Goal: Task Accomplishment & Management: Manage account settings

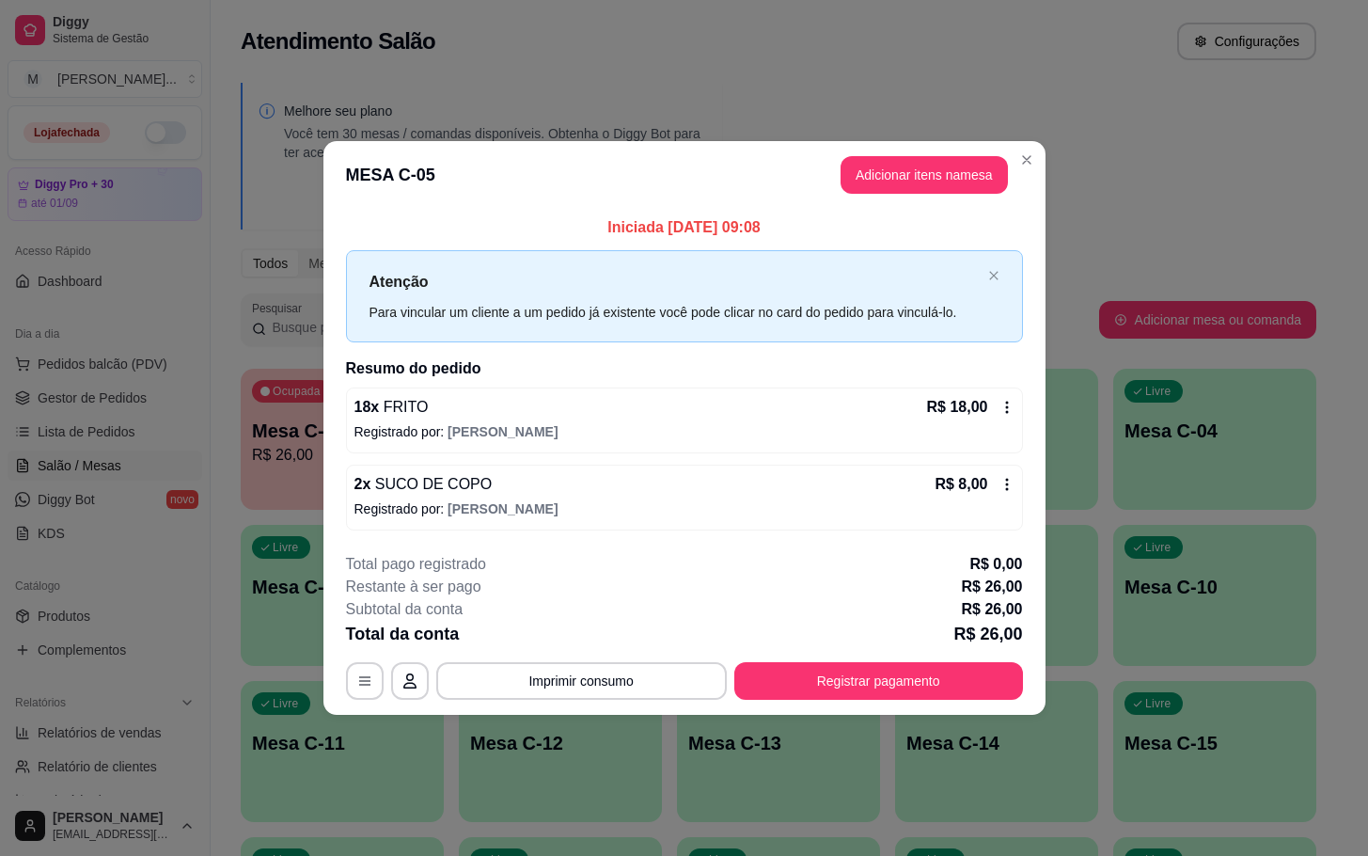
click at [987, 661] on div "**********" at bounding box center [684, 626] width 677 height 147
click at [988, 667] on button "Registrar pagamento" at bounding box center [878, 680] width 280 height 37
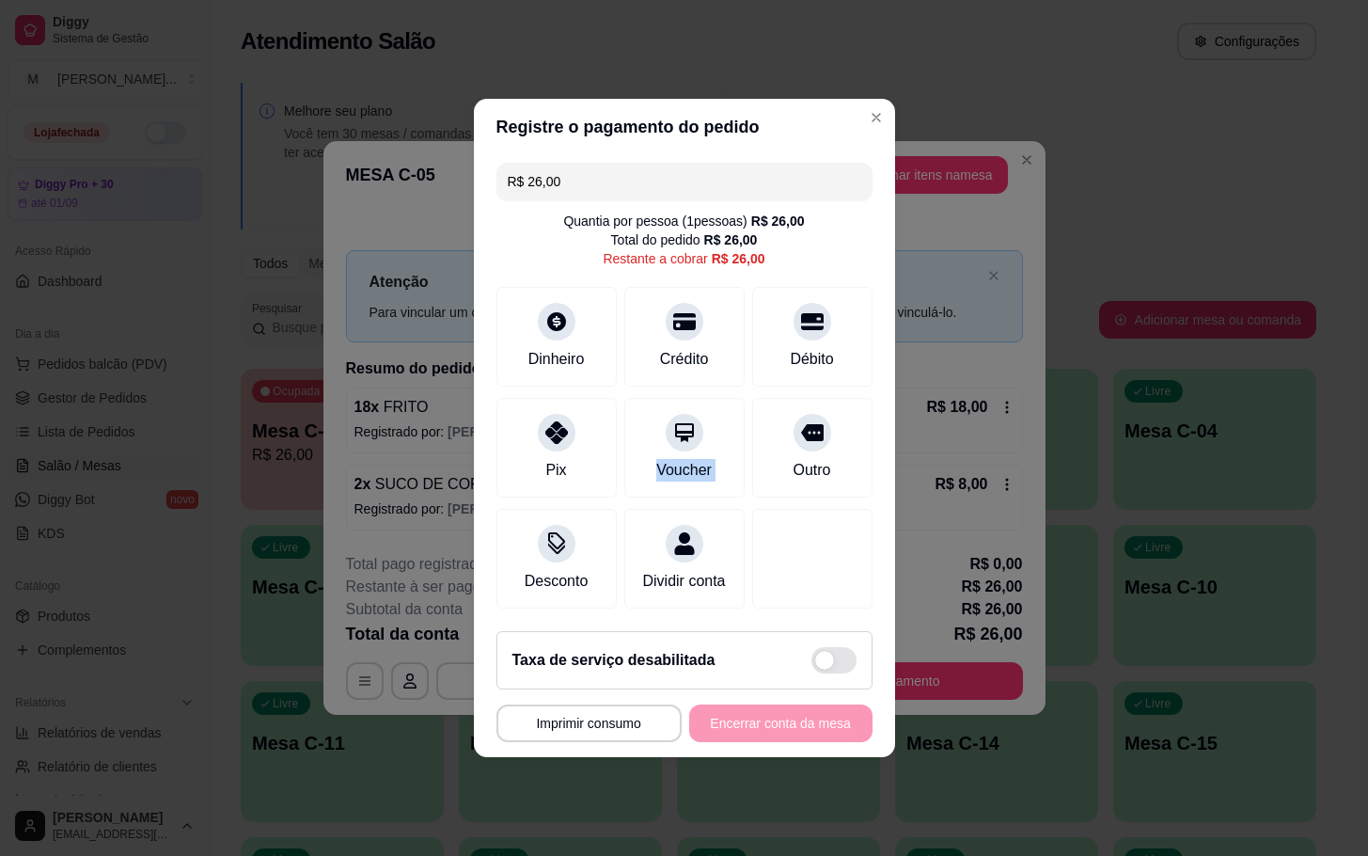
drag, startPoint x: 736, startPoint y: 407, endPoint x: 798, endPoint y: 384, distance: 66.4
click at [750, 402] on div "Pix Voucher Outro" at bounding box center [685, 448] width 376 height 100
click at [815, 367] on div "Débito" at bounding box center [812, 333] width 133 height 110
click at [808, 403] on div "Outro" at bounding box center [812, 444] width 133 height 110
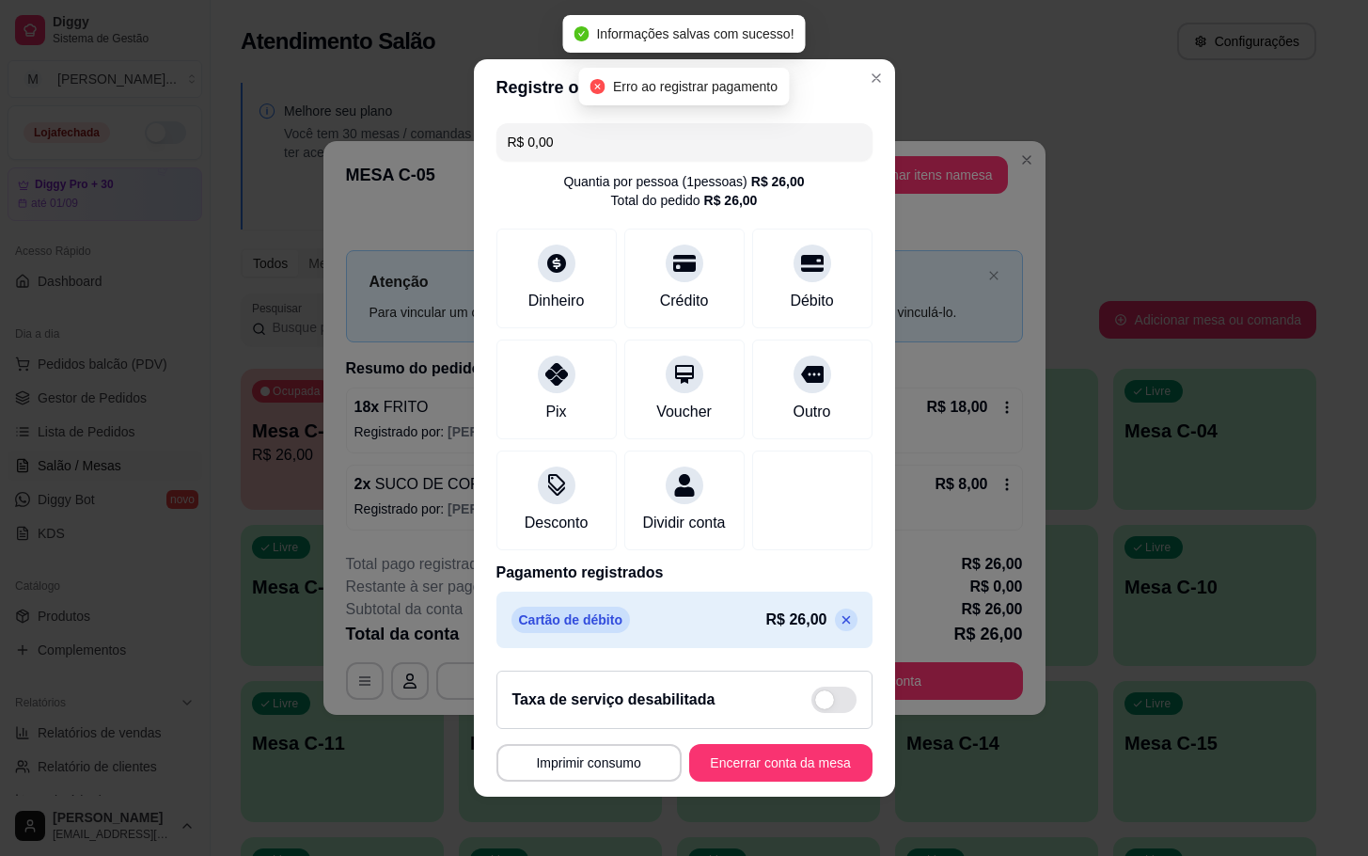
click at [839, 627] on icon at bounding box center [846, 619] width 15 height 15
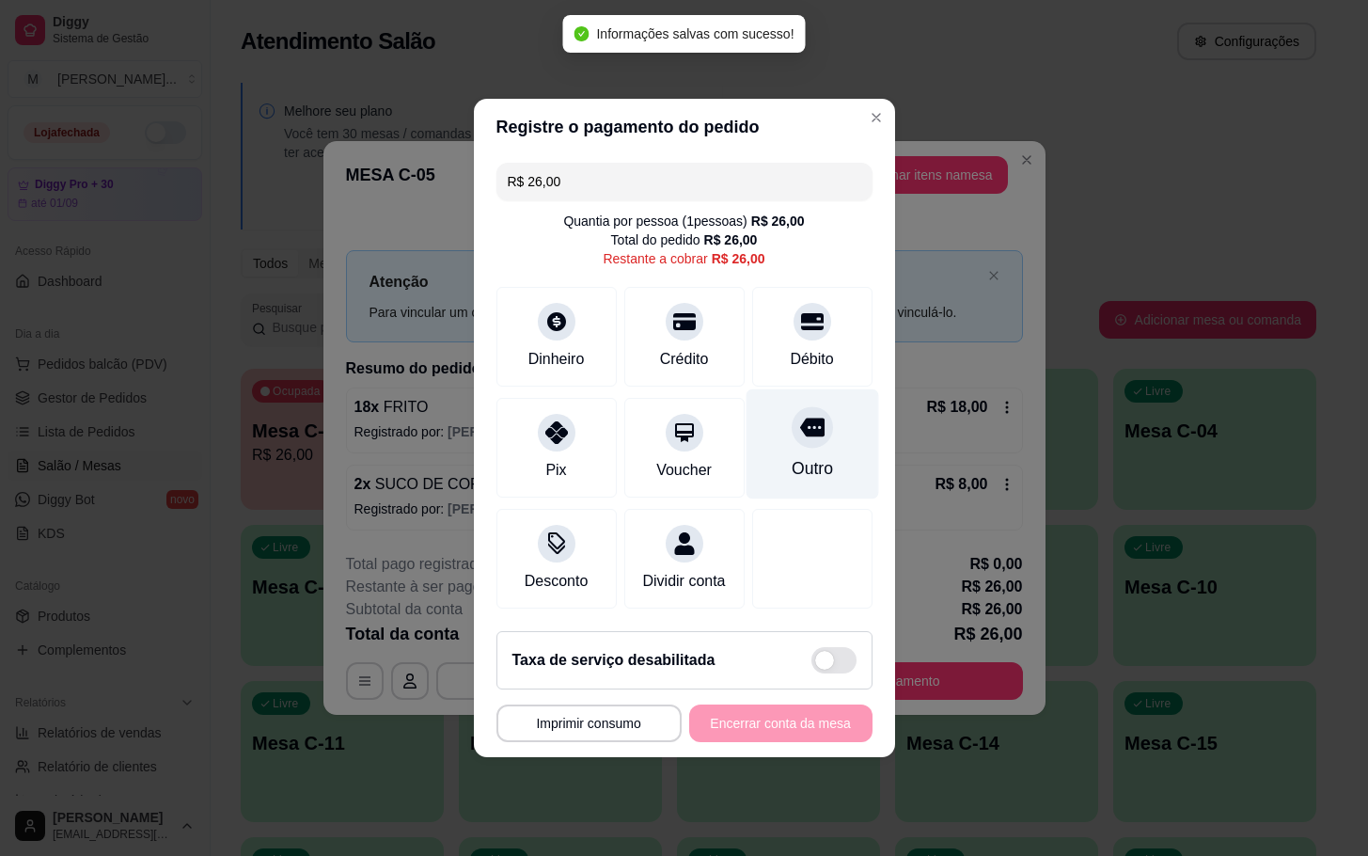
click at [805, 396] on div "Outro" at bounding box center [812, 444] width 133 height 110
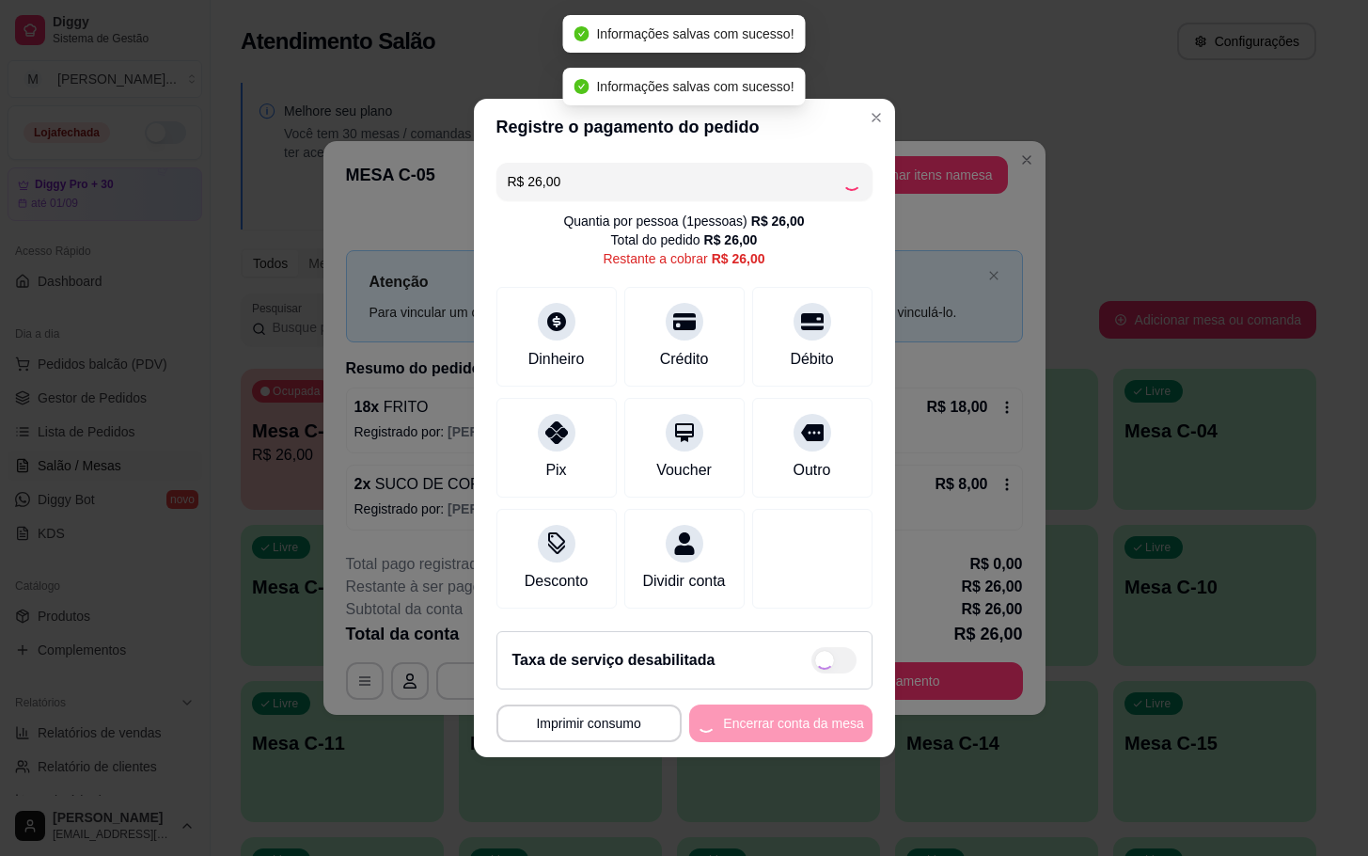
type input "R$ 0,00"
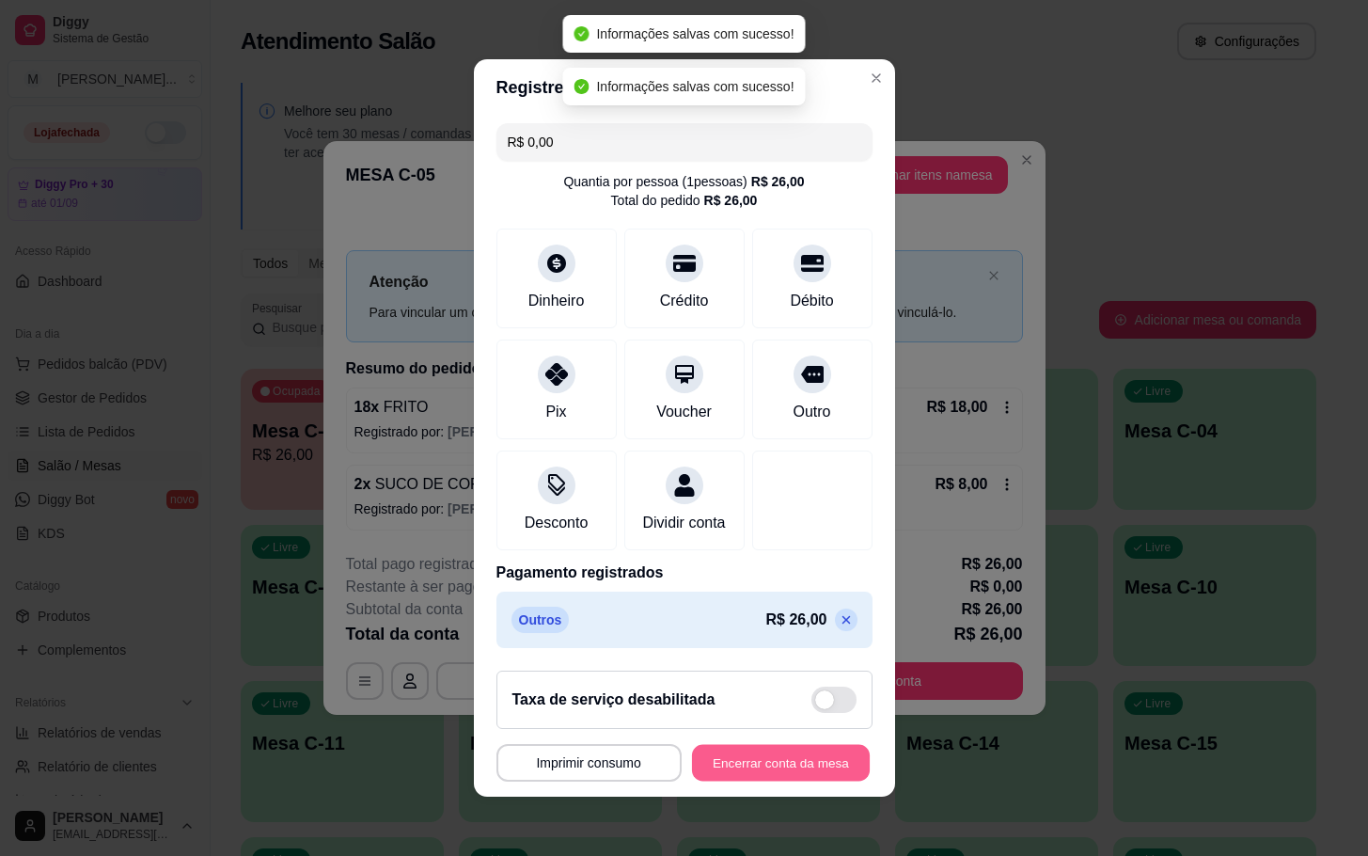
click at [782, 780] on button "Encerrar conta da mesa" at bounding box center [781, 763] width 178 height 37
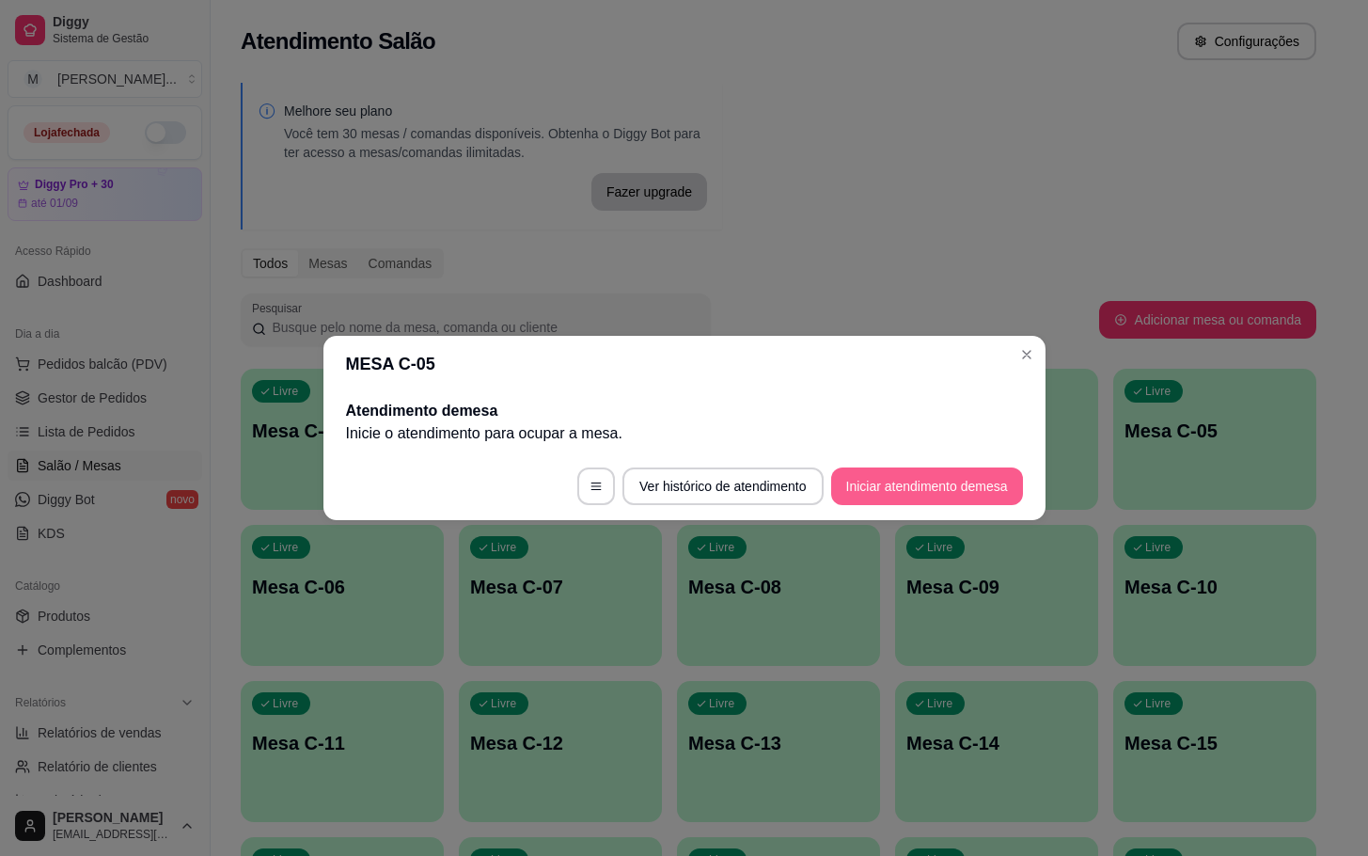
click at [883, 498] on button "Iniciar atendimento de mesa" at bounding box center [927, 486] width 192 height 38
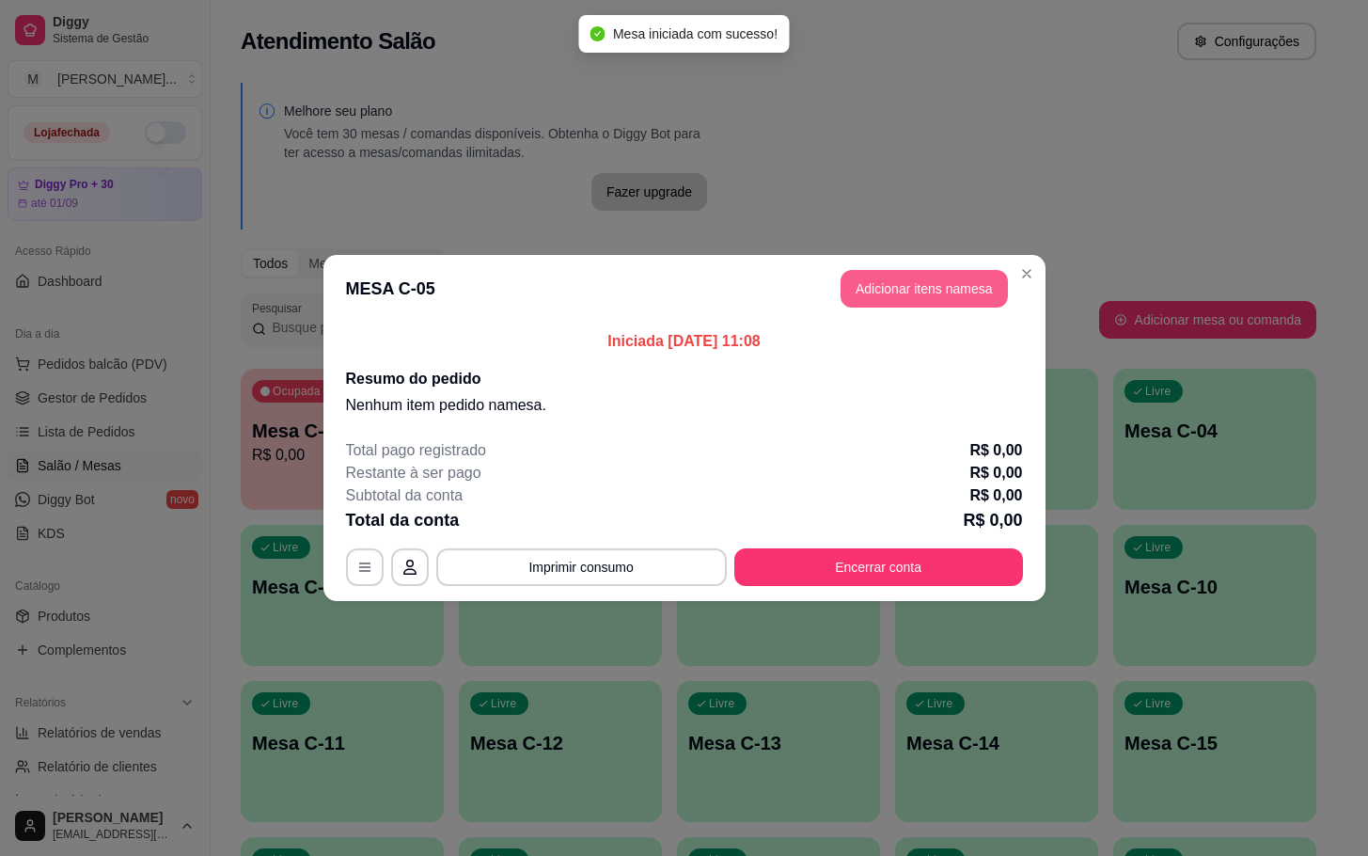
click at [880, 277] on button "Adicionar itens na mesa" at bounding box center [924, 289] width 167 height 38
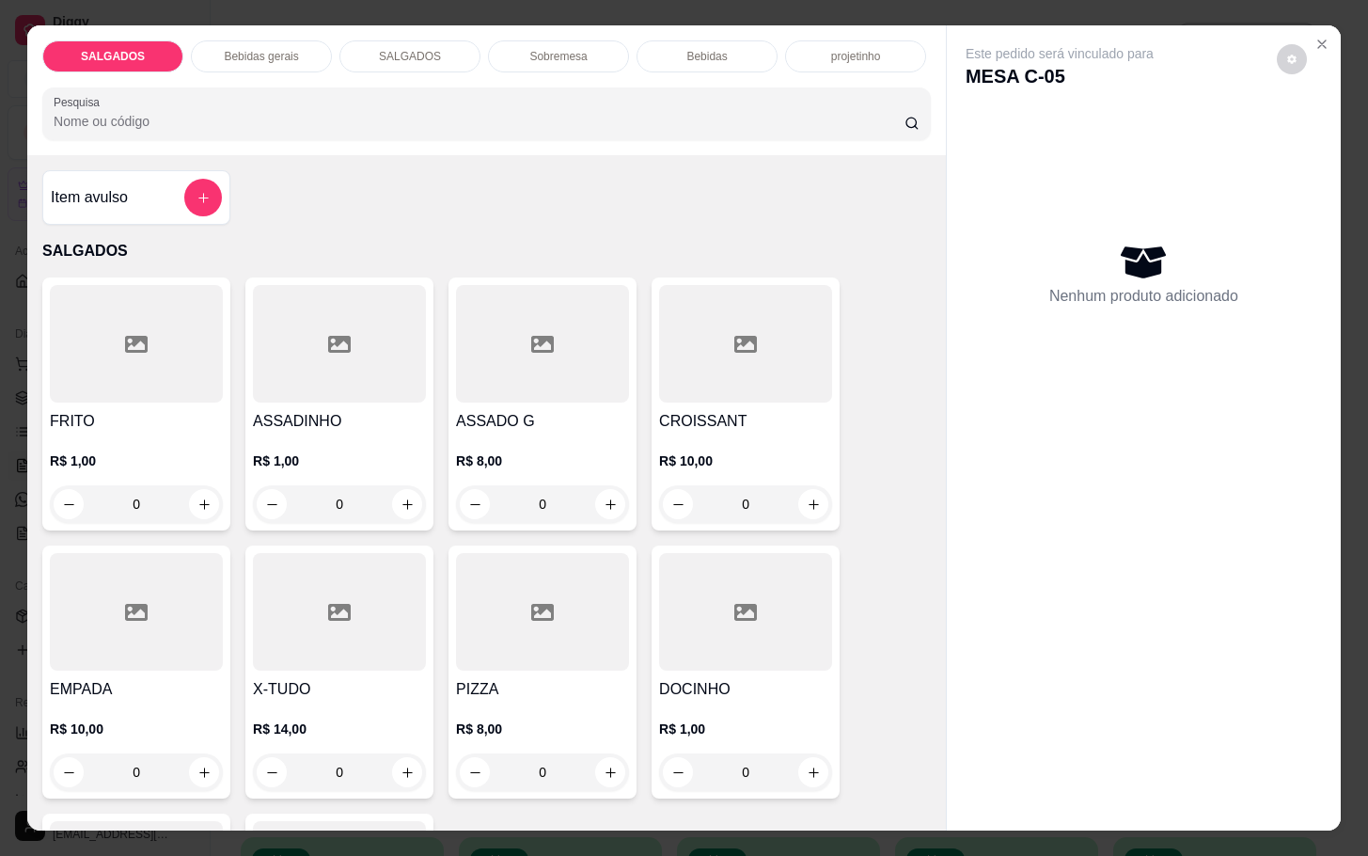
click at [559, 368] on div at bounding box center [542, 344] width 173 height 118
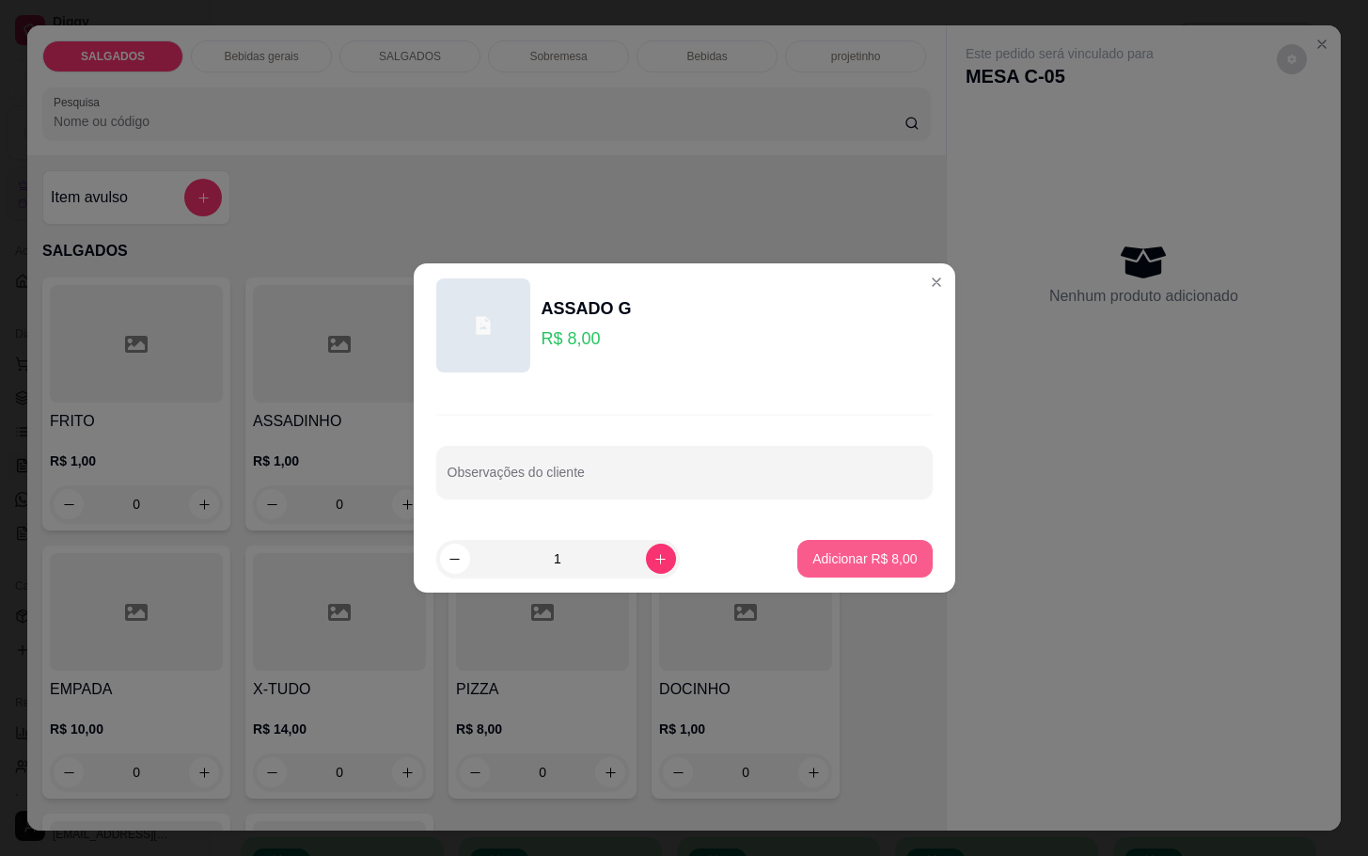
click at [847, 562] on p "Adicionar R$ 8,00" at bounding box center [865, 558] width 104 height 19
type input "1"
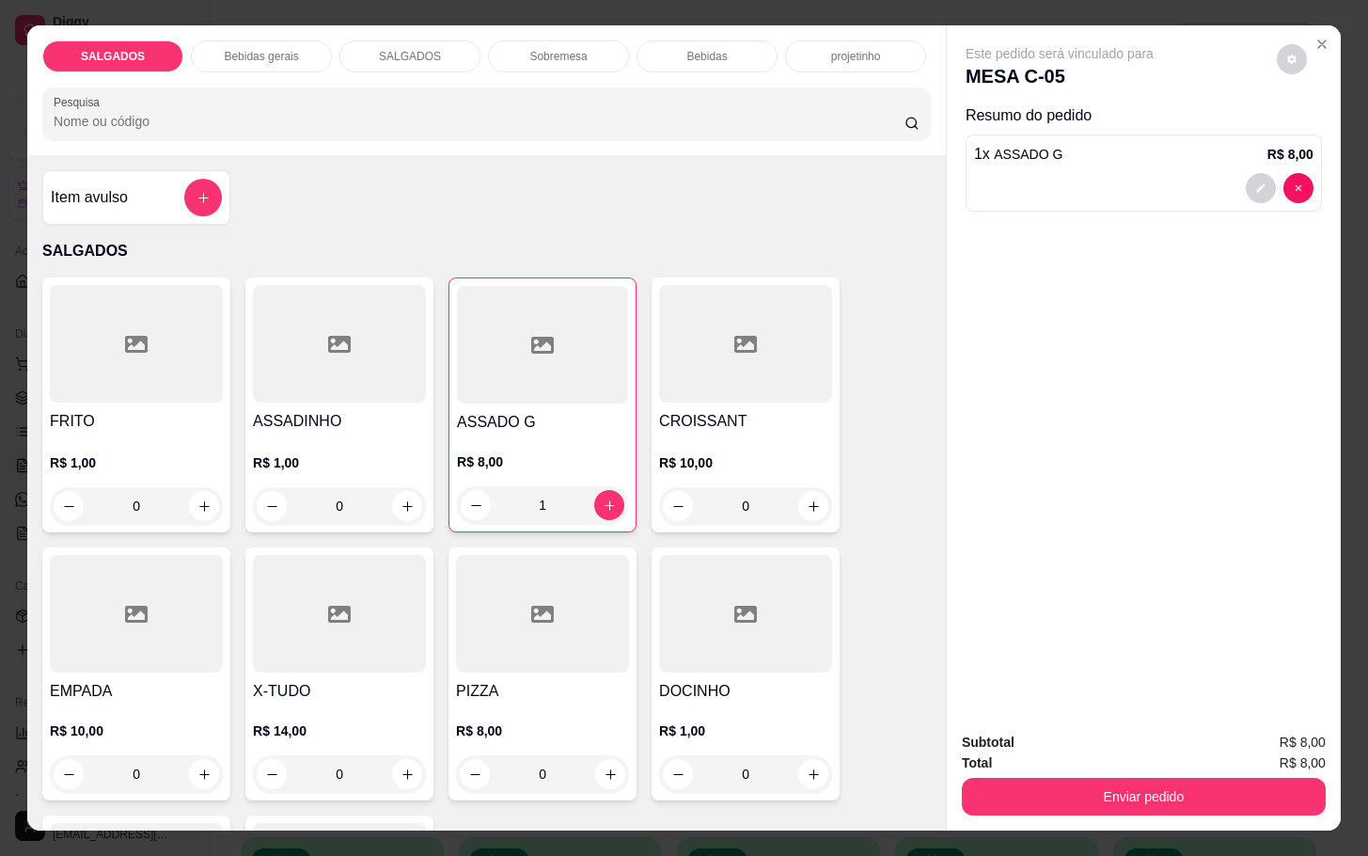
click at [68, 644] on div at bounding box center [136, 614] width 173 height 118
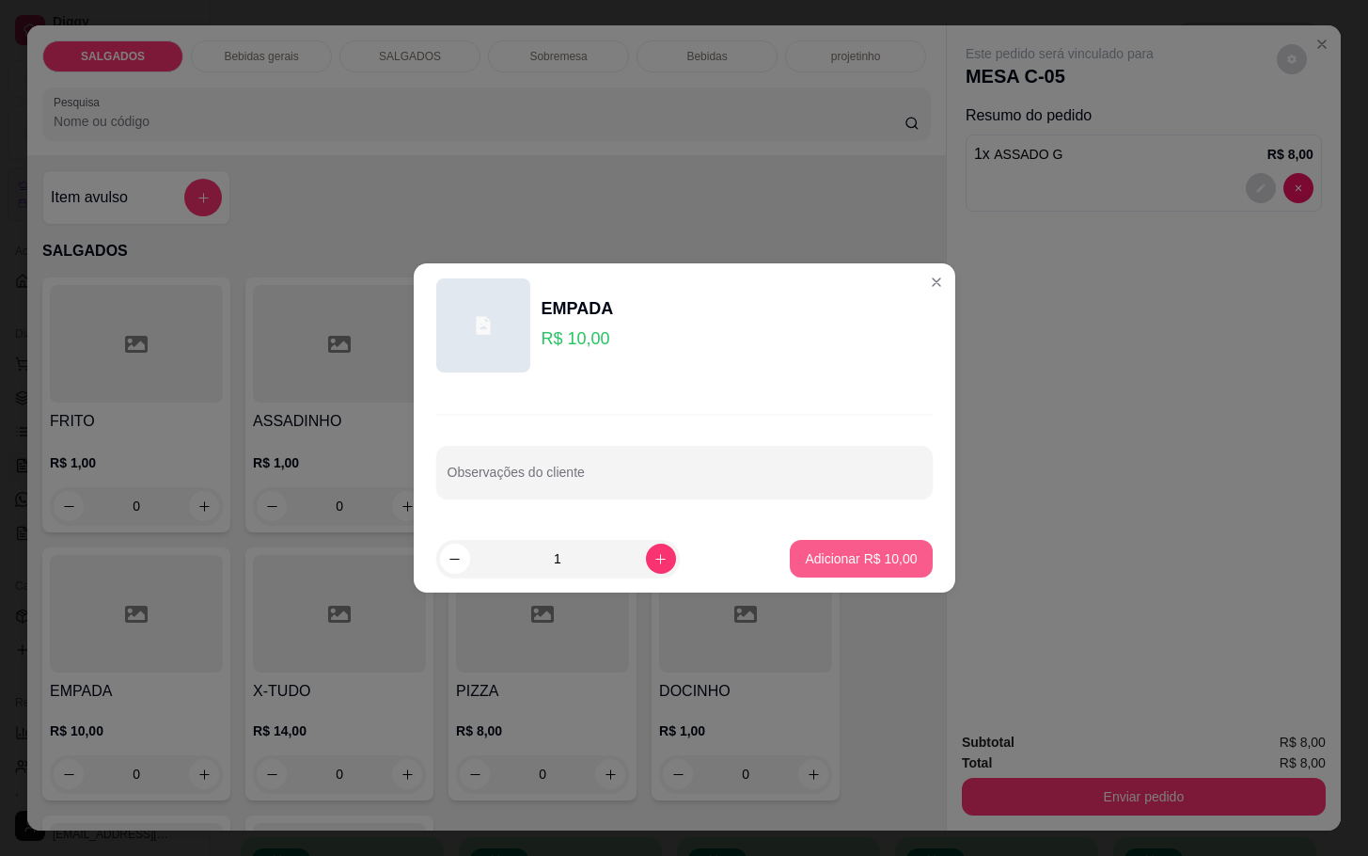
click at [847, 559] on p "Adicionar R$ 10,00" at bounding box center [861, 558] width 112 height 19
type input "1"
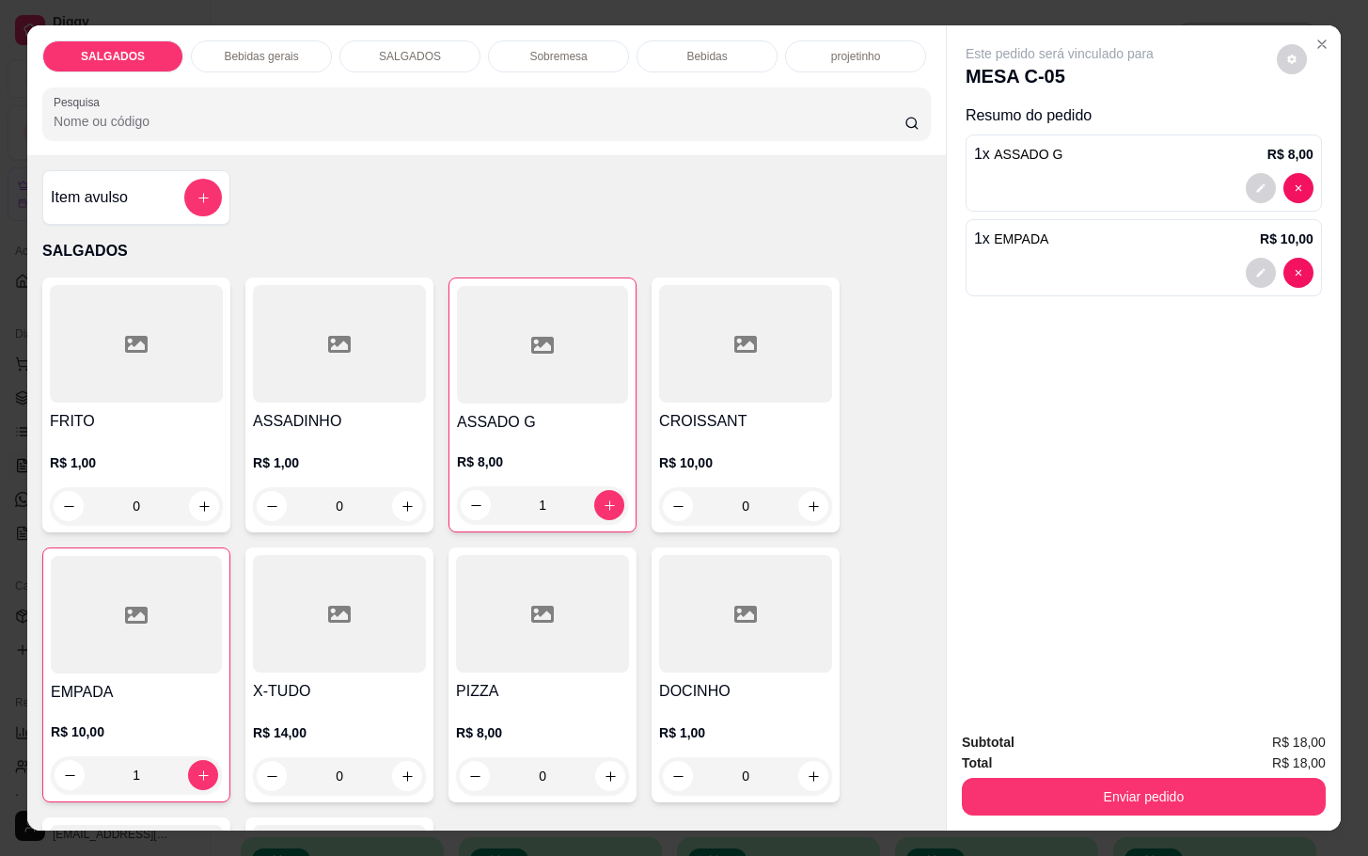
click at [700, 49] on p "Bebidas" at bounding box center [707, 56] width 40 height 15
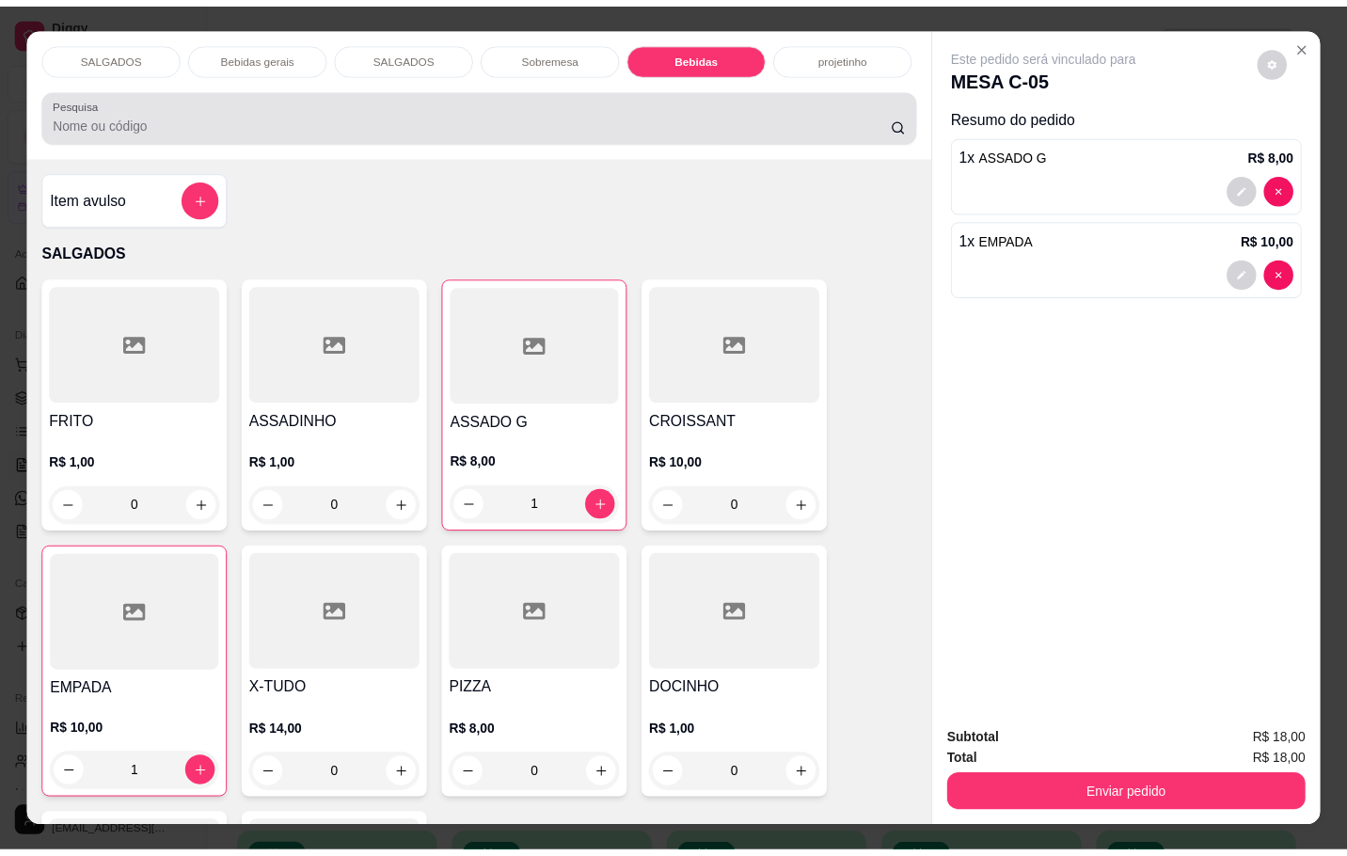
scroll to position [45, 0]
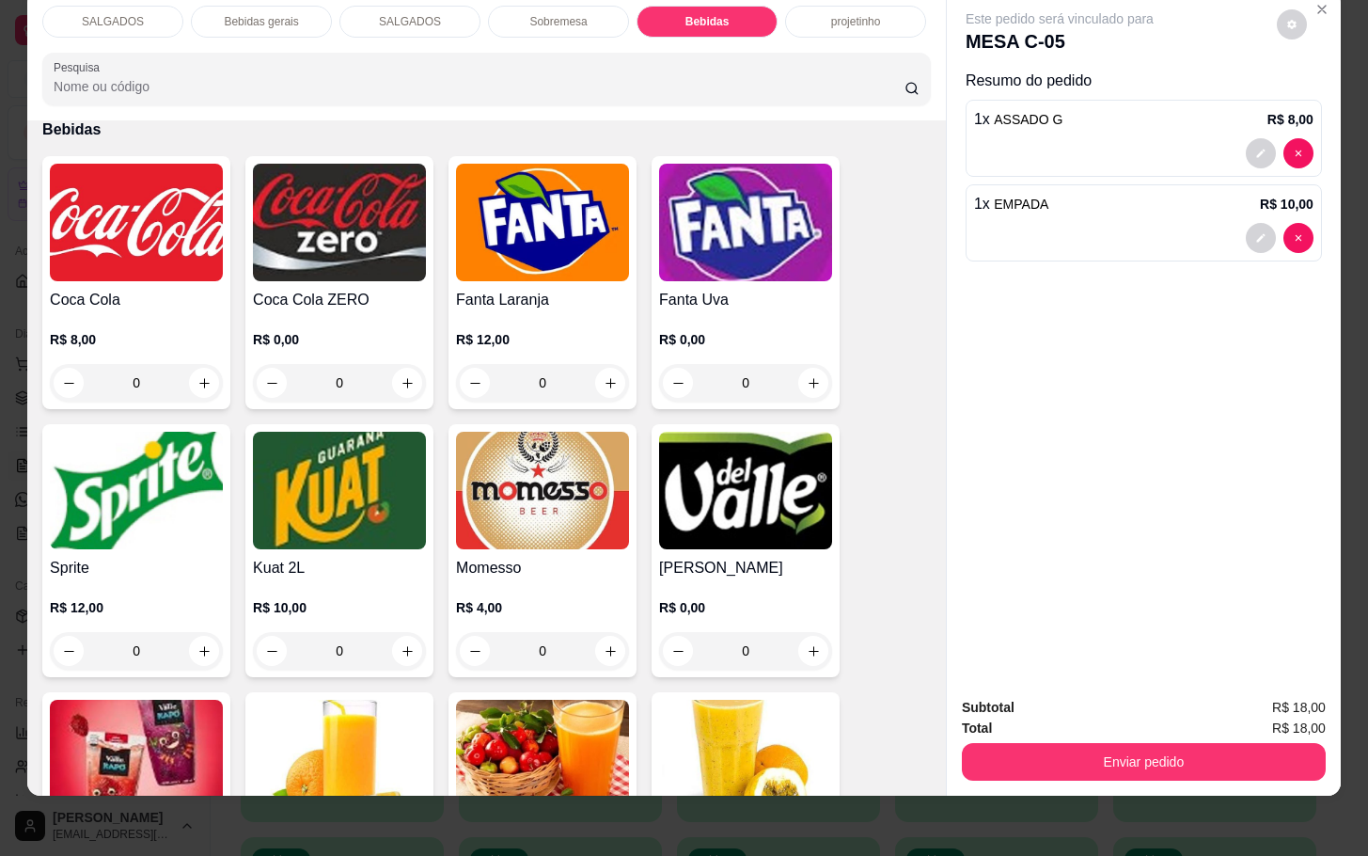
click at [513, 451] on img at bounding box center [542, 491] width 173 height 118
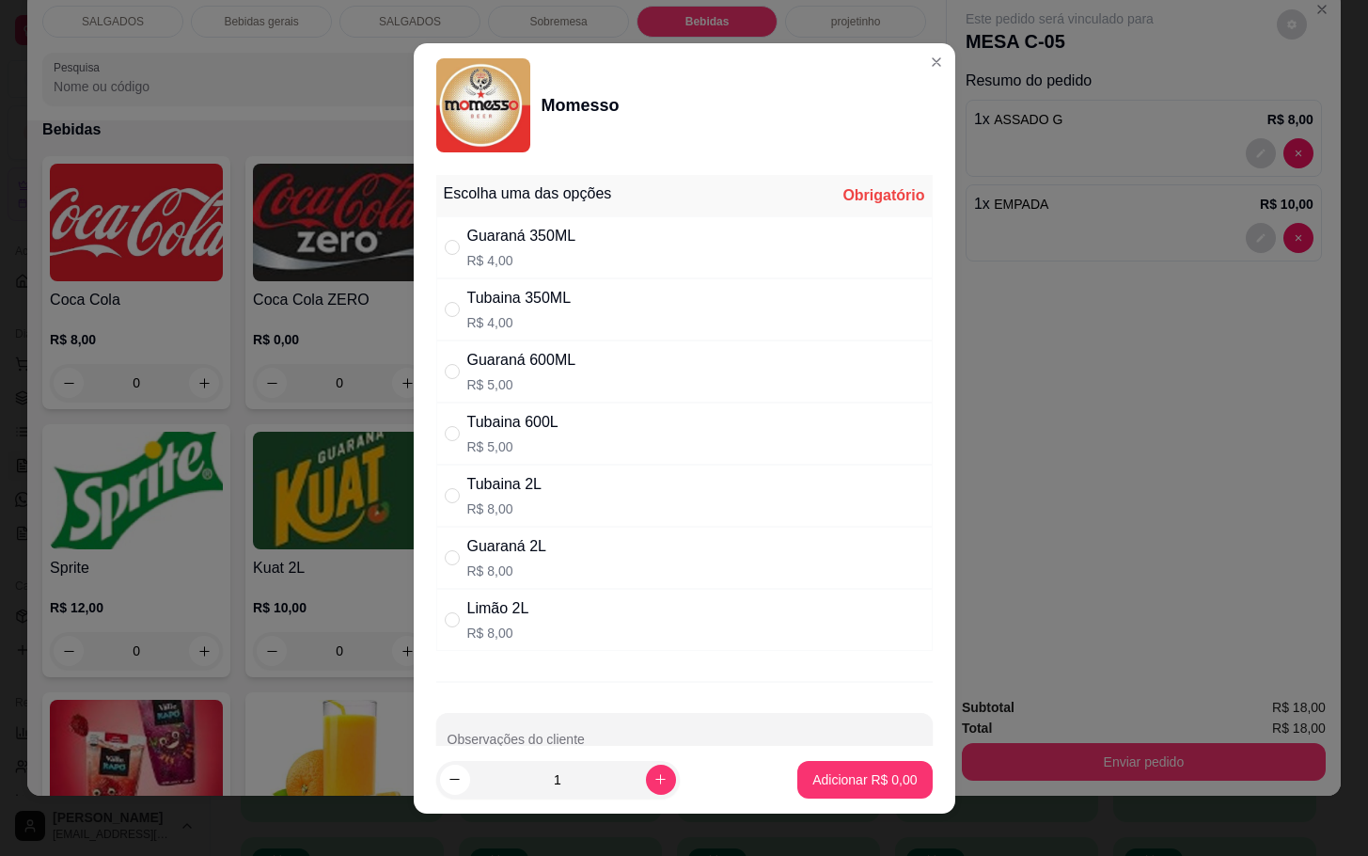
click at [564, 451] on div "Tubaina 600L R$ 5,00" at bounding box center [684, 434] width 497 height 62
radio input "true"
click at [810, 794] on button "Adicionar R$ 5,00" at bounding box center [865, 780] width 134 height 38
type input "1"
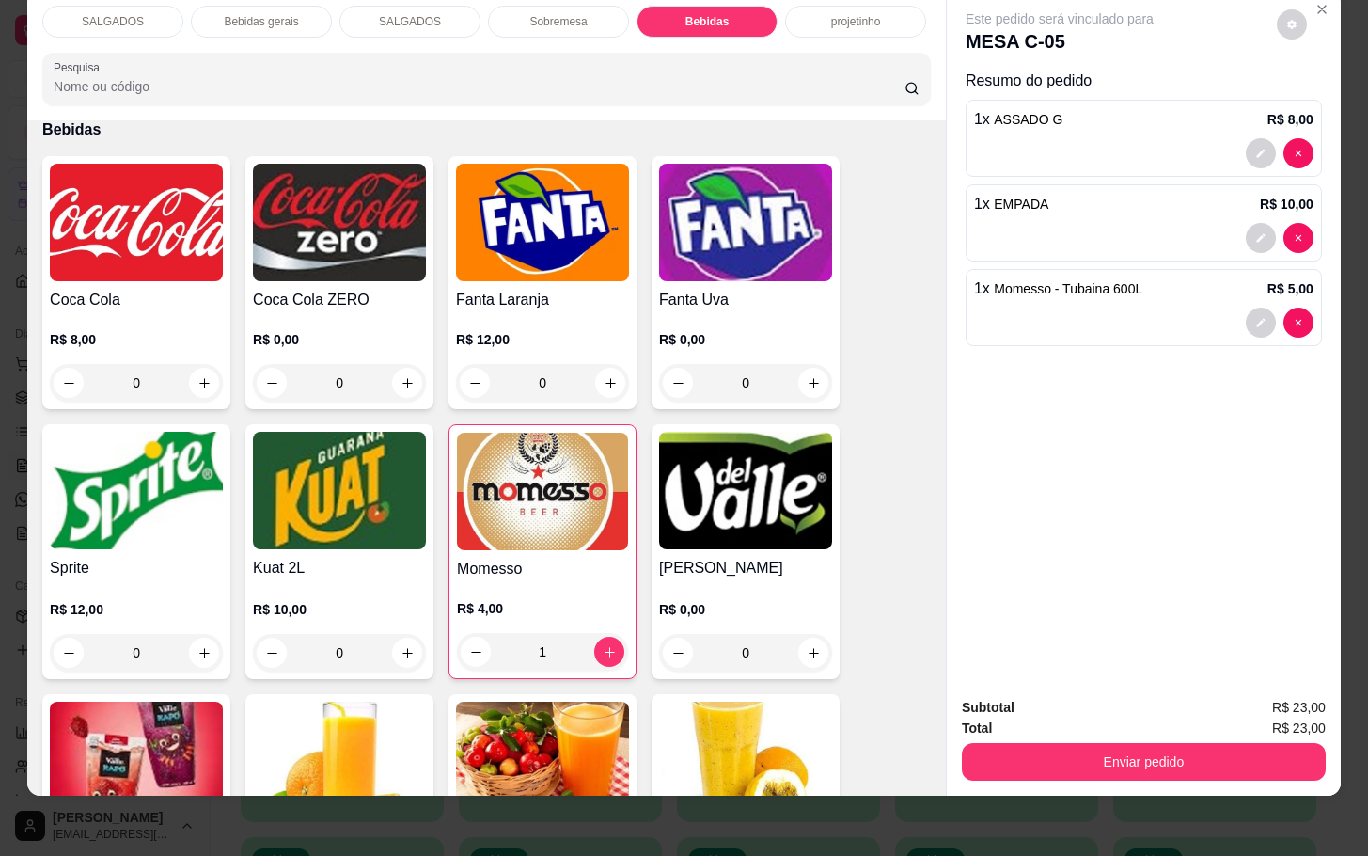
click at [1019, 765] on div "Subtotal R$ 23,00 Total R$ 23,00 Enviar pedido" at bounding box center [1144, 739] width 394 height 114
click at [1045, 743] on button "Enviar pedido" at bounding box center [1144, 762] width 364 height 38
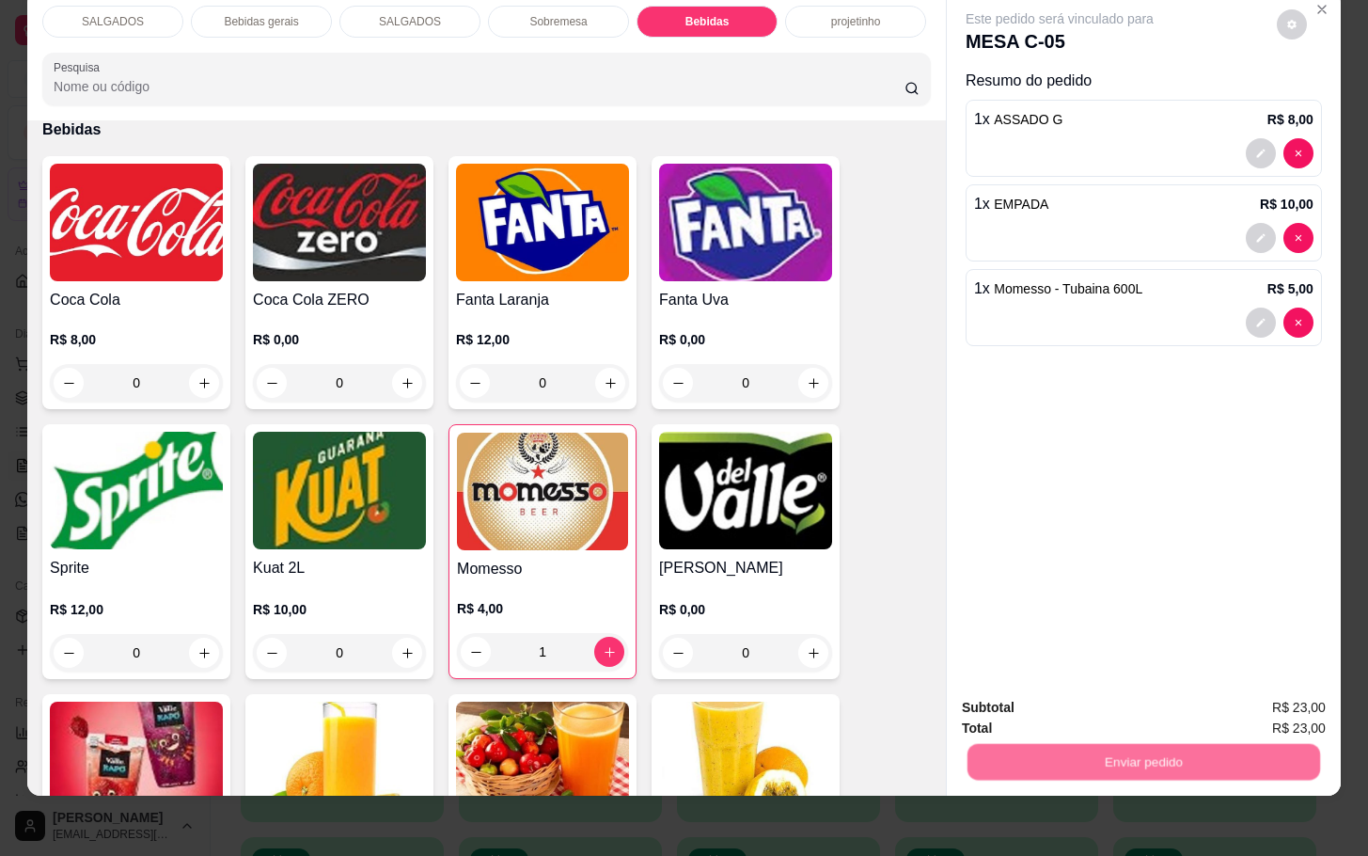
click at [1047, 705] on button "Não registrar e enviar pedido" at bounding box center [1079, 694] width 190 height 35
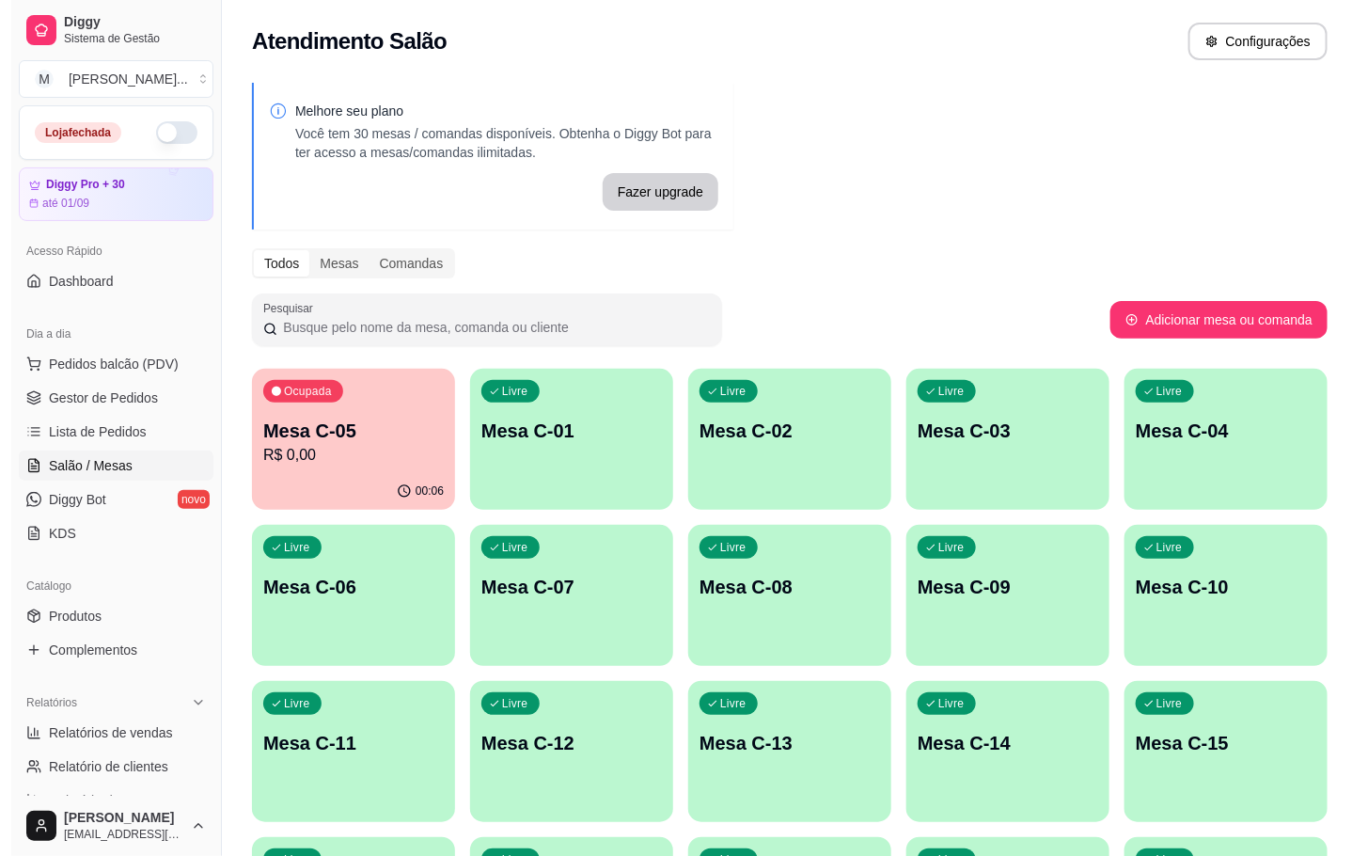
scroll to position [282, 0]
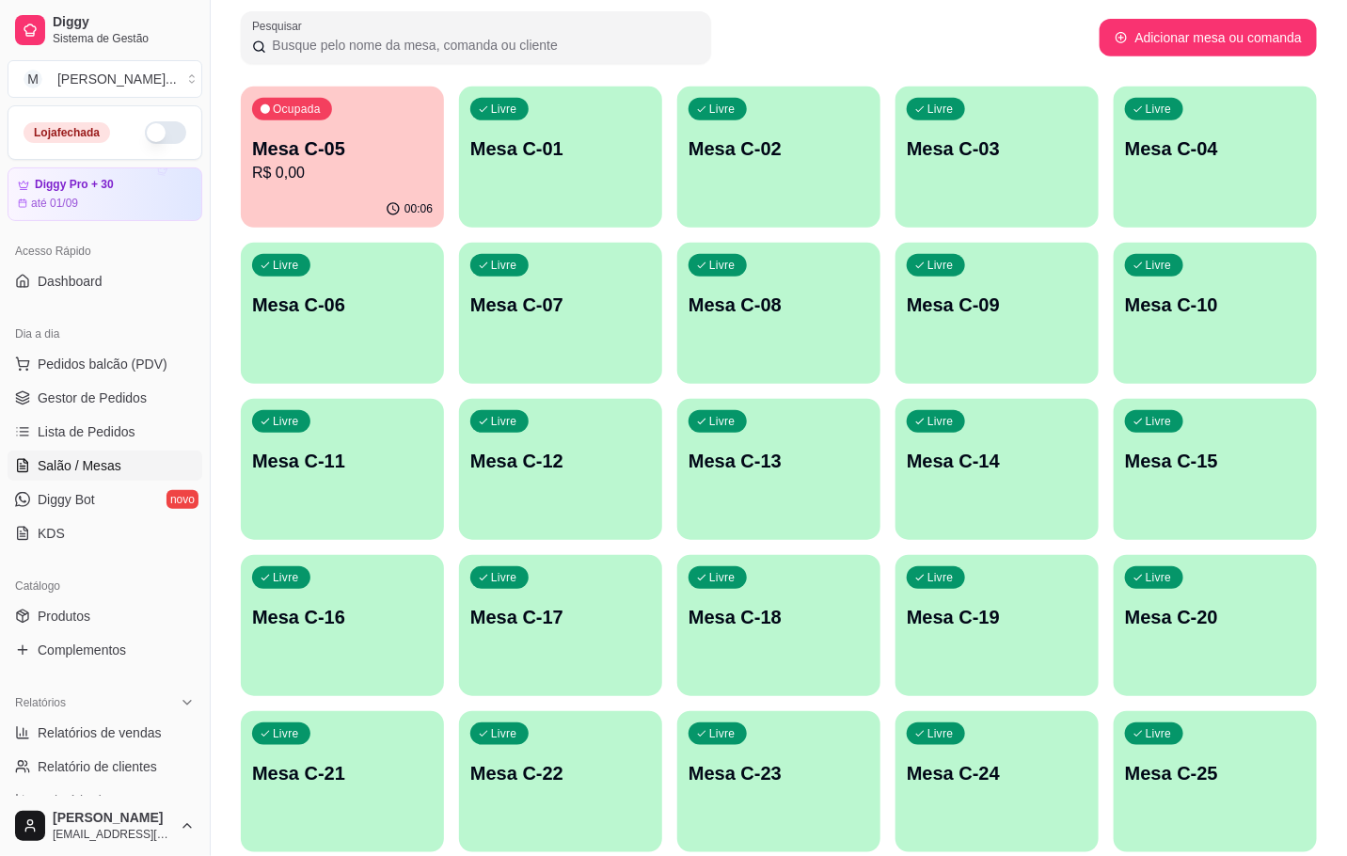
click at [350, 643] on div "Livre Mesa C-16" at bounding box center [342, 614] width 203 height 118
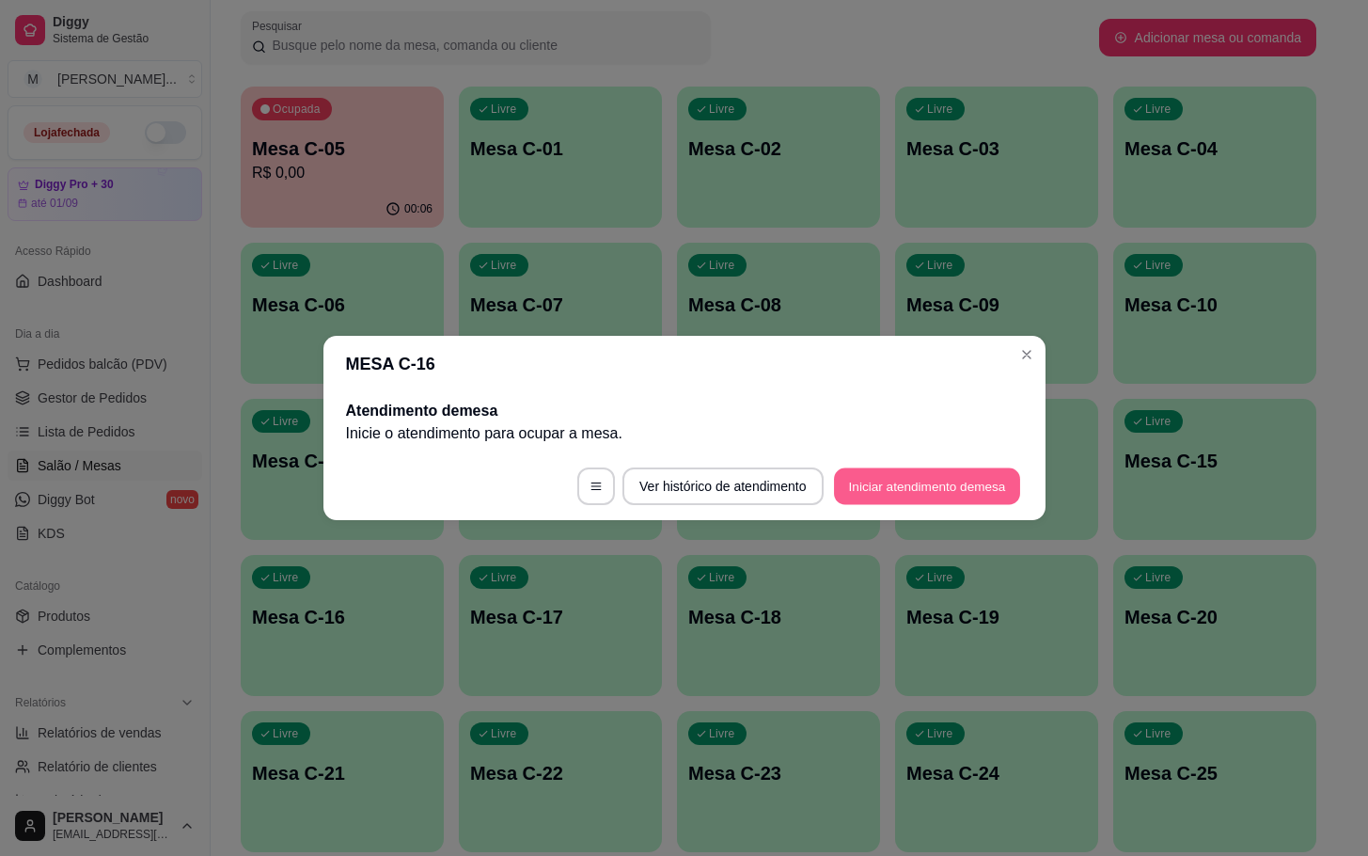
click at [938, 499] on button "Iniciar atendimento de mesa" at bounding box center [927, 486] width 186 height 37
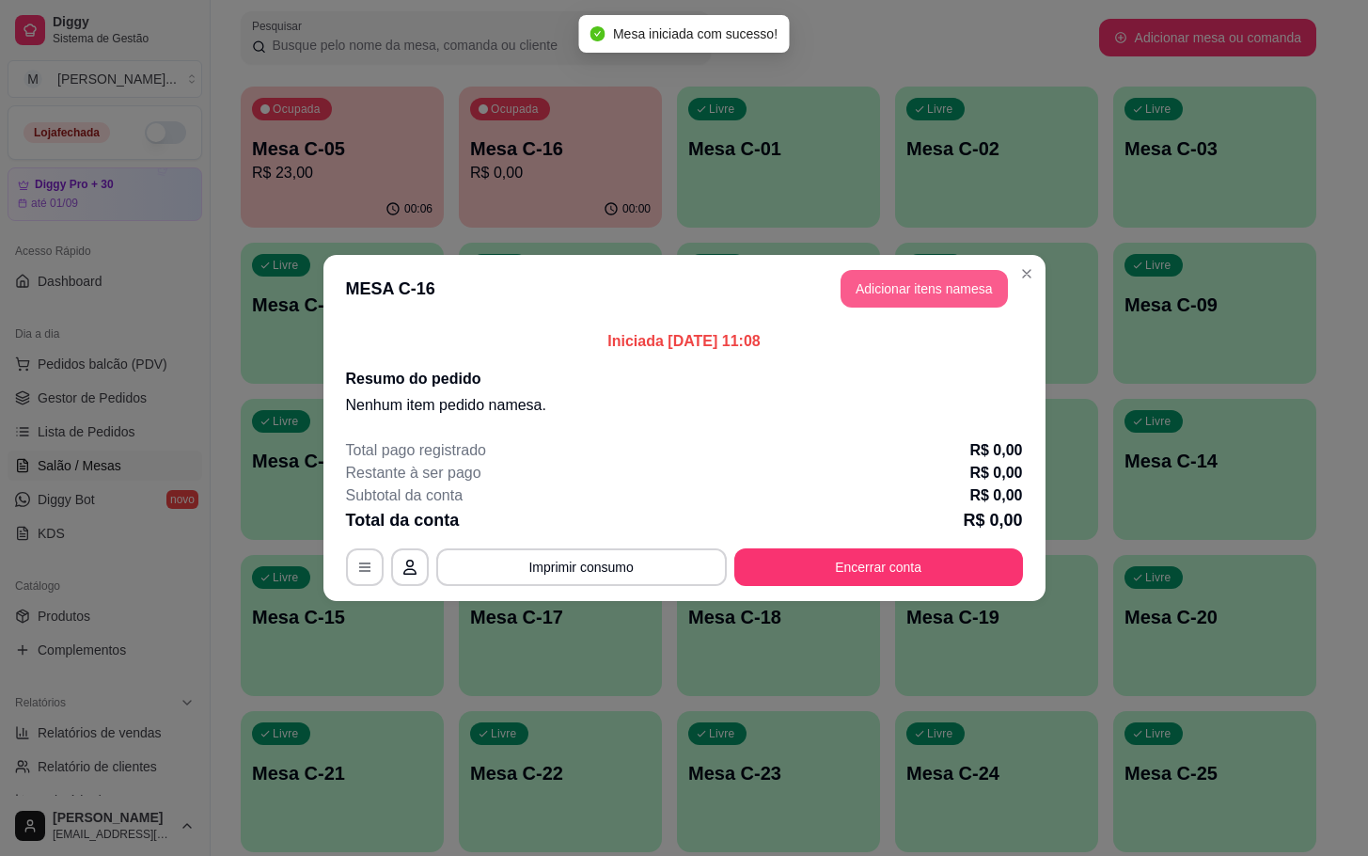
click at [937, 294] on button "Adicionar itens na mesa" at bounding box center [924, 289] width 167 height 38
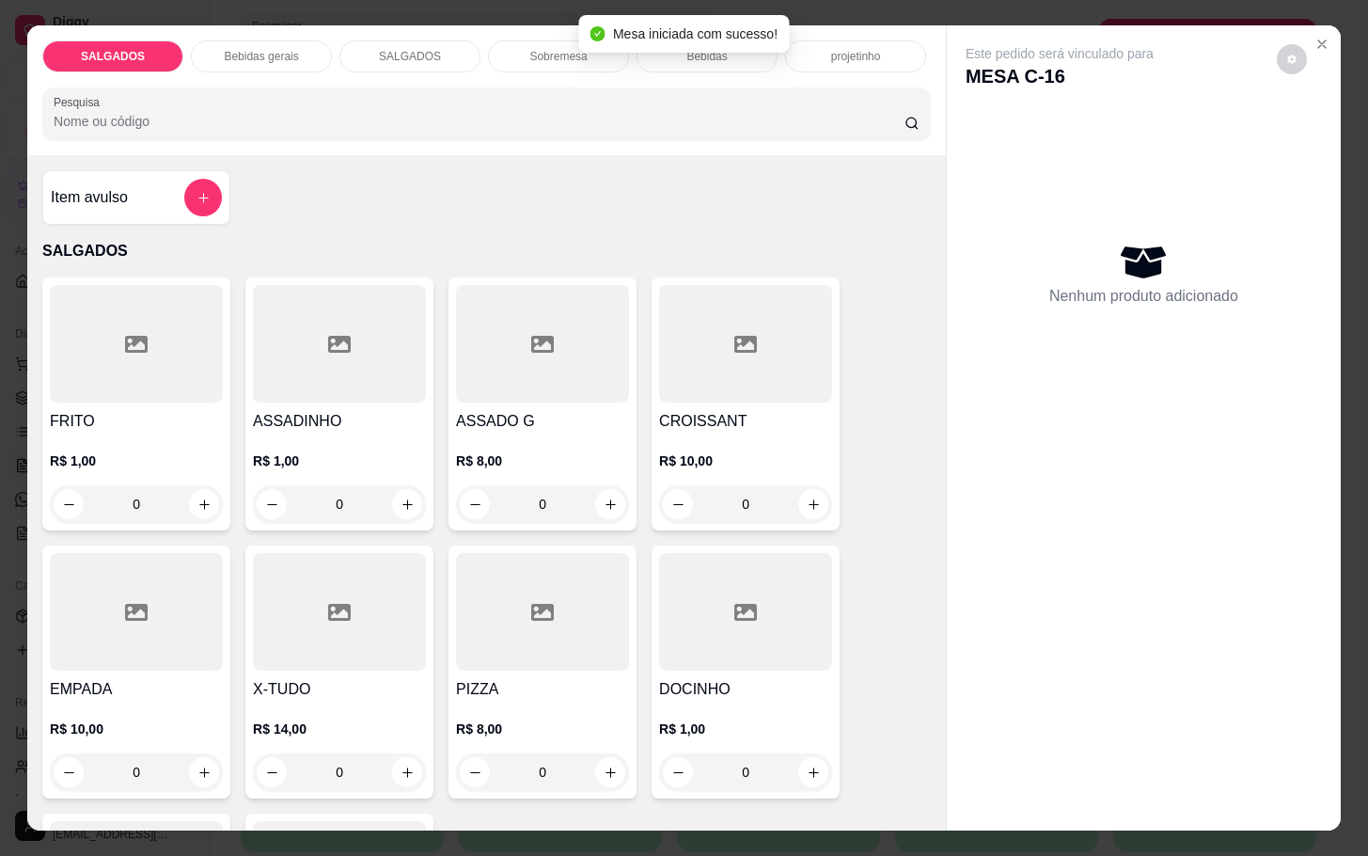
click at [187, 384] on div at bounding box center [136, 344] width 173 height 118
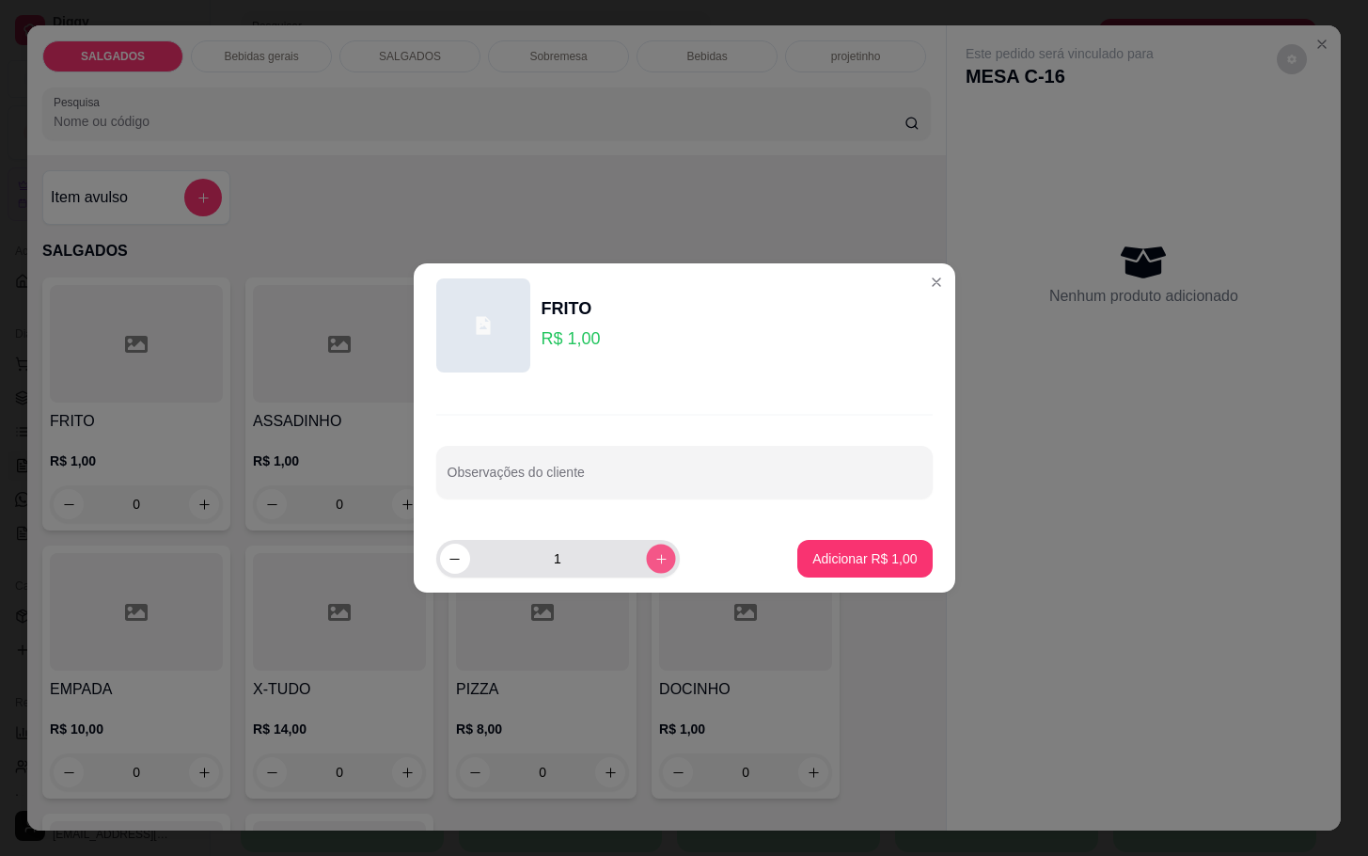
click at [654, 562] on icon "increase-product-quantity" at bounding box center [661, 559] width 14 height 14
click at [654, 561] on icon "increase-product-quantity" at bounding box center [661, 559] width 14 height 14
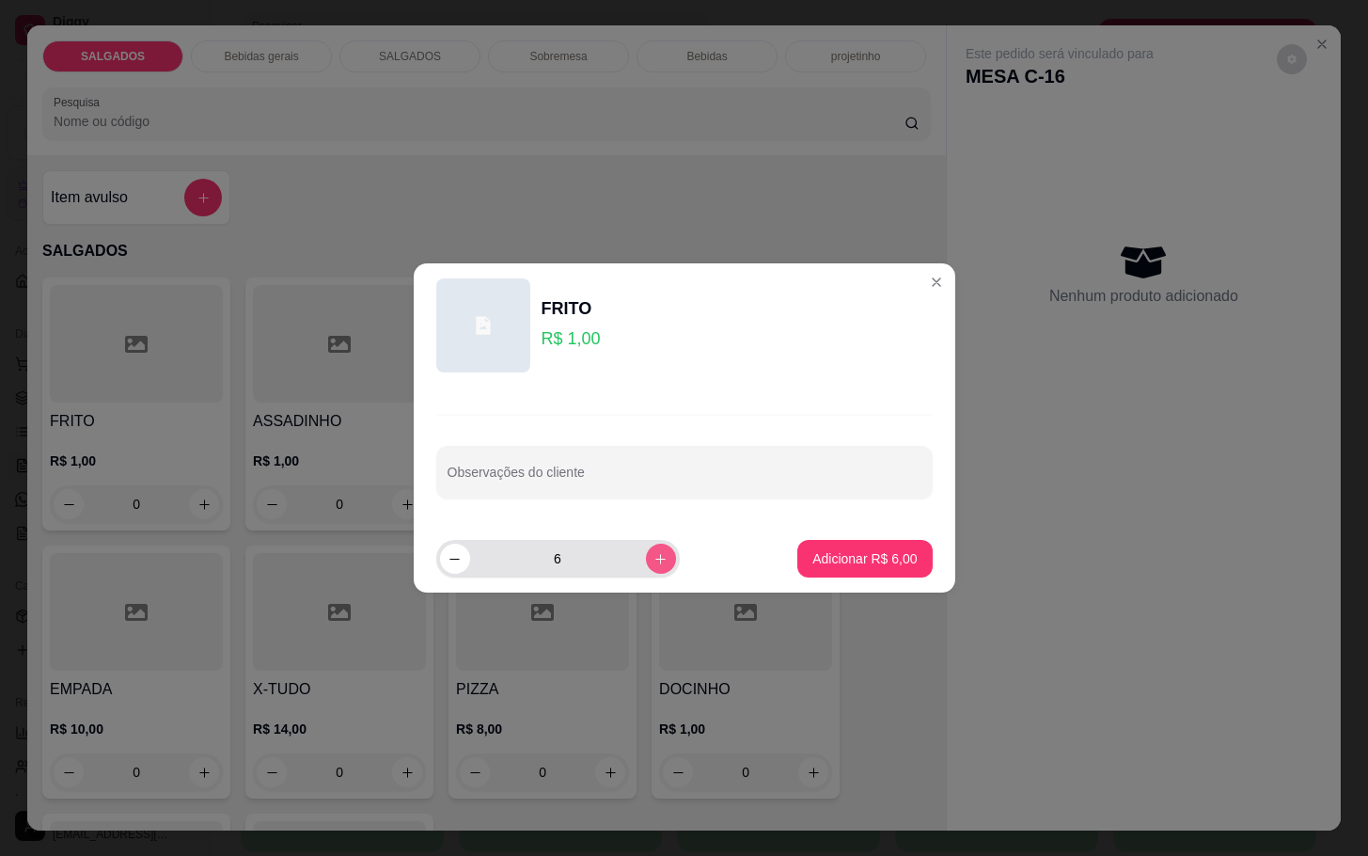
click at [654, 561] on icon "increase-product-quantity" at bounding box center [661, 559] width 14 height 14
type input "7"
click at [833, 570] on button "Adicionar R$ 7,00" at bounding box center [865, 559] width 134 height 38
type input "7"
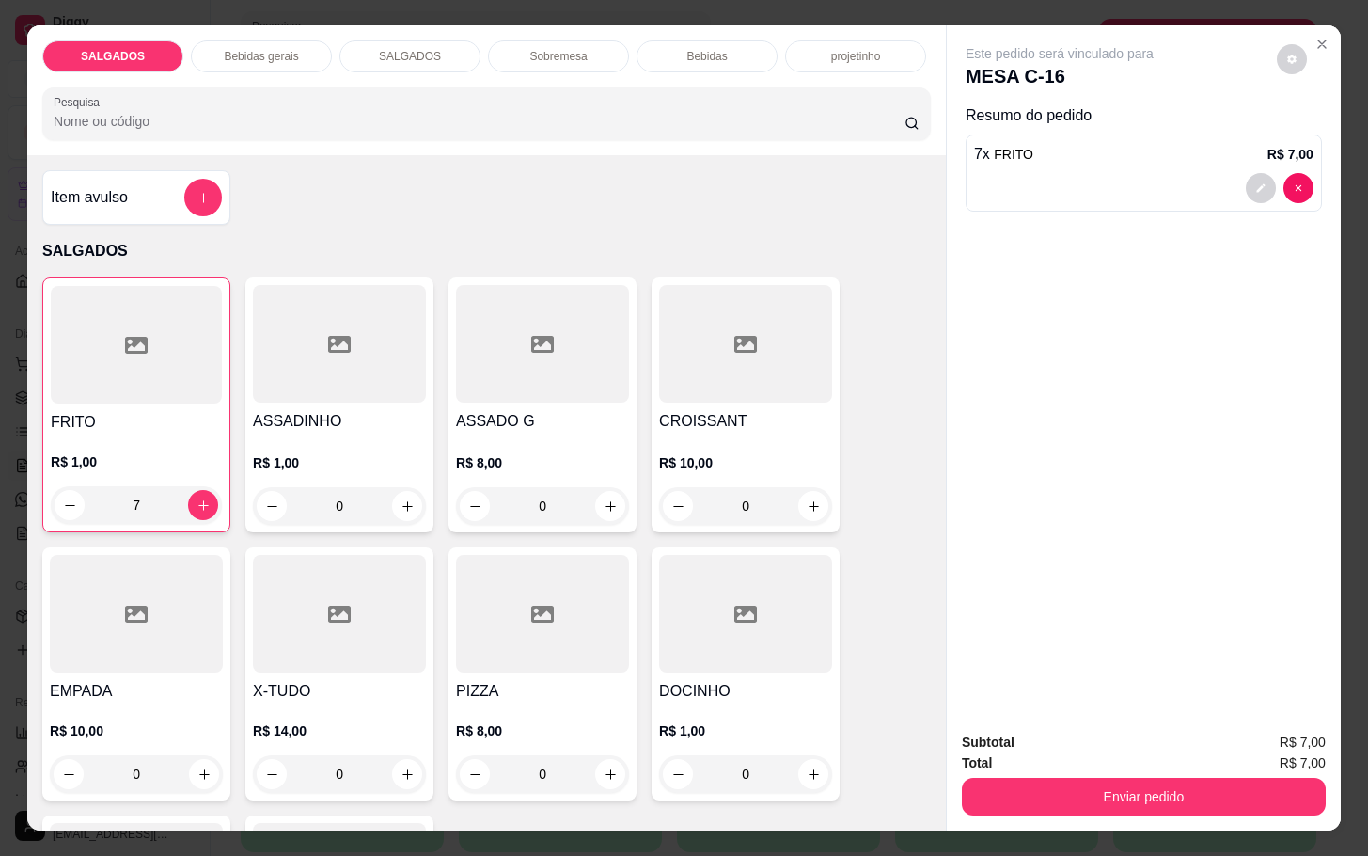
click at [717, 49] on div "Bebidas" at bounding box center [707, 56] width 141 height 32
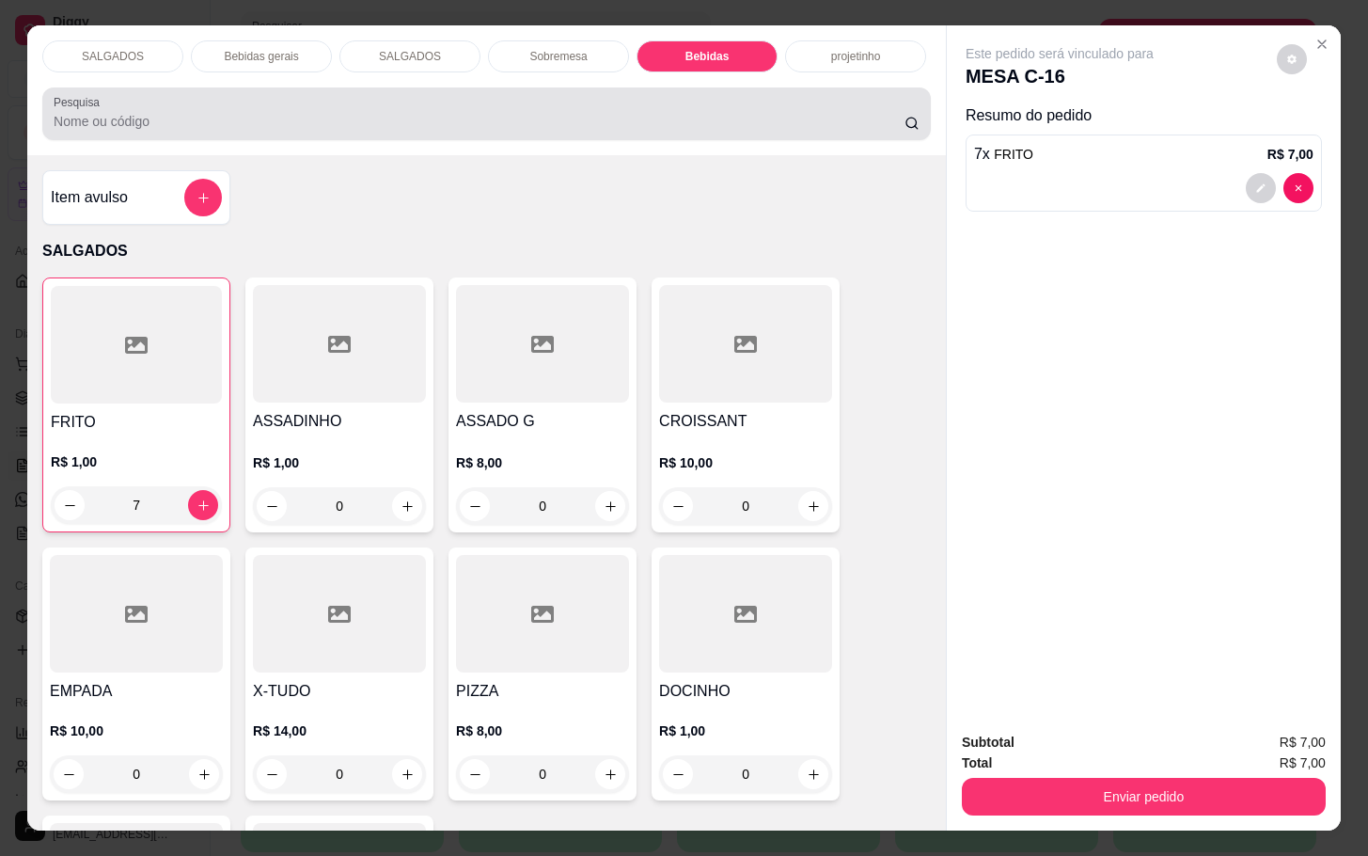
scroll to position [45, 0]
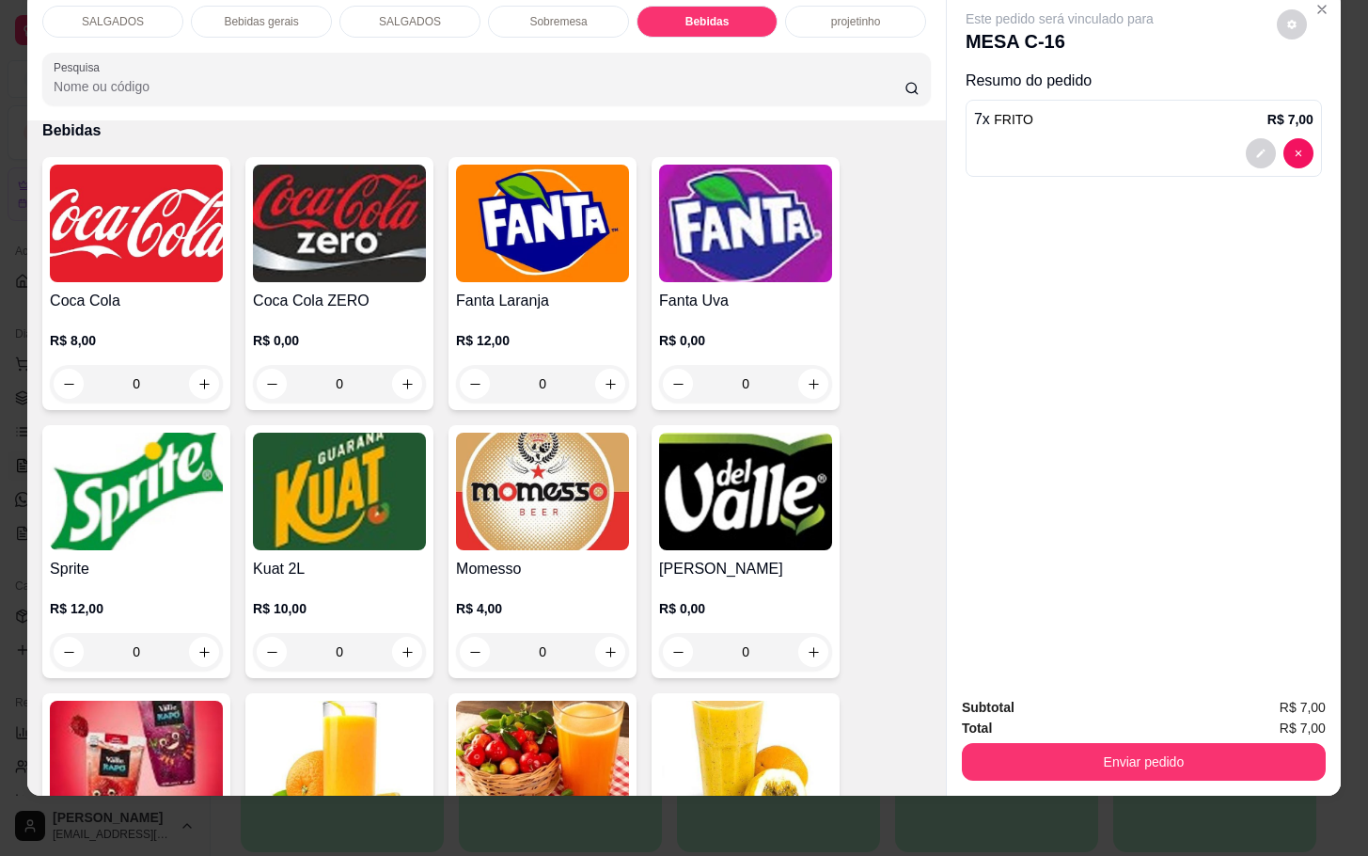
click at [512, 452] on img at bounding box center [542, 492] width 173 height 118
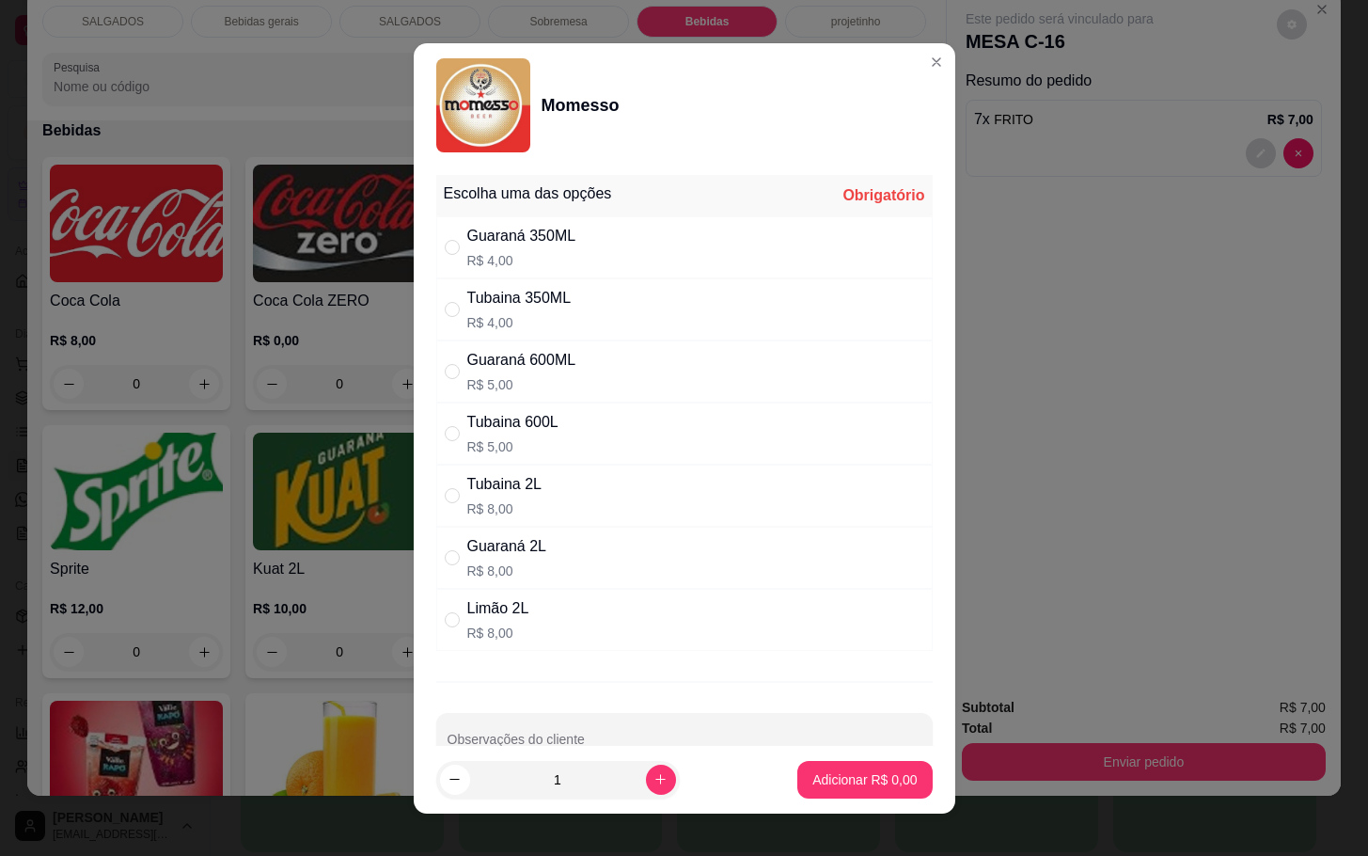
click at [542, 385] on p "R$ 5,00" at bounding box center [521, 384] width 109 height 19
radio input "true"
click at [798, 771] on button "Adicionar R$ 5,00" at bounding box center [865, 780] width 134 height 38
type input "1"
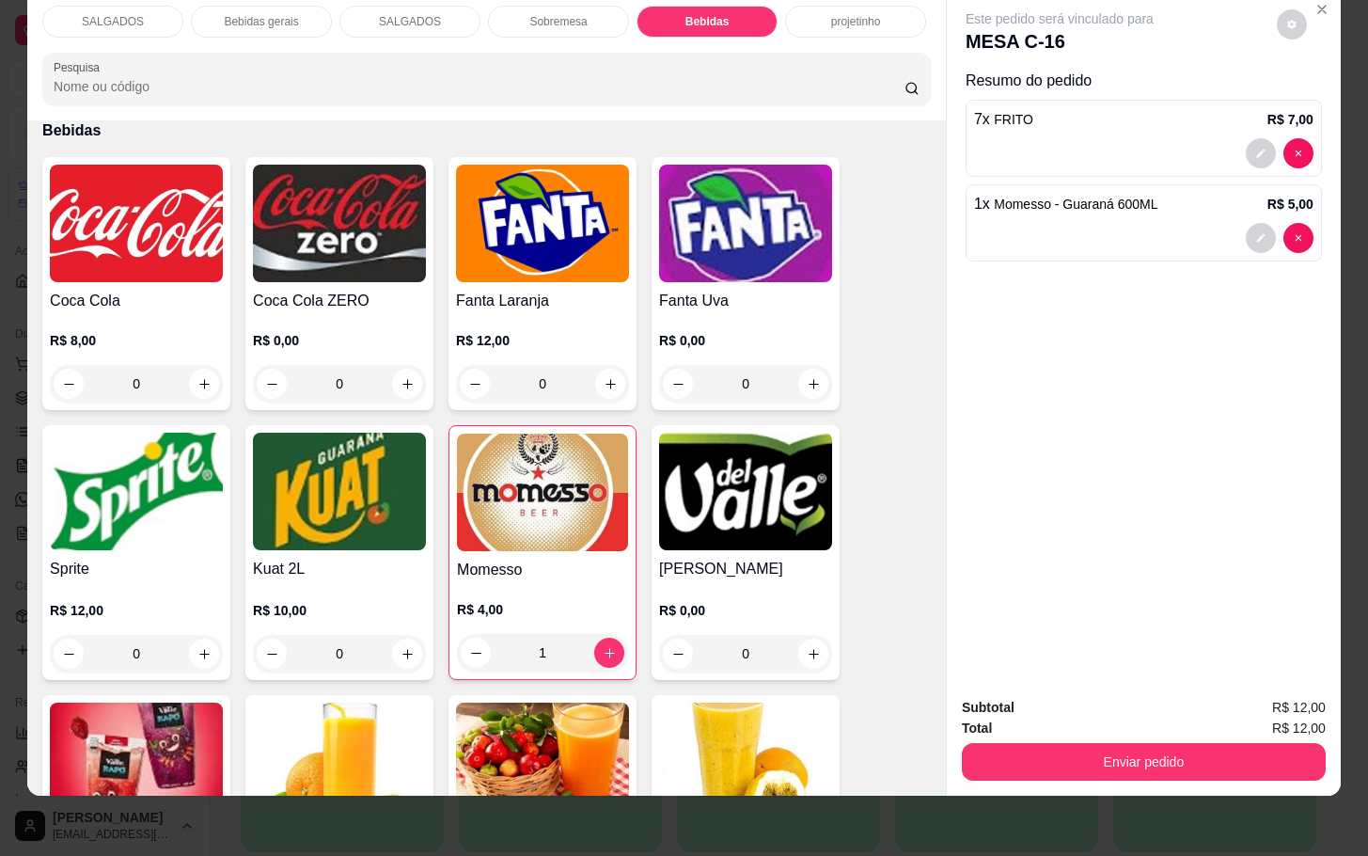
click at [1127, 749] on button "Enviar pedido" at bounding box center [1144, 762] width 364 height 38
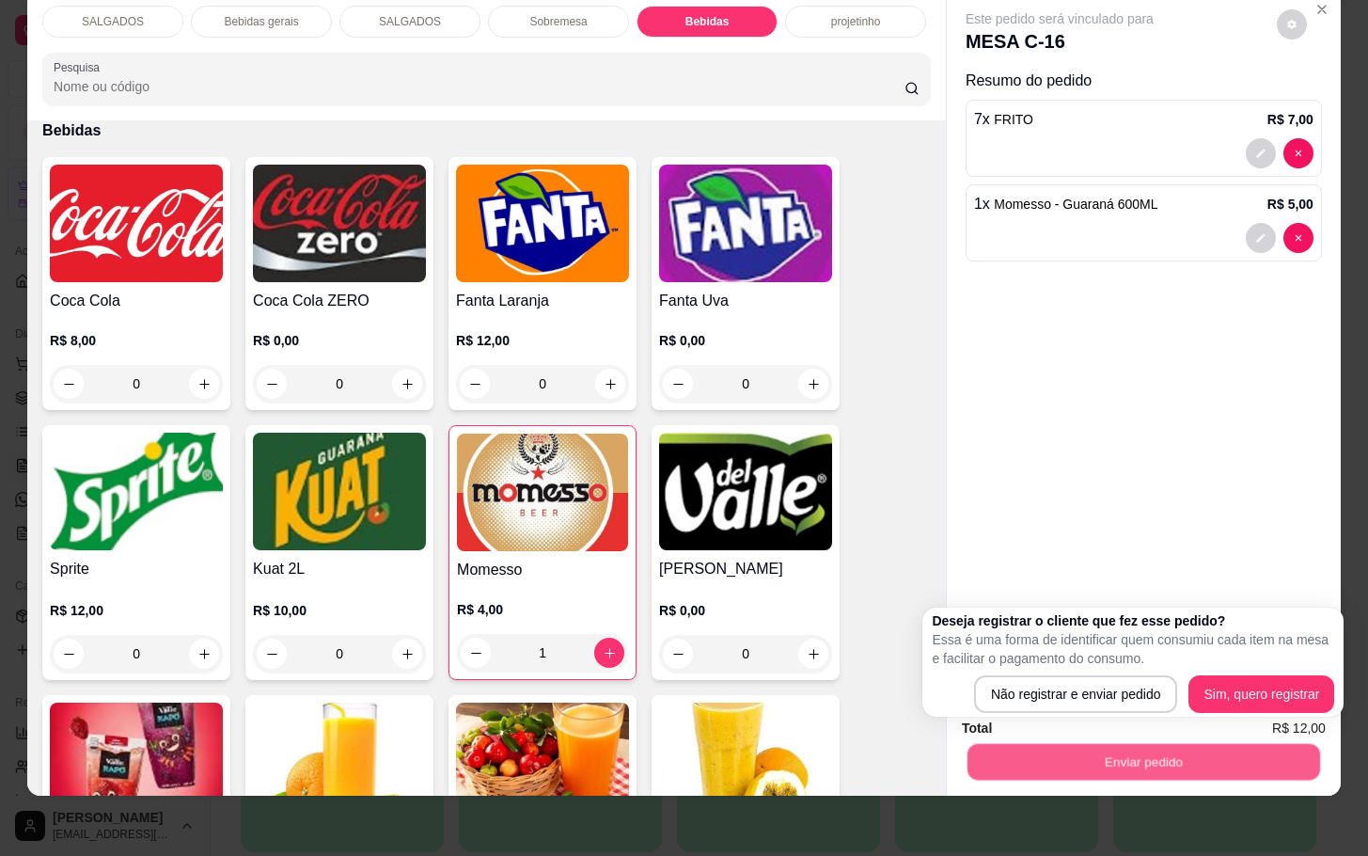
click at [1117, 743] on button "Enviar pedido" at bounding box center [1144, 761] width 353 height 37
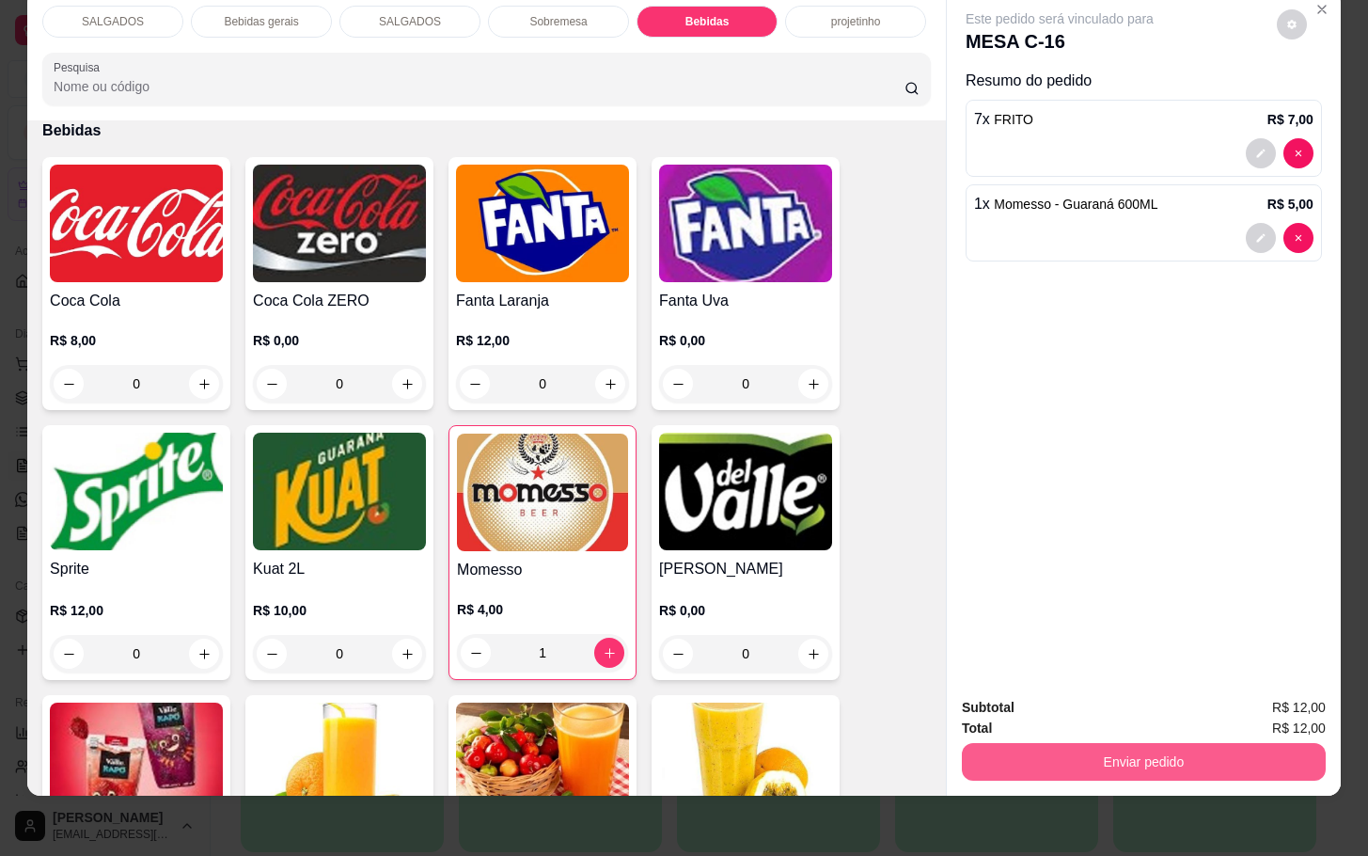
click at [1092, 743] on button "Enviar pedido" at bounding box center [1144, 762] width 364 height 38
click at [1092, 709] on button "Não registrar e enviar pedido" at bounding box center [1079, 695] width 196 height 36
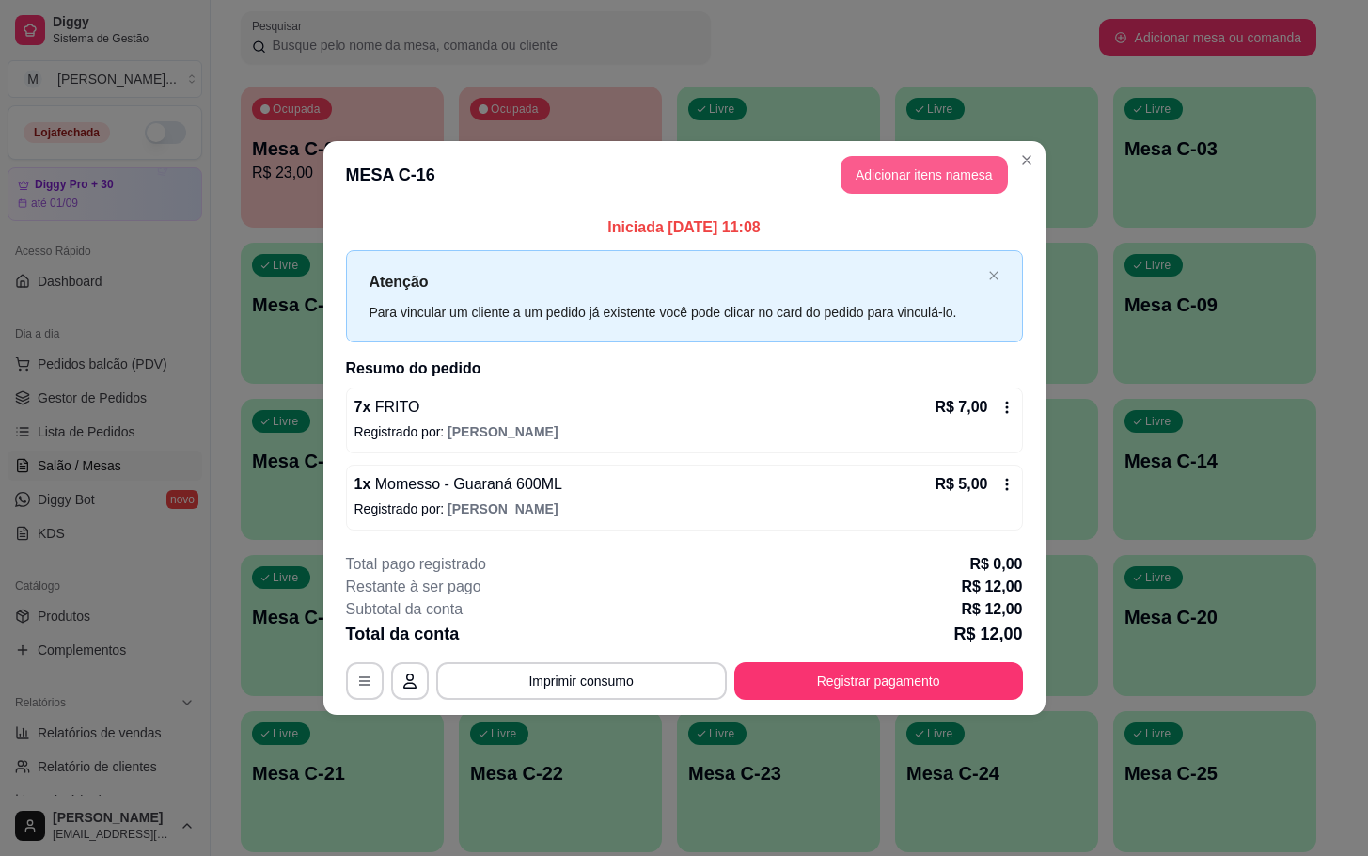
click at [959, 162] on button "Adicionar itens na mesa" at bounding box center [924, 175] width 167 height 38
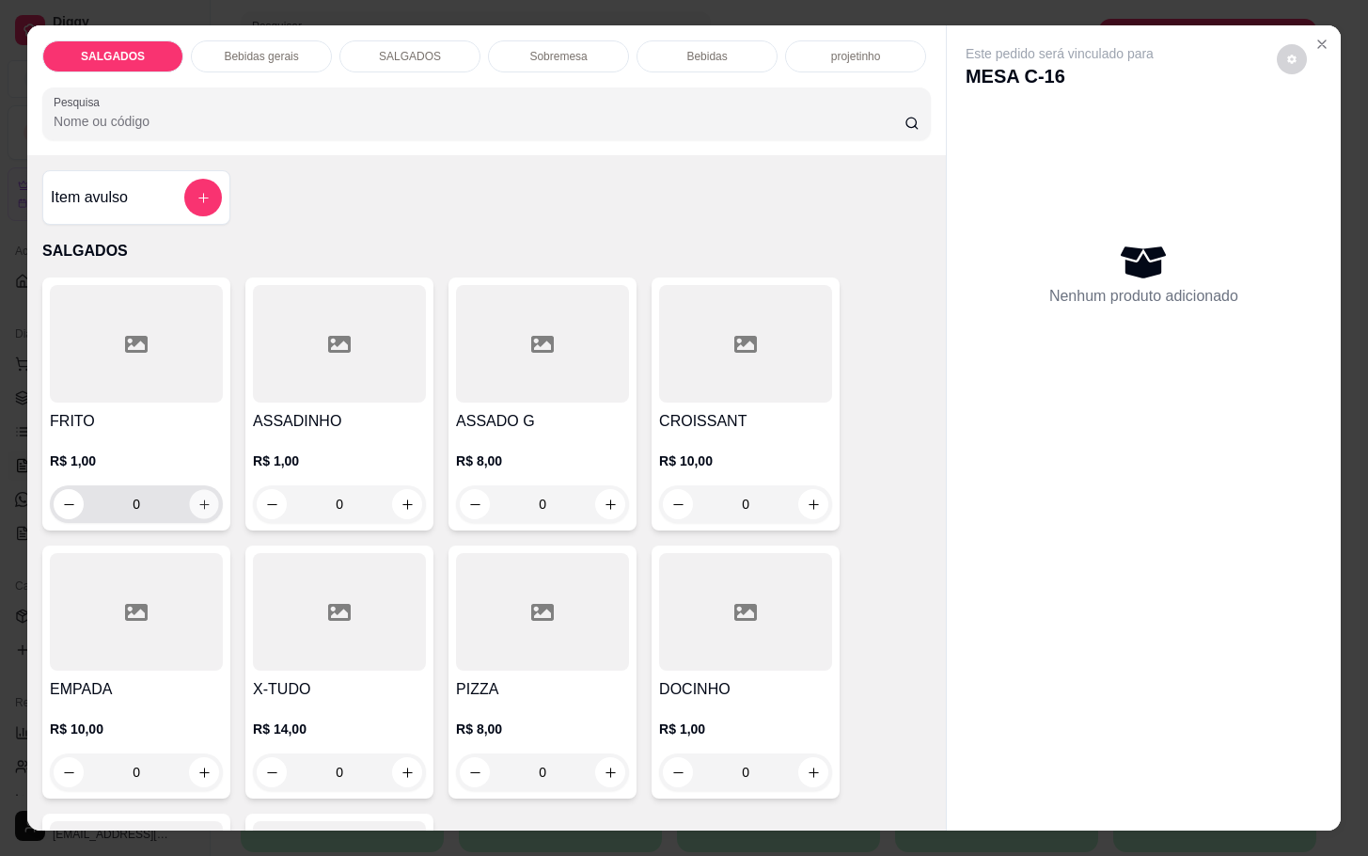
click at [206, 499] on button "increase-product-quantity" at bounding box center [204, 504] width 29 height 29
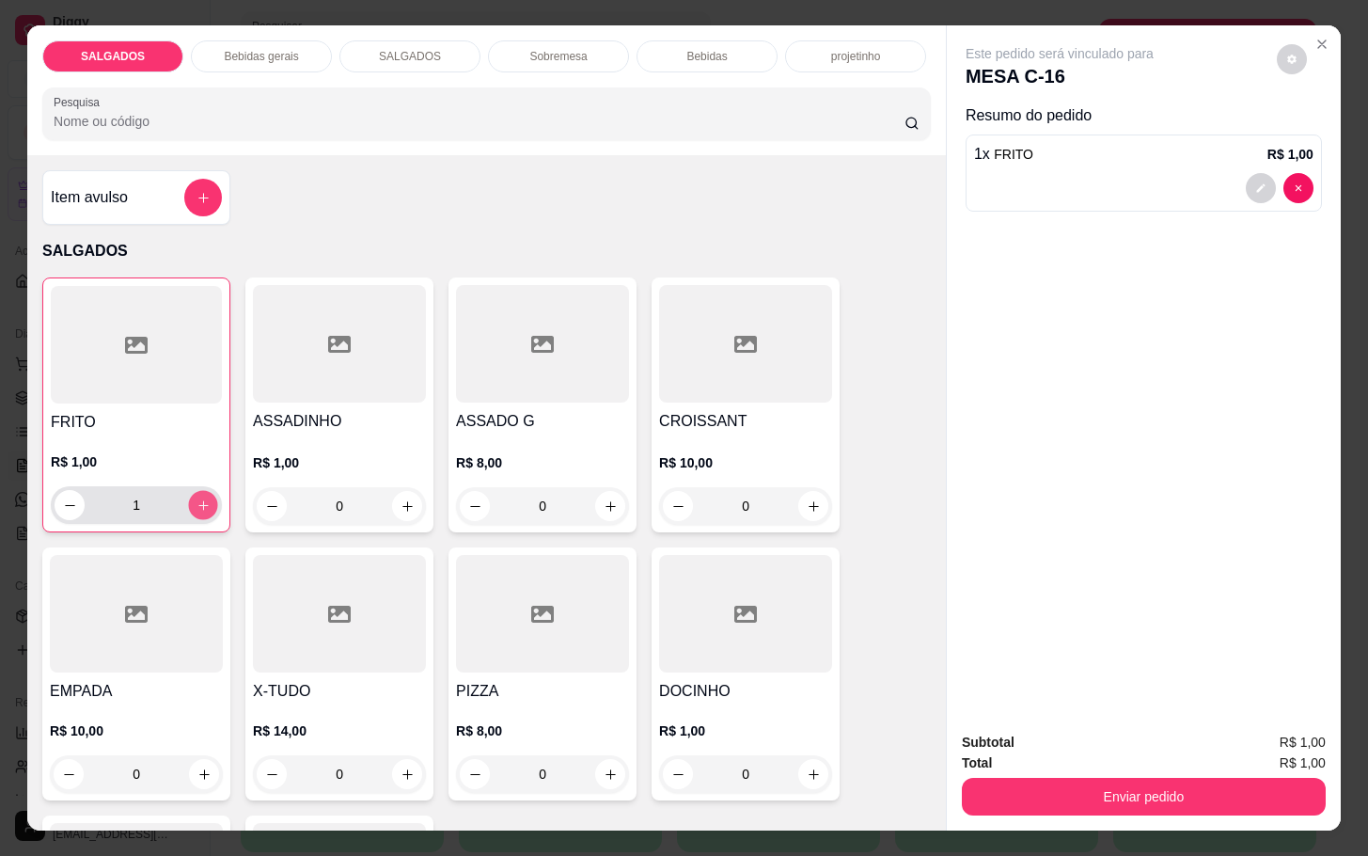
click at [206, 499] on button "increase-product-quantity" at bounding box center [203, 505] width 29 height 29
type input "3"
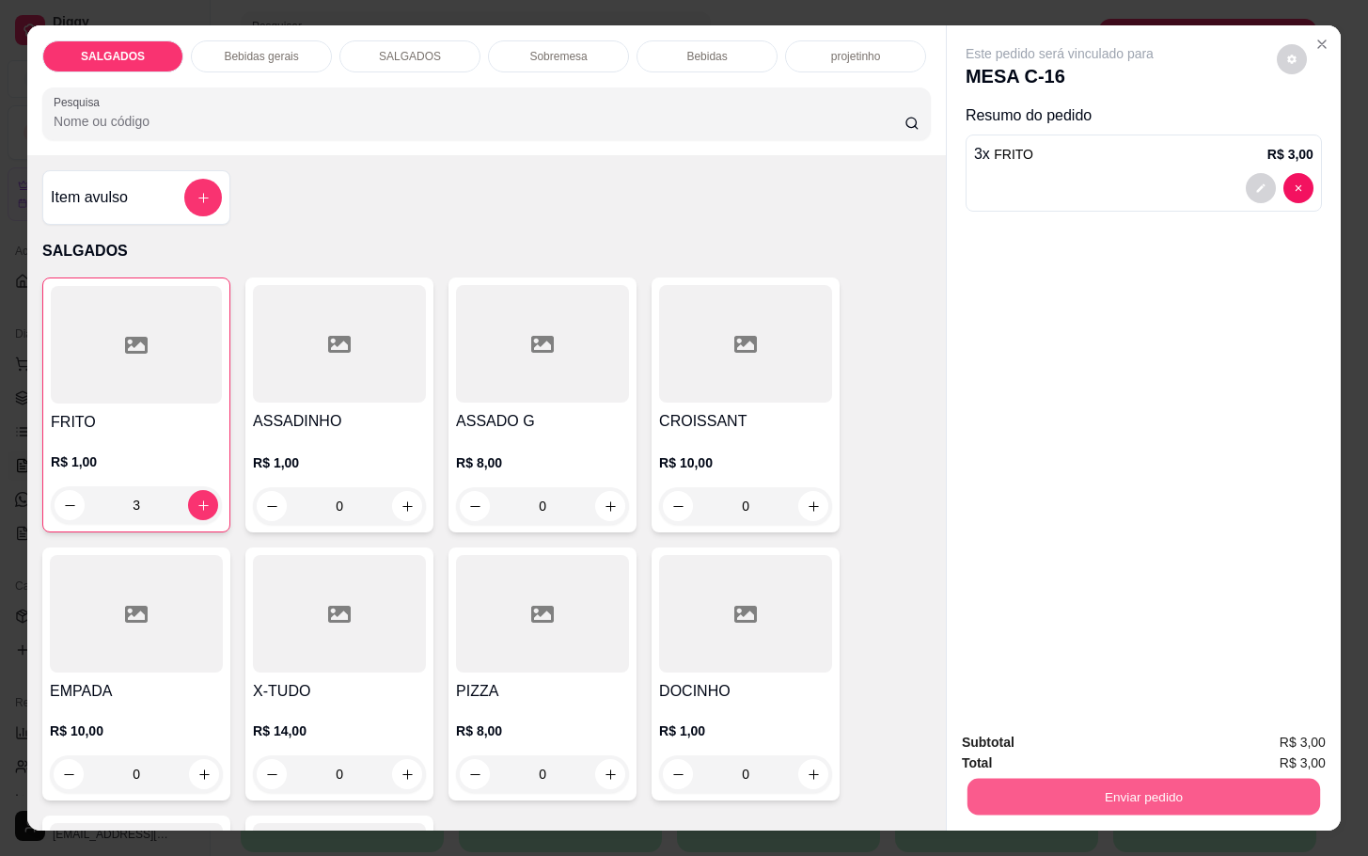
click at [1073, 782] on button "Enviar pedido" at bounding box center [1144, 796] width 353 height 37
click at [1051, 722] on button "Não registrar e enviar pedido" at bounding box center [1079, 740] width 196 height 36
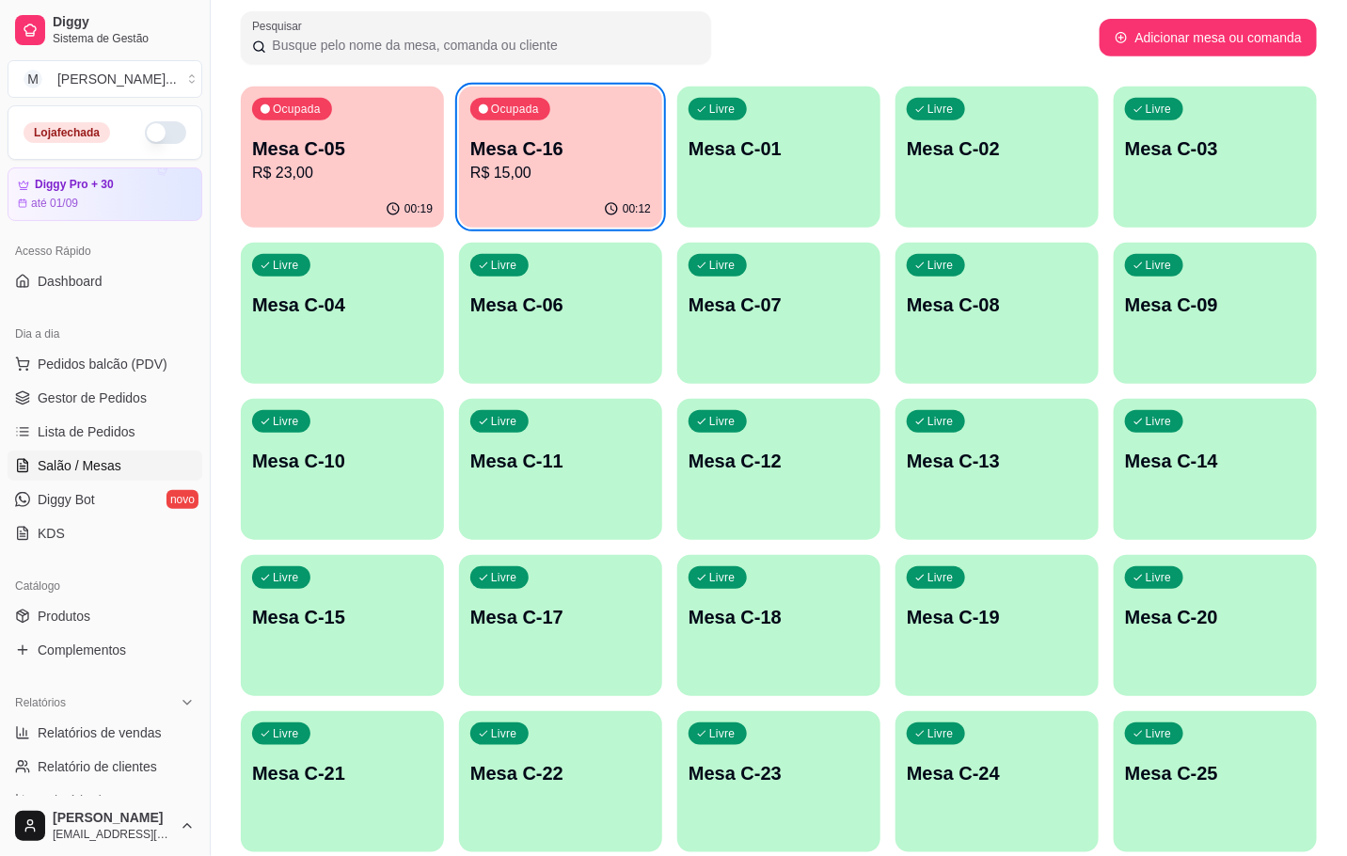
click at [542, 182] on p "R$ 15,00" at bounding box center [560, 173] width 181 height 23
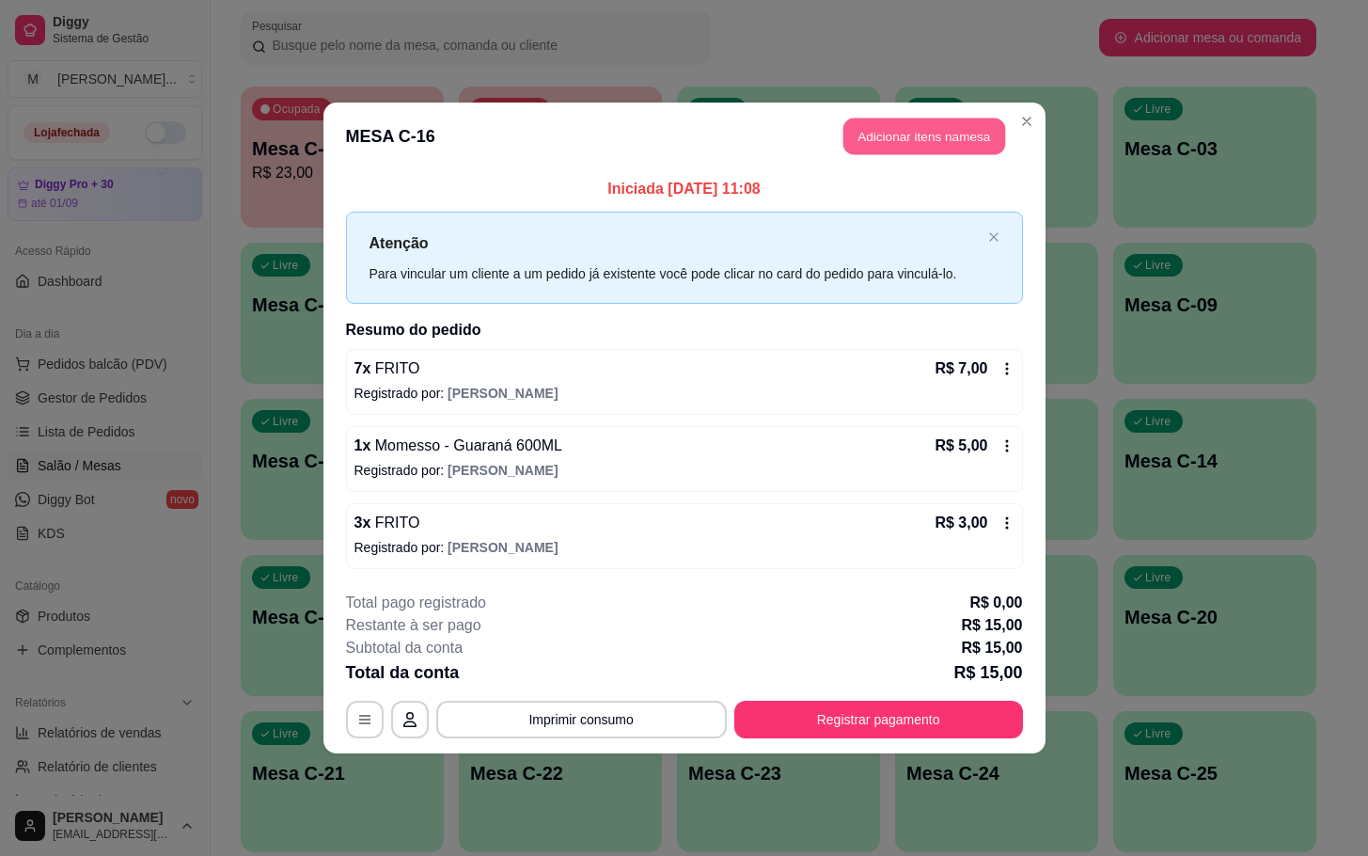
click at [926, 125] on button "Adicionar itens na mesa" at bounding box center [925, 136] width 162 height 37
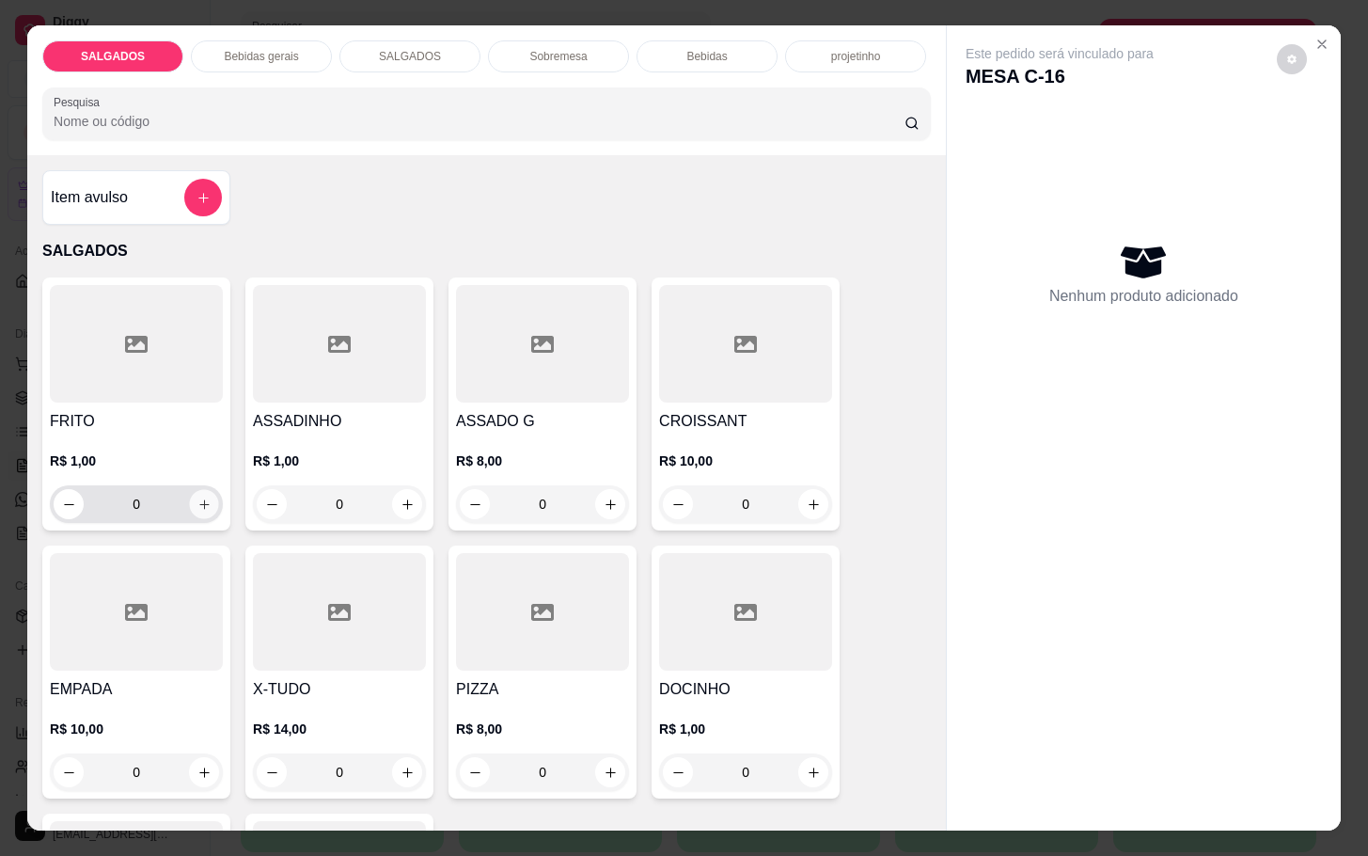
click at [197, 498] on icon "increase-product-quantity" at bounding box center [204, 505] width 14 height 14
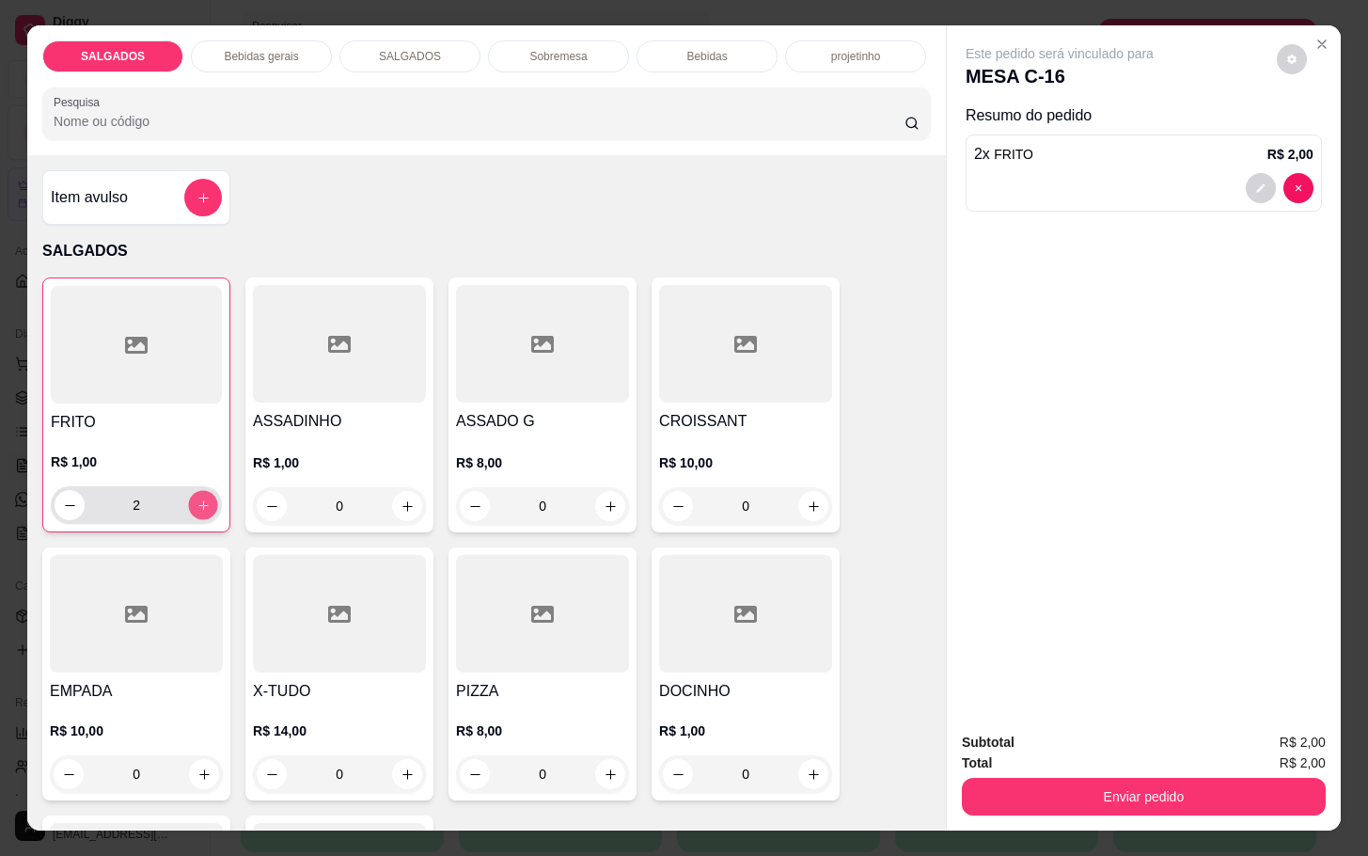
click at [197, 498] on icon "increase-product-quantity" at bounding box center [204, 505] width 14 height 14
type input "3"
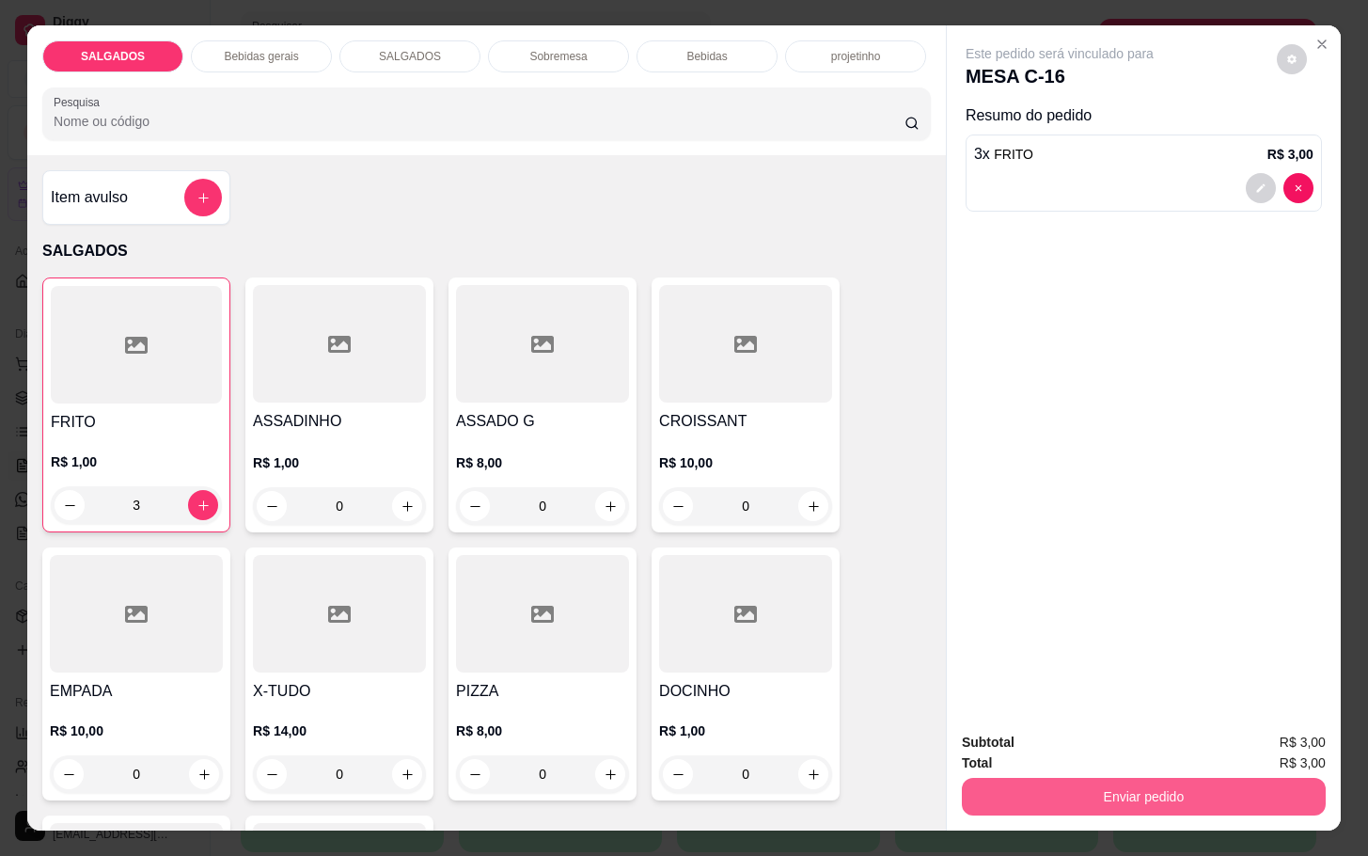
click at [1213, 782] on button "Enviar pedido" at bounding box center [1144, 797] width 364 height 38
click at [1010, 753] on button "Não registrar e enviar pedido" at bounding box center [1079, 740] width 196 height 36
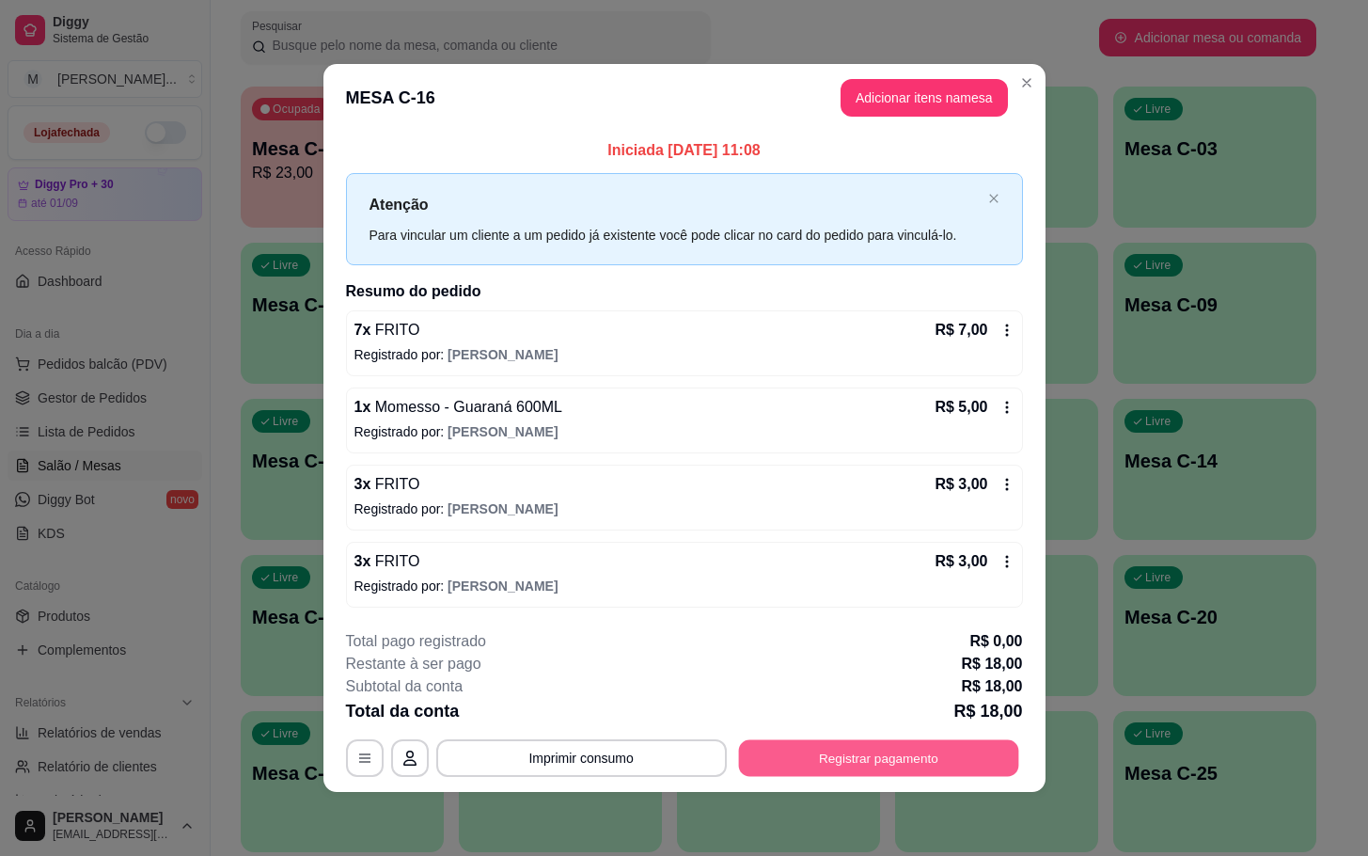
click at [915, 753] on button "Registrar pagamento" at bounding box center [878, 757] width 280 height 37
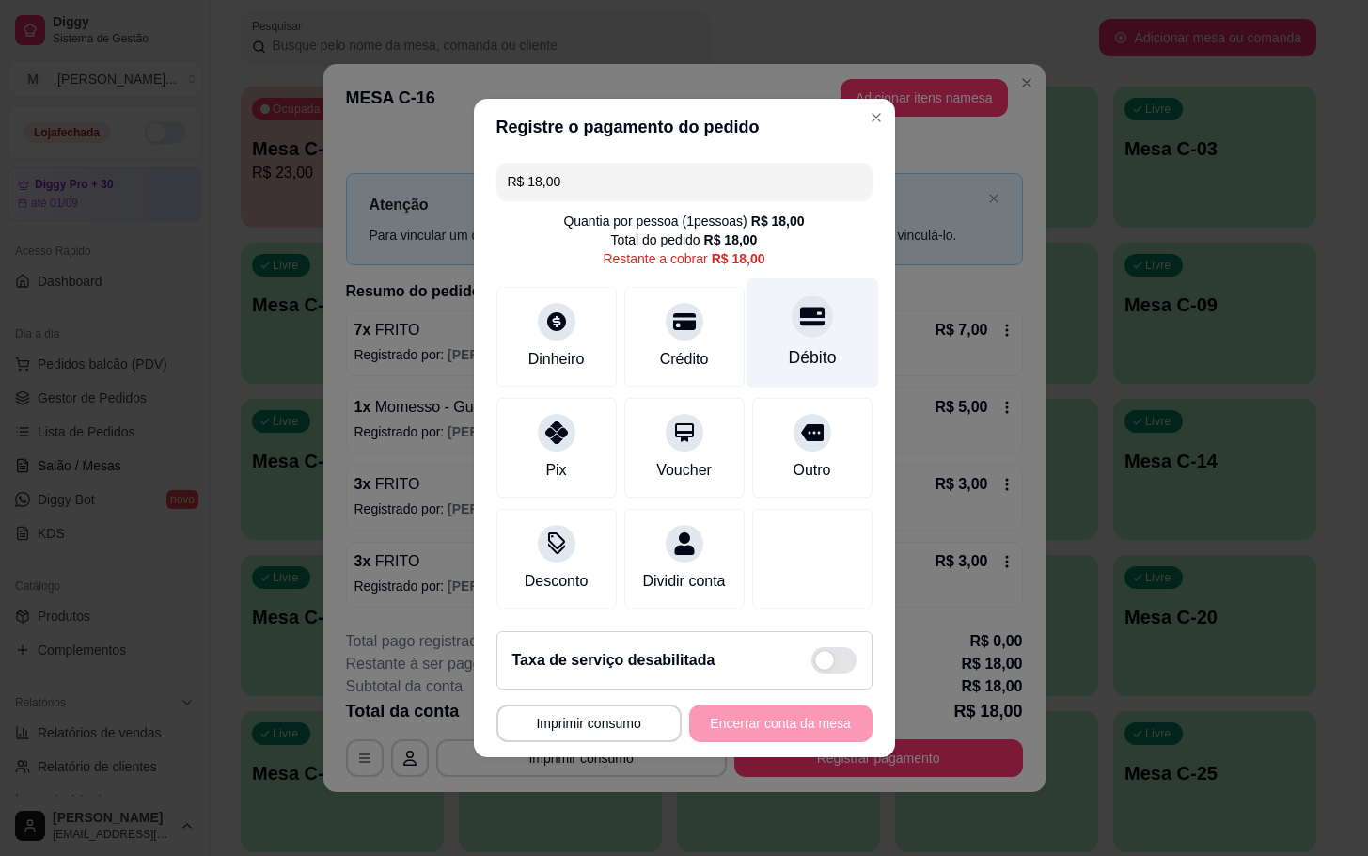
click at [792, 308] on div at bounding box center [812, 315] width 41 height 41
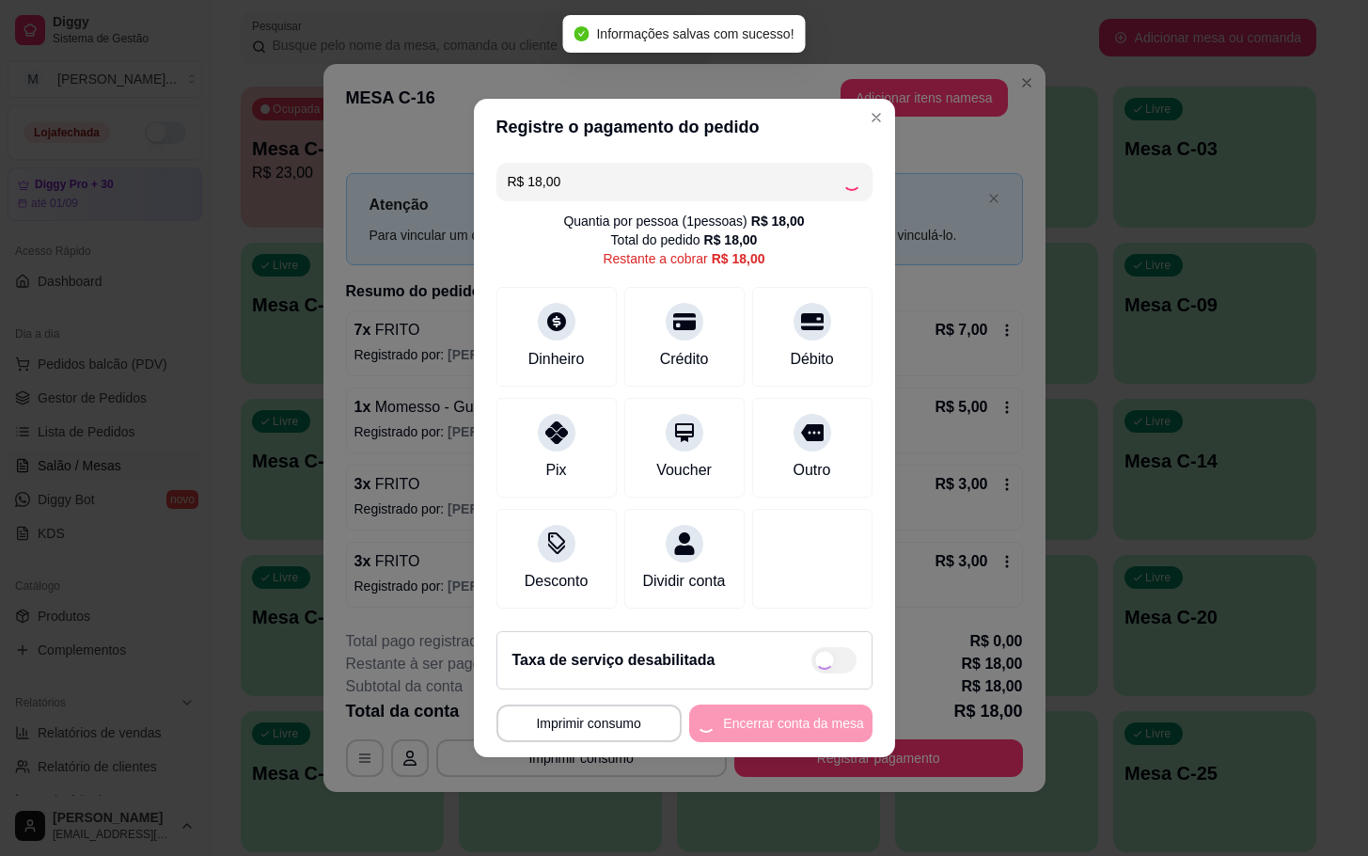
type input "R$ 0,00"
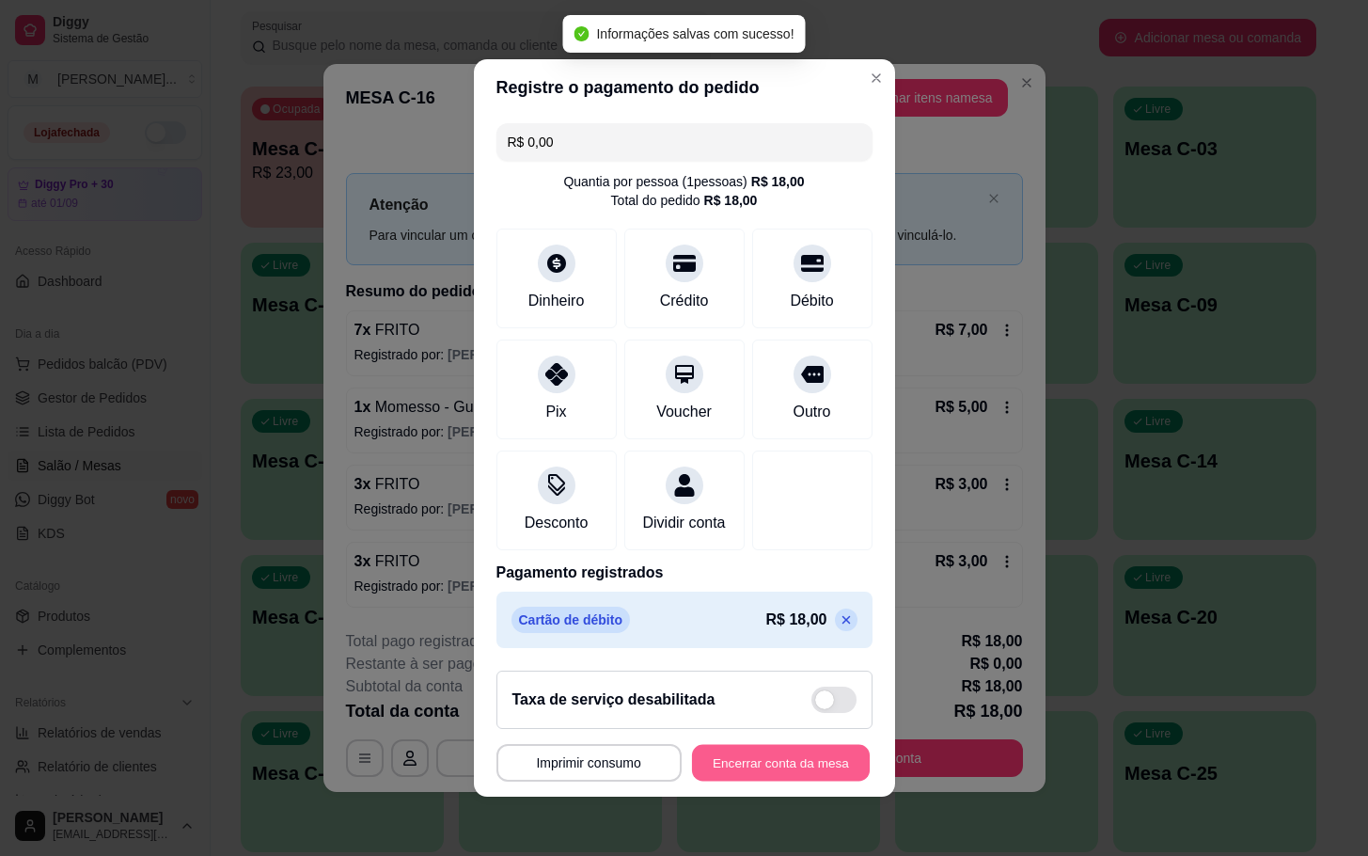
click at [802, 782] on button "Encerrar conta da mesa" at bounding box center [781, 763] width 178 height 37
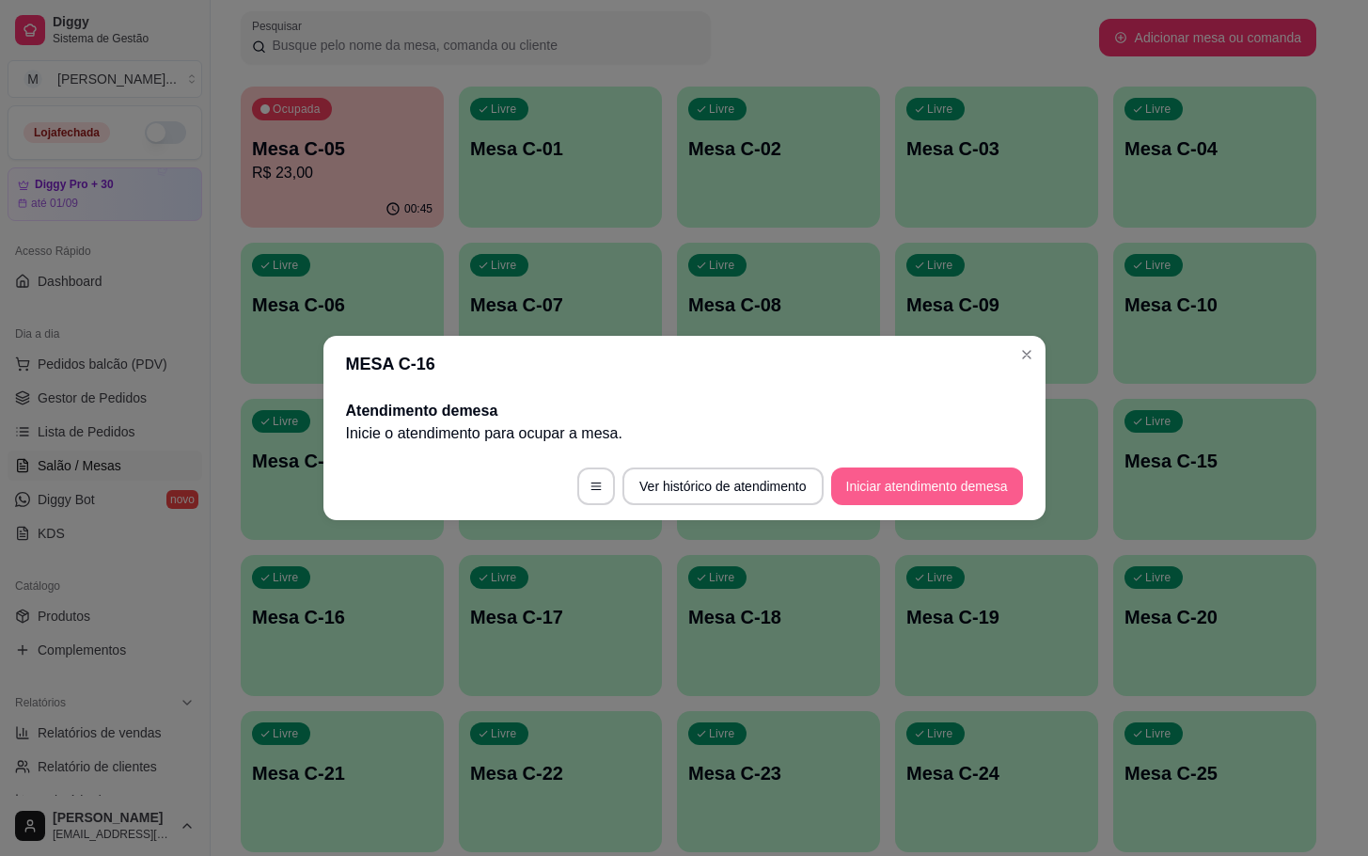
click at [1016, 498] on button "Iniciar atendimento de mesa" at bounding box center [927, 486] width 192 height 38
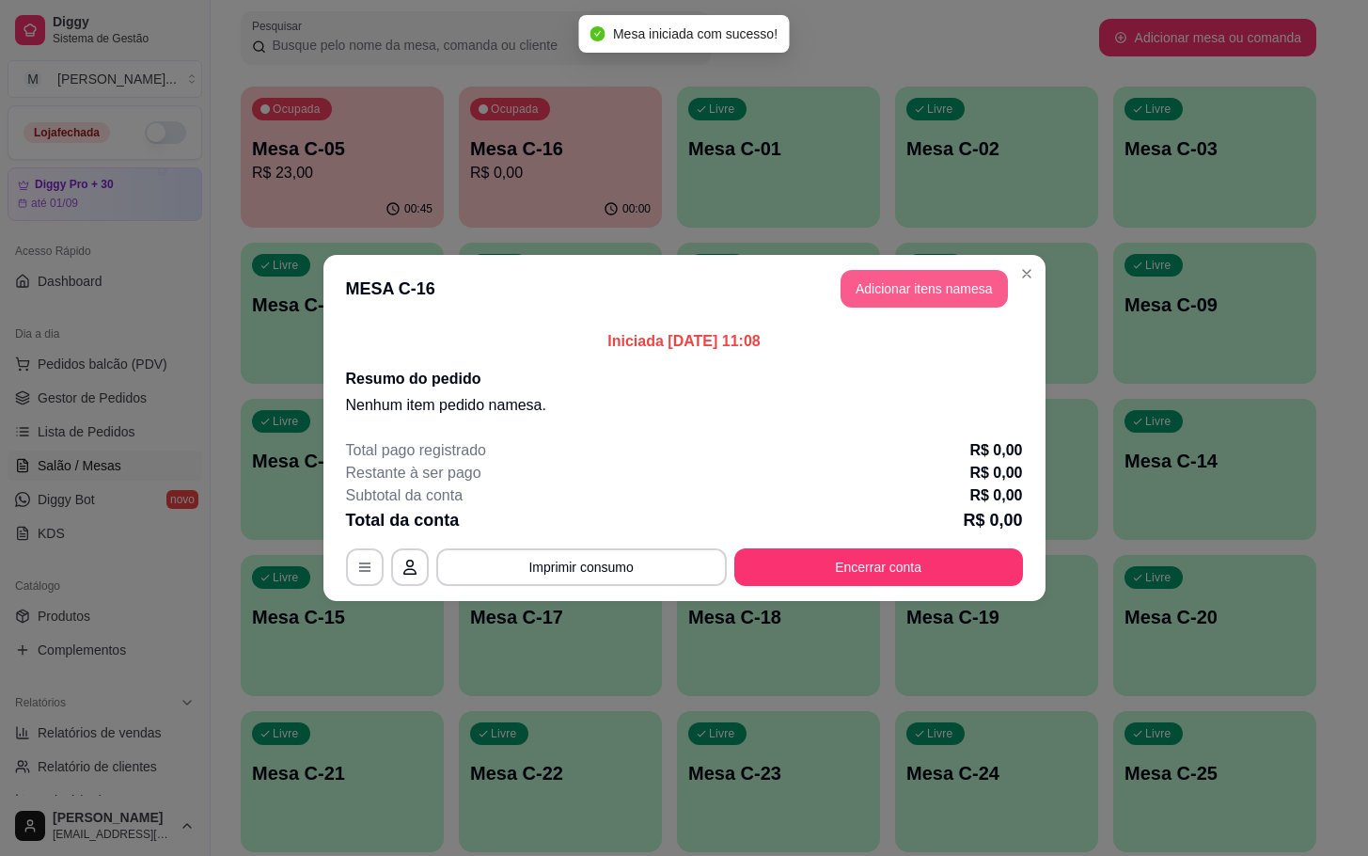
click at [956, 275] on button "Adicionar itens na mesa" at bounding box center [924, 289] width 167 height 38
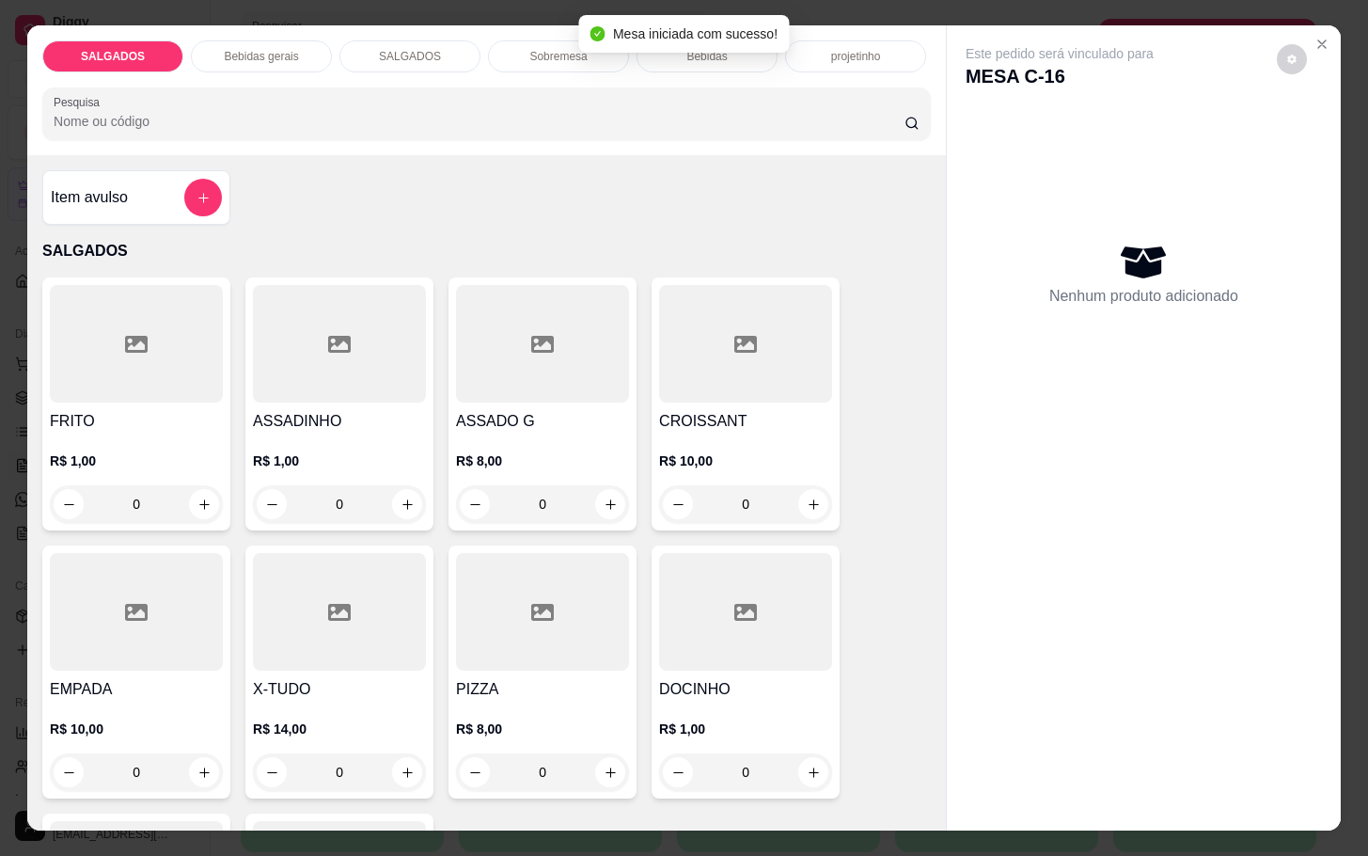
click at [77, 353] on div at bounding box center [136, 344] width 173 height 118
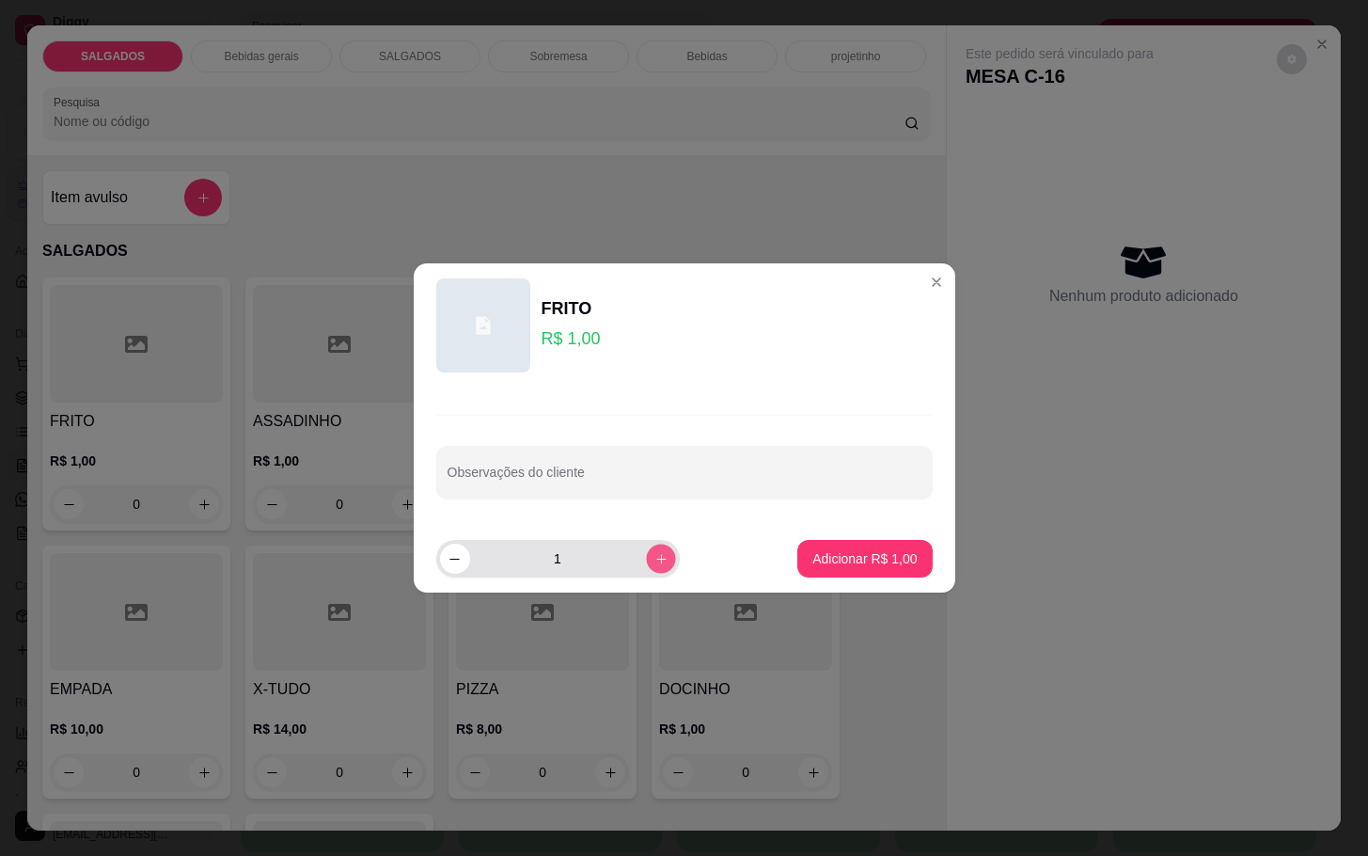
click at [646, 545] on button "increase-product-quantity" at bounding box center [660, 558] width 29 height 29
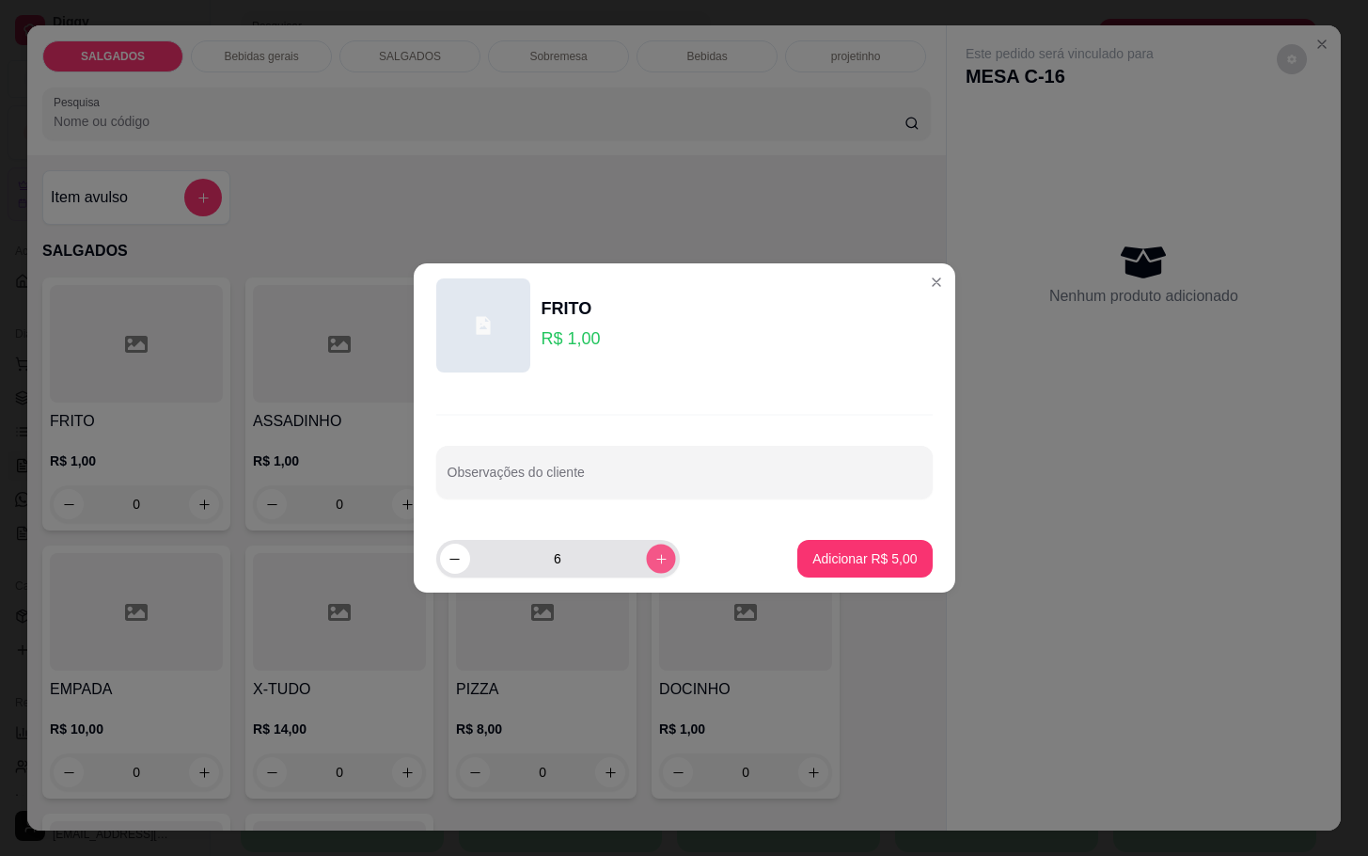
click at [646, 545] on button "increase-product-quantity" at bounding box center [660, 558] width 29 height 29
click at [646, 545] on button "increase-product-quantity" at bounding box center [661, 559] width 30 height 30
click at [646, 545] on button "increase-product-quantity" at bounding box center [660, 558] width 29 height 29
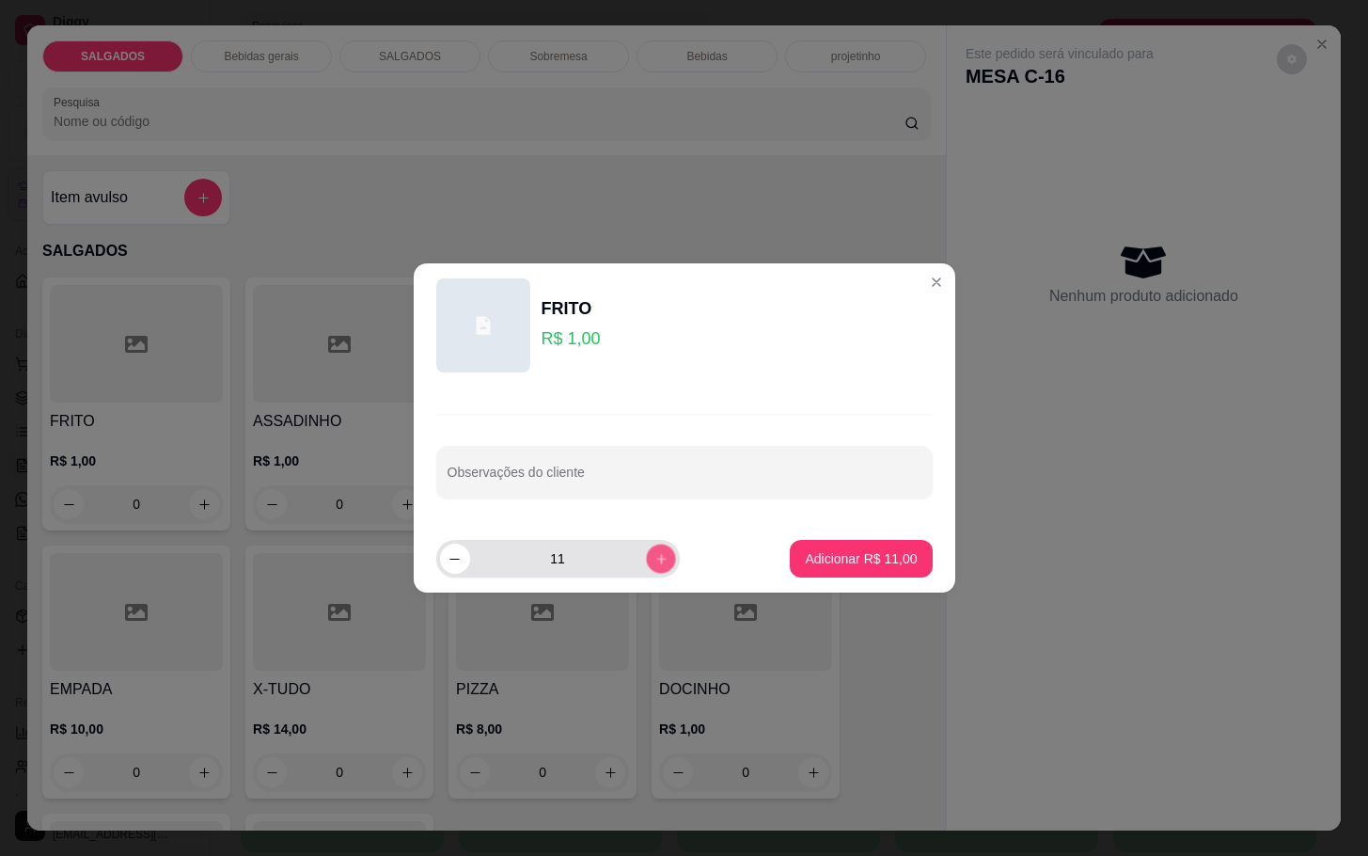
click at [646, 545] on button "increase-product-quantity" at bounding box center [660, 558] width 29 height 29
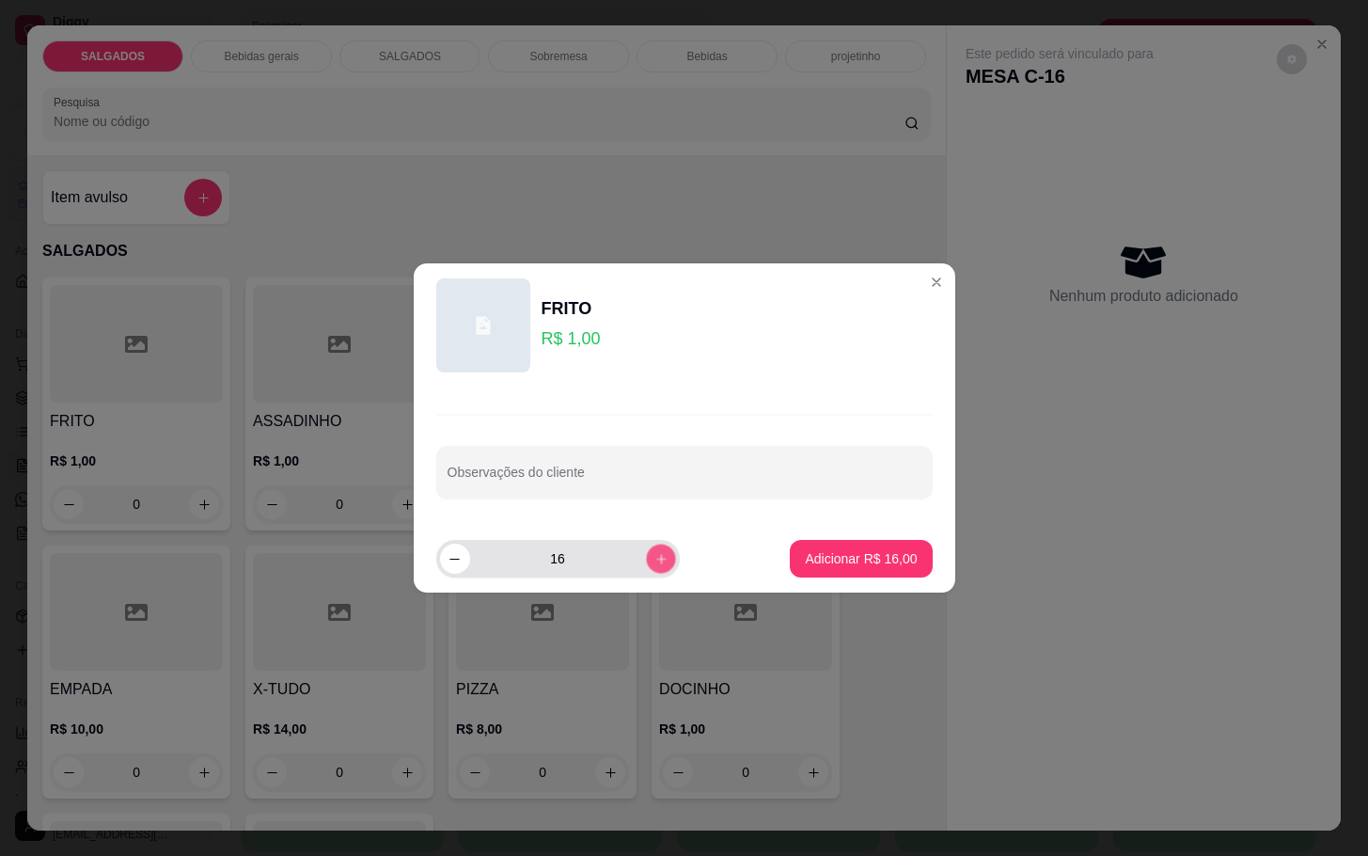
click at [646, 545] on button "increase-product-quantity" at bounding box center [660, 558] width 29 height 29
click at [646, 545] on button "increase-product-quantity" at bounding box center [661, 559] width 30 height 30
click at [646, 545] on button "increase-product-quantity" at bounding box center [660, 558] width 29 height 29
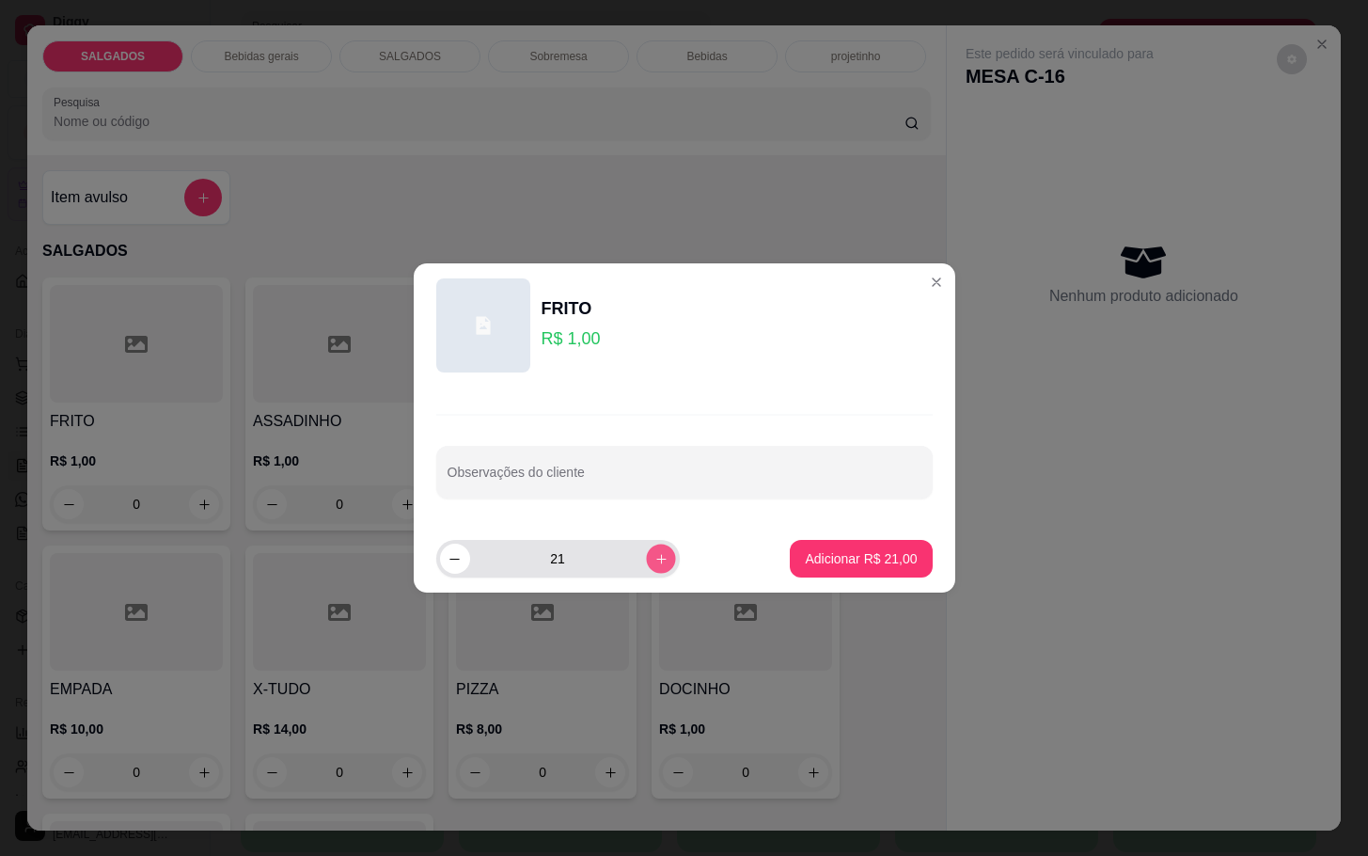
click at [654, 560] on icon "increase-product-quantity" at bounding box center [661, 559] width 14 height 14
type input "22"
click at [867, 574] on button "Adicionar R$ 22,00" at bounding box center [862, 559] width 138 height 37
type input "22"
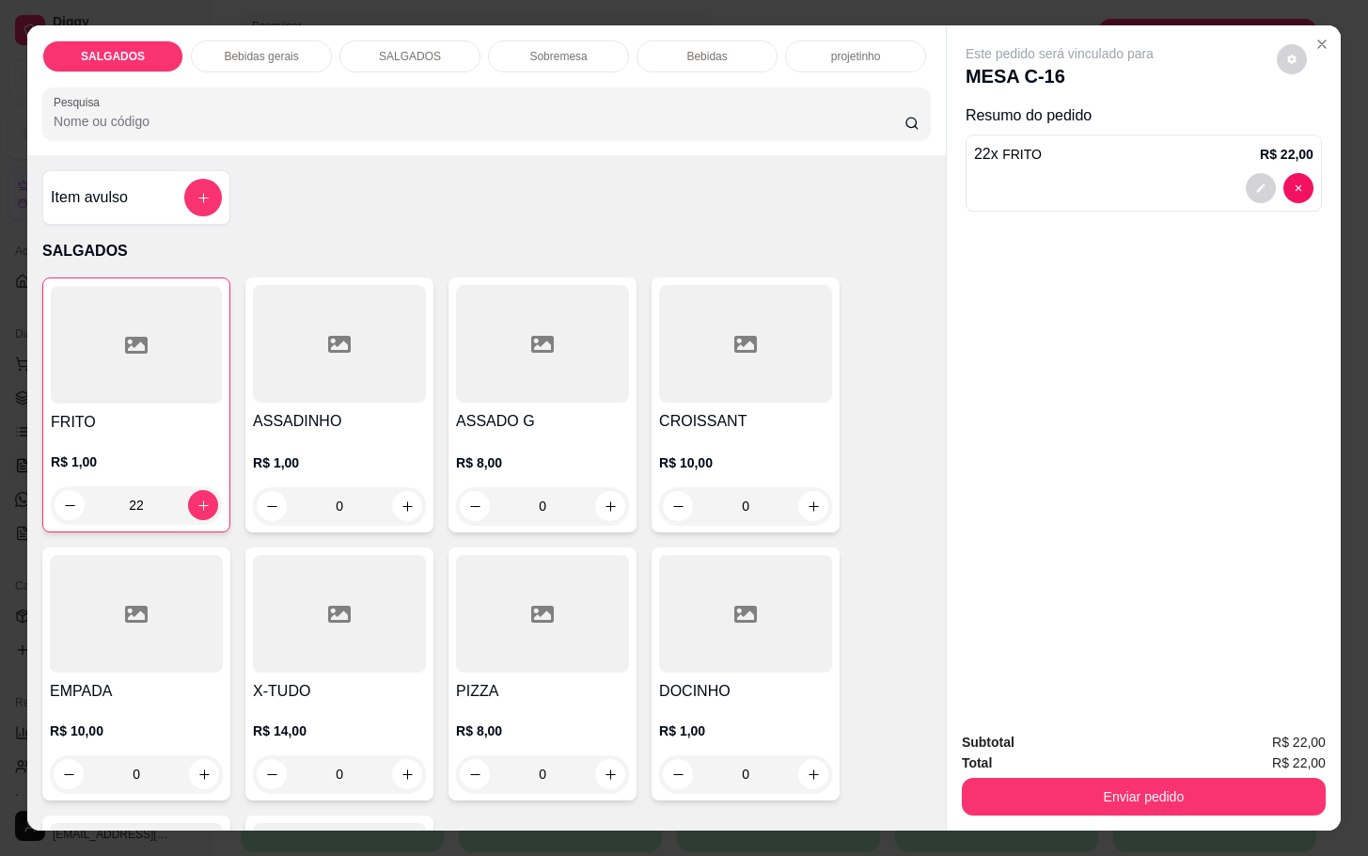
click at [485, 615] on div at bounding box center [542, 614] width 173 height 118
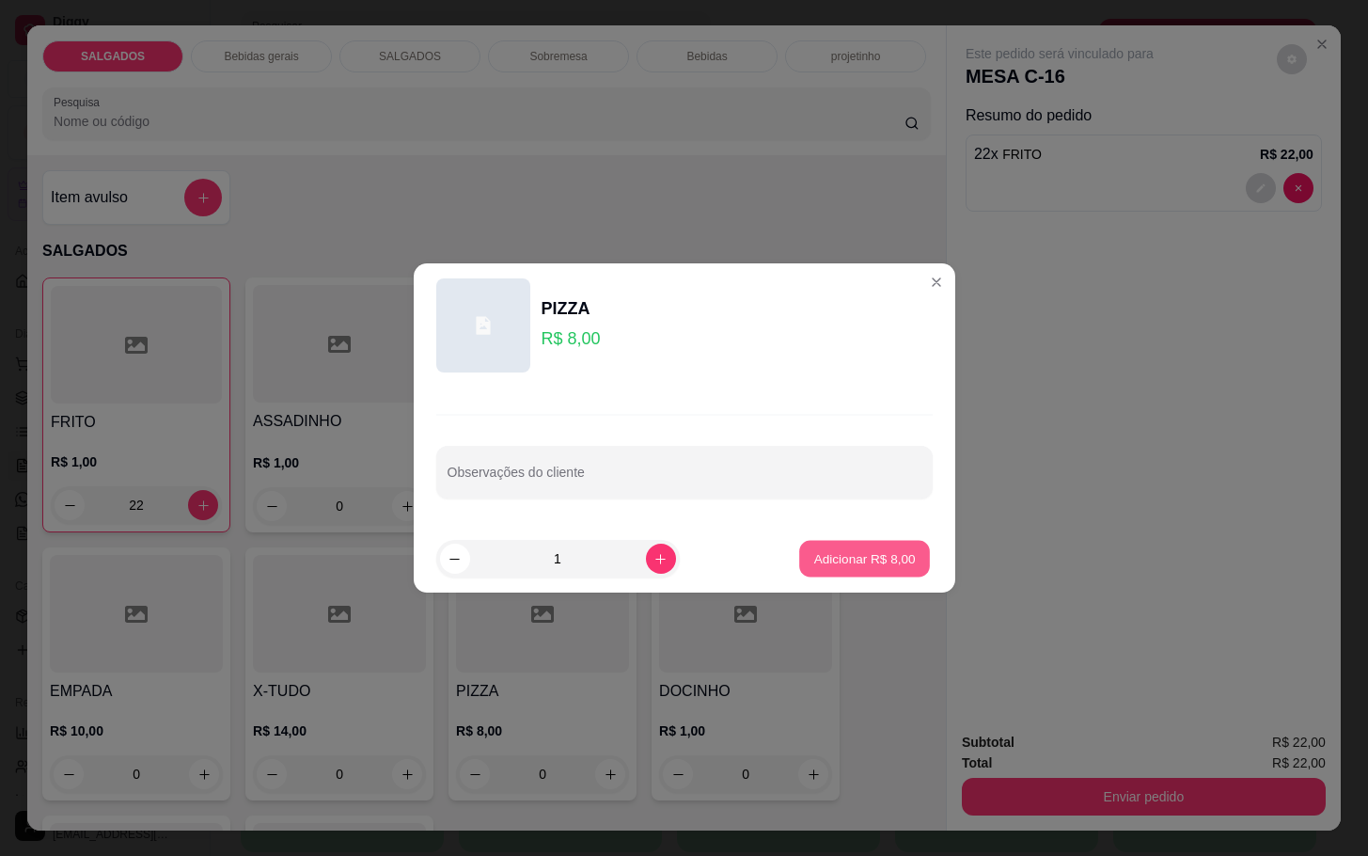
click at [894, 561] on p "Adicionar R$ 8,00" at bounding box center [865, 558] width 102 height 18
type input "1"
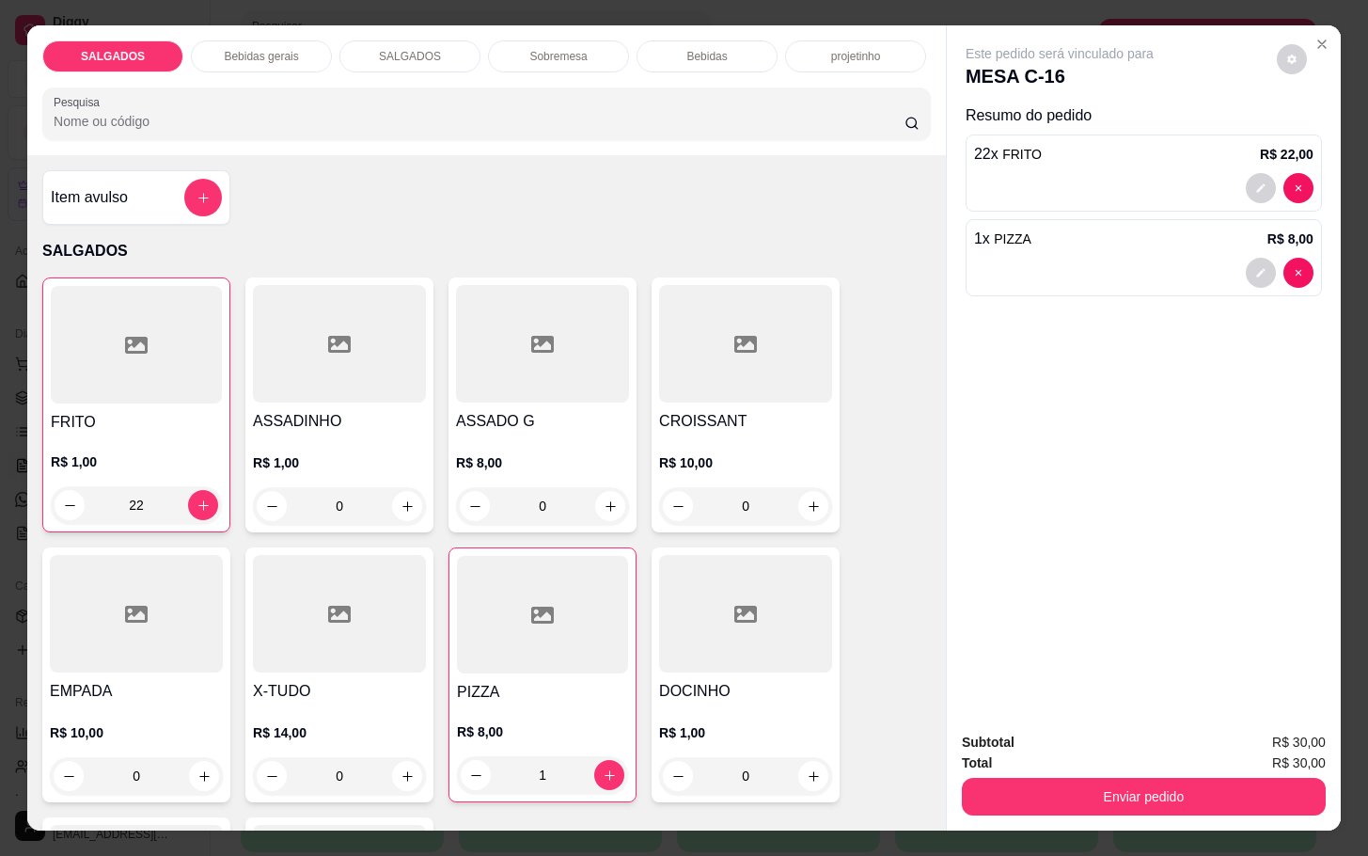
click at [265, 51] on p "Bebidas gerais" at bounding box center [261, 56] width 74 height 15
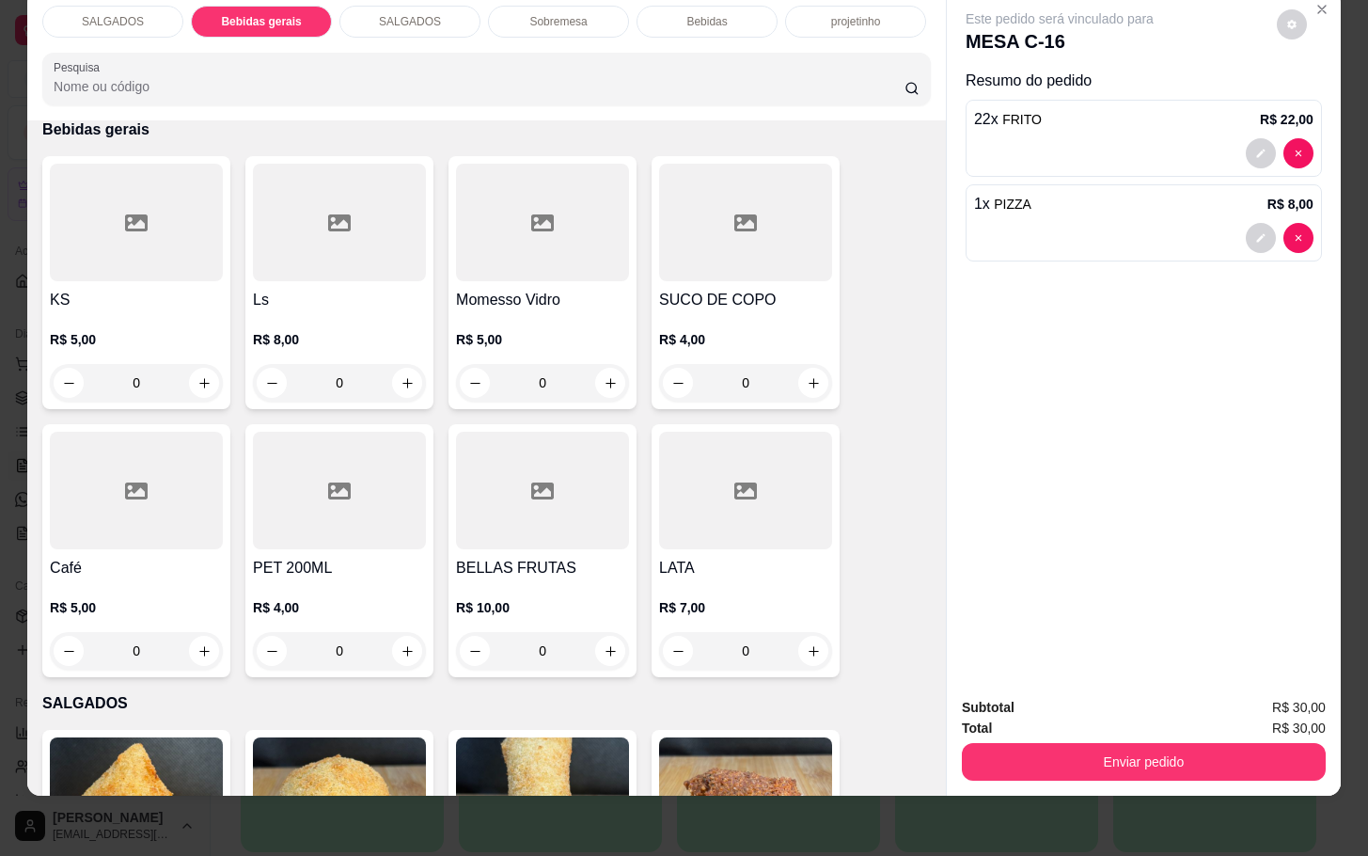
click at [698, 289] on h4 "SUCO DE COPO" at bounding box center [745, 300] width 173 height 23
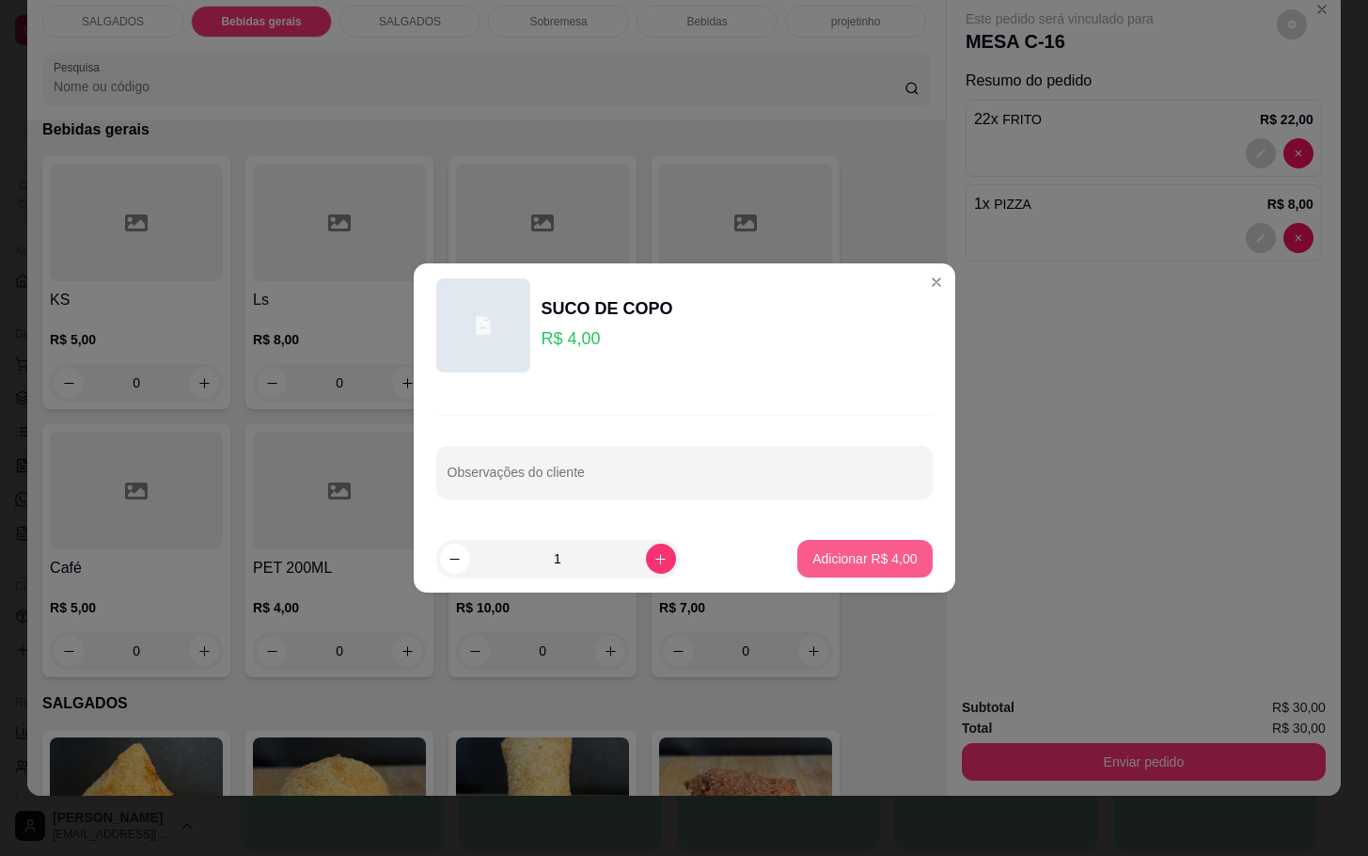
click at [878, 559] on p "Adicionar R$ 4,00" at bounding box center [865, 558] width 104 height 19
type input "1"
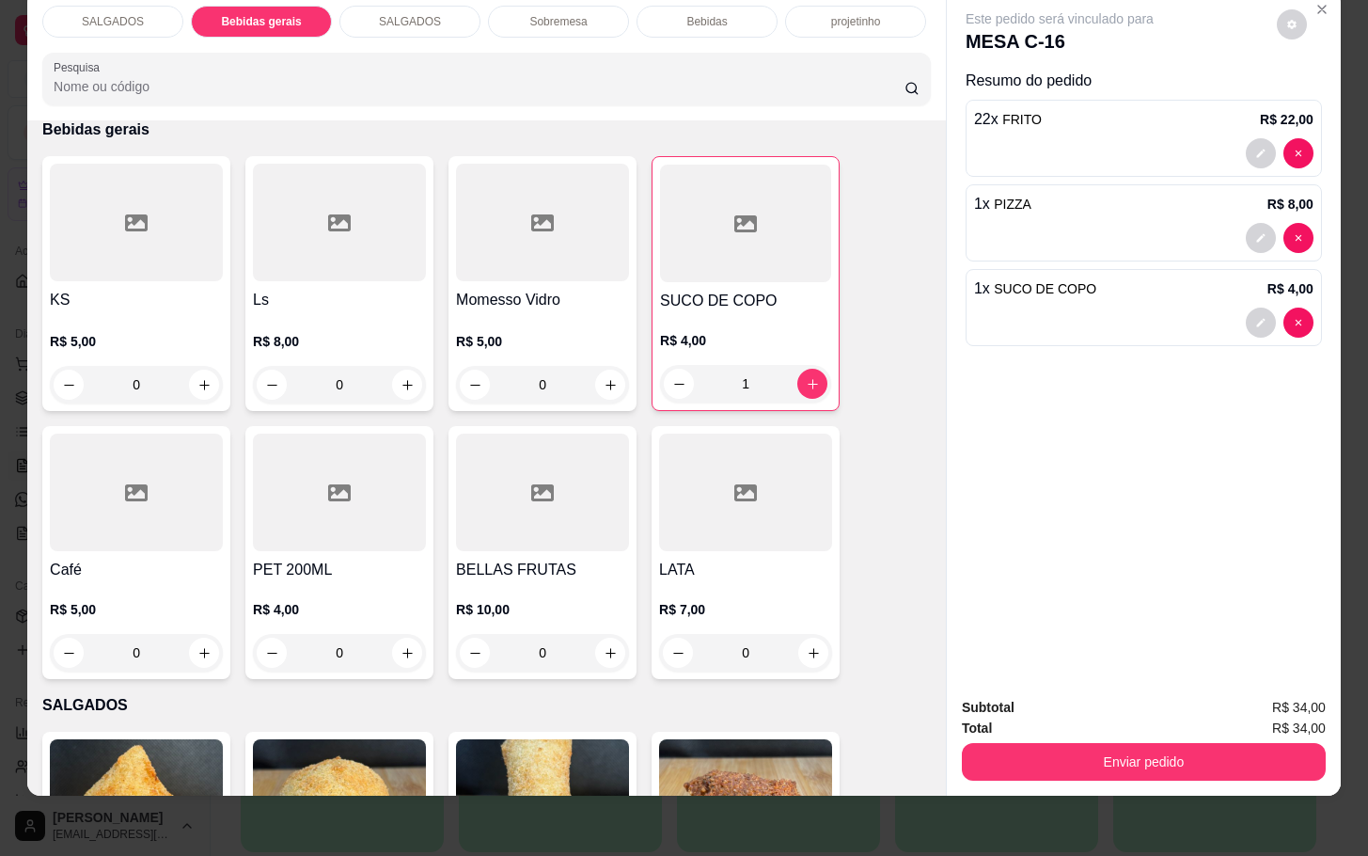
click at [711, 14] on p "Bebidas" at bounding box center [707, 21] width 40 height 15
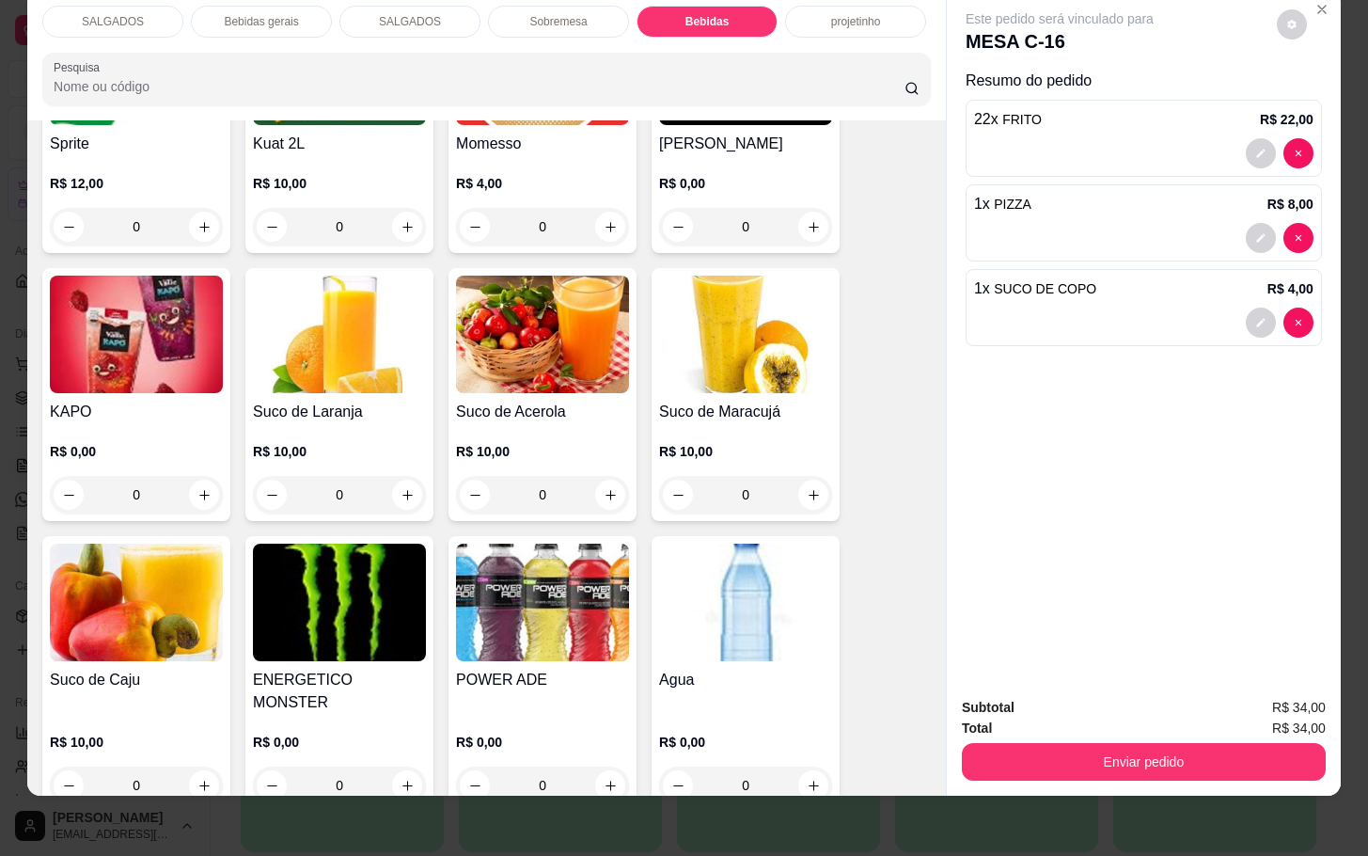
scroll to position [4069, 0]
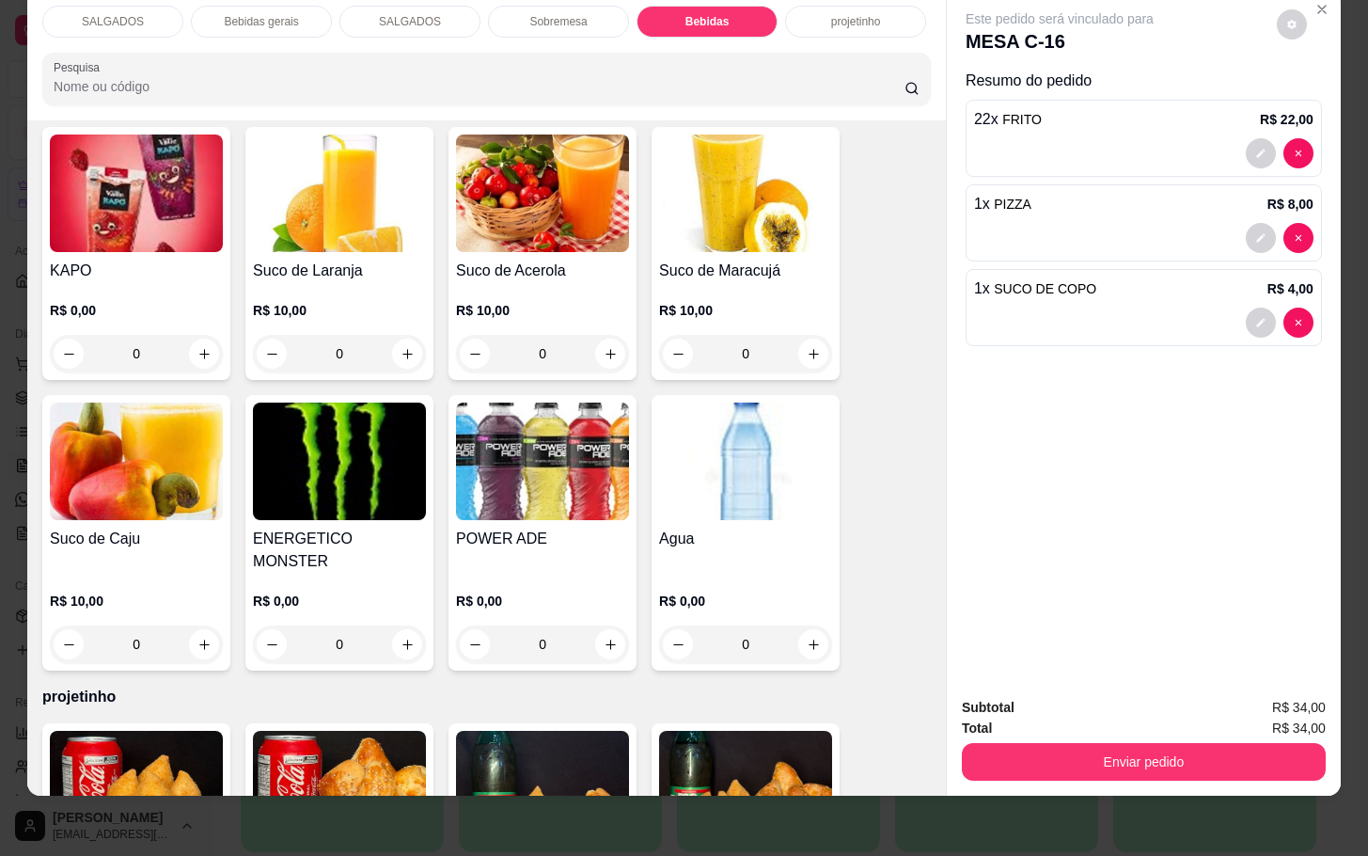
click at [750, 486] on img at bounding box center [745, 462] width 173 height 118
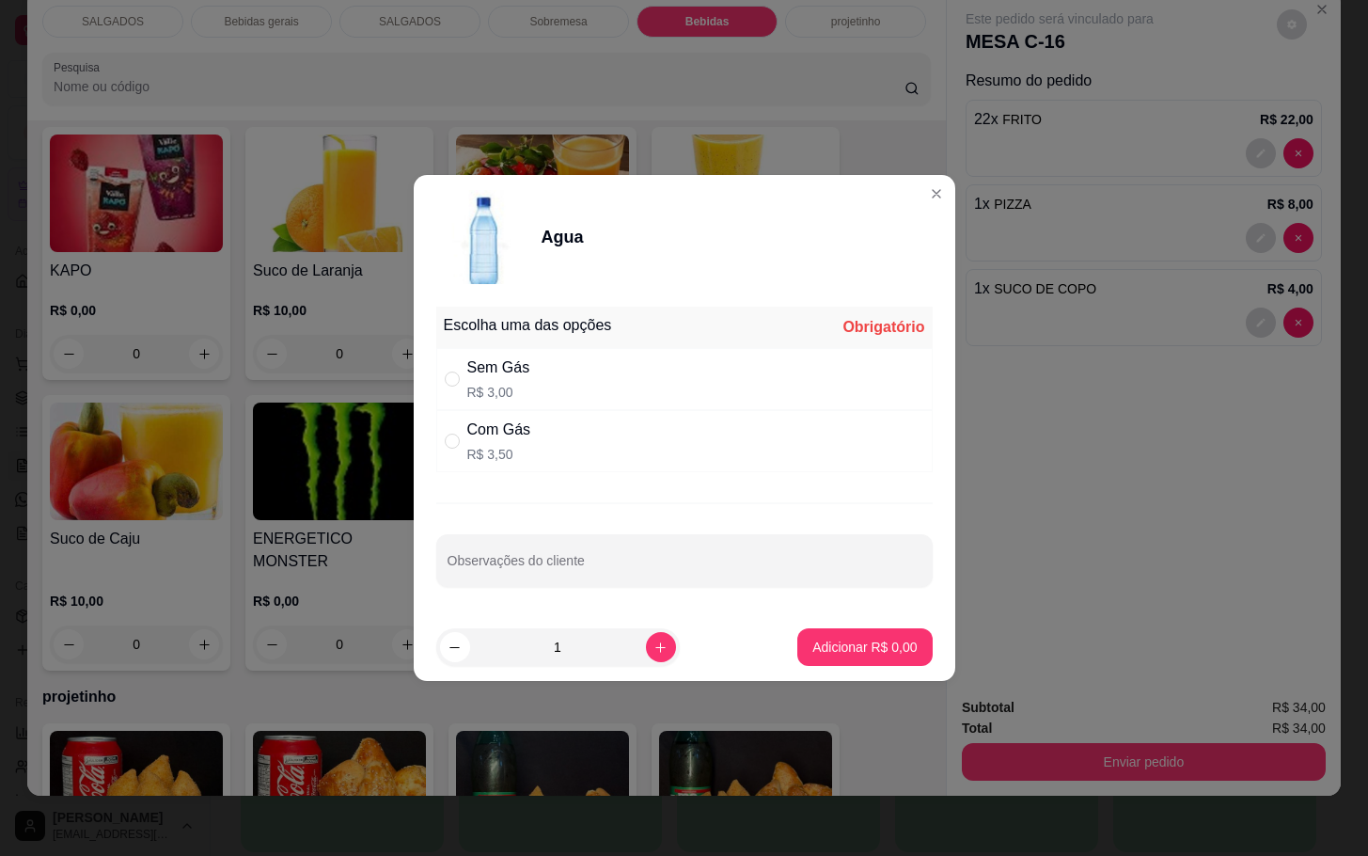
click at [660, 444] on div "Com Gás R$ 3,50" at bounding box center [684, 441] width 497 height 62
radio input "true"
click at [893, 675] on footer "1 Adicionar R$ 3,50" at bounding box center [685, 647] width 542 height 68
click at [887, 663] on button "Adicionar R$ 3,50" at bounding box center [864, 647] width 131 height 37
type input "1"
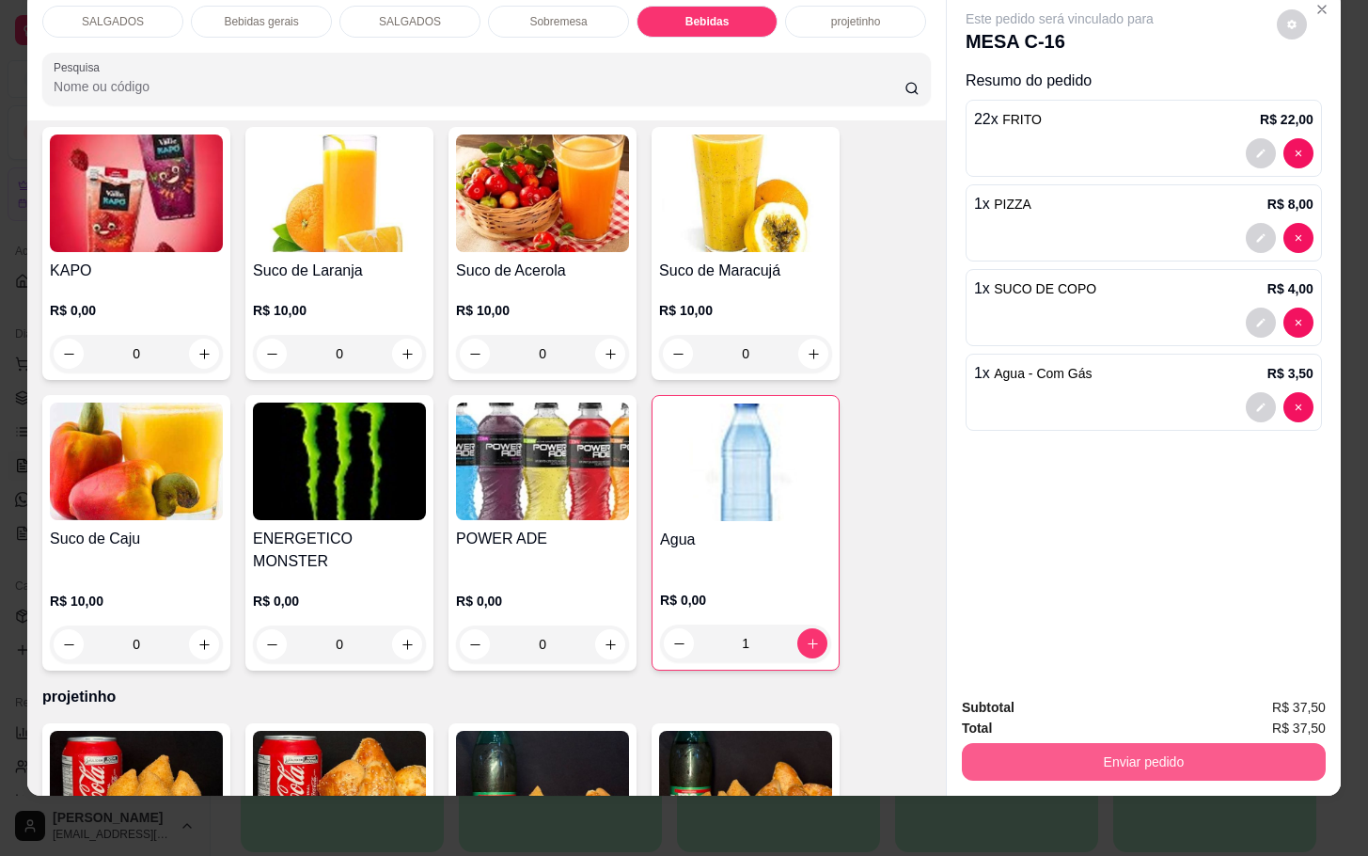
click at [1087, 743] on button "Enviar pedido" at bounding box center [1144, 762] width 364 height 38
click at [1104, 683] on button "Não registrar e enviar pedido" at bounding box center [1079, 695] width 196 height 36
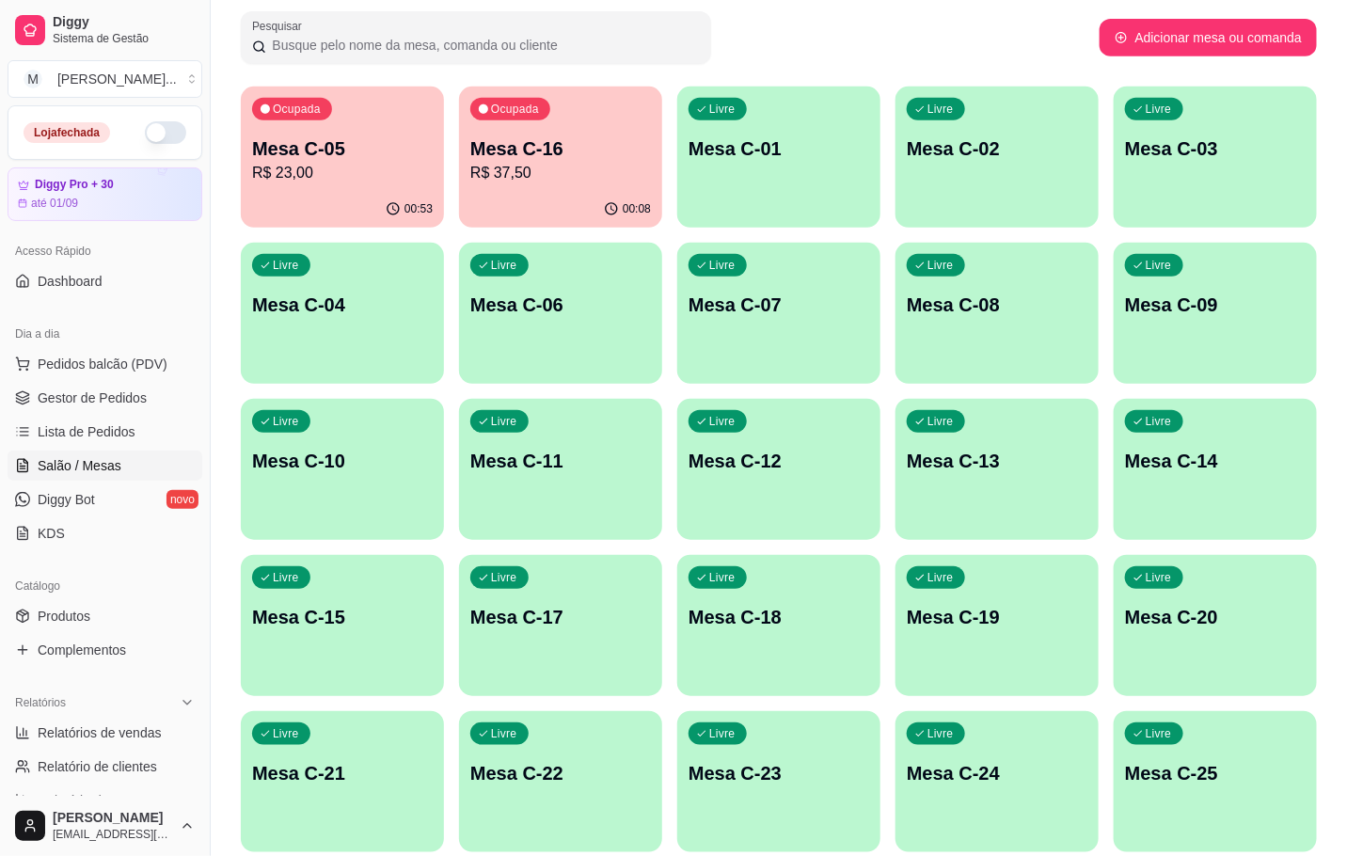
click at [356, 187] on div "Ocupada Mesa C-05 R$ 23,00" at bounding box center [342, 139] width 203 height 104
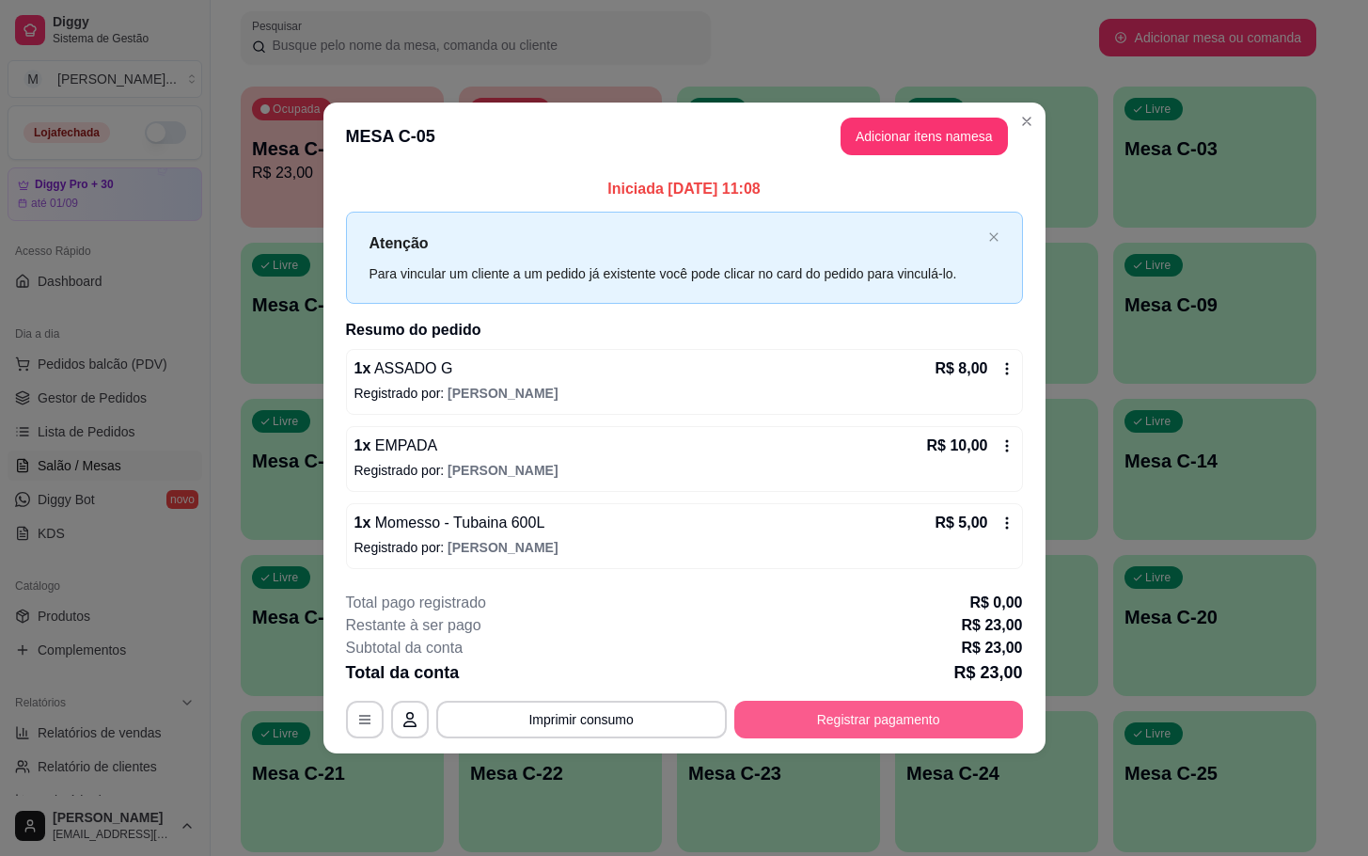
click at [993, 725] on button "Registrar pagamento" at bounding box center [879, 720] width 289 height 38
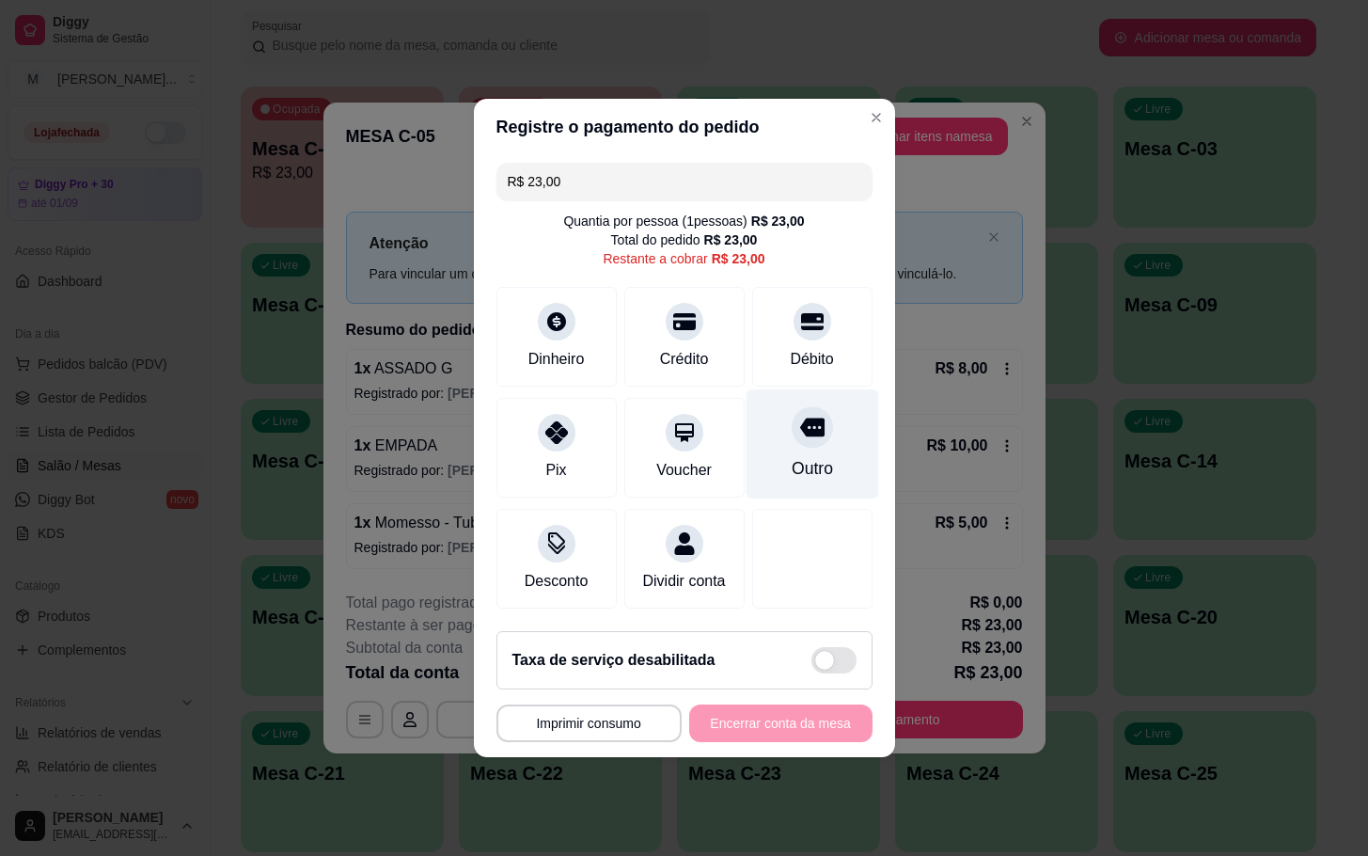
click at [774, 477] on div "Outro" at bounding box center [812, 444] width 133 height 110
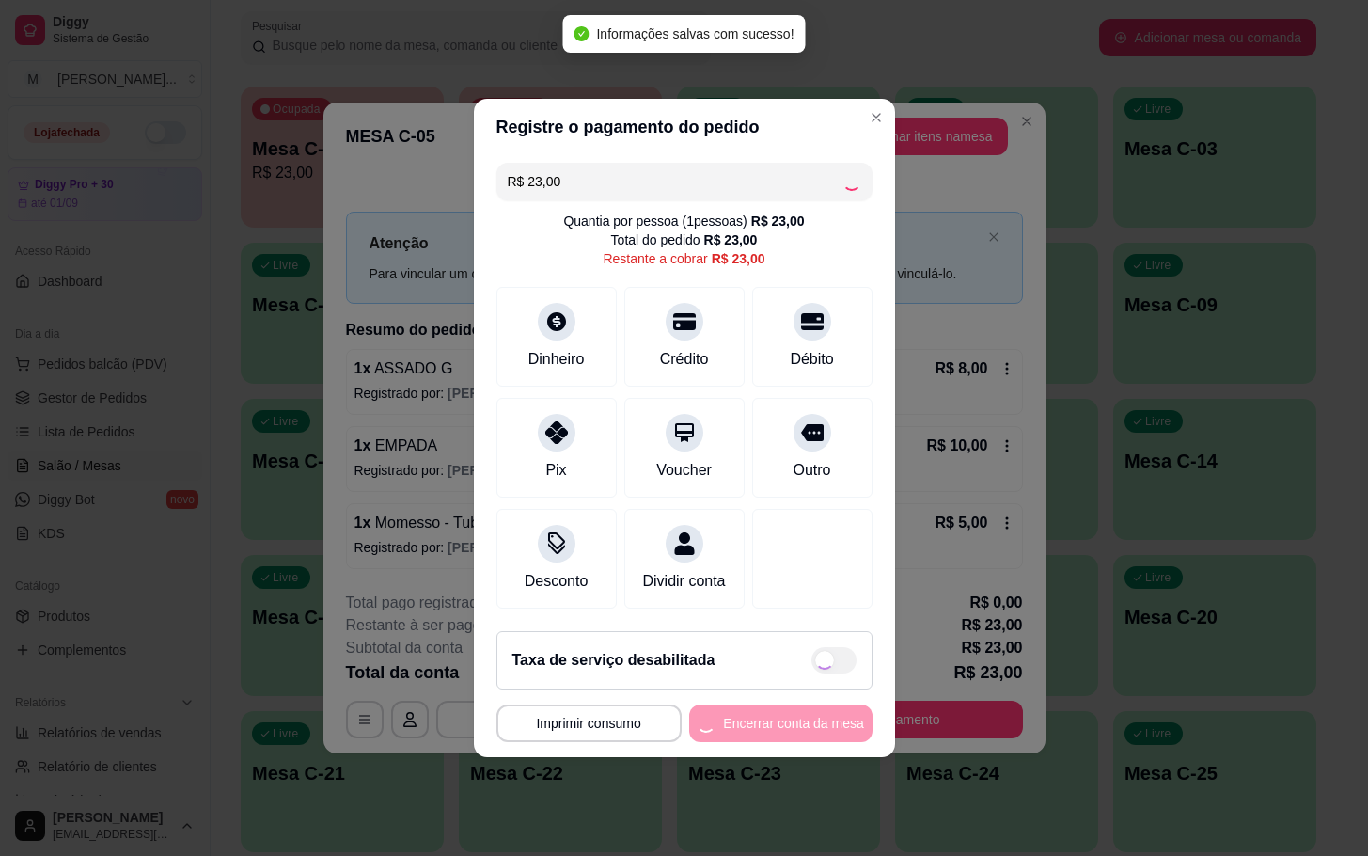
type input "R$ 0,00"
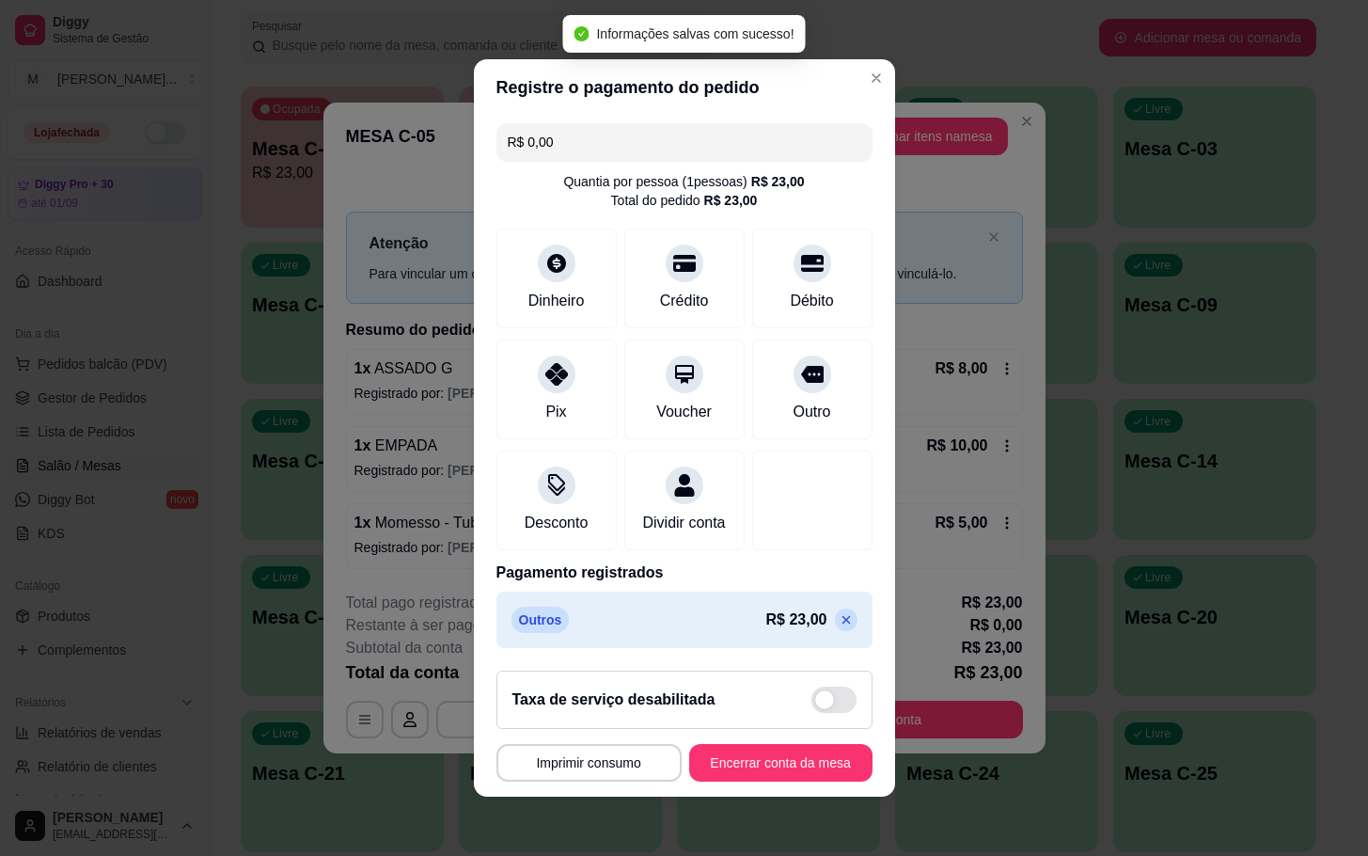
drag, startPoint x: 828, startPoint y: 753, endPoint x: 780, endPoint y: 794, distance: 62.7
click at [830, 753] on footer "**********" at bounding box center [684, 726] width 421 height 141
click at [763, 797] on footer "**********" at bounding box center [684, 726] width 421 height 141
click at [763, 782] on button "Encerrar conta da mesa" at bounding box center [781, 763] width 178 height 37
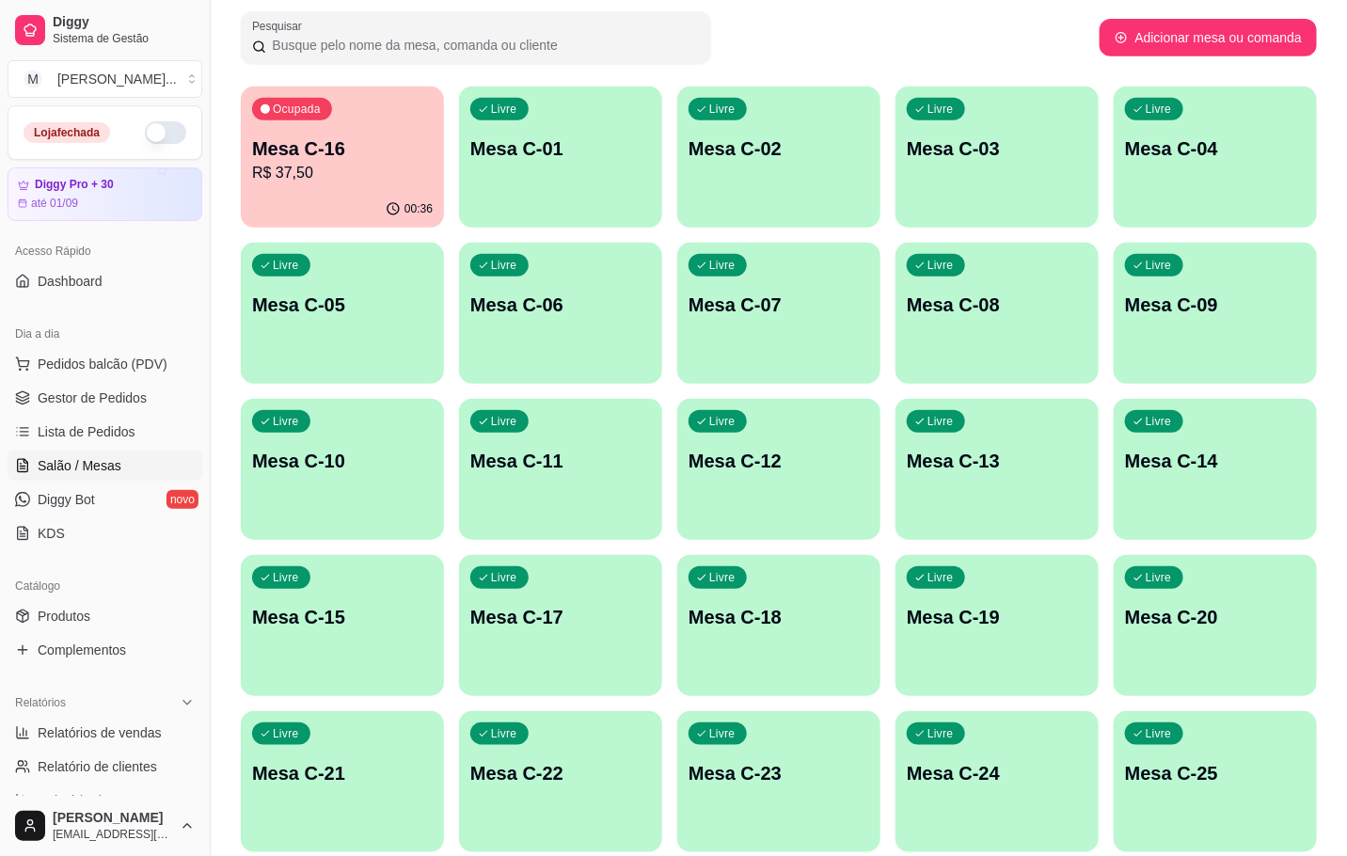
click at [305, 156] on p "Mesa C-16" at bounding box center [342, 148] width 181 height 26
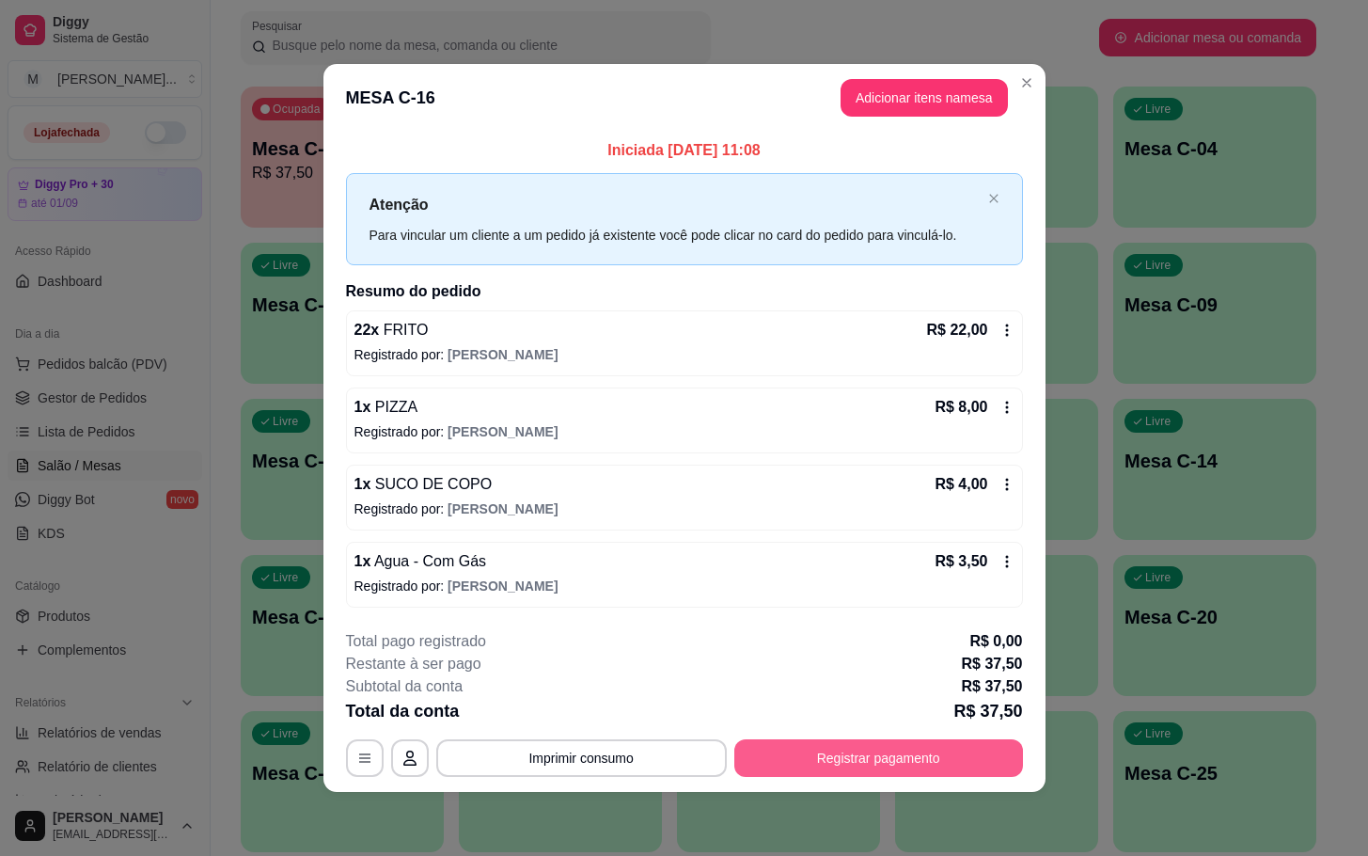
click at [835, 742] on button "Registrar pagamento" at bounding box center [879, 758] width 289 height 38
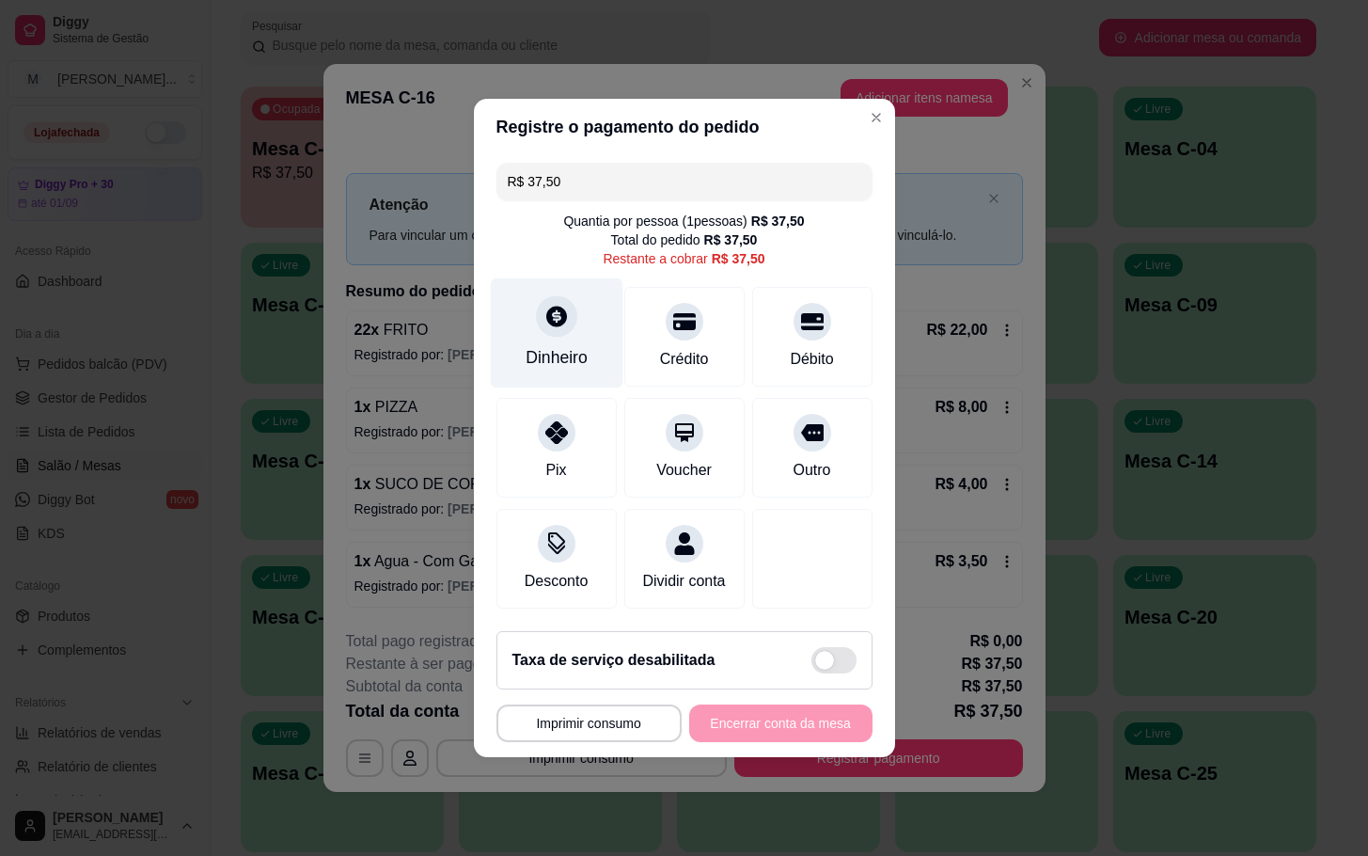
click at [564, 316] on icon at bounding box center [556, 316] width 24 height 24
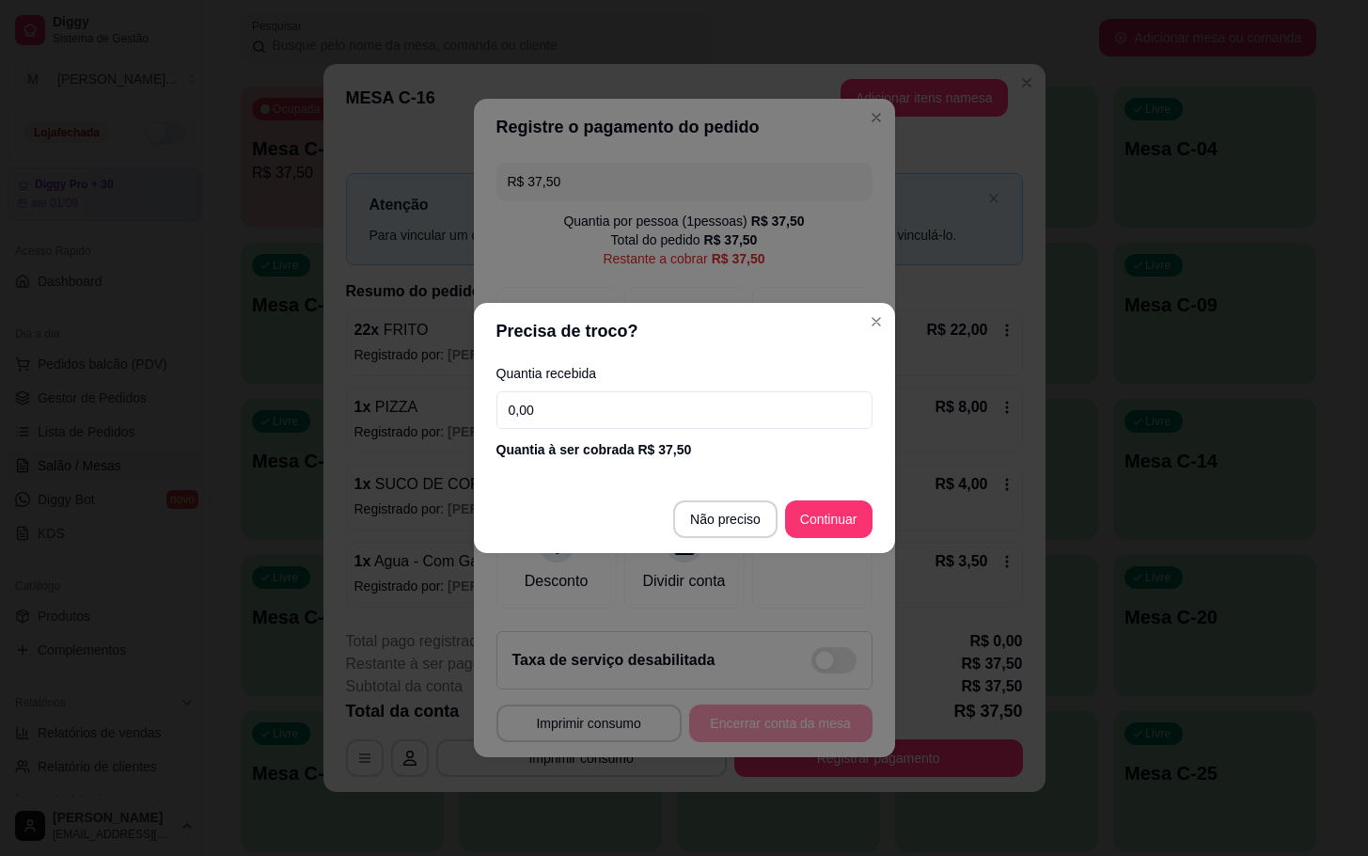
click at [638, 430] on div "Quantia recebida 0,00 Quantia à ser cobrada R$ 37,50" at bounding box center [684, 412] width 421 height 107
click at [640, 398] on input "0,00" at bounding box center [685, 410] width 376 height 38
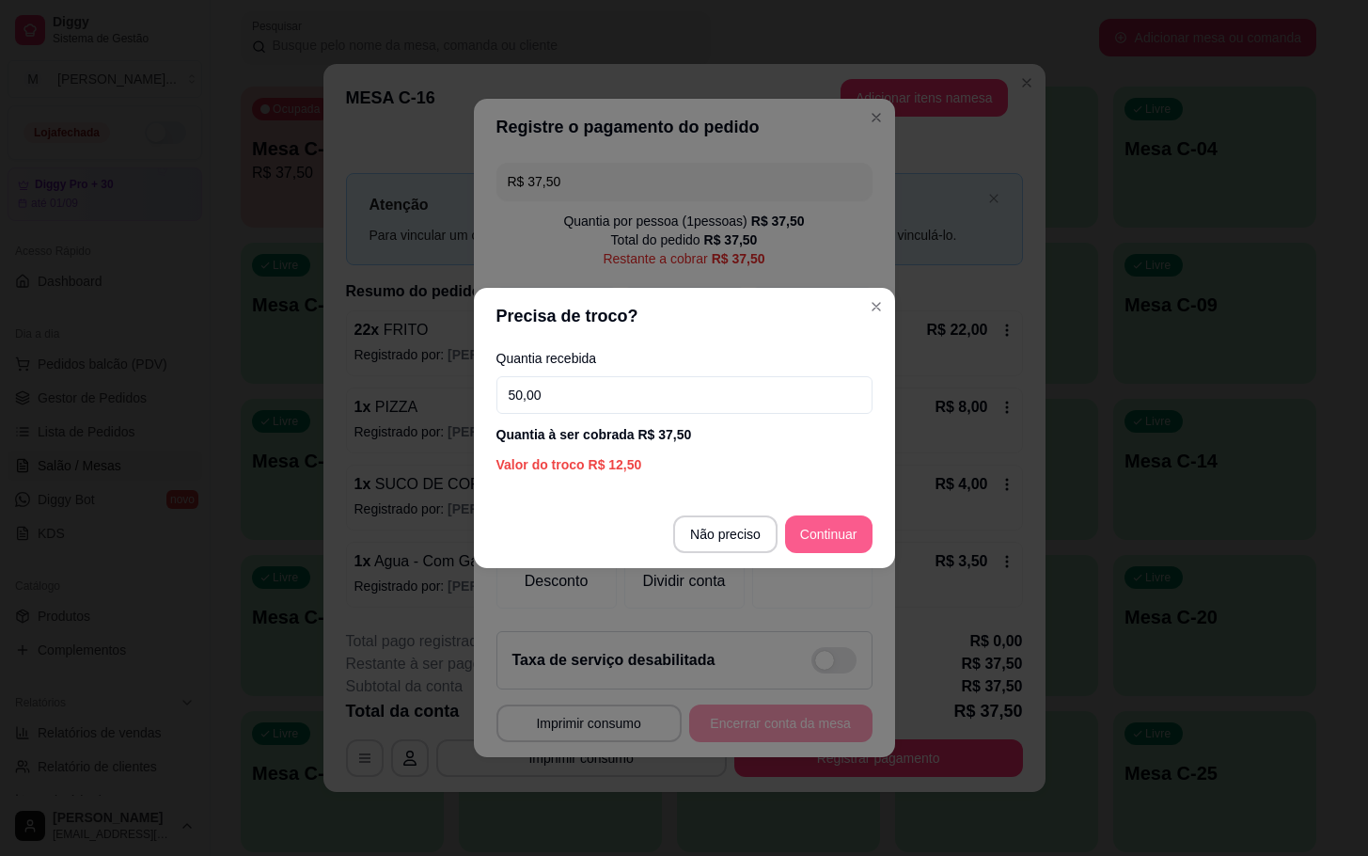
type input "50,00"
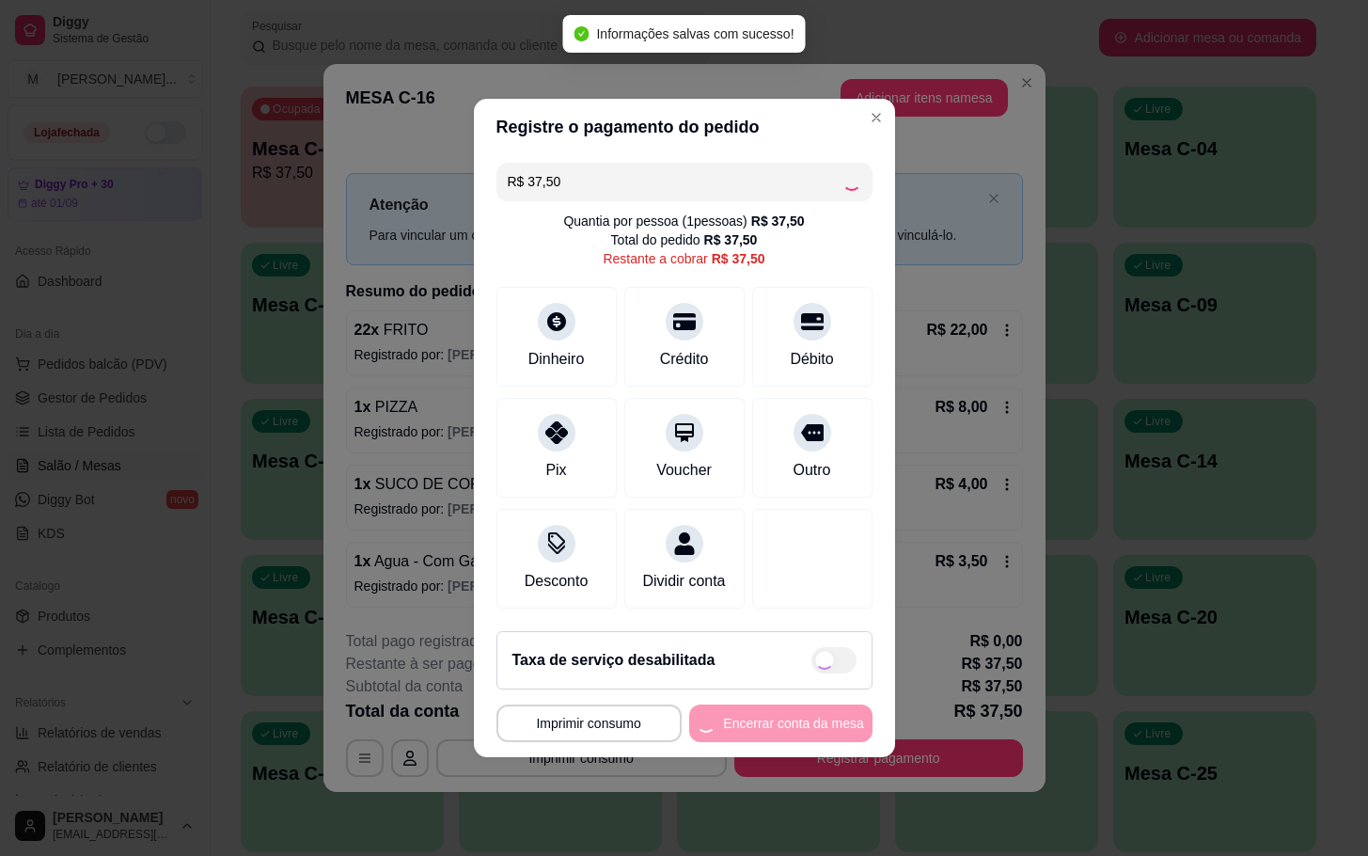
type input "R$ 0,00"
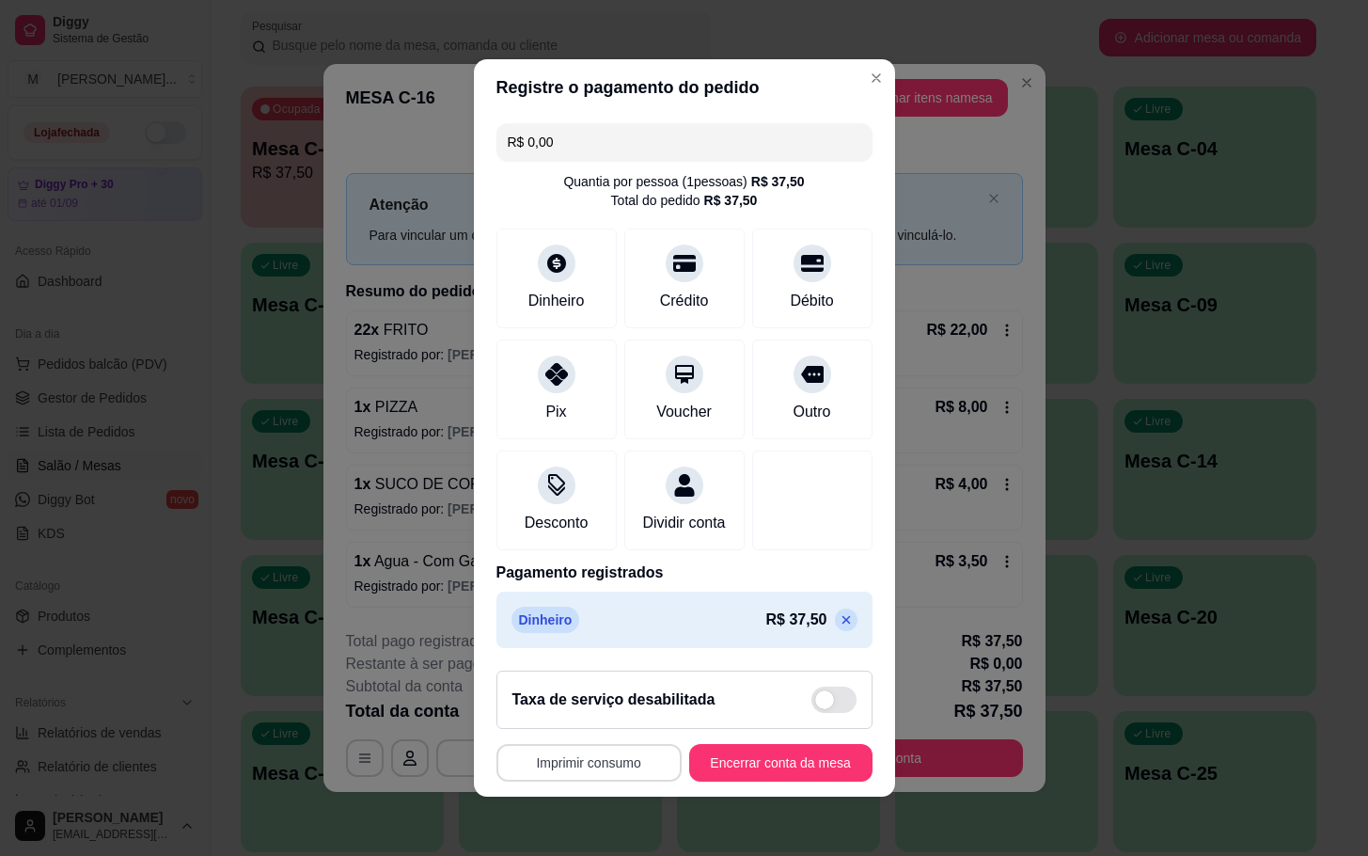
click at [533, 773] on button "Imprimir consumo" at bounding box center [589, 763] width 185 height 38
click at [610, 740] on button "IMPRESSORA" at bounding box center [579, 732] width 132 height 29
click at [735, 770] on button "Encerrar conta da mesa" at bounding box center [780, 763] width 183 height 38
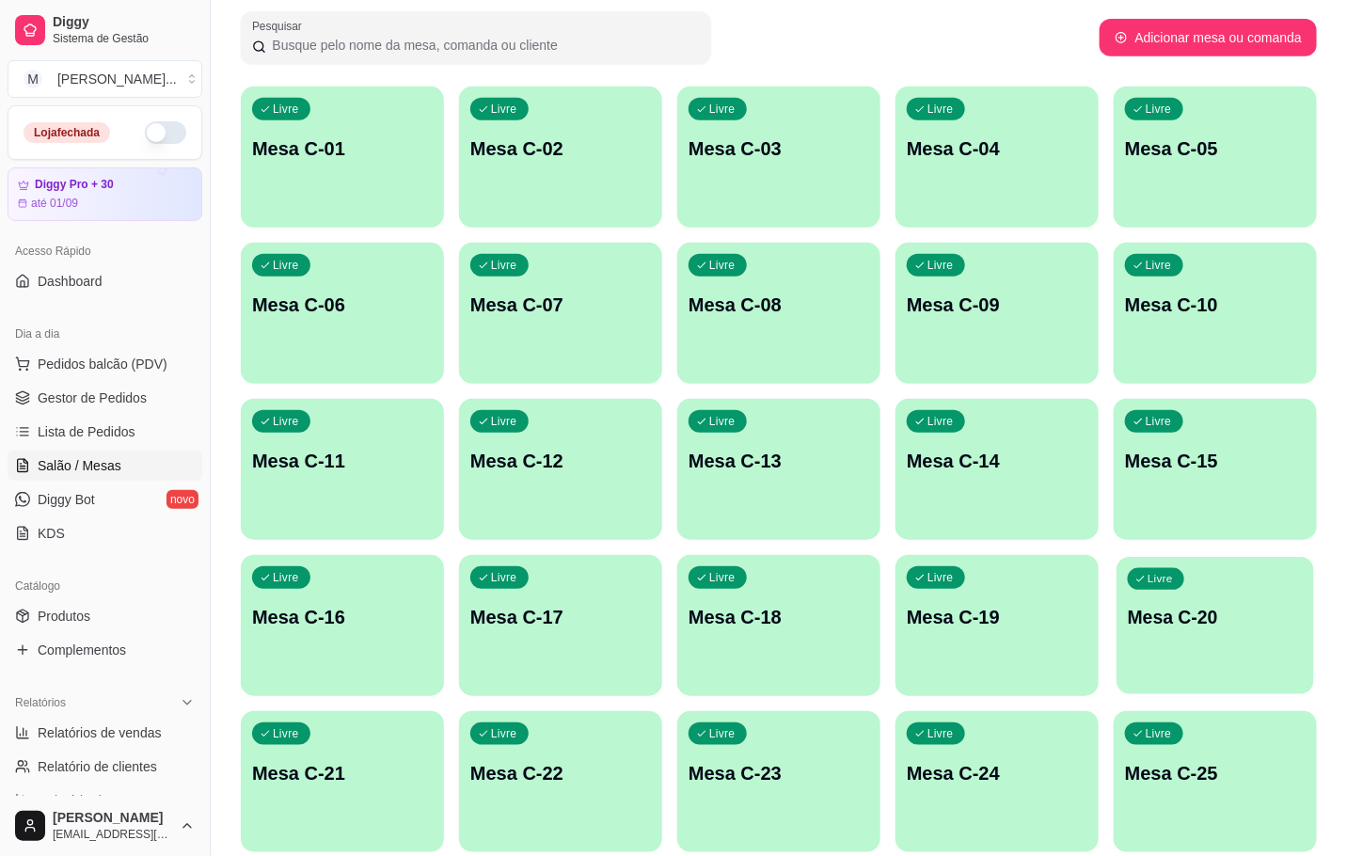
click at [1180, 608] on p "Mesa C-20" at bounding box center [1215, 617] width 175 height 25
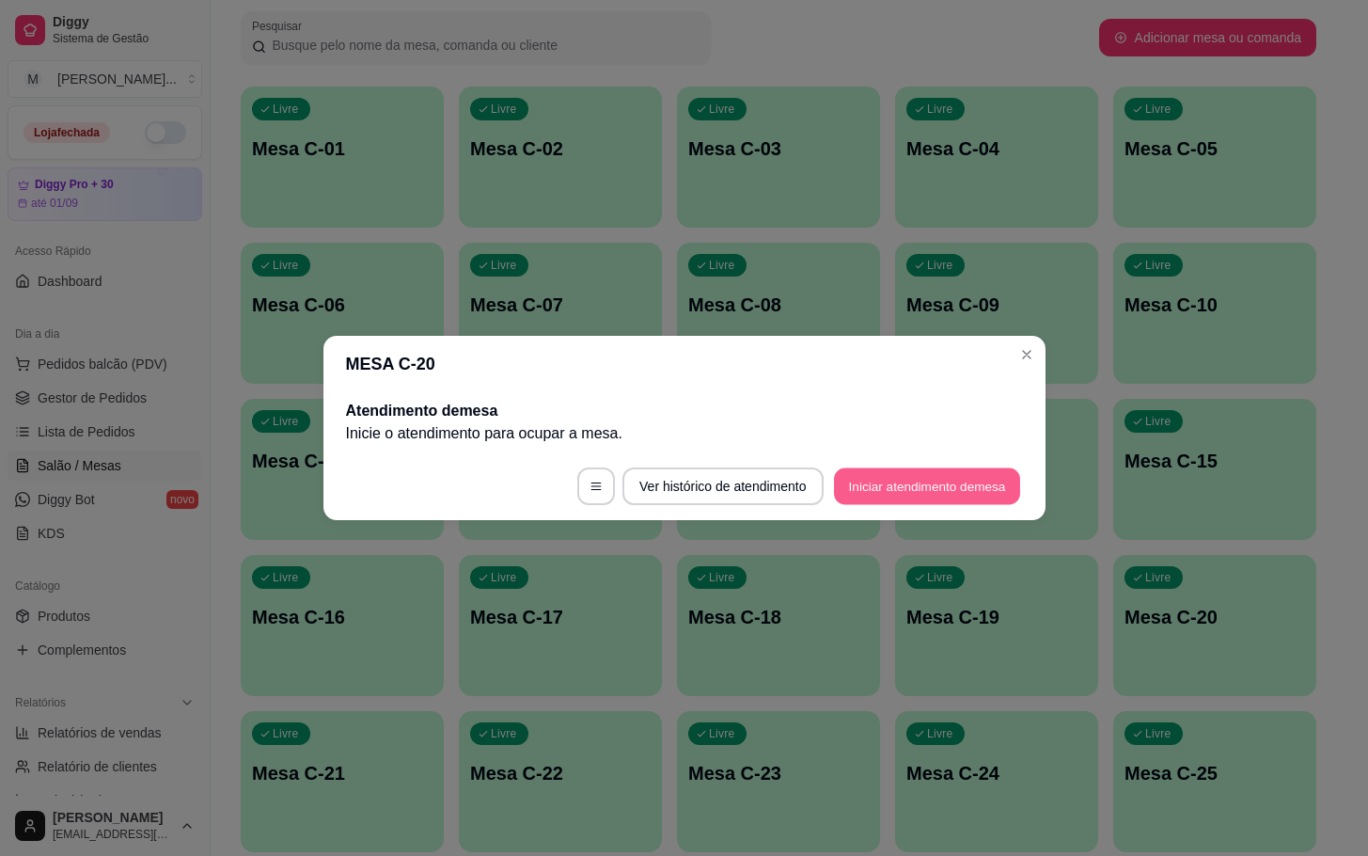
click at [931, 498] on button "Iniciar atendimento de mesa" at bounding box center [927, 486] width 186 height 37
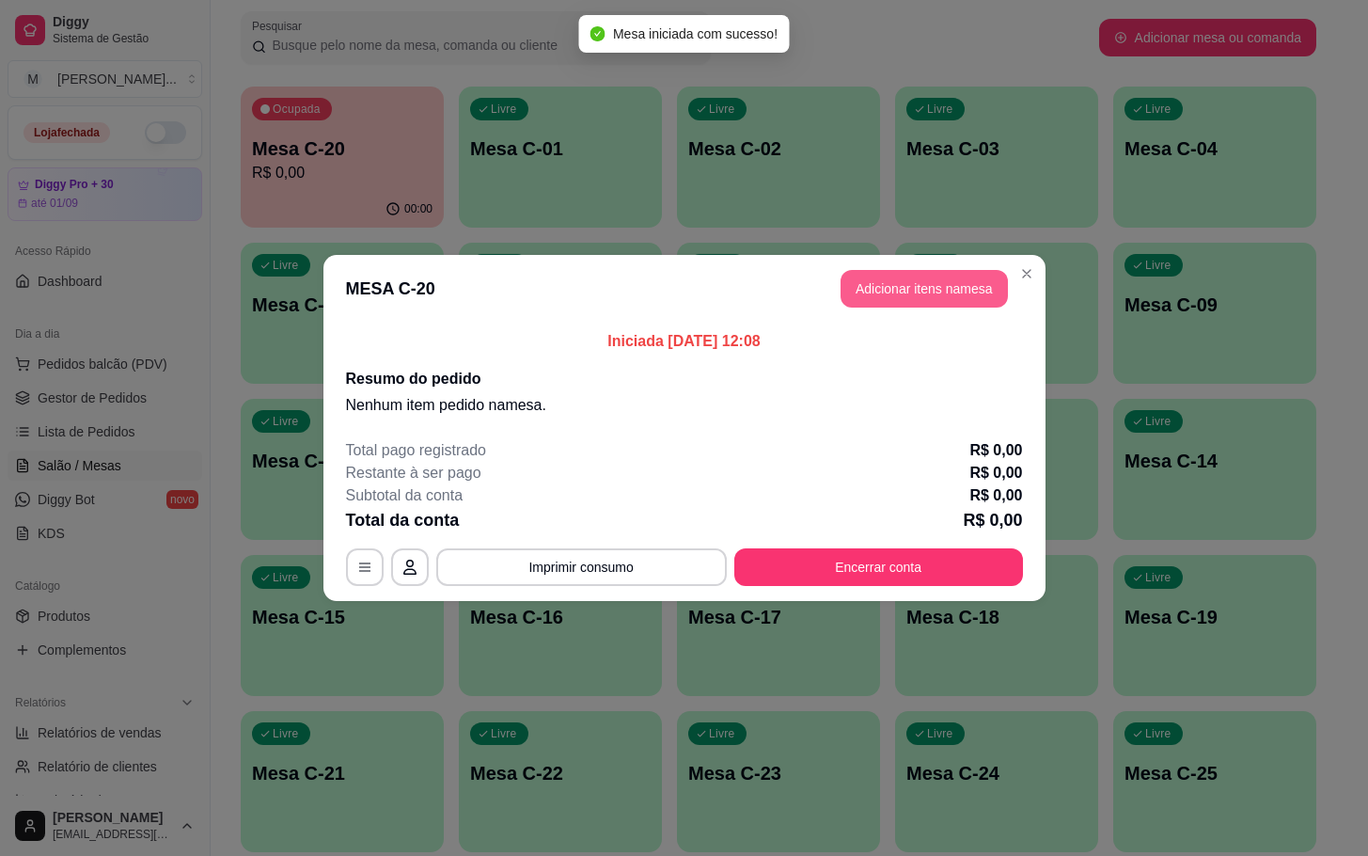
click at [875, 305] on button "Adicionar itens na mesa" at bounding box center [924, 289] width 167 height 38
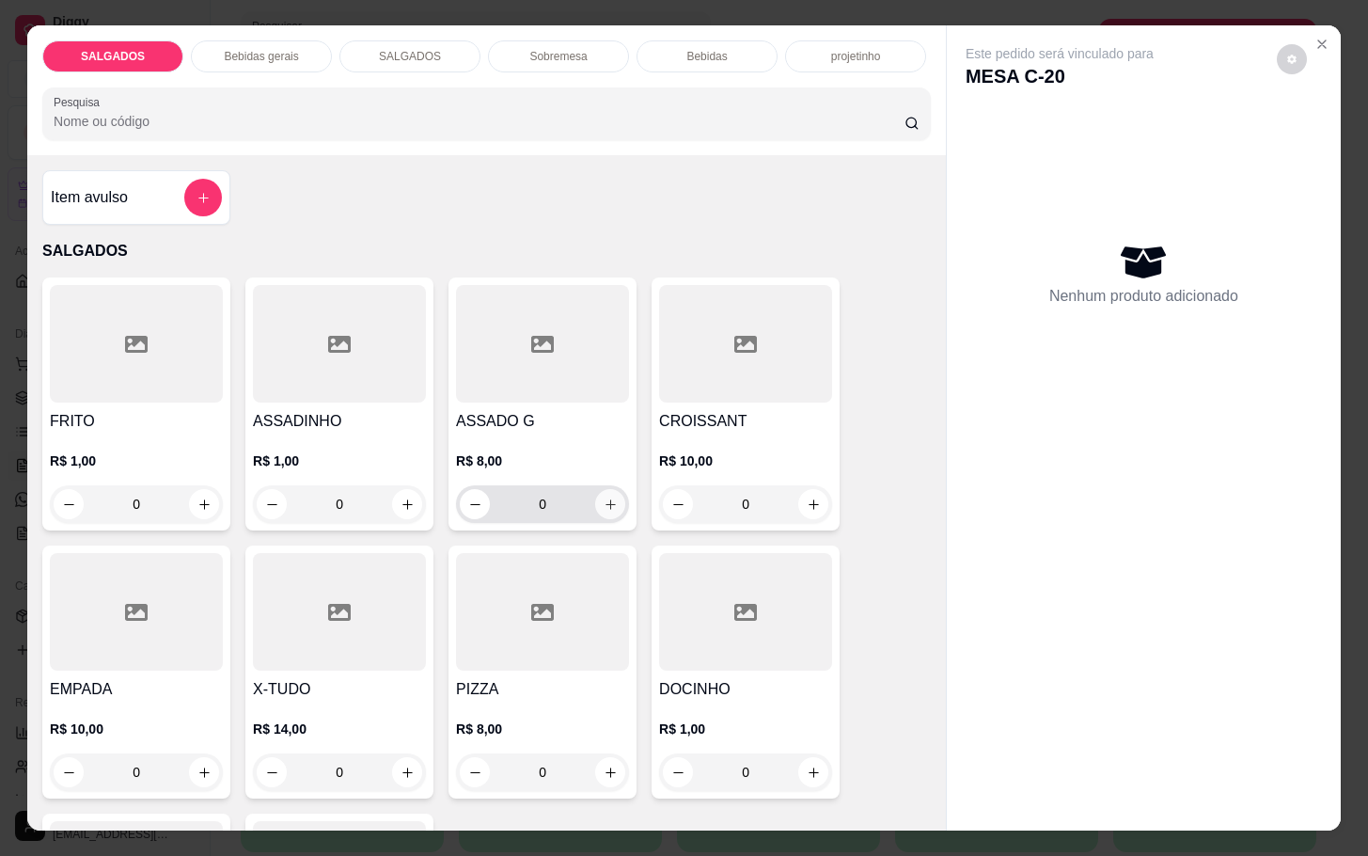
click at [610, 500] on button "increase-product-quantity" at bounding box center [610, 504] width 30 height 30
type input "1"
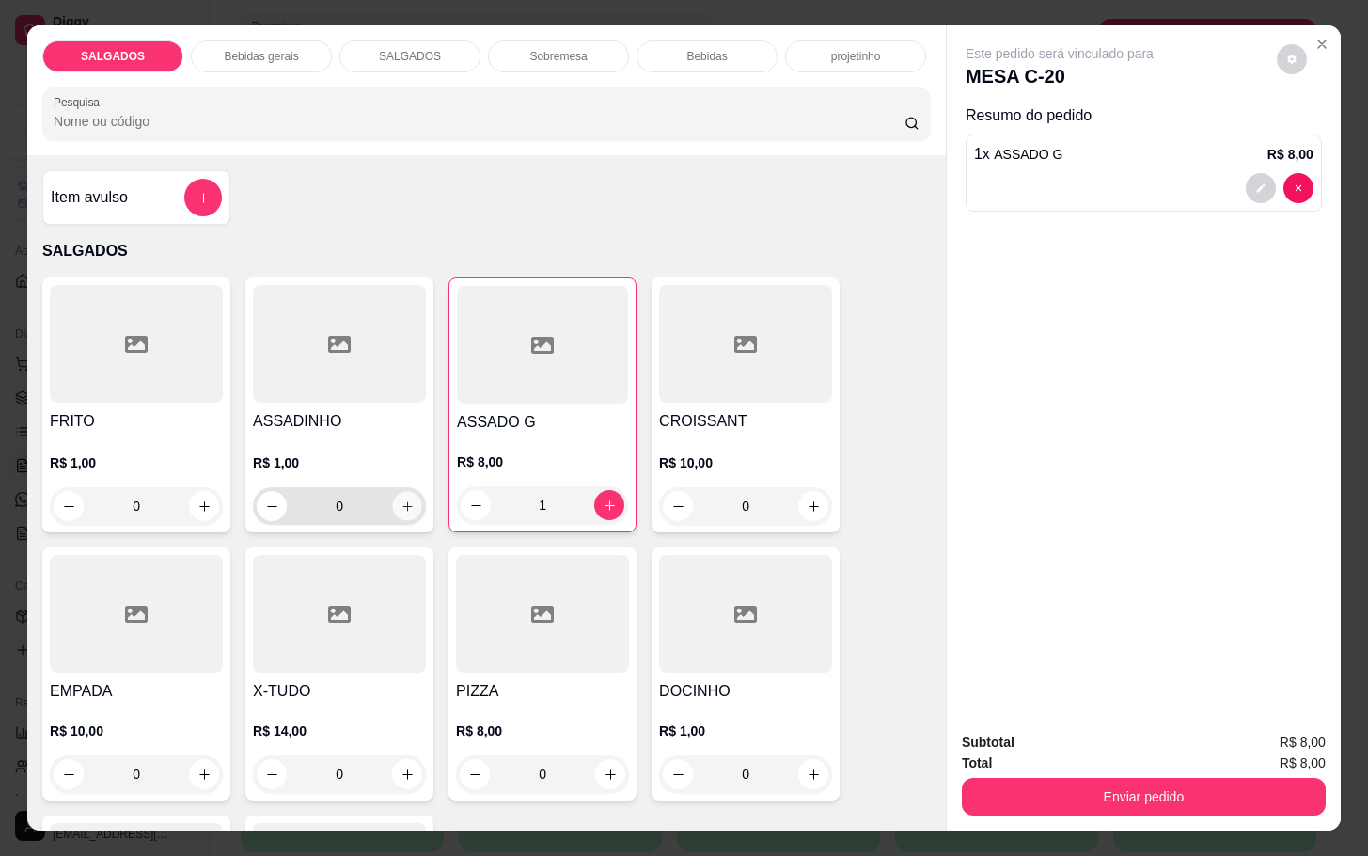
click at [402, 500] on icon "increase-product-quantity" at bounding box center [408, 506] width 14 height 14
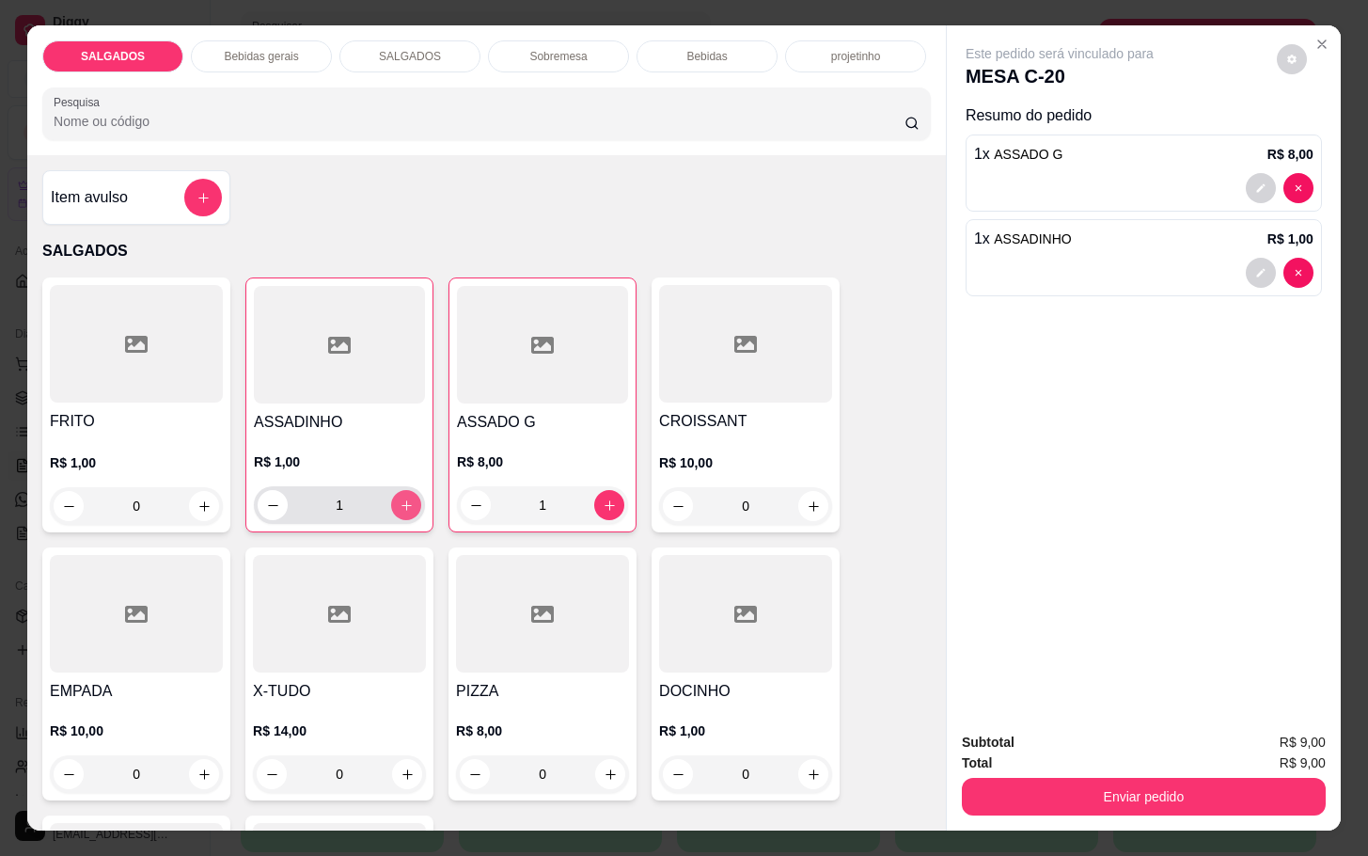
click at [400, 500] on icon "increase-product-quantity" at bounding box center [407, 505] width 14 height 14
click at [400, 498] on icon "increase-product-quantity" at bounding box center [407, 505] width 14 height 14
click at [268, 498] on icon "decrease-product-quantity" at bounding box center [273, 505] width 14 height 14
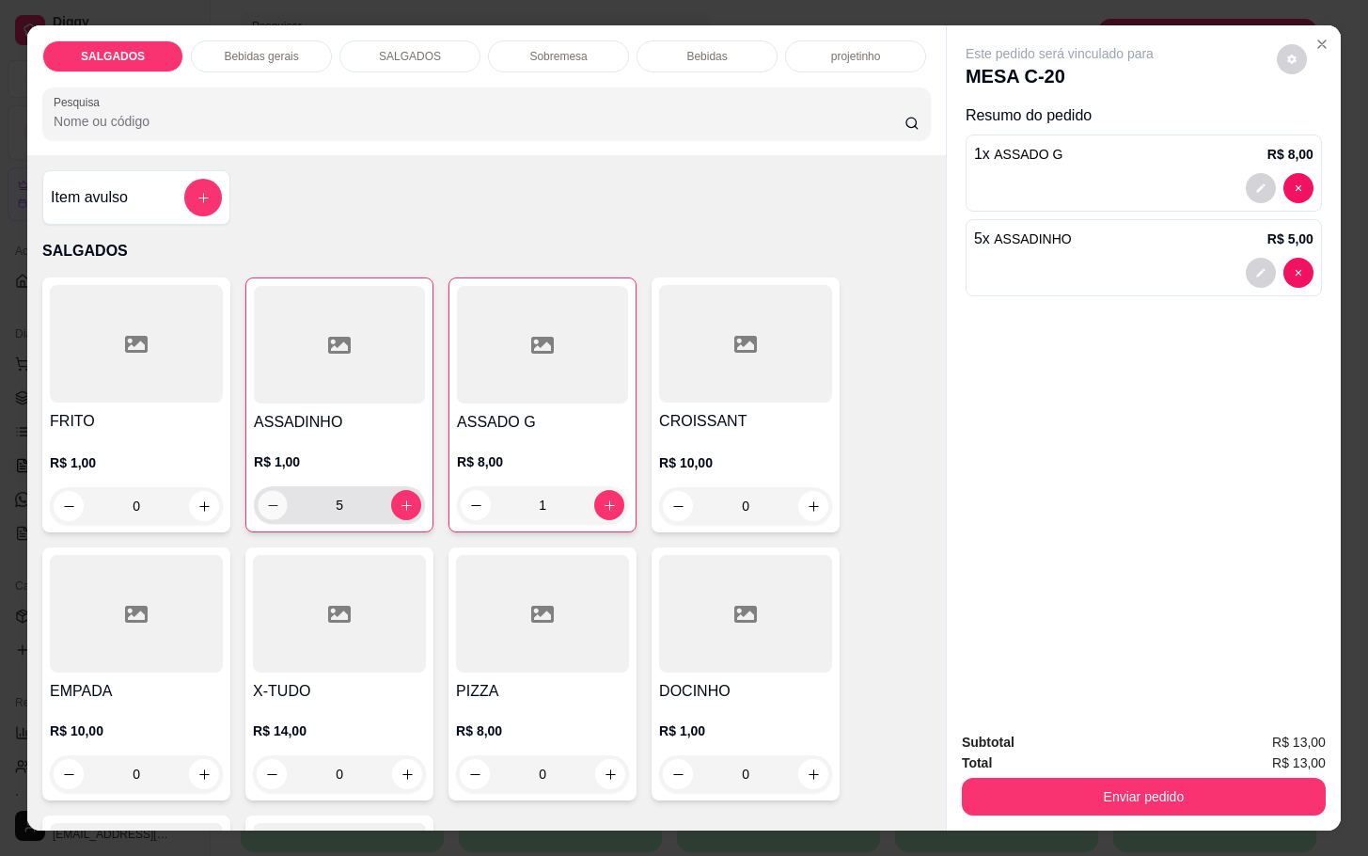
type input "4"
click at [807, 768] on icon "increase-product-quantity" at bounding box center [814, 774] width 14 height 14
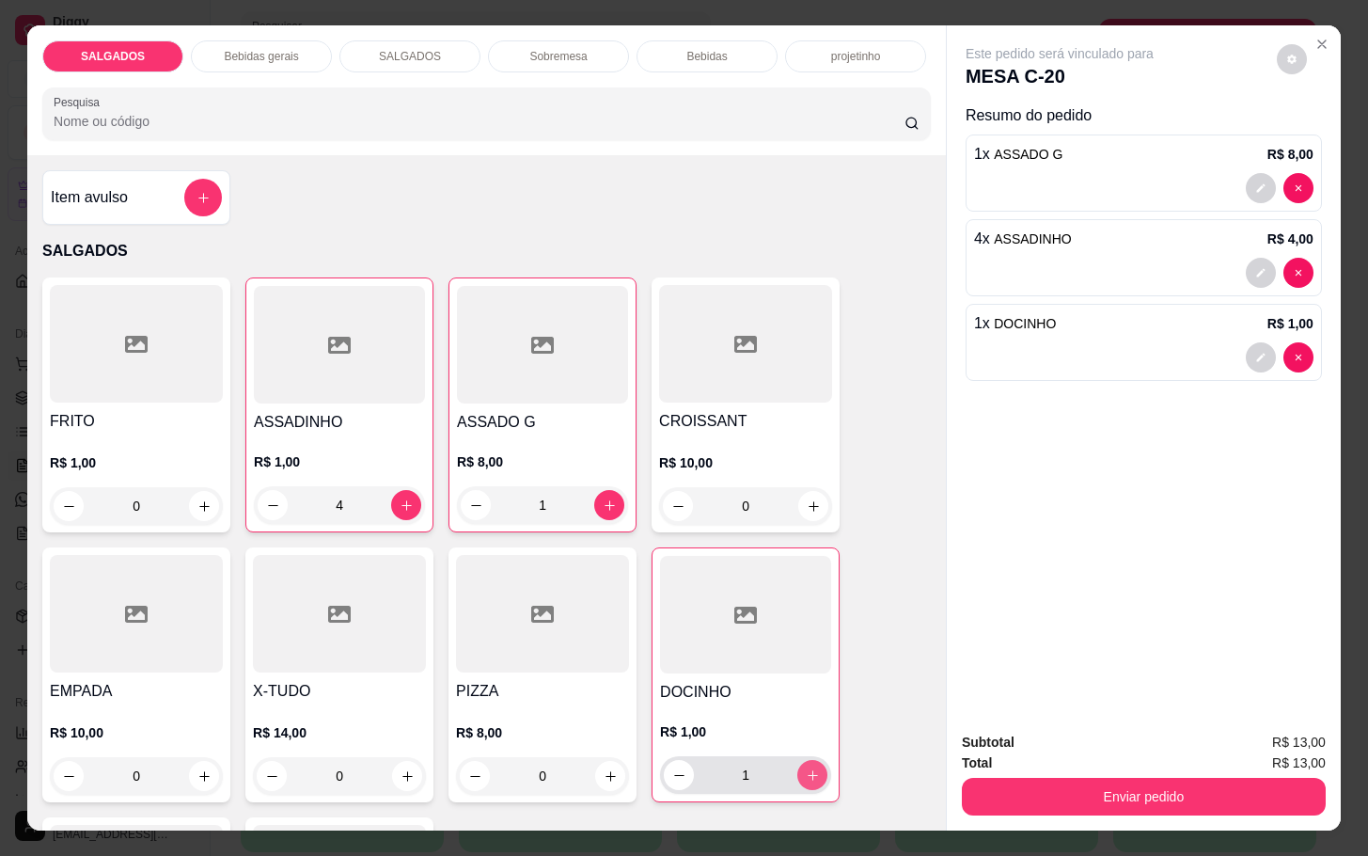
click at [806, 768] on icon "increase-product-quantity" at bounding box center [813, 775] width 14 height 14
type input "2"
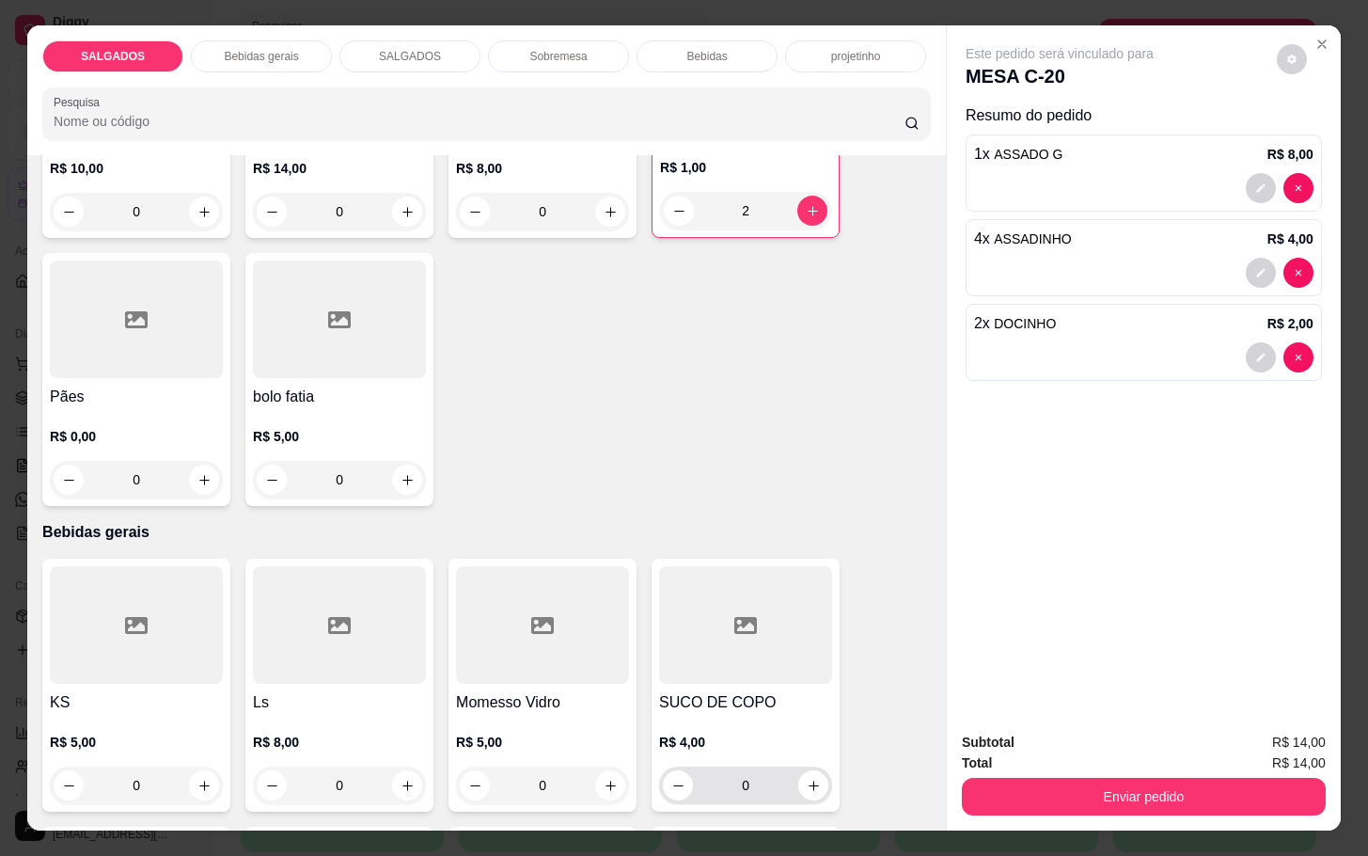
scroll to position [705, 0]
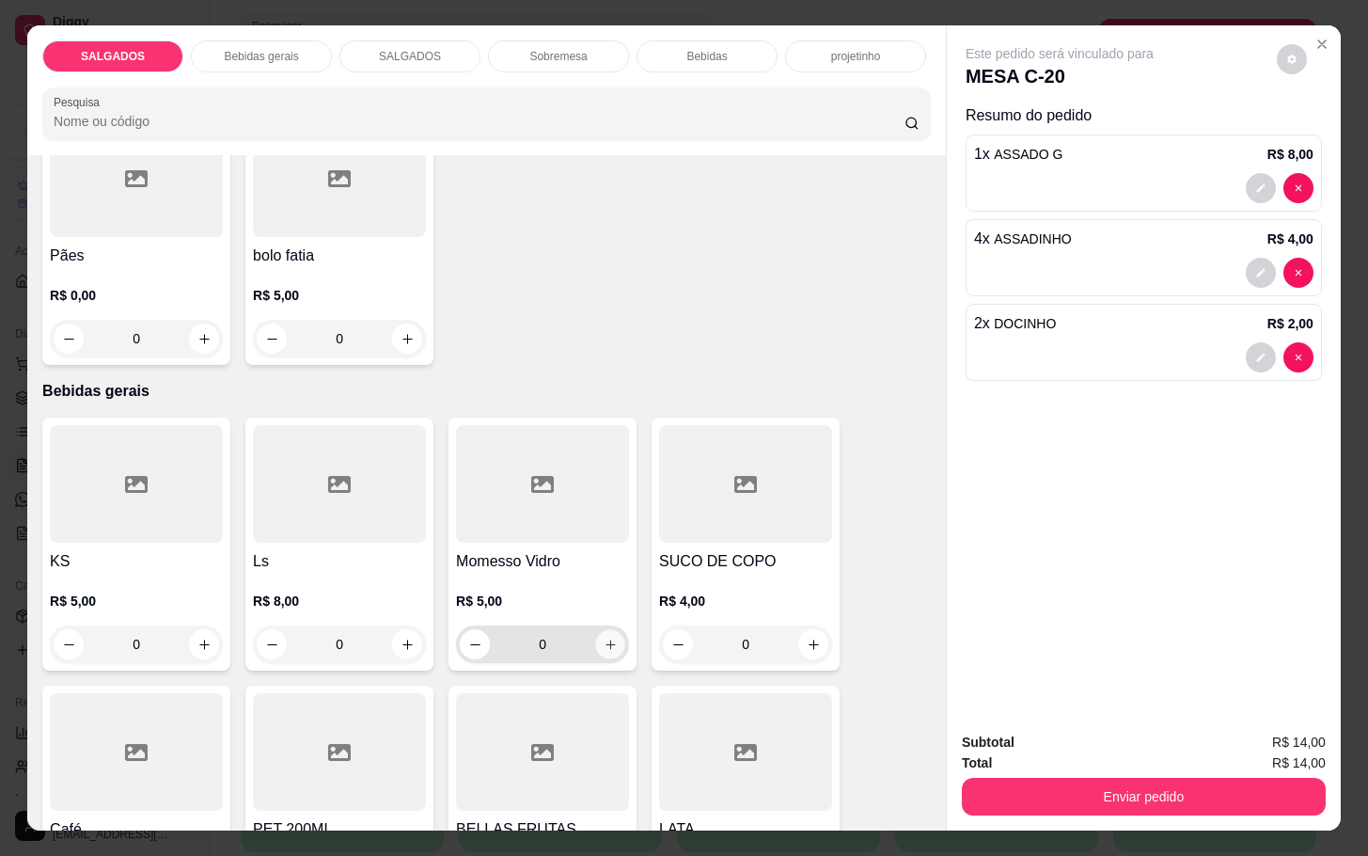
click at [604, 638] on icon "increase-product-quantity" at bounding box center [611, 645] width 14 height 14
type input "1"
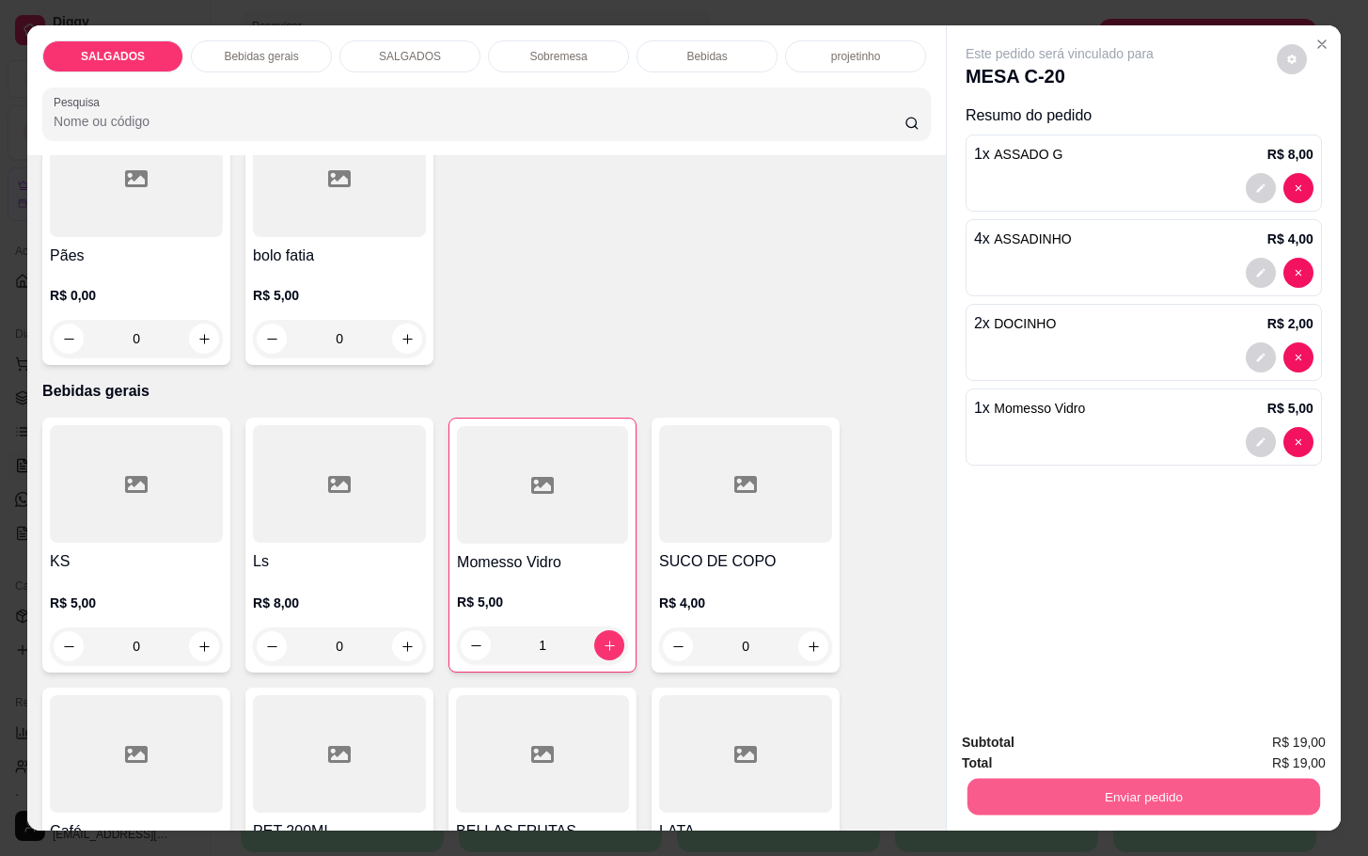
click at [1143, 797] on button "Enviar pedido" at bounding box center [1144, 796] width 353 height 37
click at [1104, 731] on button "Não registrar e enviar pedido" at bounding box center [1079, 739] width 190 height 35
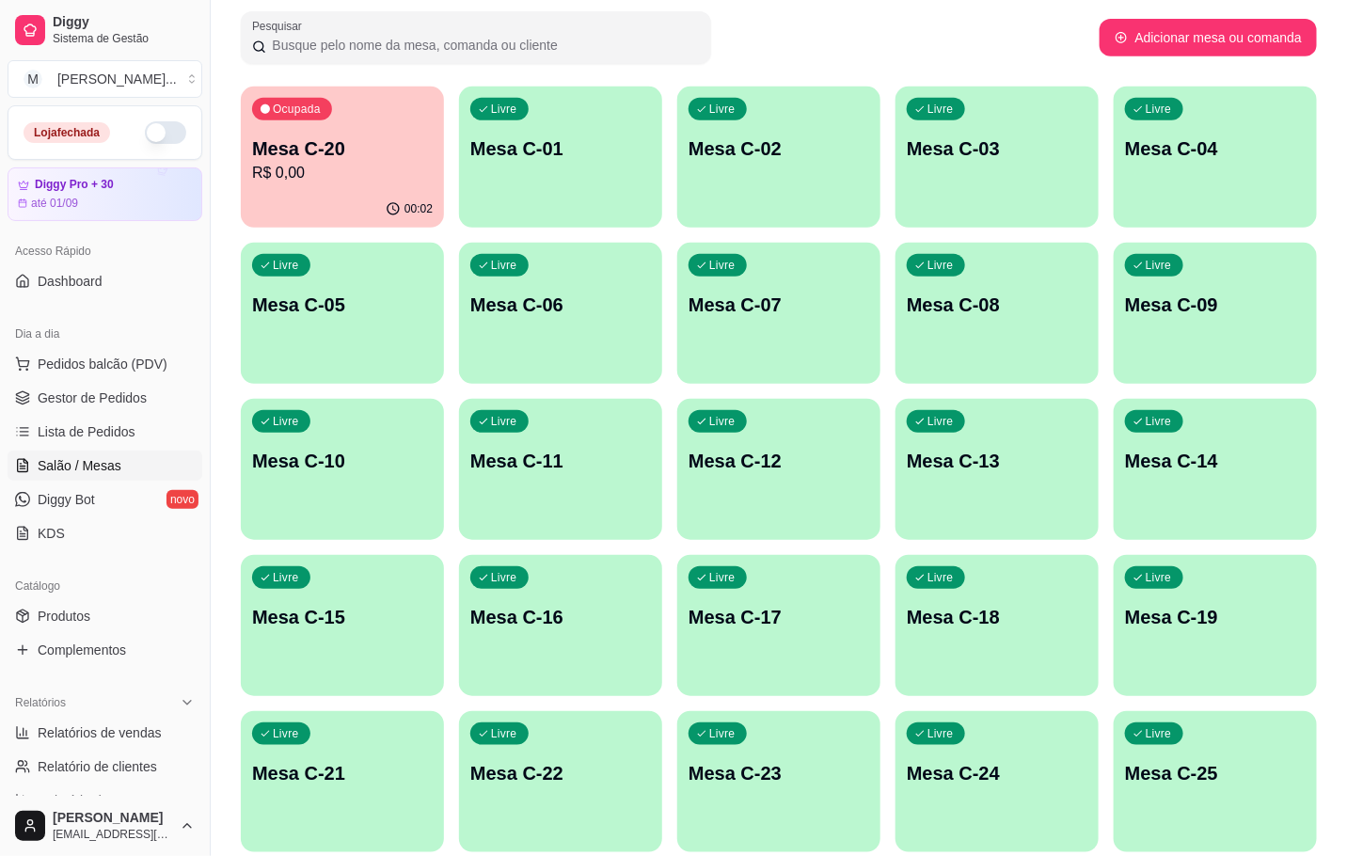
click at [624, 615] on p "Mesa C-16" at bounding box center [560, 617] width 181 height 26
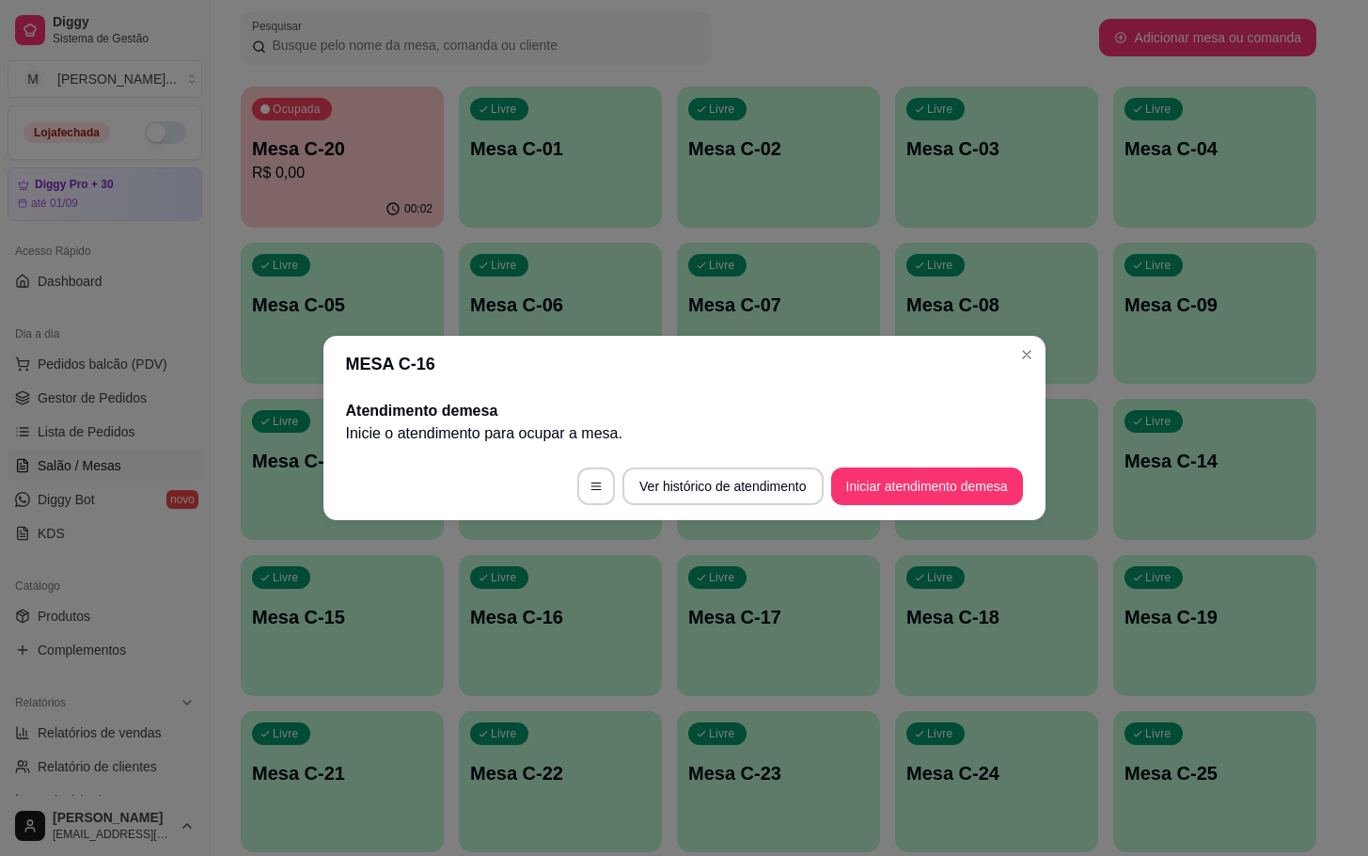
click at [895, 486] on button "Iniciar atendimento de mesa" at bounding box center [927, 486] width 192 height 38
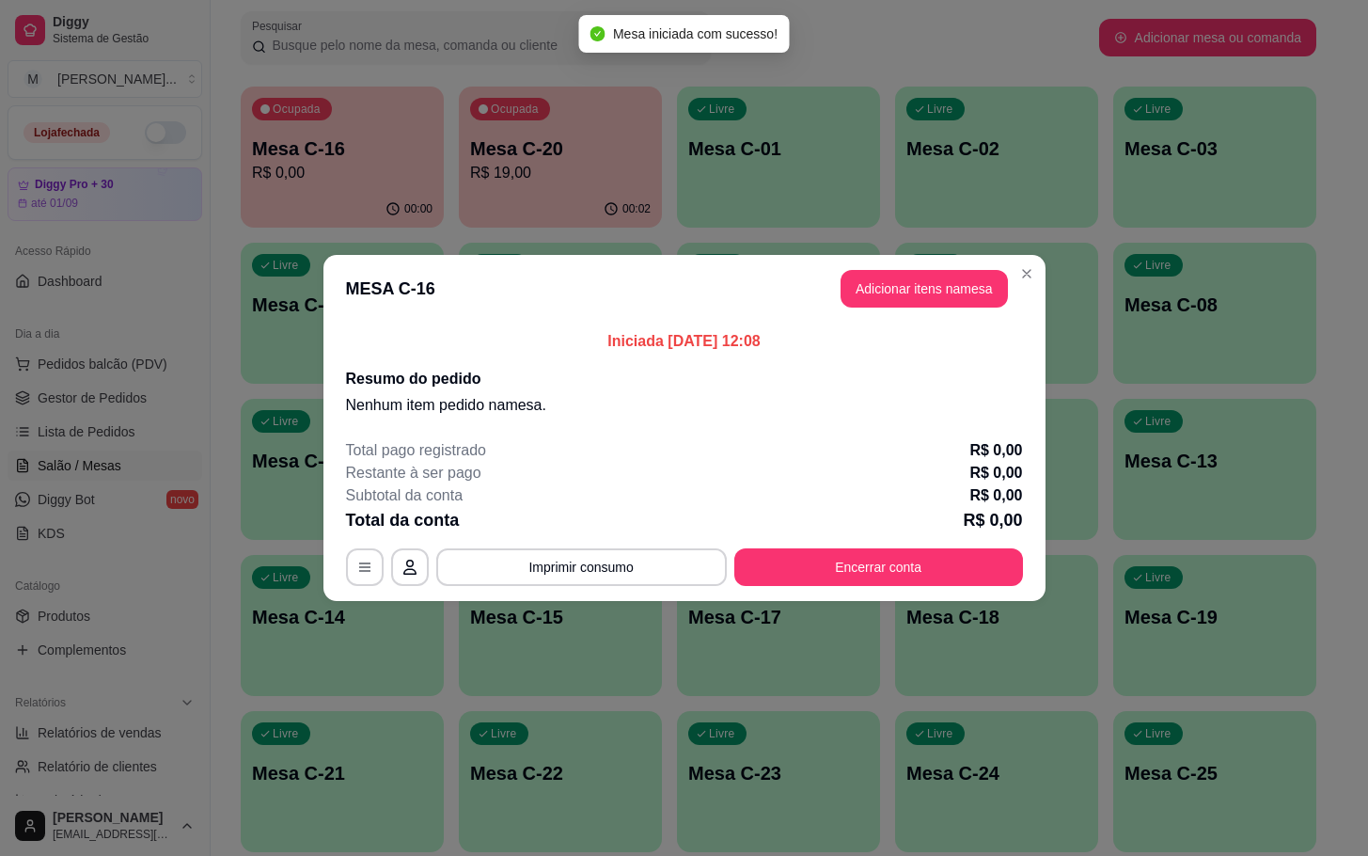
click at [904, 308] on button "Adicionar itens na mesa" at bounding box center [924, 289] width 167 height 38
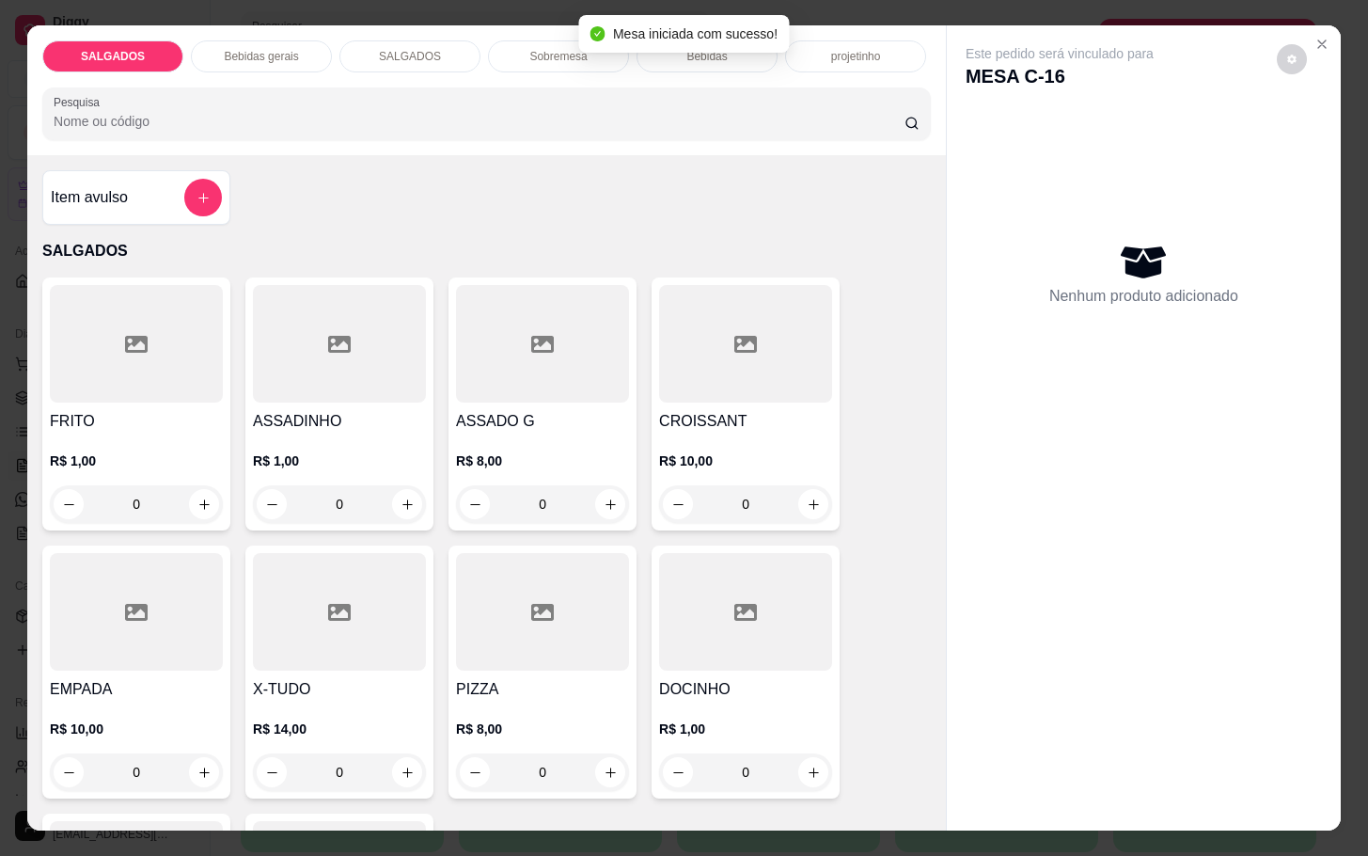
click at [472, 632] on div at bounding box center [542, 612] width 173 height 118
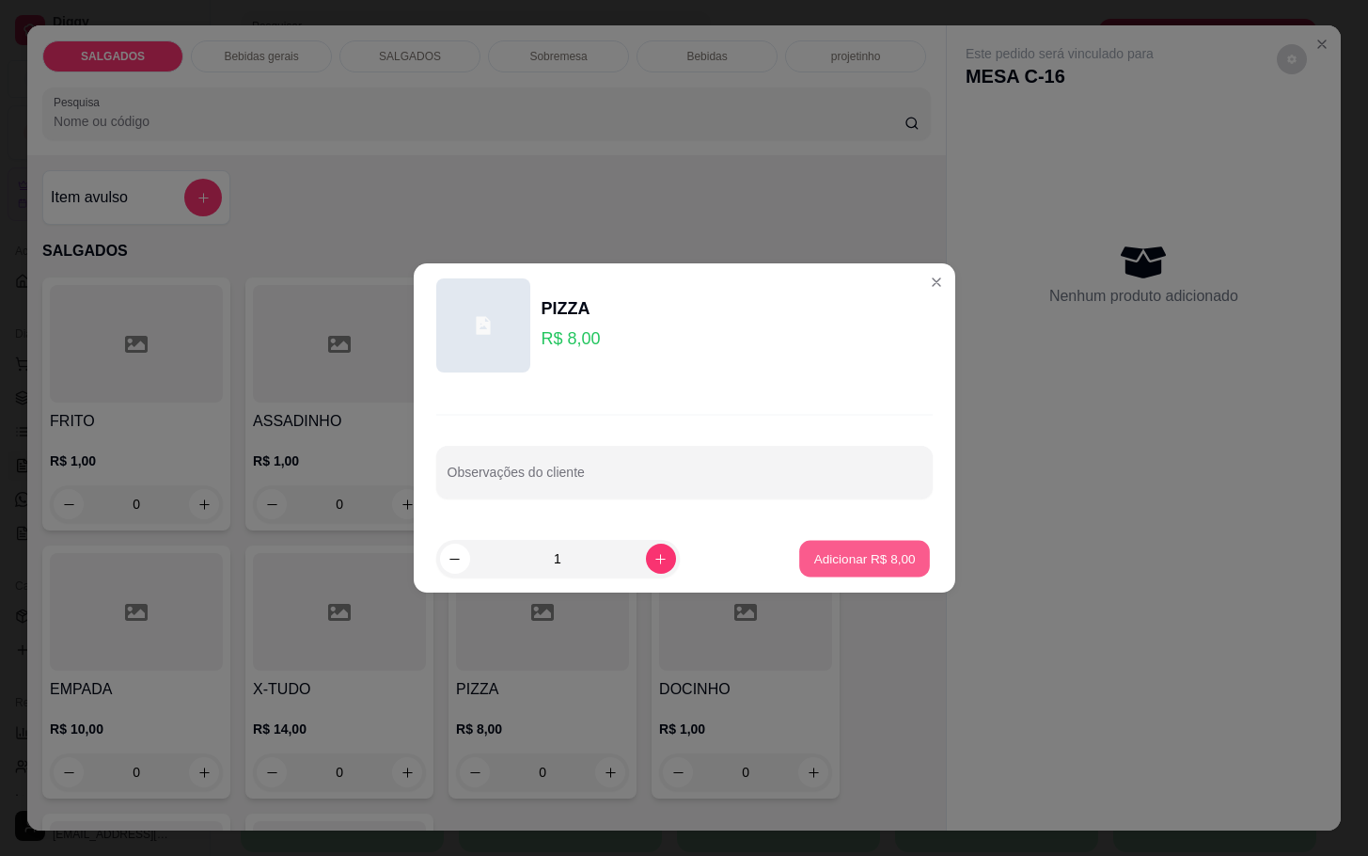
click at [799, 567] on button "Adicionar R$ 8,00" at bounding box center [864, 559] width 131 height 37
type input "1"
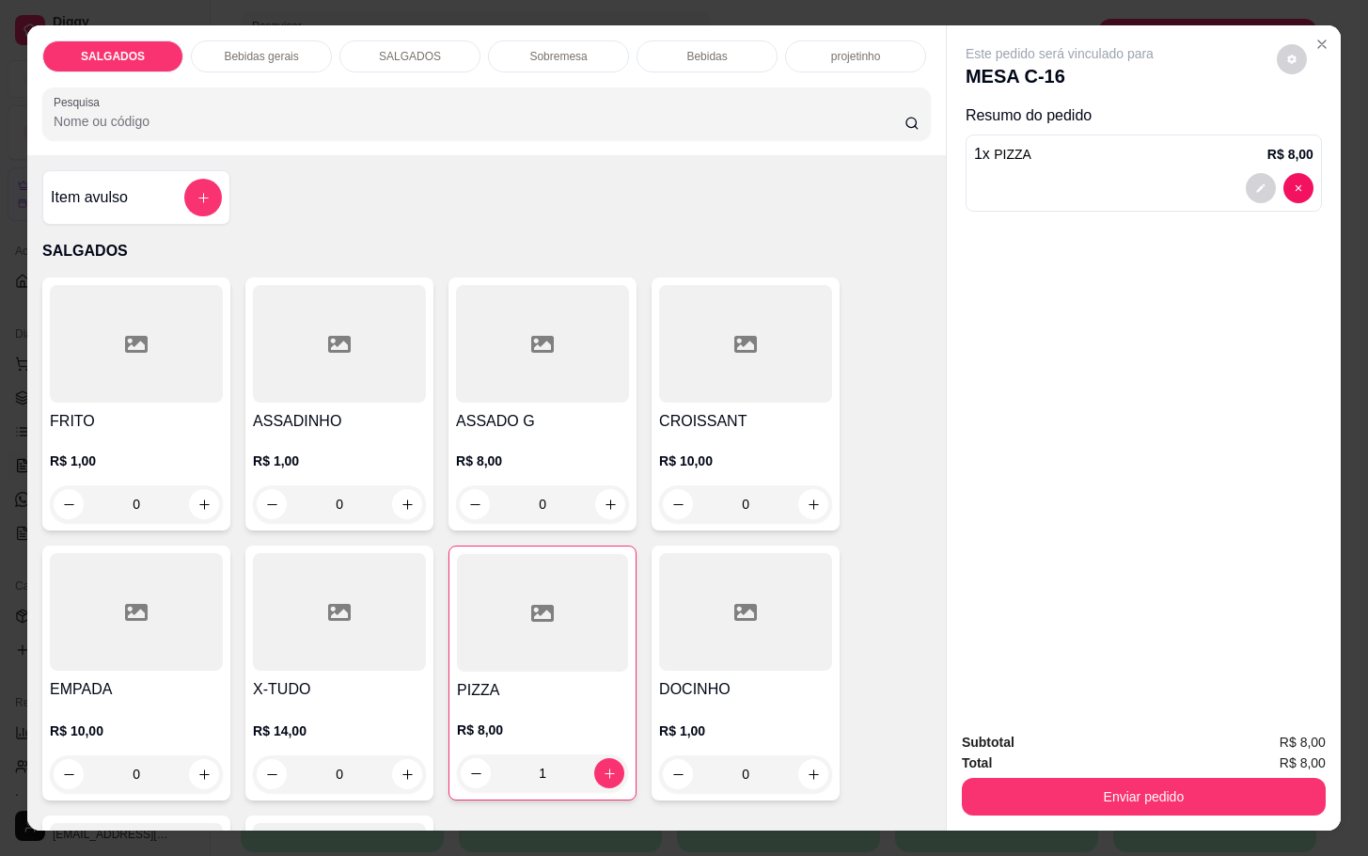
click at [86, 339] on div at bounding box center [136, 344] width 173 height 118
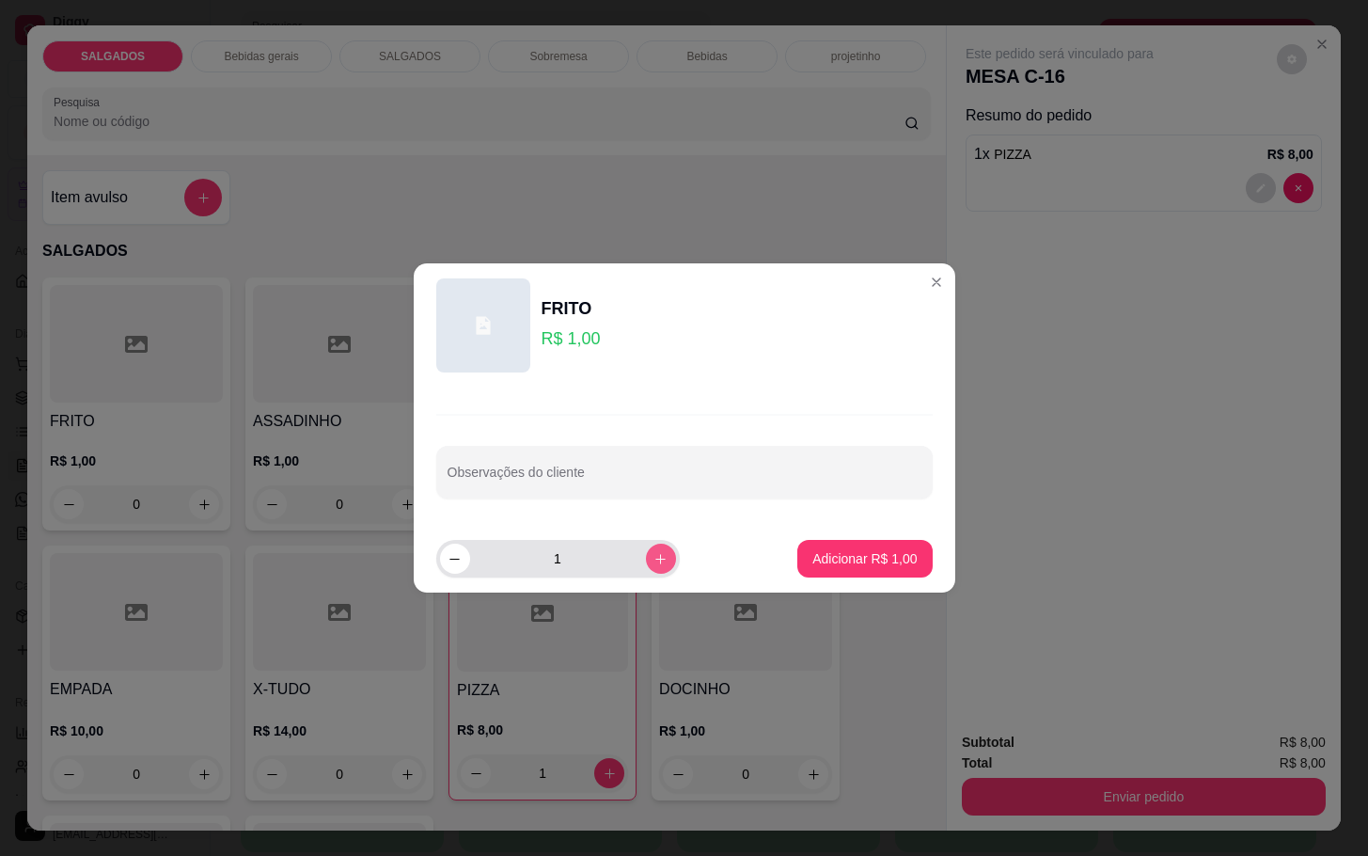
click at [654, 560] on icon "increase-product-quantity" at bounding box center [661, 559] width 14 height 14
click at [653, 560] on button "increase-product-quantity" at bounding box center [660, 558] width 29 height 29
click at [655, 560] on button "increase-product-quantity" at bounding box center [660, 558] width 29 height 29
click at [657, 559] on button "increase-product-quantity" at bounding box center [661, 559] width 30 height 30
click at [657, 559] on button "increase-product-quantity" at bounding box center [660, 558] width 29 height 29
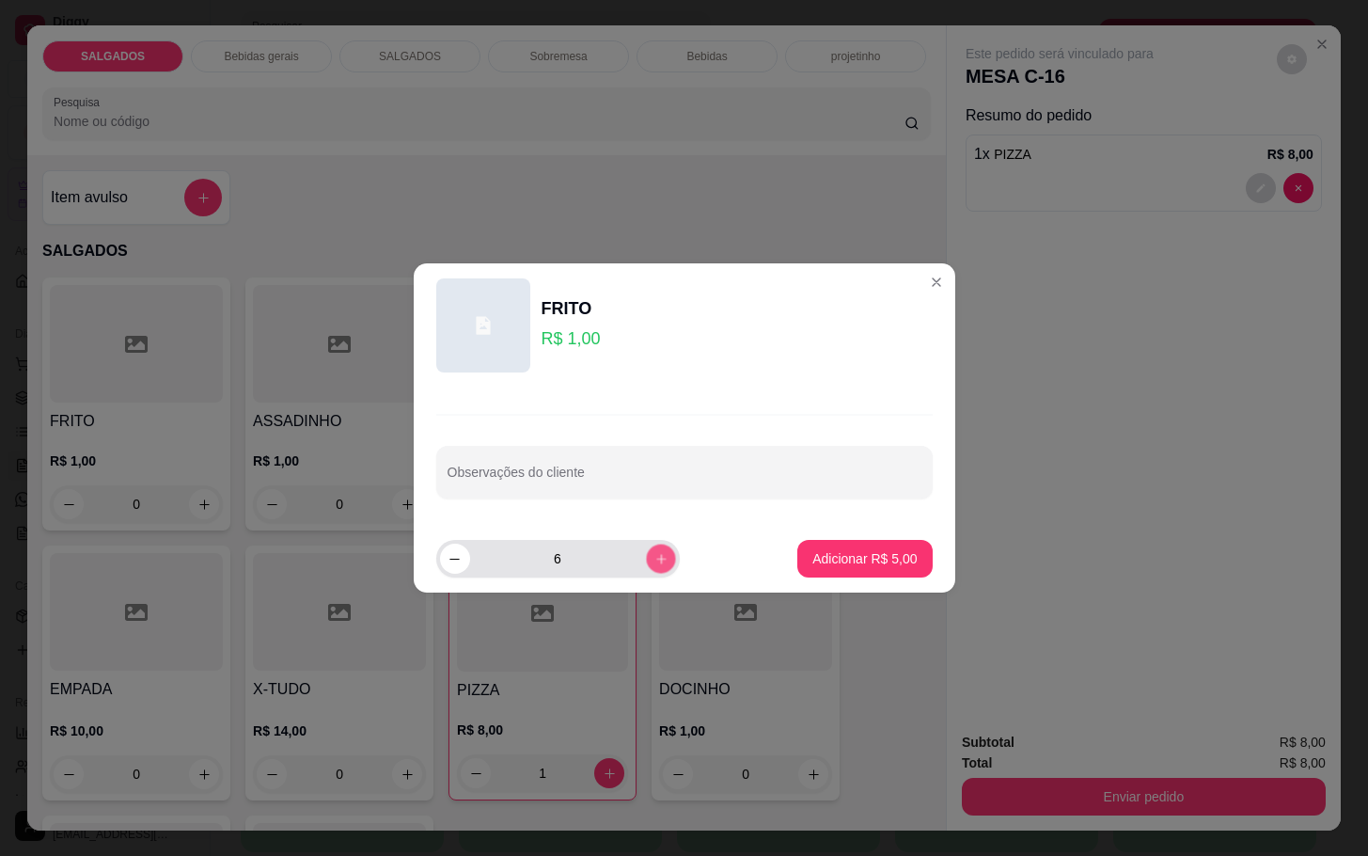
click at [655, 554] on button "increase-product-quantity" at bounding box center [660, 558] width 29 height 29
click at [656, 554] on button "increase-product-quantity" at bounding box center [661, 559] width 30 height 30
click at [657, 554] on button "increase-product-quantity" at bounding box center [661, 559] width 30 height 30
type input "10"
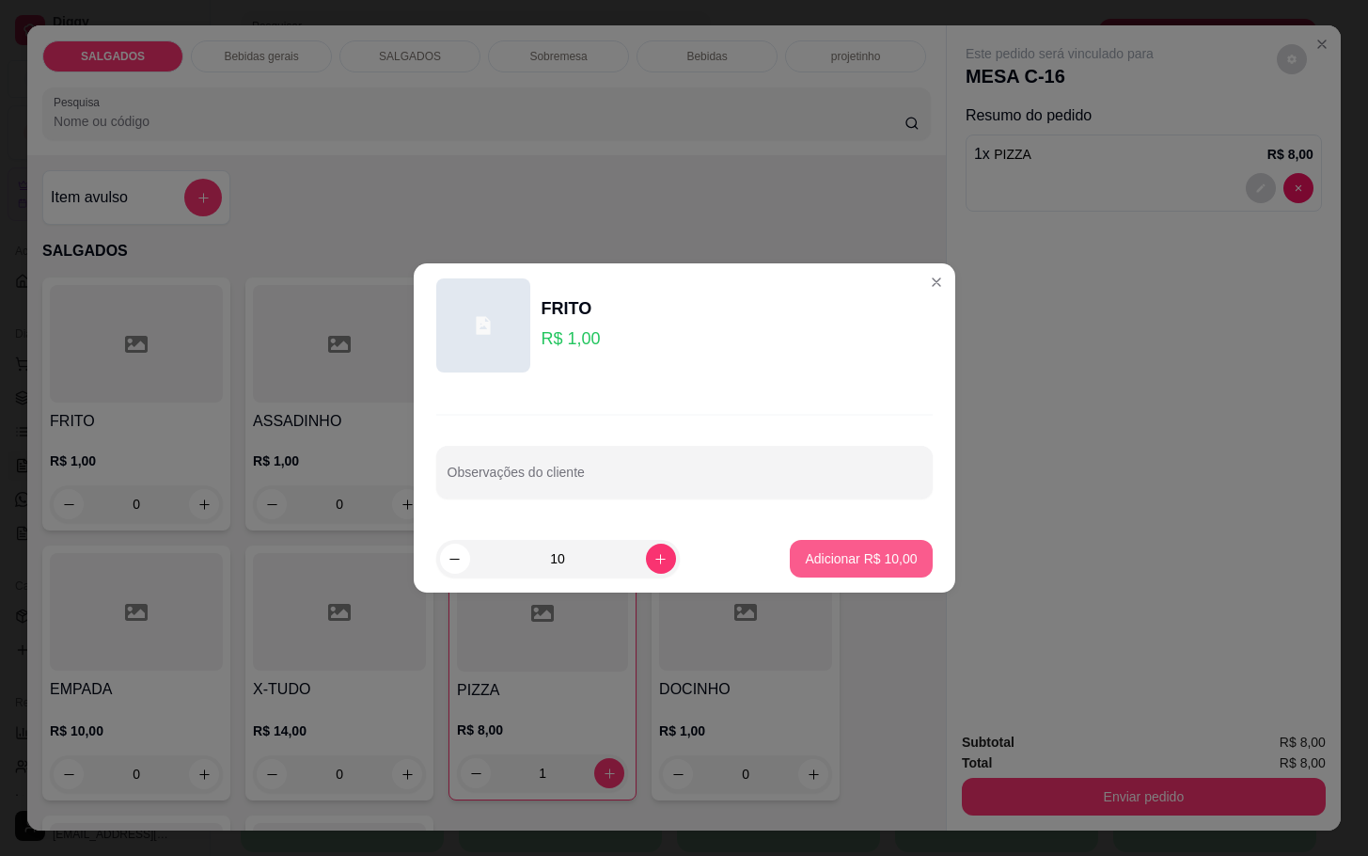
click at [774, 551] on footer "10 Adicionar R$ 10,00" at bounding box center [685, 559] width 542 height 68
click at [790, 551] on button "Adicionar R$ 10,00" at bounding box center [861, 559] width 142 height 38
type input "10"
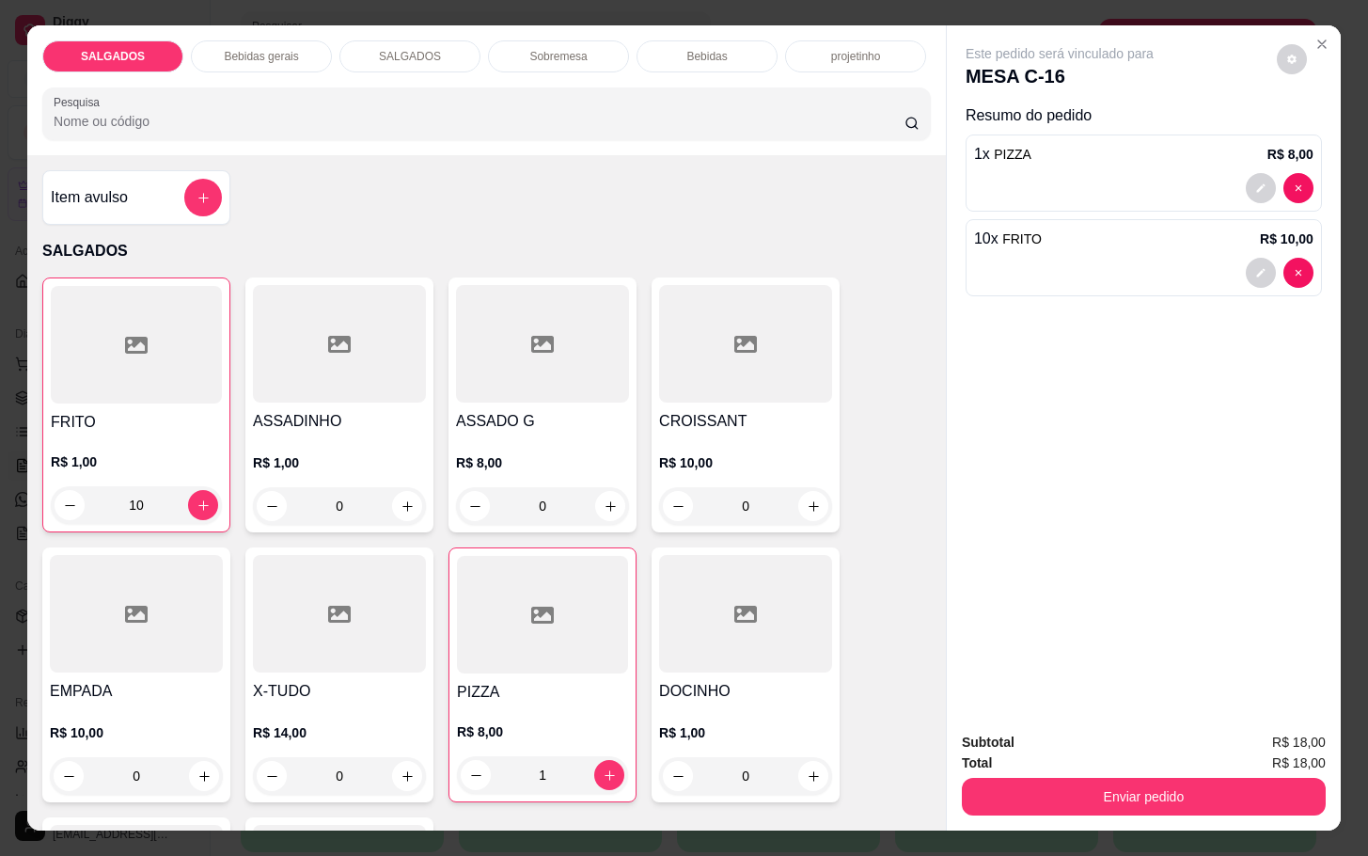
click at [705, 56] on div "Bebidas" at bounding box center [707, 56] width 141 height 32
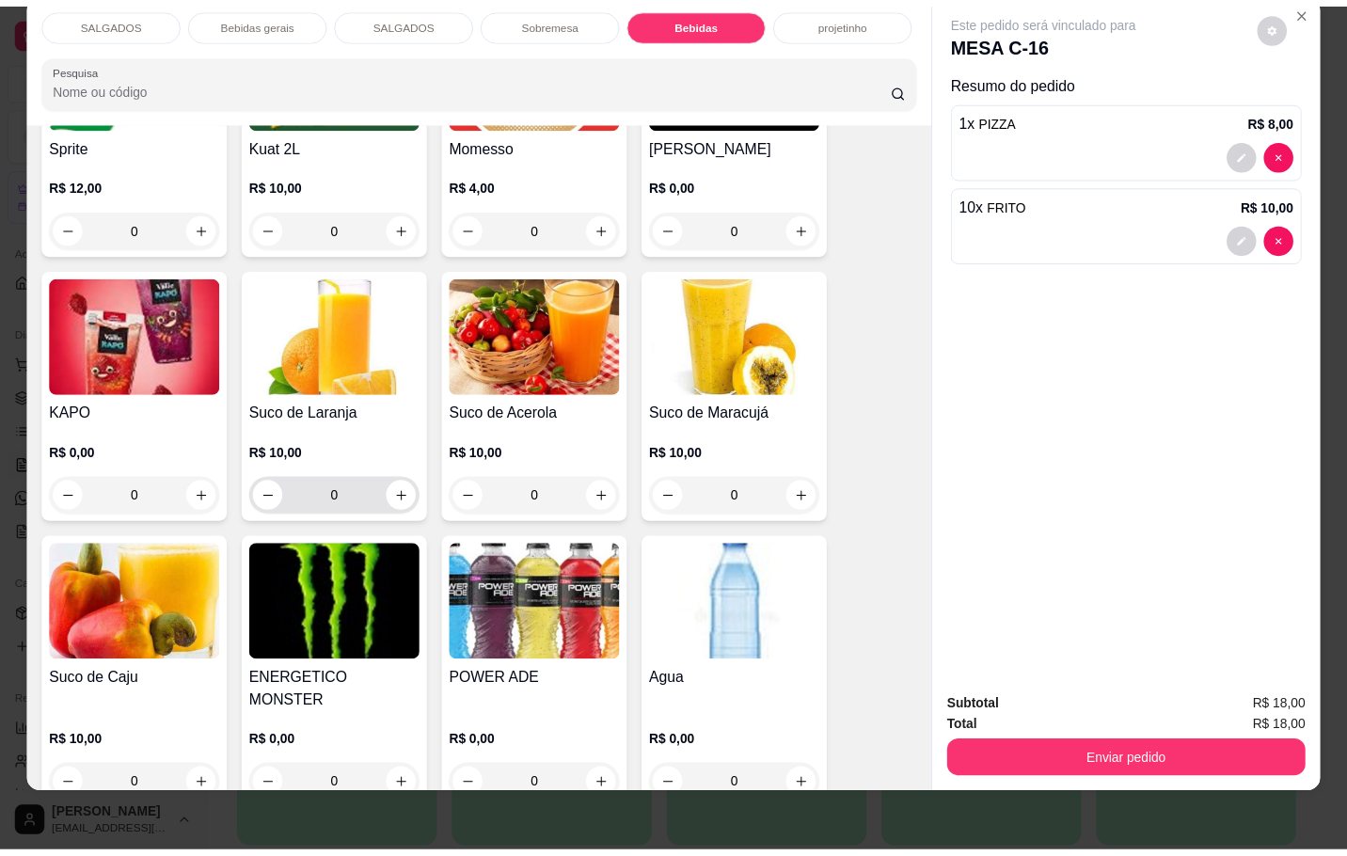
scroll to position [3784, 0]
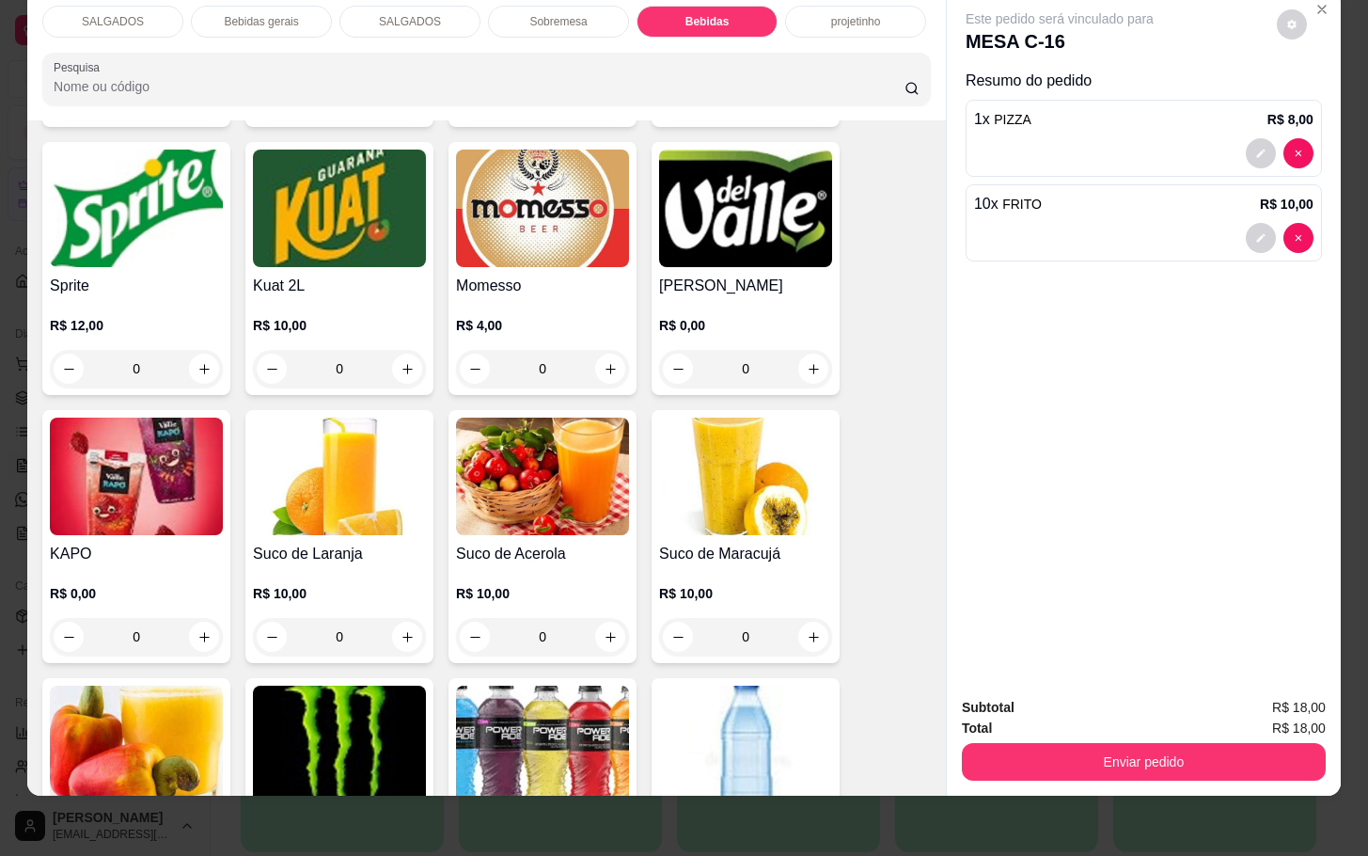
drag, startPoint x: 265, startPoint y: 513, endPoint x: 799, endPoint y: 241, distance: 599.8
click at [794, 241] on img at bounding box center [745, 209] width 173 height 118
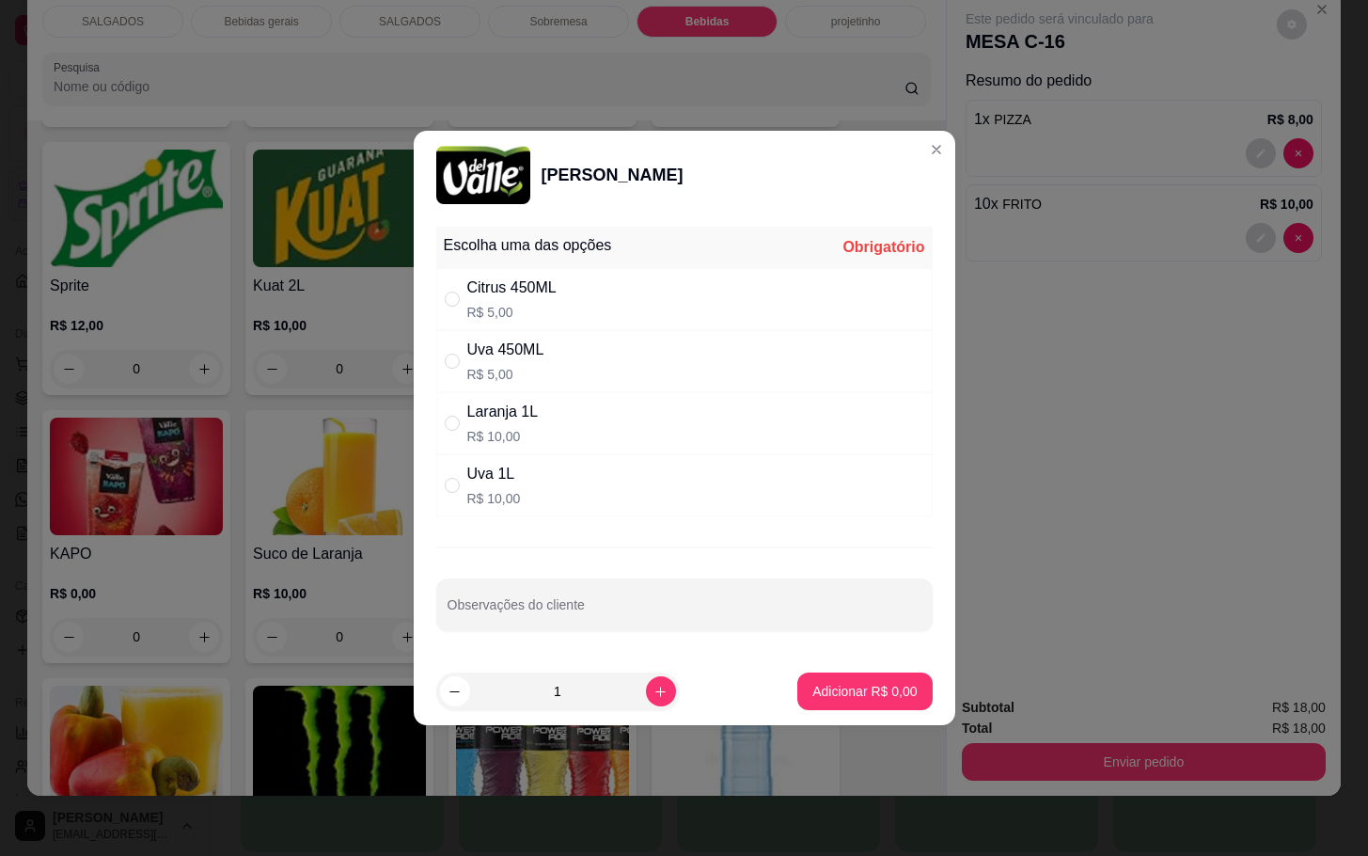
click at [649, 466] on div "Uva 1L R$ 10,00" at bounding box center [684, 485] width 497 height 62
radio input "true"
click at [845, 681] on button "Adicionar R$ 10,00" at bounding box center [862, 691] width 138 height 37
type input "1"
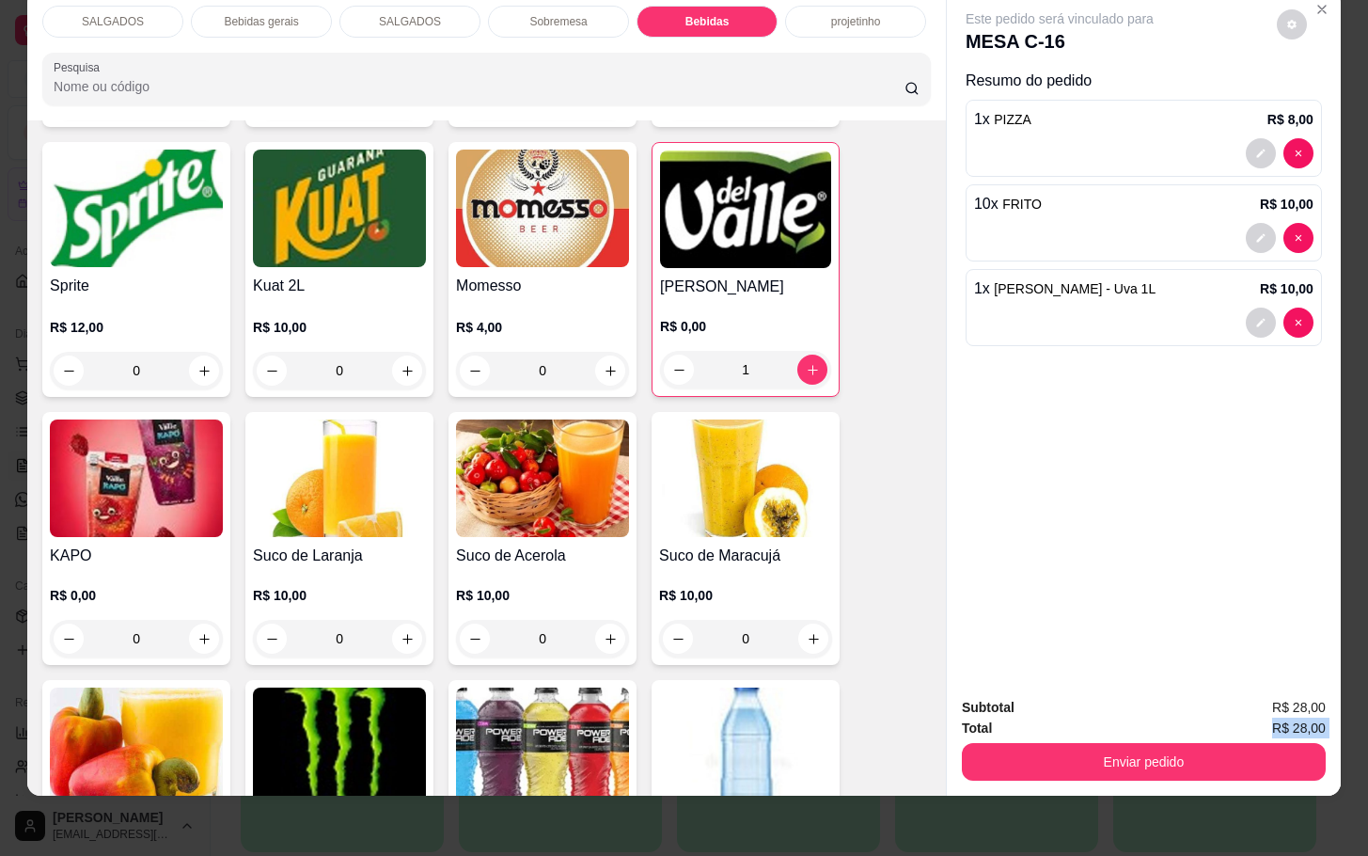
click at [1019, 714] on div "Subtotal R$ 28,00 Total R$ 28,00 Enviar pedido" at bounding box center [1144, 739] width 364 height 84
click at [1034, 718] on div "Total R$ 28,00" at bounding box center [1144, 728] width 364 height 21
click at [1028, 738] on div "Enviar pedido" at bounding box center [1144, 759] width 364 height 42
click at [1004, 743] on button "Enviar pedido" at bounding box center [1144, 761] width 353 height 37
click at [997, 698] on button "Não registrar e enviar pedido" at bounding box center [1079, 695] width 196 height 36
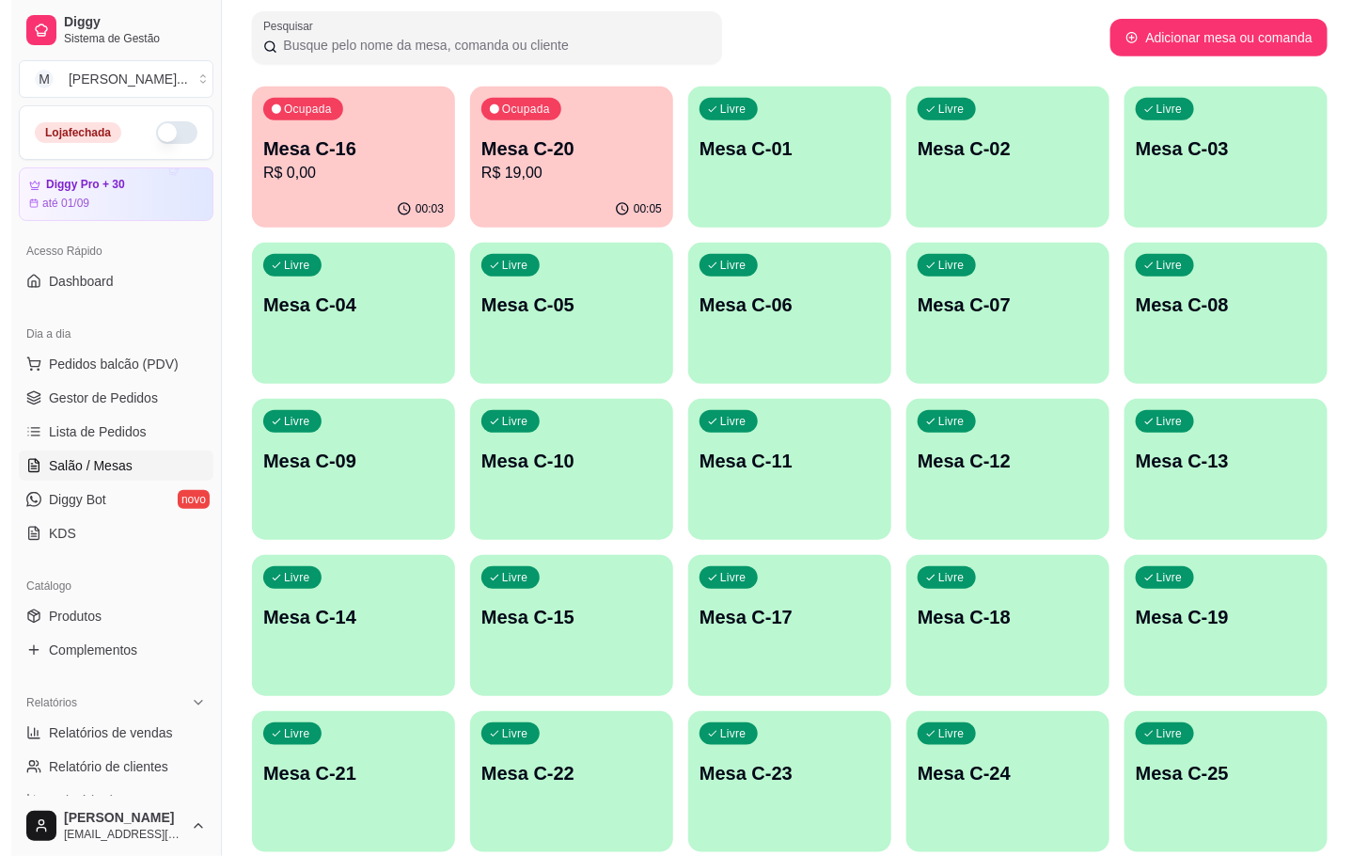
scroll to position [423, 0]
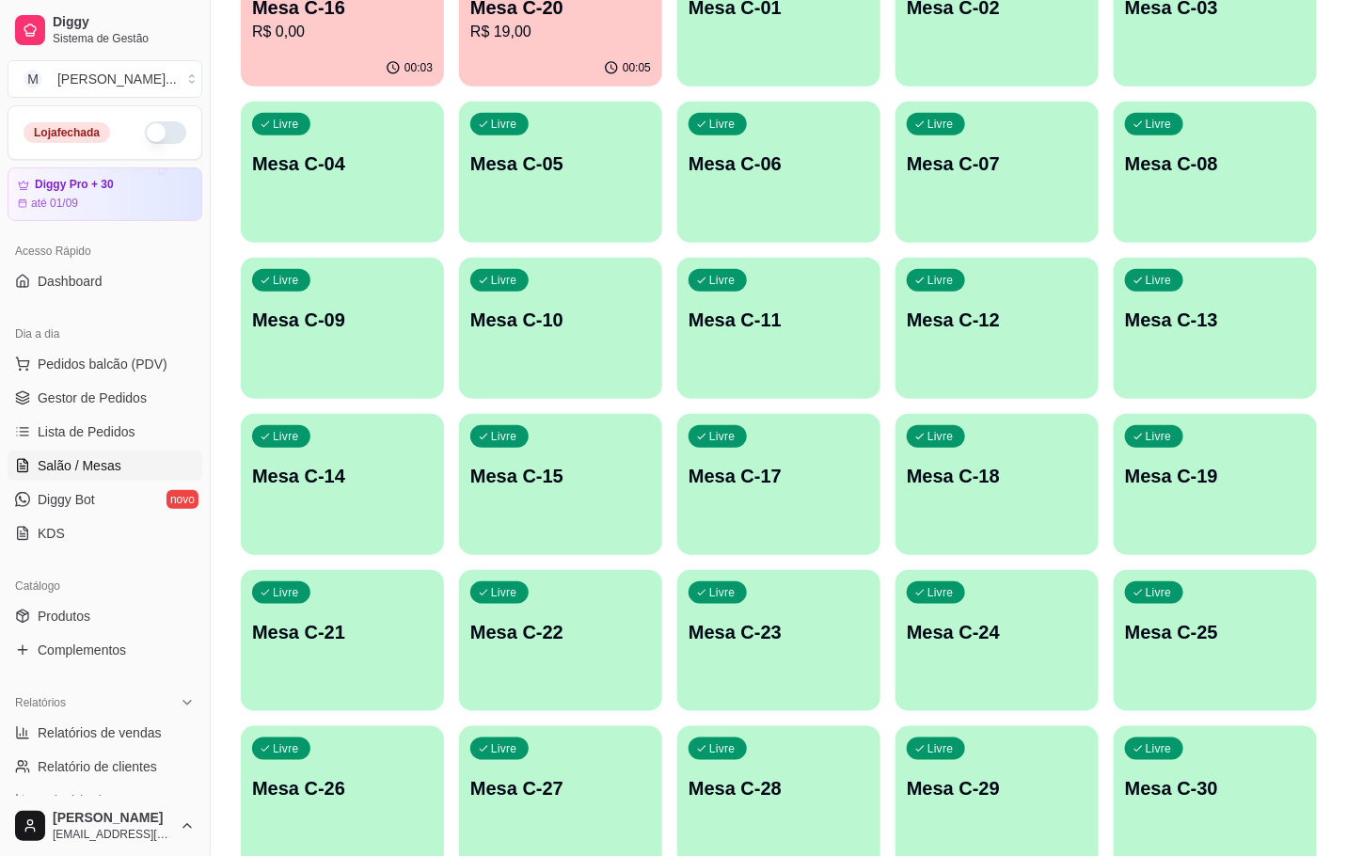
click at [808, 802] on div "Livre Mesa C-28" at bounding box center [778, 785] width 203 height 118
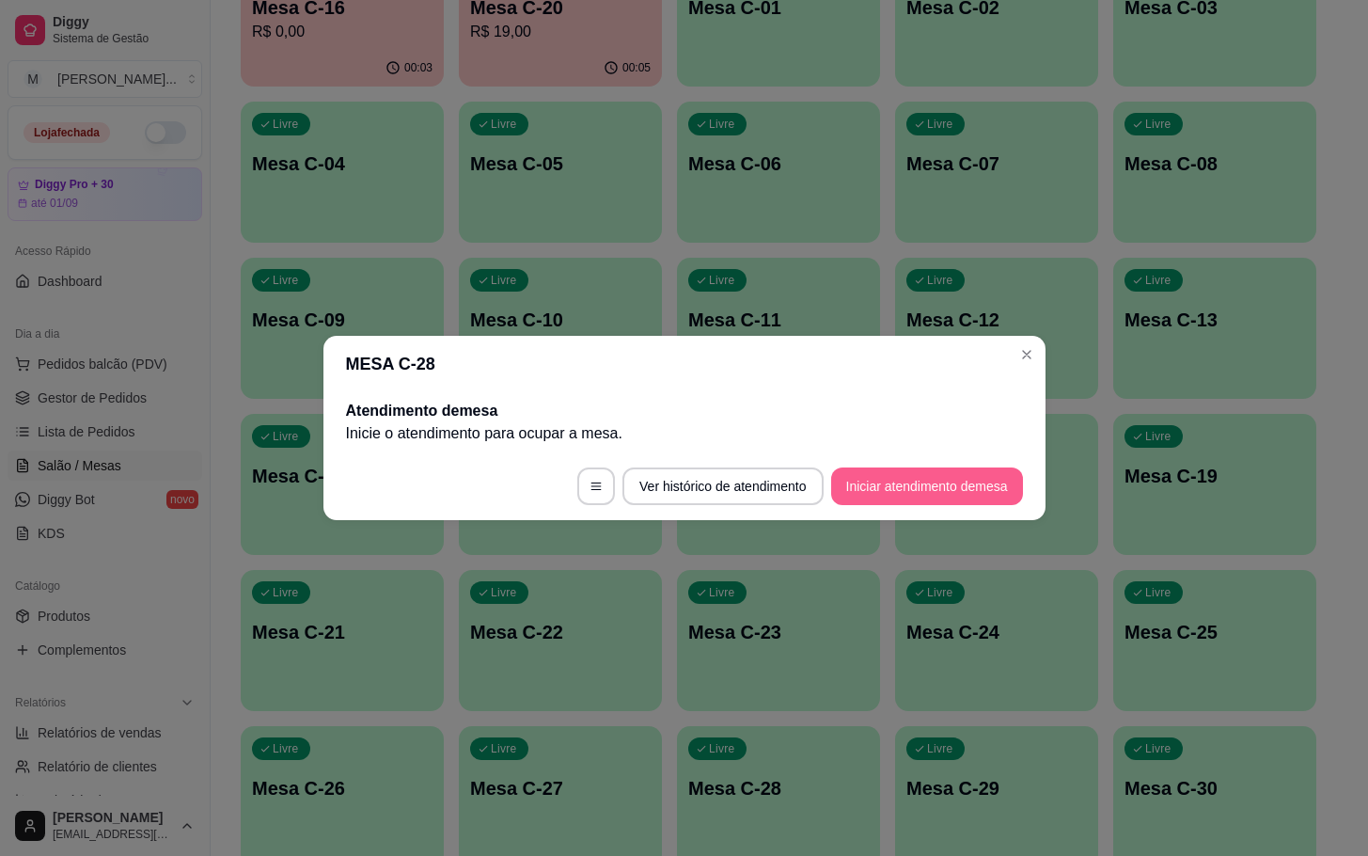
click at [971, 500] on button "Iniciar atendimento de mesa" at bounding box center [927, 486] width 192 height 38
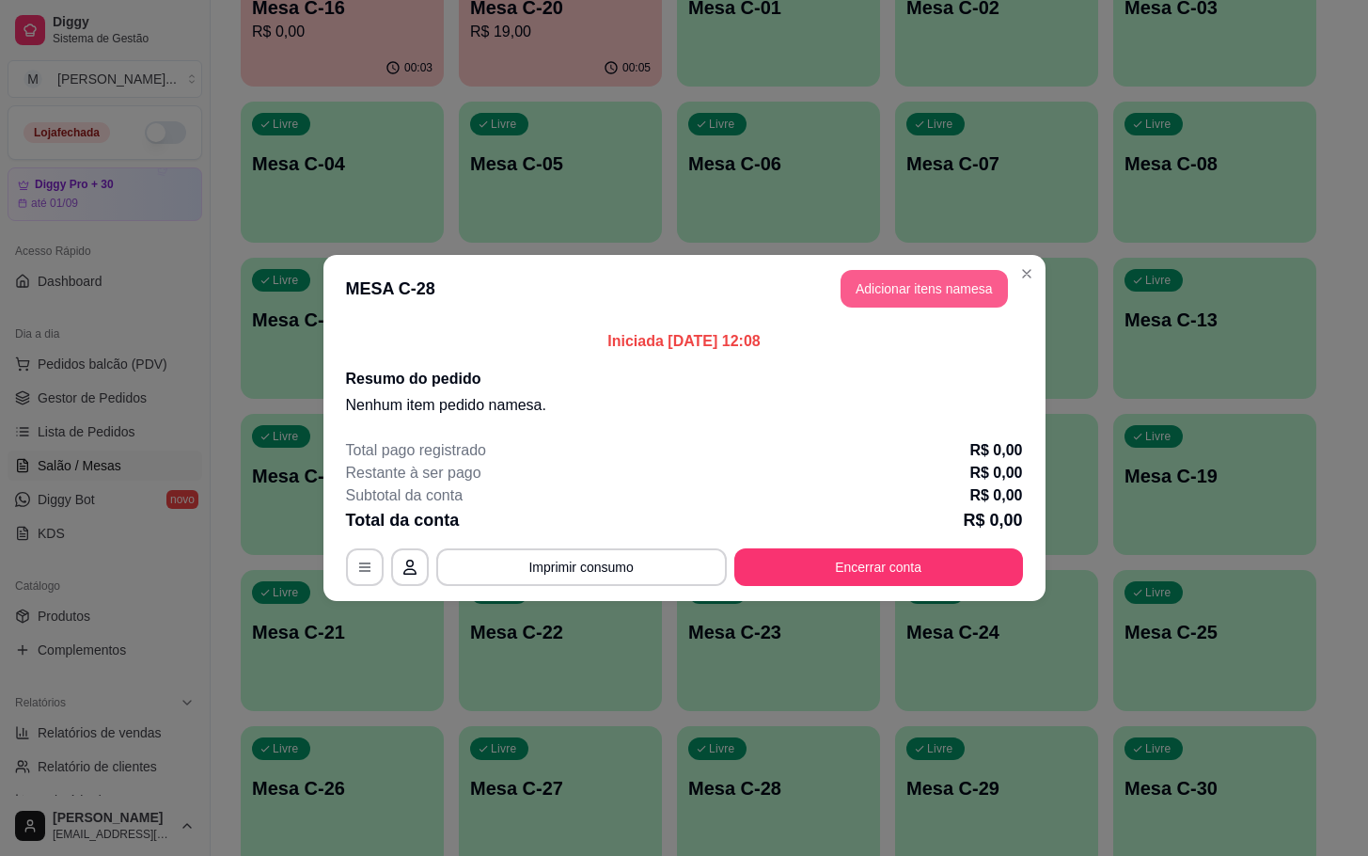
click at [971, 296] on button "Adicionar itens na mesa" at bounding box center [924, 289] width 167 height 38
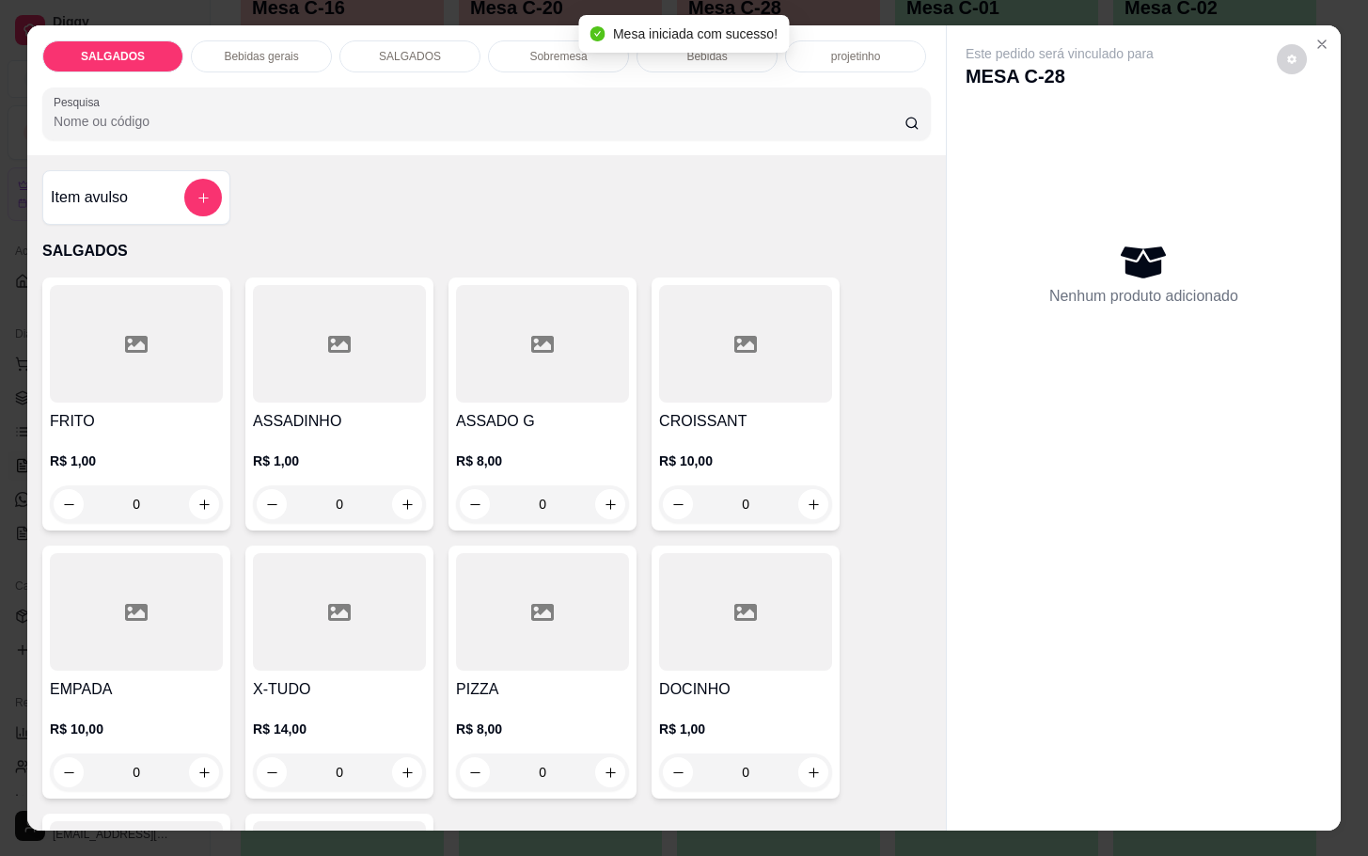
click at [709, 621] on div at bounding box center [745, 612] width 173 height 118
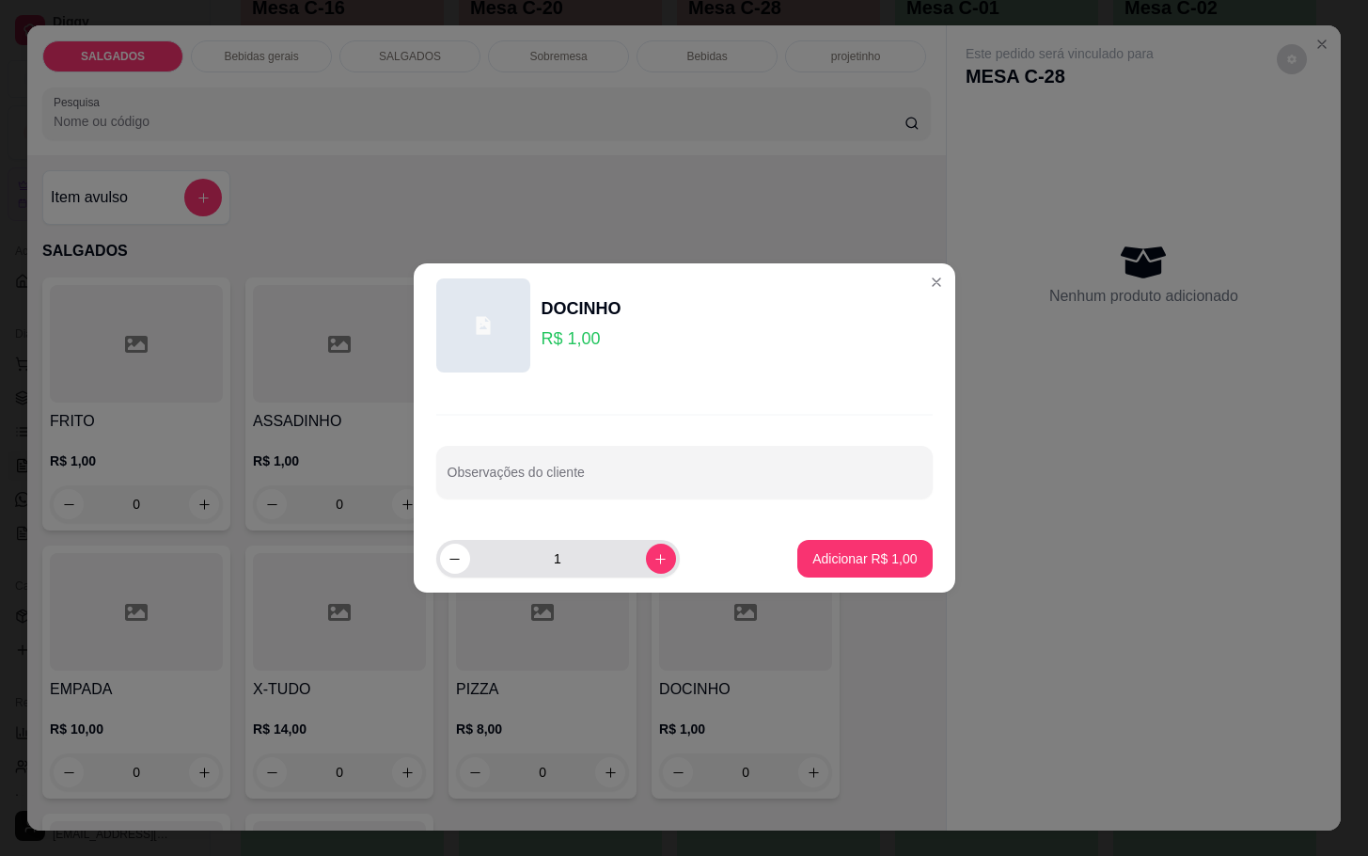
click at [654, 564] on icon "increase-product-quantity" at bounding box center [661, 559] width 14 height 14
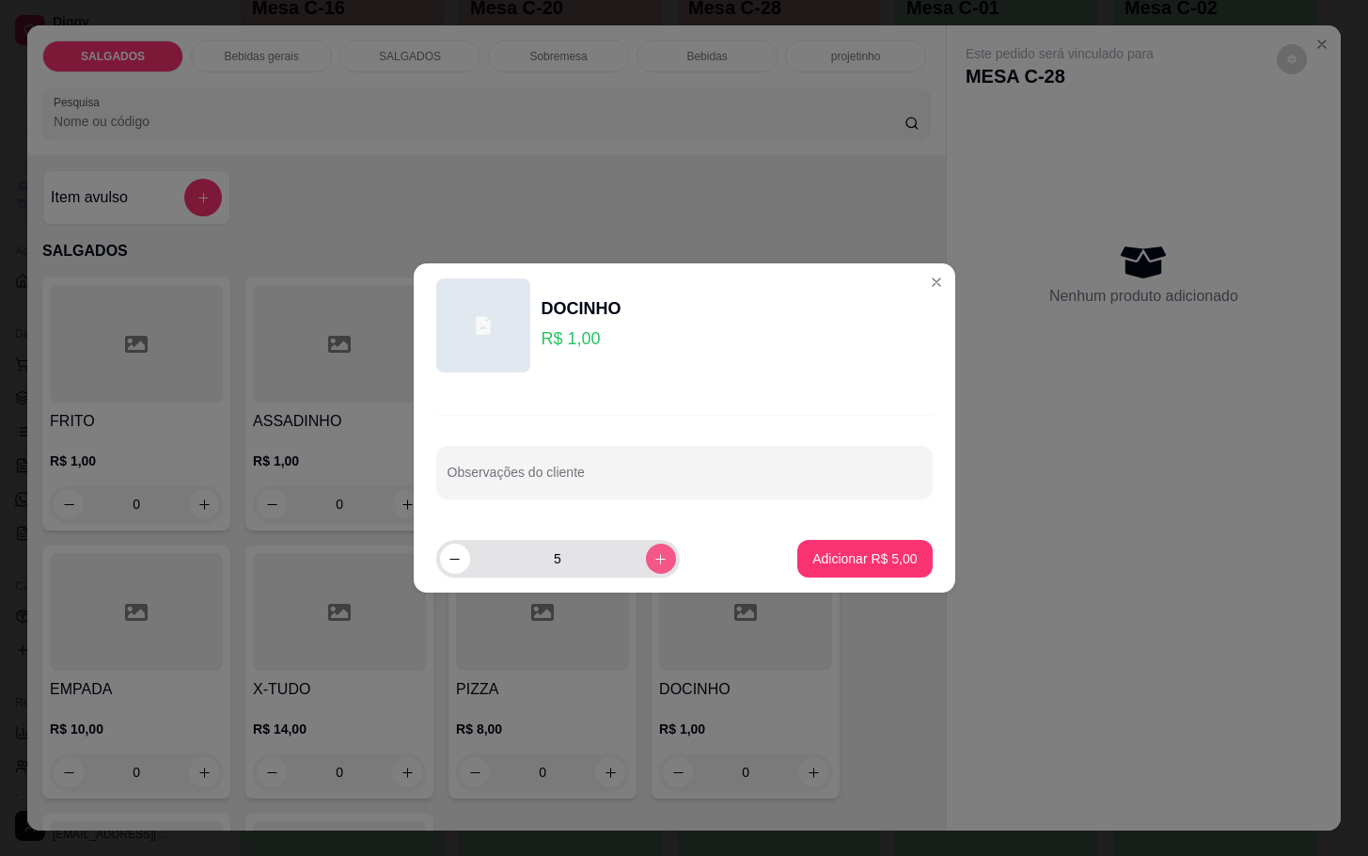
type input "6"
click at [894, 567] on p "Adicionar R$ 6,00" at bounding box center [865, 558] width 104 height 19
type input "6"
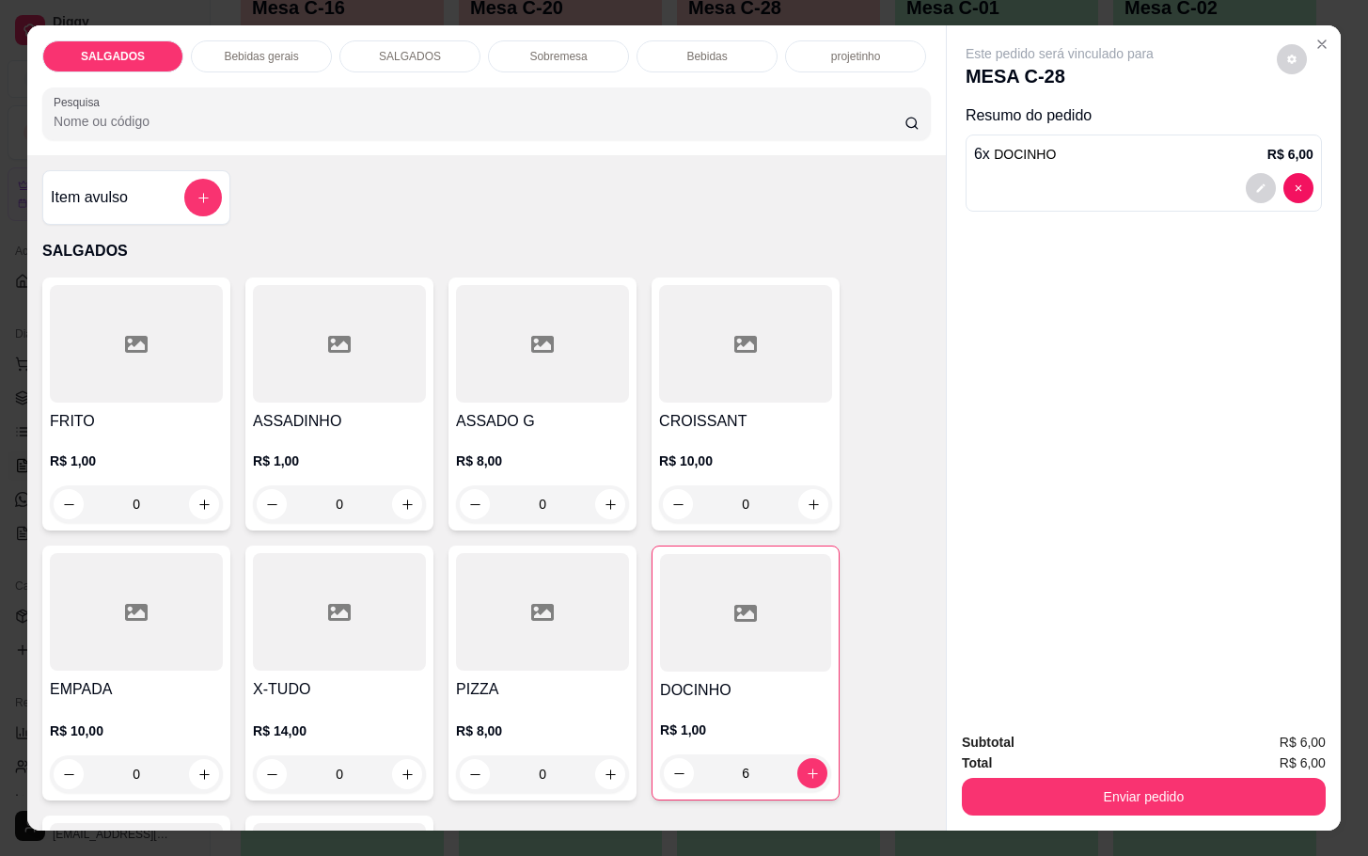
click at [294, 55] on div "Bebidas gerais" at bounding box center [261, 56] width 141 height 32
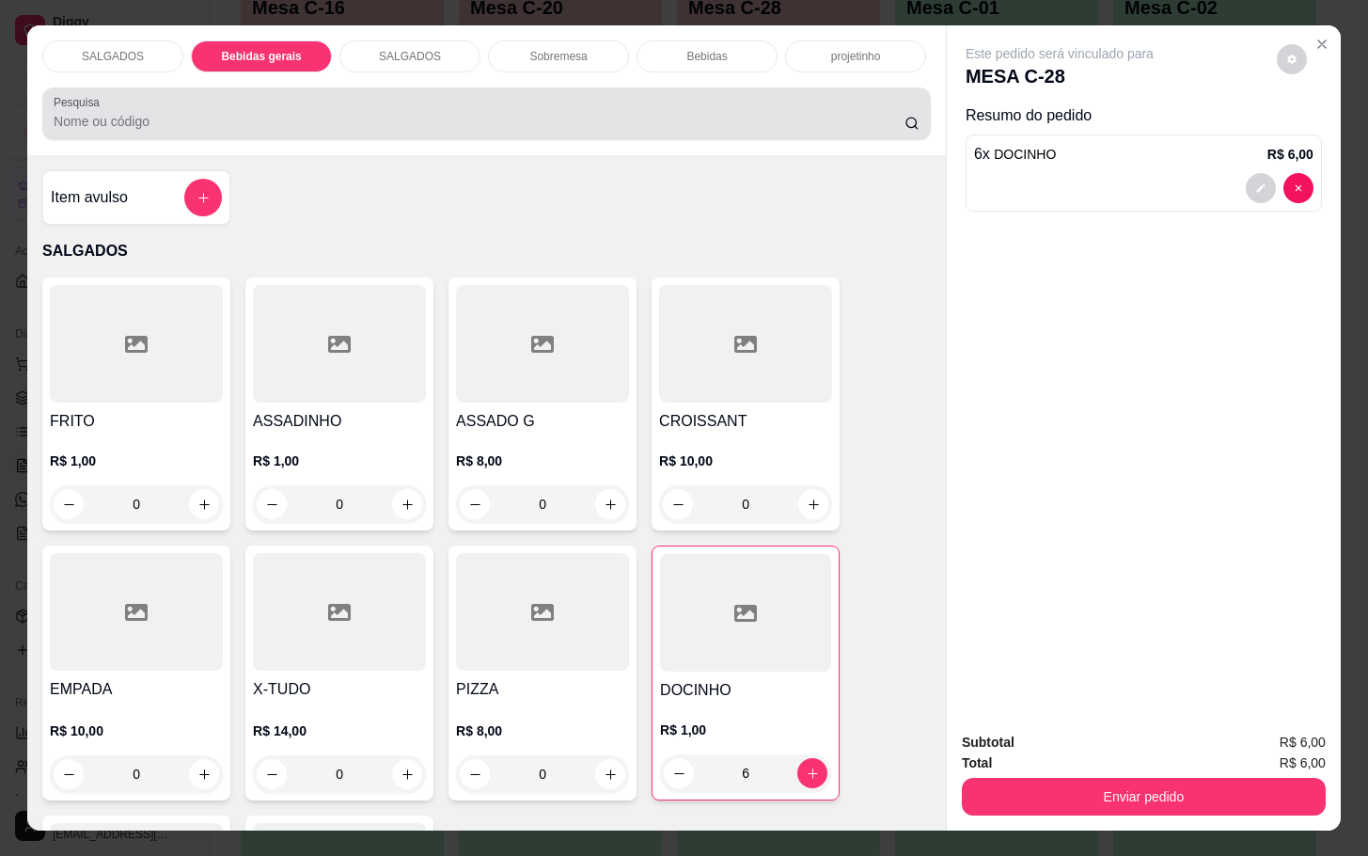
scroll to position [45, 0]
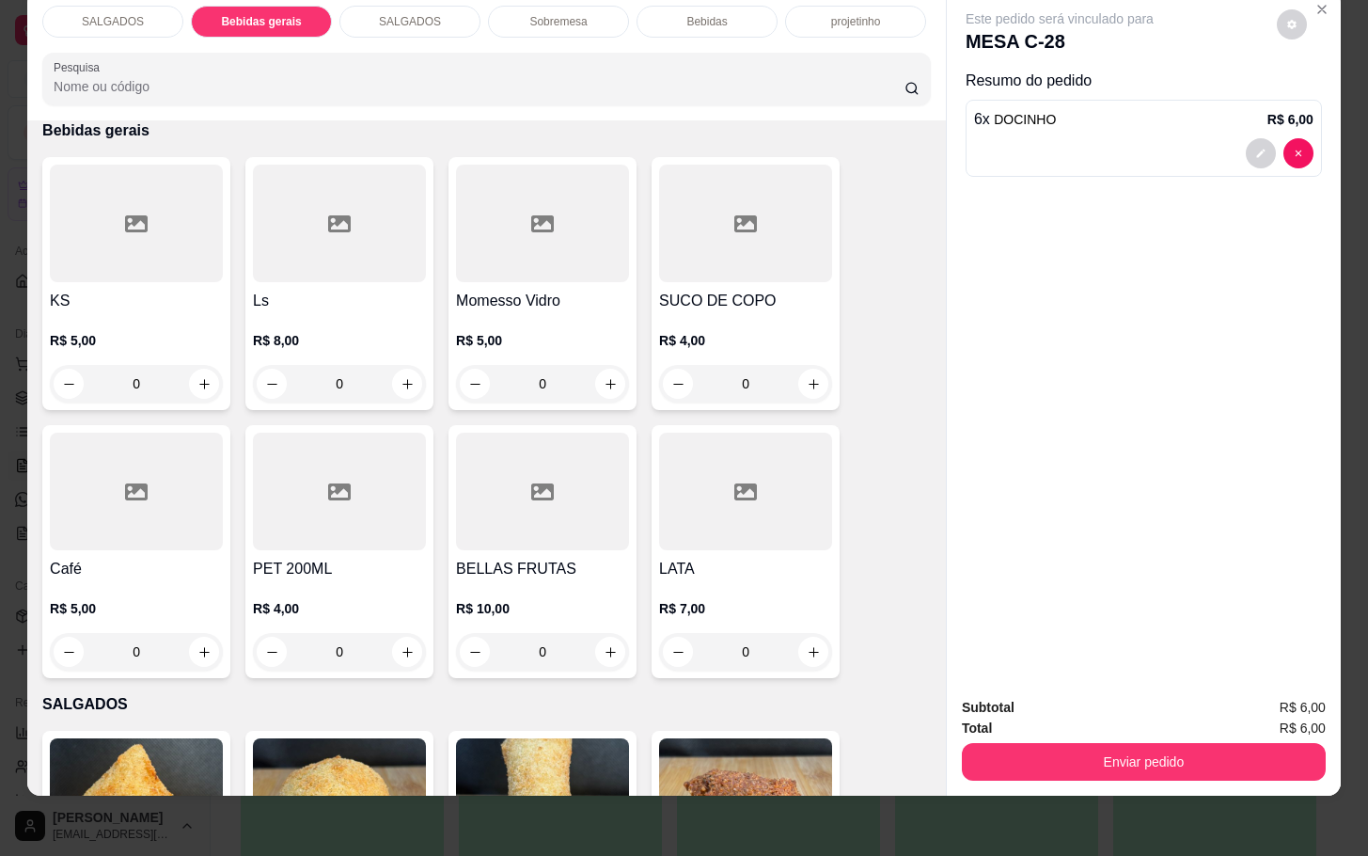
click at [130, 215] on icon at bounding box center [136, 223] width 23 height 17
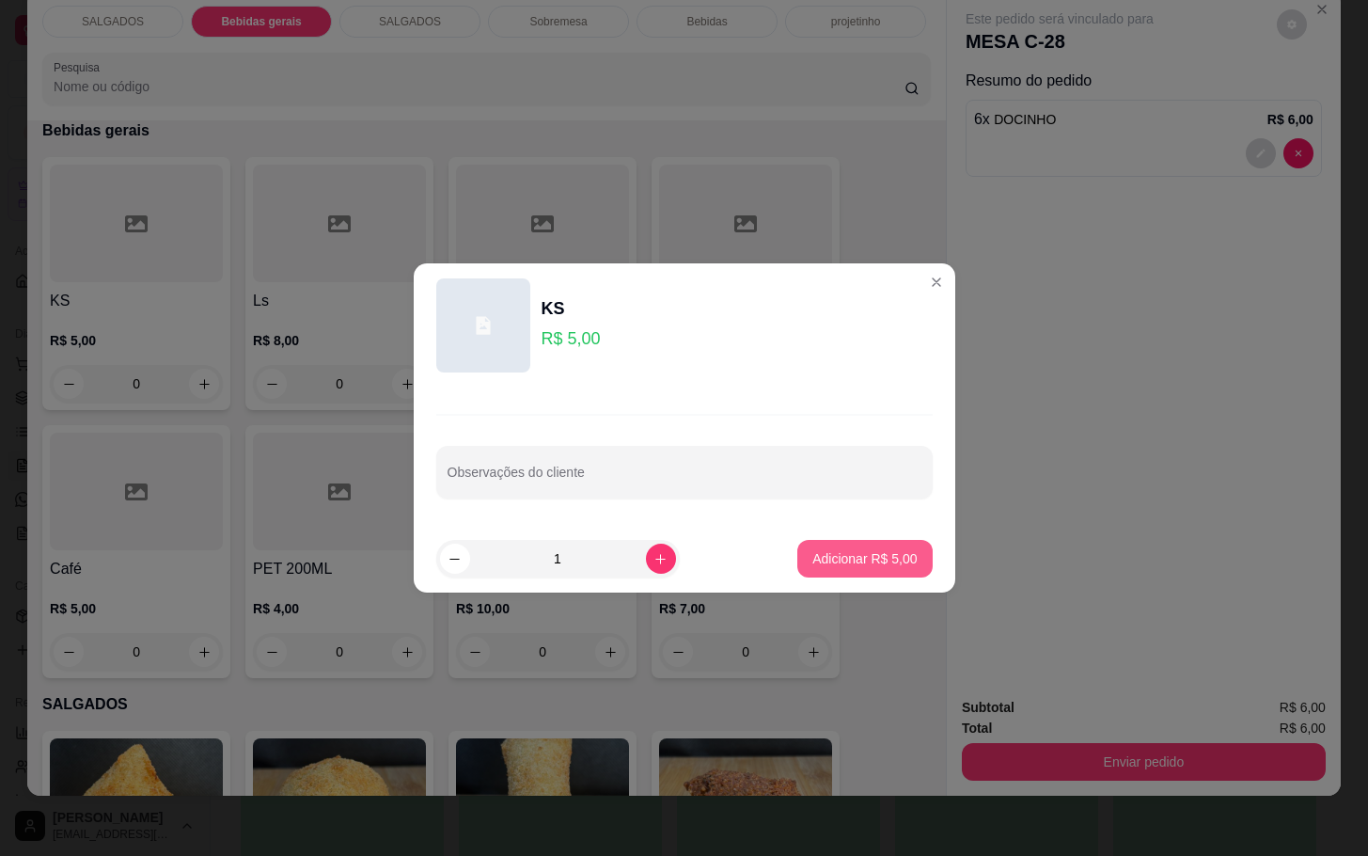
click at [850, 554] on p "Adicionar R$ 5,00" at bounding box center [865, 558] width 104 height 19
type input "1"
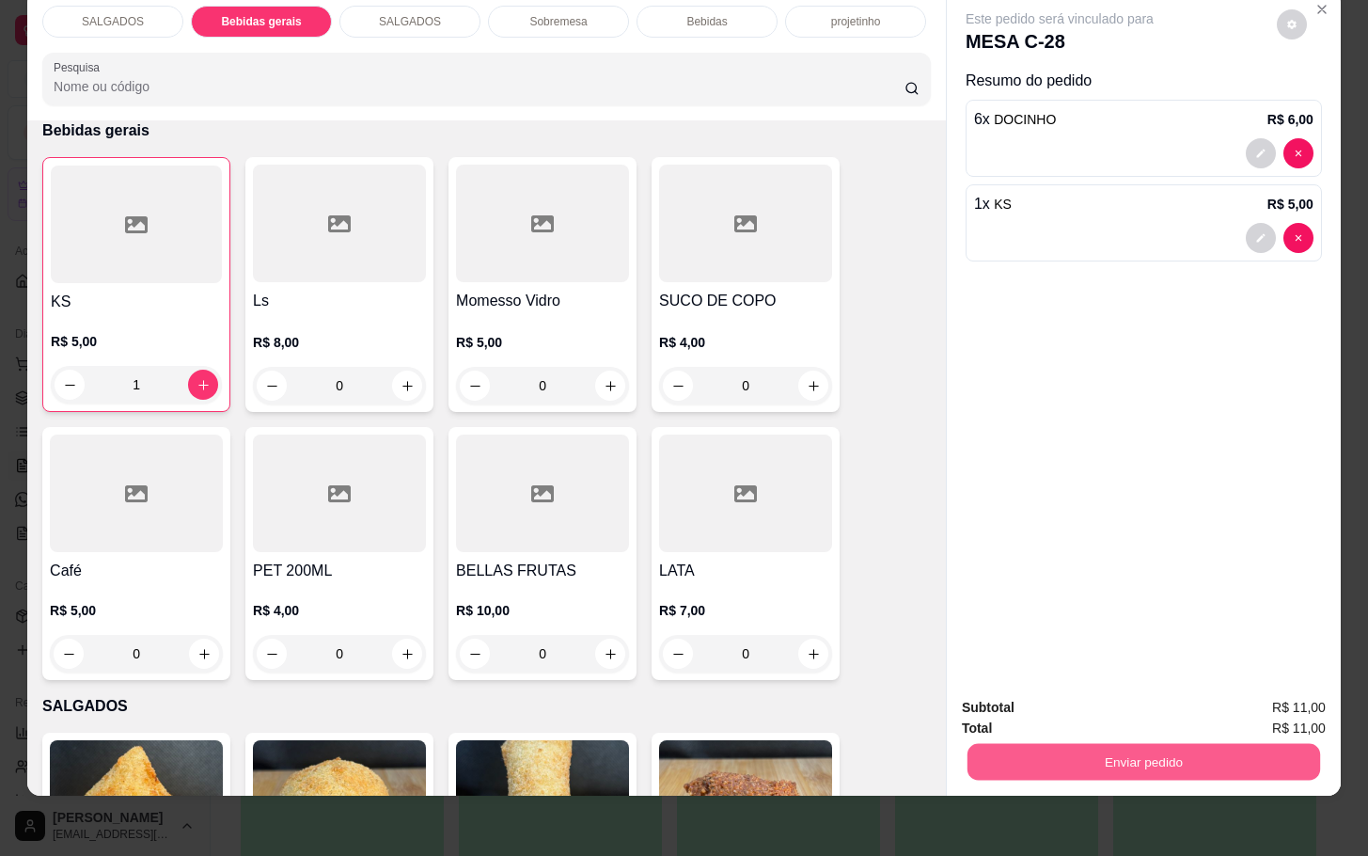
click at [1131, 743] on button "Enviar pedido" at bounding box center [1144, 761] width 353 height 37
click at [1137, 695] on button "Não registrar e enviar pedido" at bounding box center [1079, 695] width 196 height 36
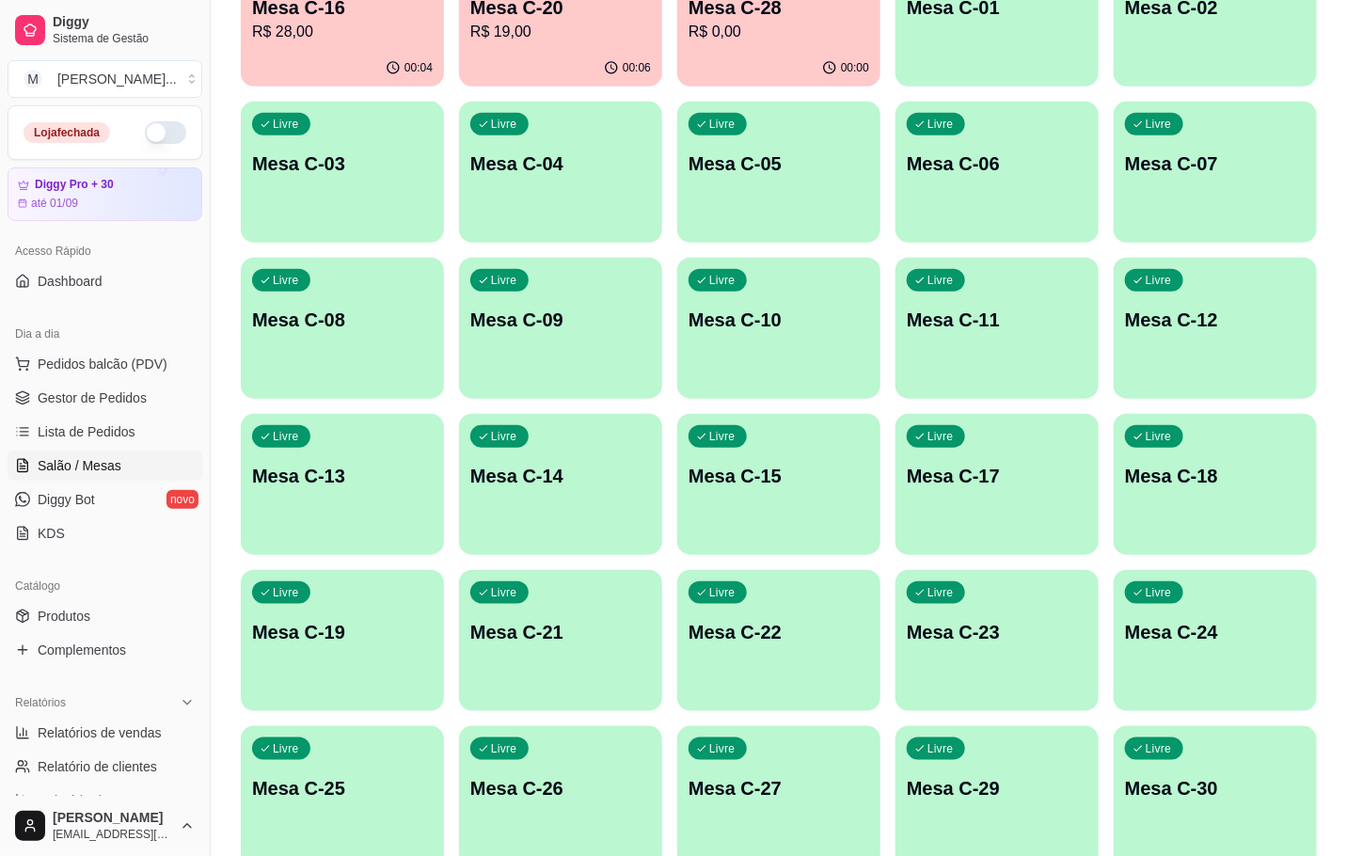
click at [920, 348] on div "Livre Mesa C-11" at bounding box center [996, 317] width 203 height 118
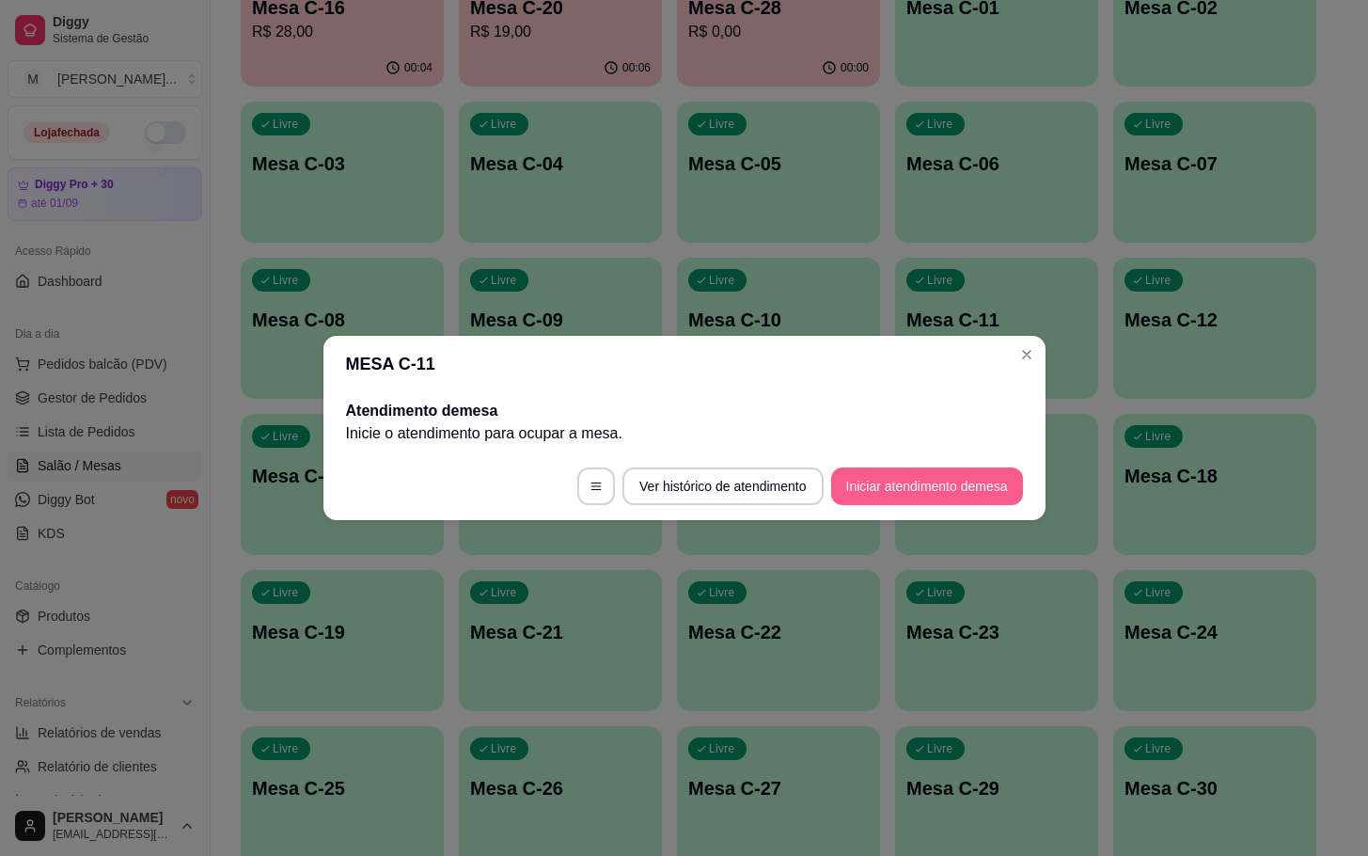
click at [890, 477] on button "Iniciar atendimento de mesa" at bounding box center [927, 486] width 192 height 38
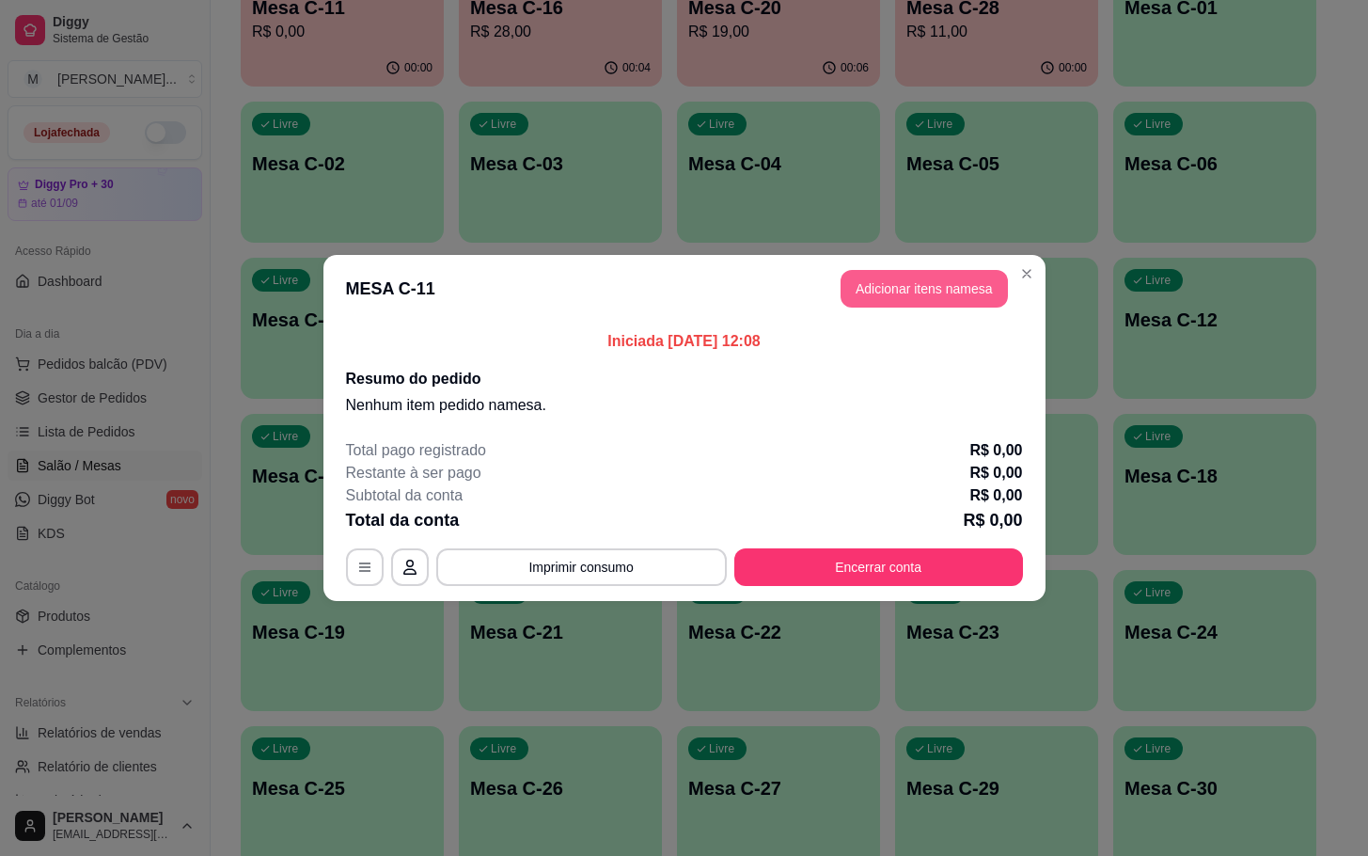
click at [969, 286] on button "Adicionar itens na mesa" at bounding box center [924, 289] width 167 height 38
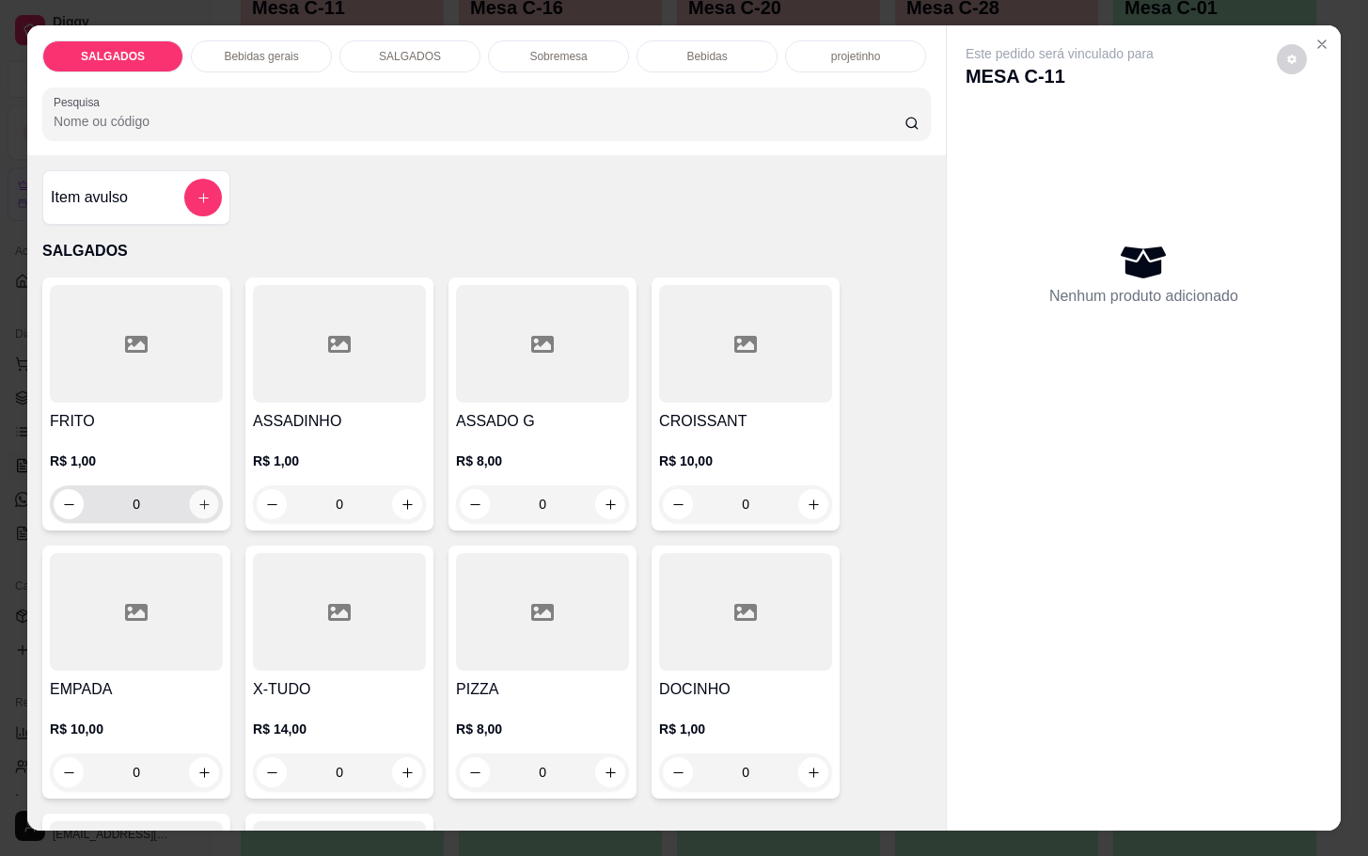
click at [198, 490] on button "increase-product-quantity" at bounding box center [204, 504] width 29 height 29
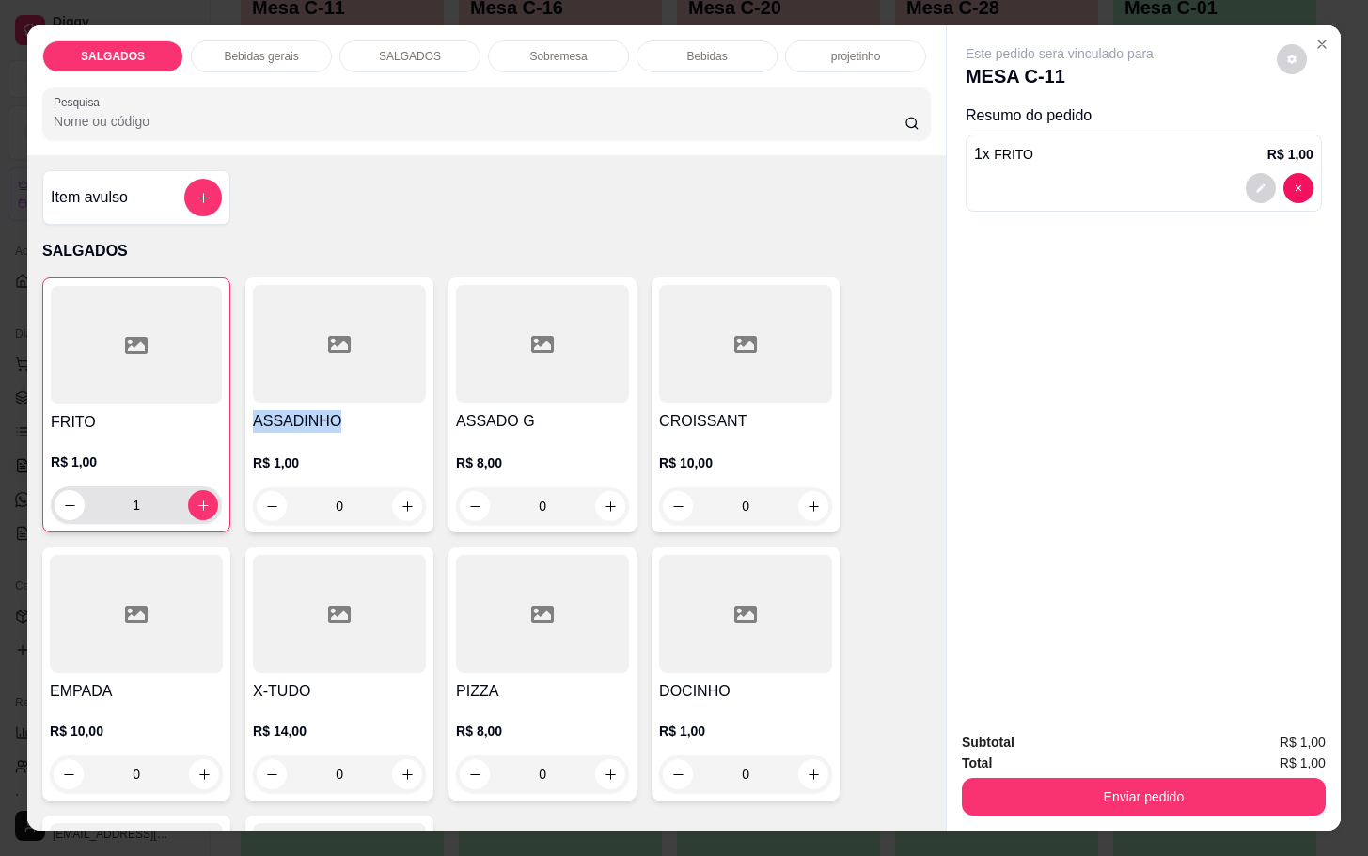
click at [198, 486] on div "1" at bounding box center [137, 505] width 164 height 38
click at [197, 498] on icon "increase-product-quantity" at bounding box center [204, 505] width 14 height 14
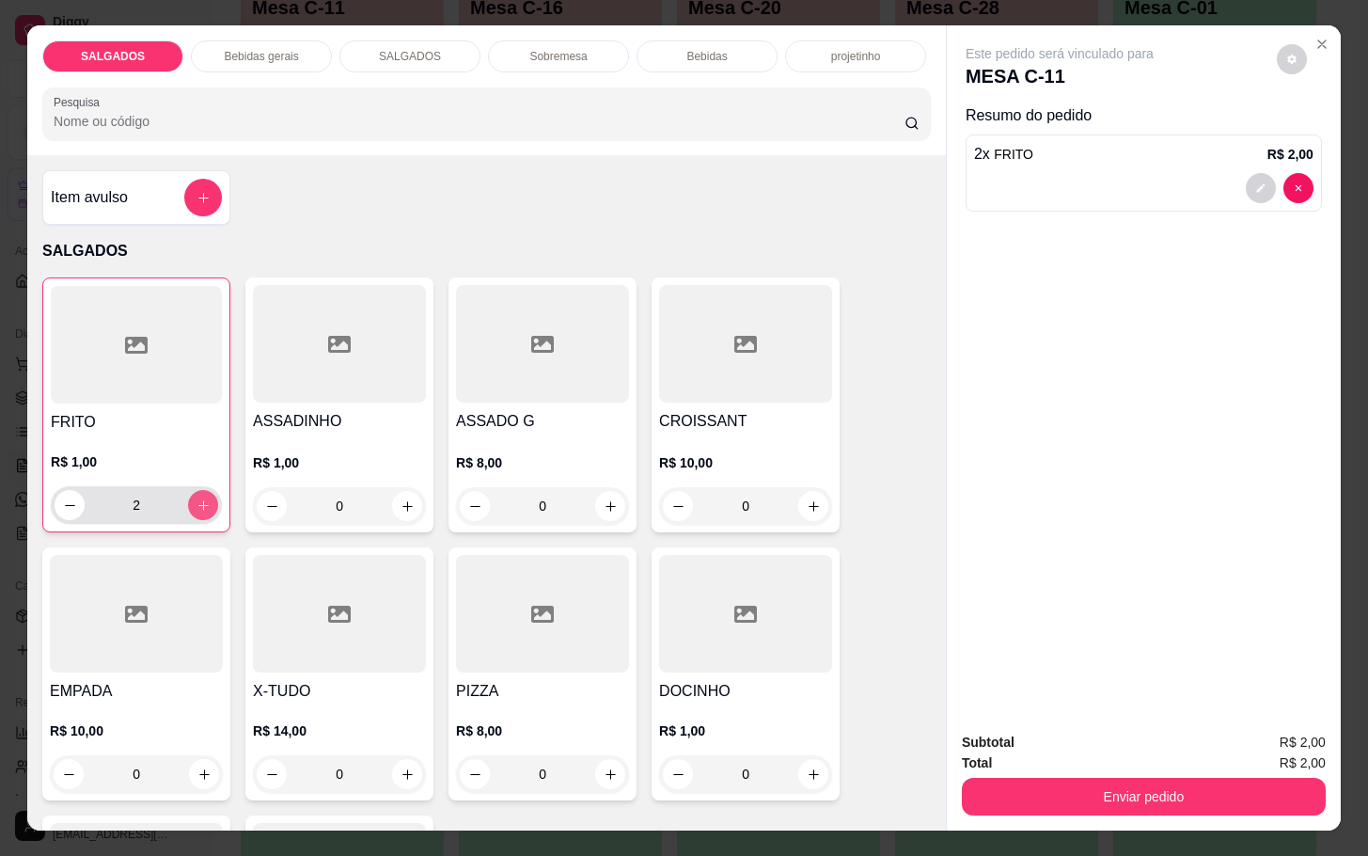
click at [197, 498] on icon "increase-product-quantity" at bounding box center [204, 505] width 14 height 14
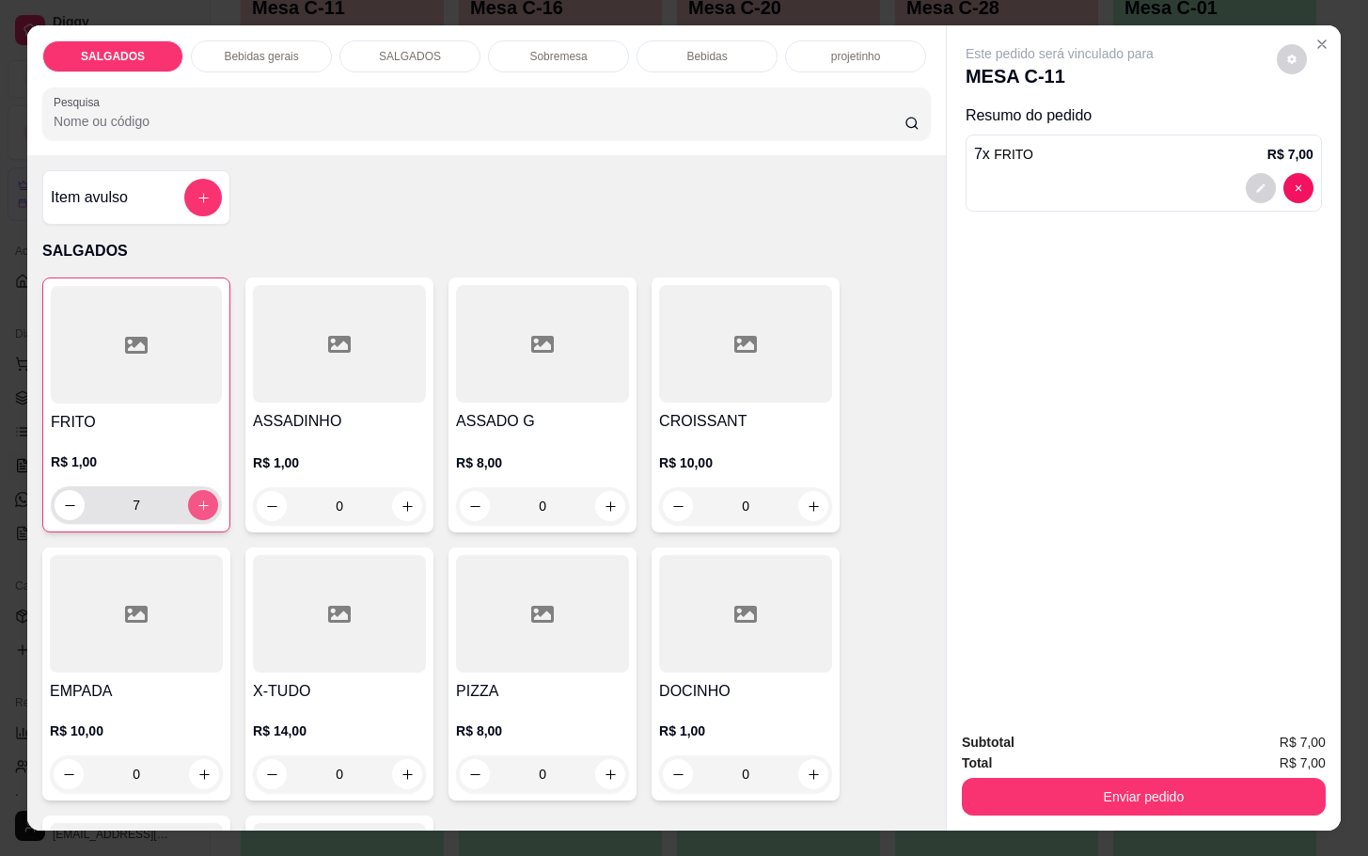
click at [197, 498] on icon "increase-product-quantity" at bounding box center [204, 505] width 14 height 14
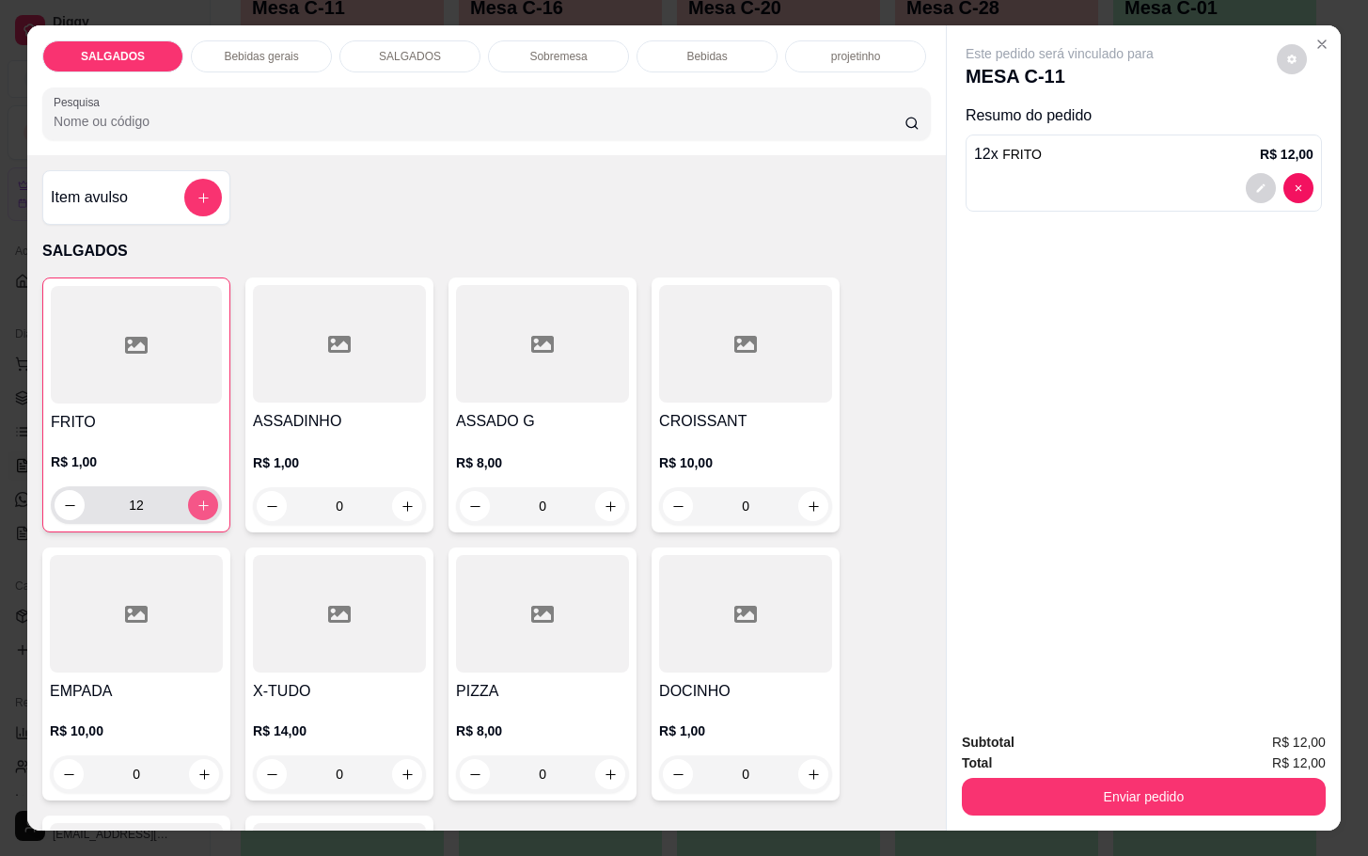
click at [197, 498] on icon "increase-product-quantity" at bounding box center [204, 505] width 14 height 14
type input "16"
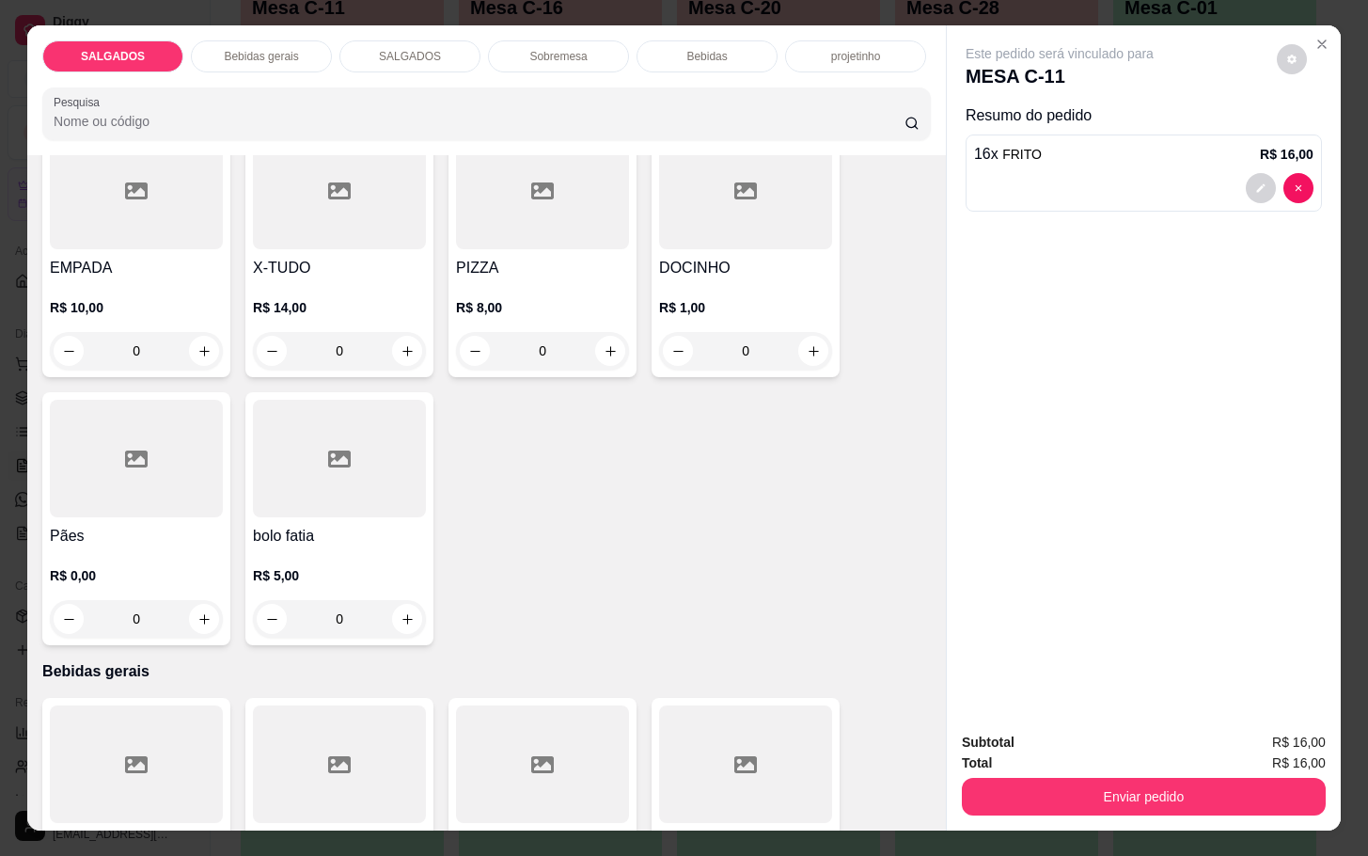
scroll to position [564, 0]
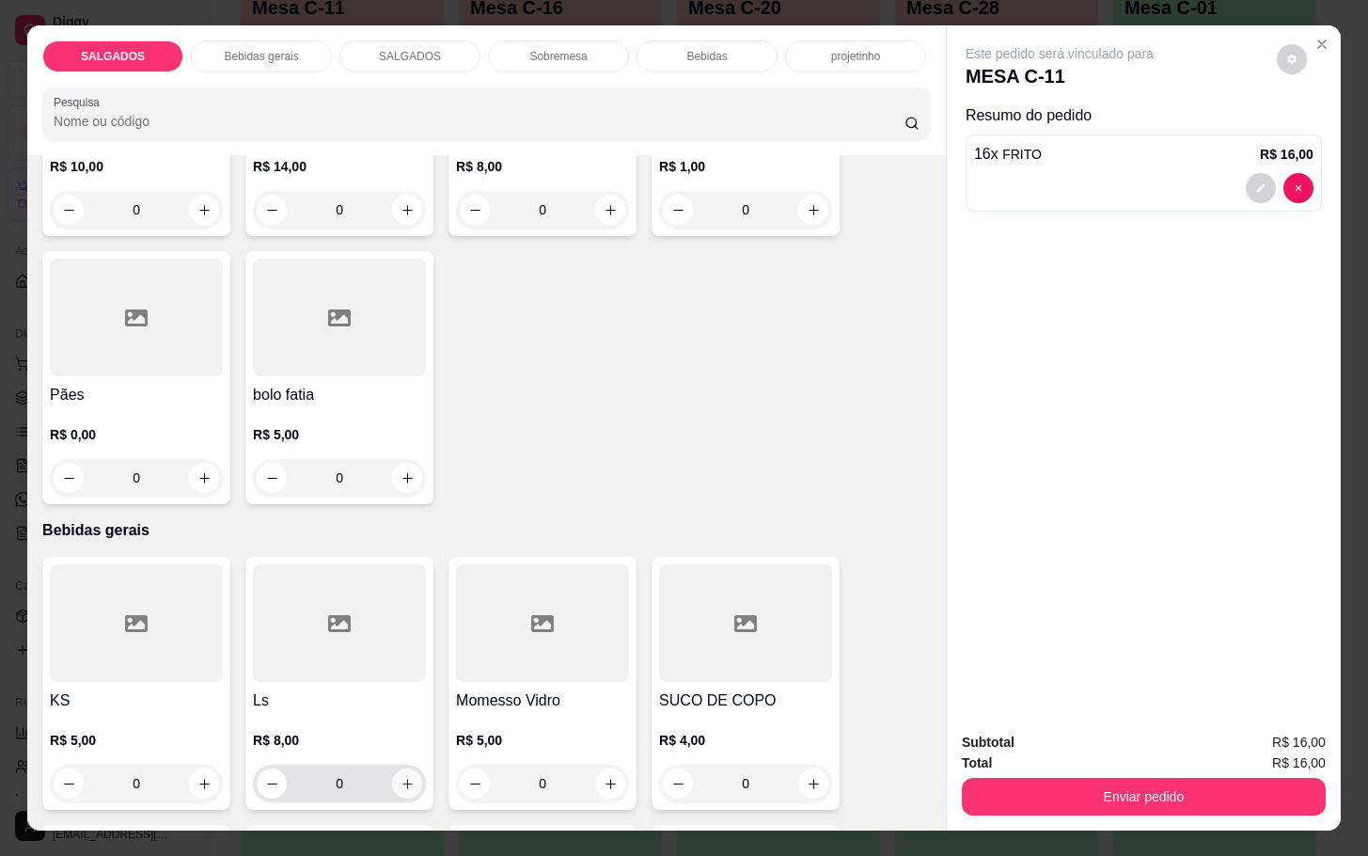
click at [401, 782] on icon "increase-product-quantity" at bounding box center [408, 784] width 14 height 14
type input "1"
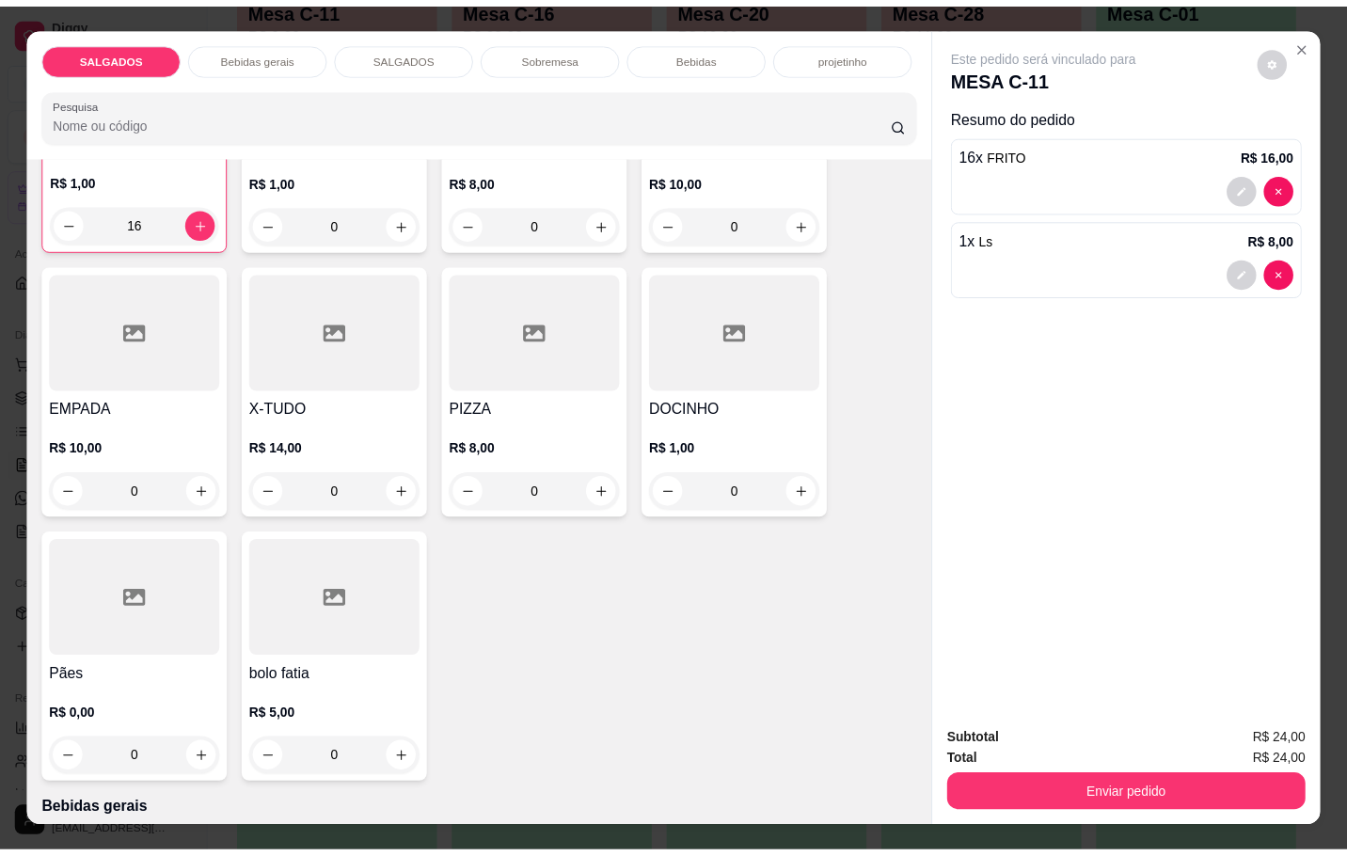
scroll to position [0, 0]
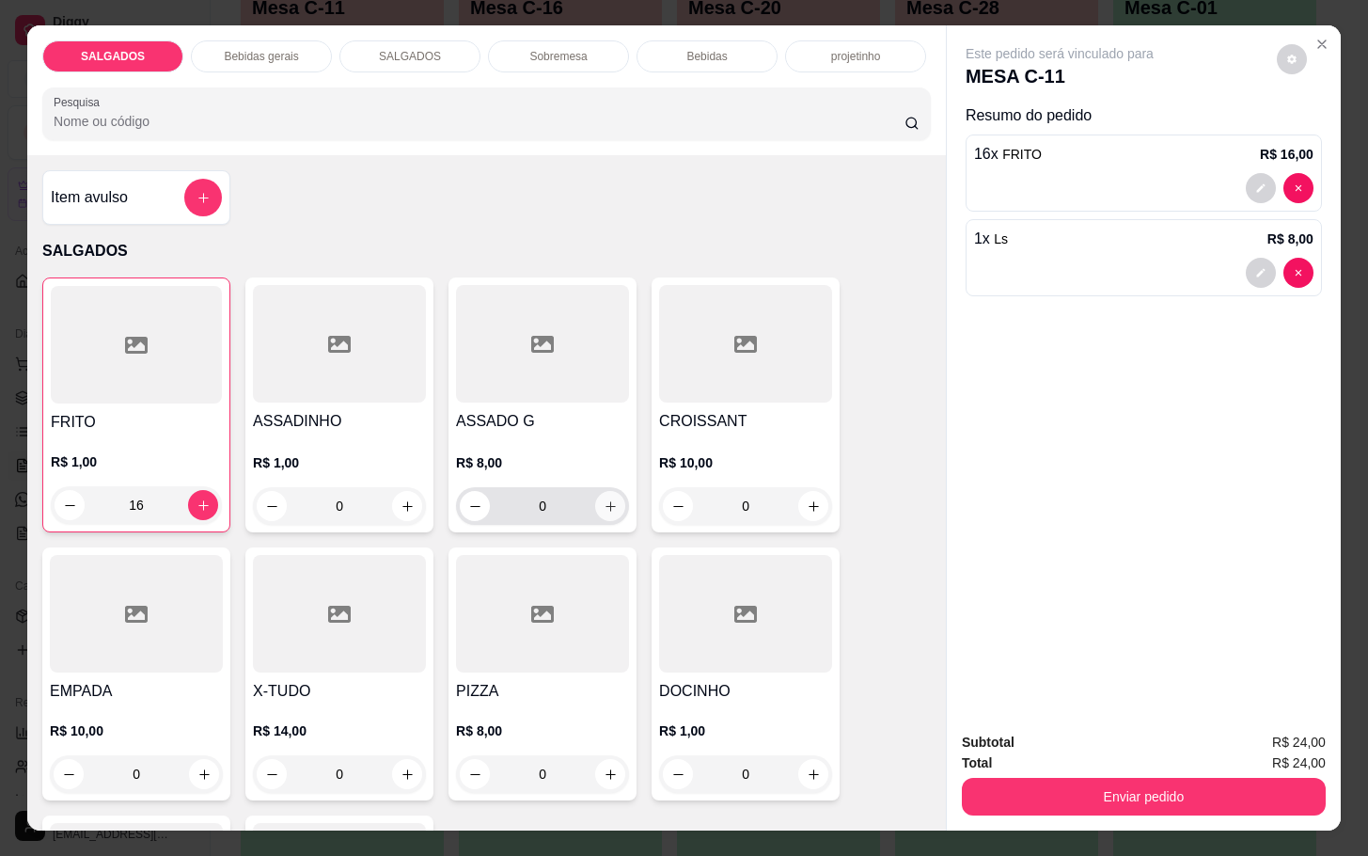
click at [605, 491] on button "increase-product-quantity" at bounding box center [610, 506] width 30 height 30
type input "1"
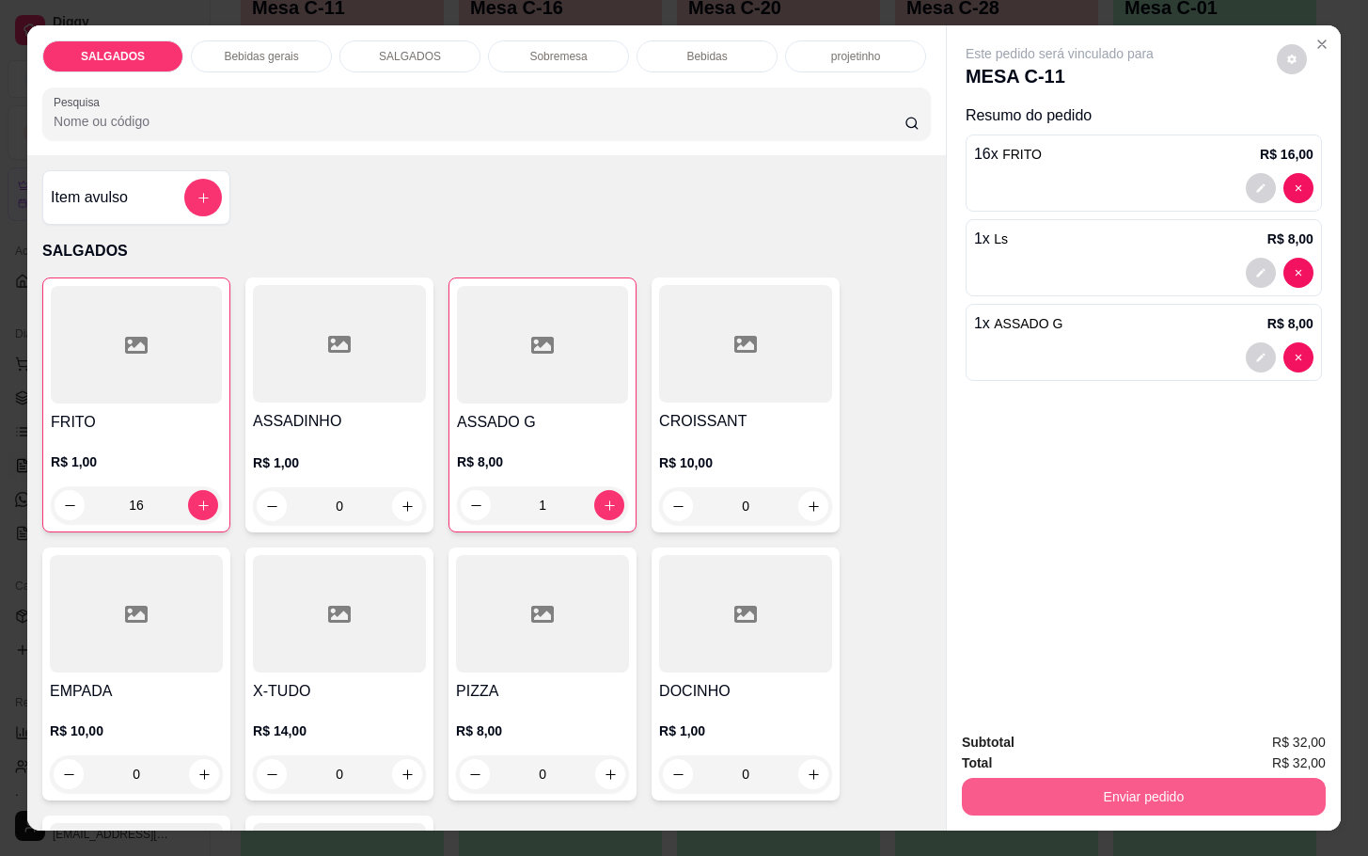
click at [1132, 784] on button "Enviar pedido" at bounding box center [1144, 797] width 364 height 38
click at [1083, 743] on button "Não registrar e enviar pedido" at bounding box center [1079, 740] width 196 height 36
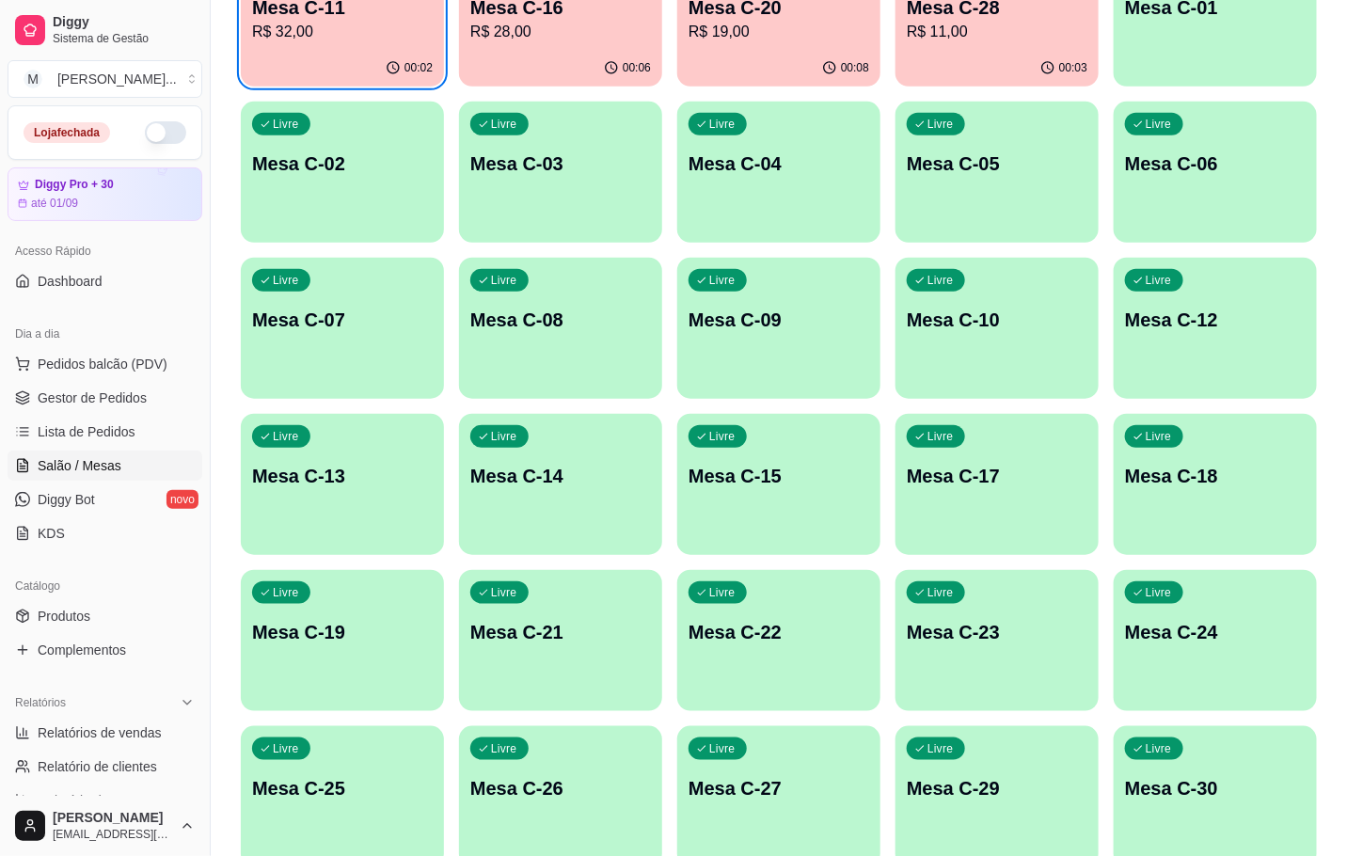
click at [987, 24] on p "R$ 11,00" at bounding box center [997, 32] width 181 height 23
click at [489, 25] on p "R$ 28,00" at bounding box center [560, 32] width 181 height 23
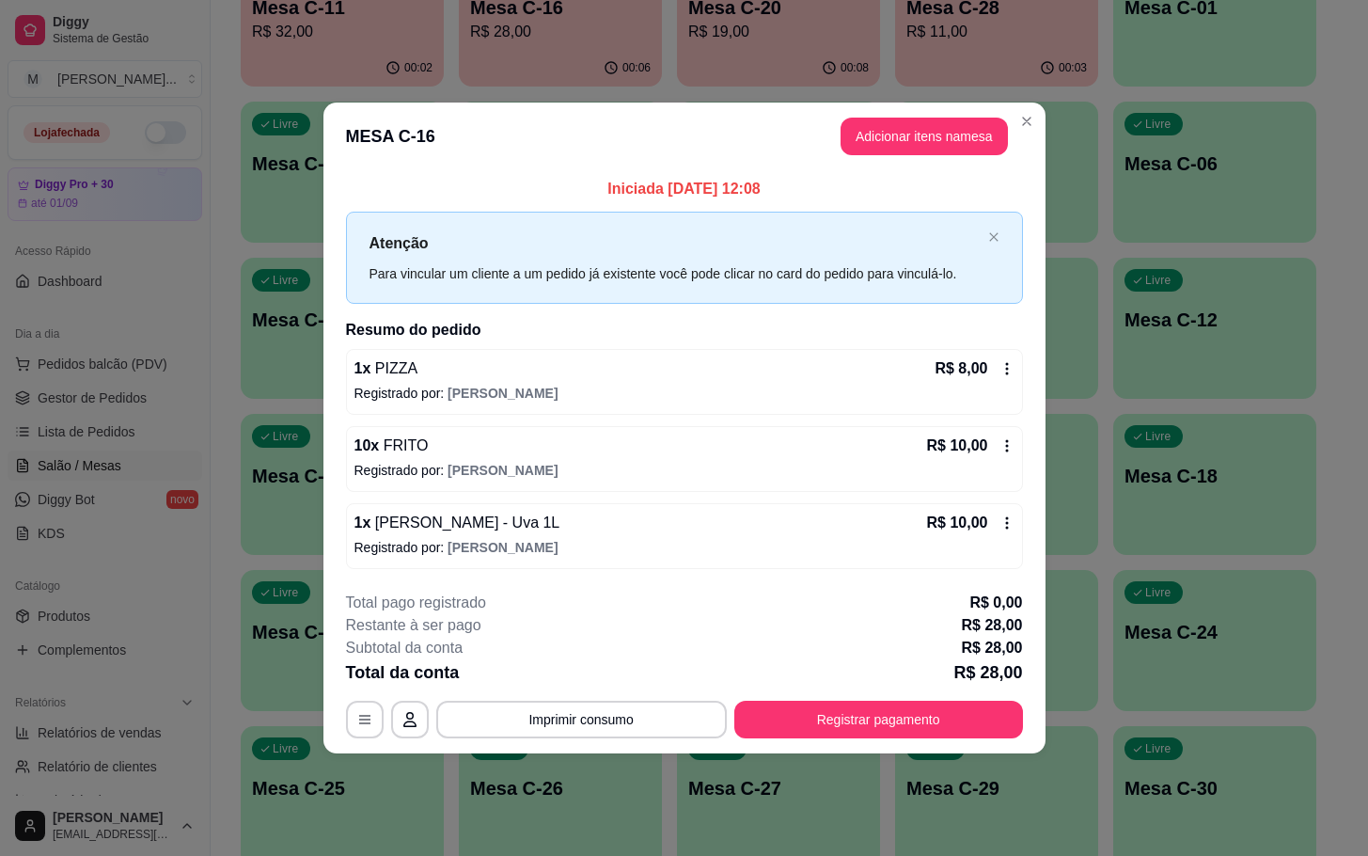
click at [322, 407] on div "**********" at bounding box center [684, 428] width 1368 height 856
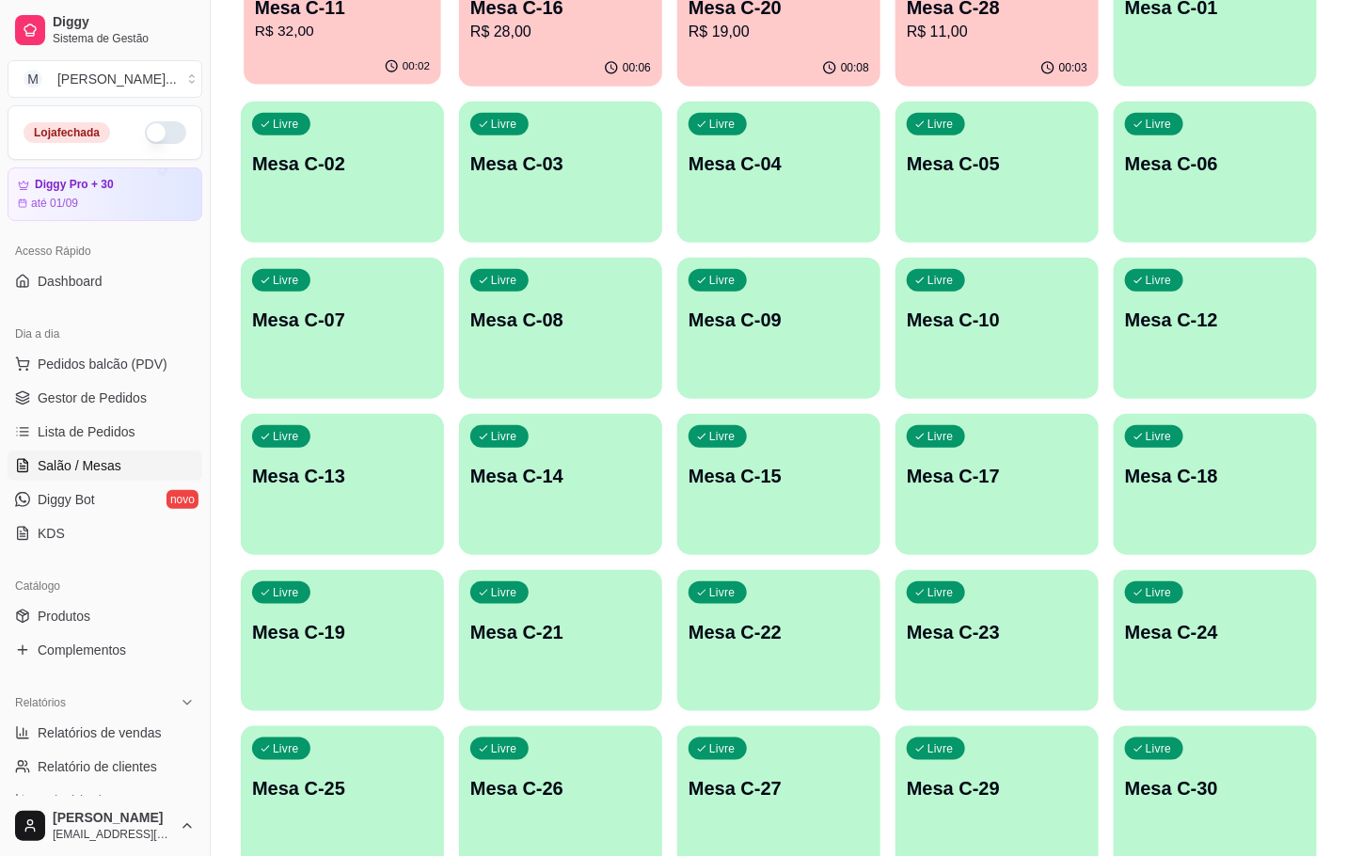
click at [384, 52] on div "00:02" at bounding box center [342, 67] width 197 height 36
click at [300, 7] on p "Mesa C-11" at bounding box center [342, 7] width 181 height 26
click at [969, 31] on p "R$ 11,00" at bounding box center [997, 32] width 181 height 23
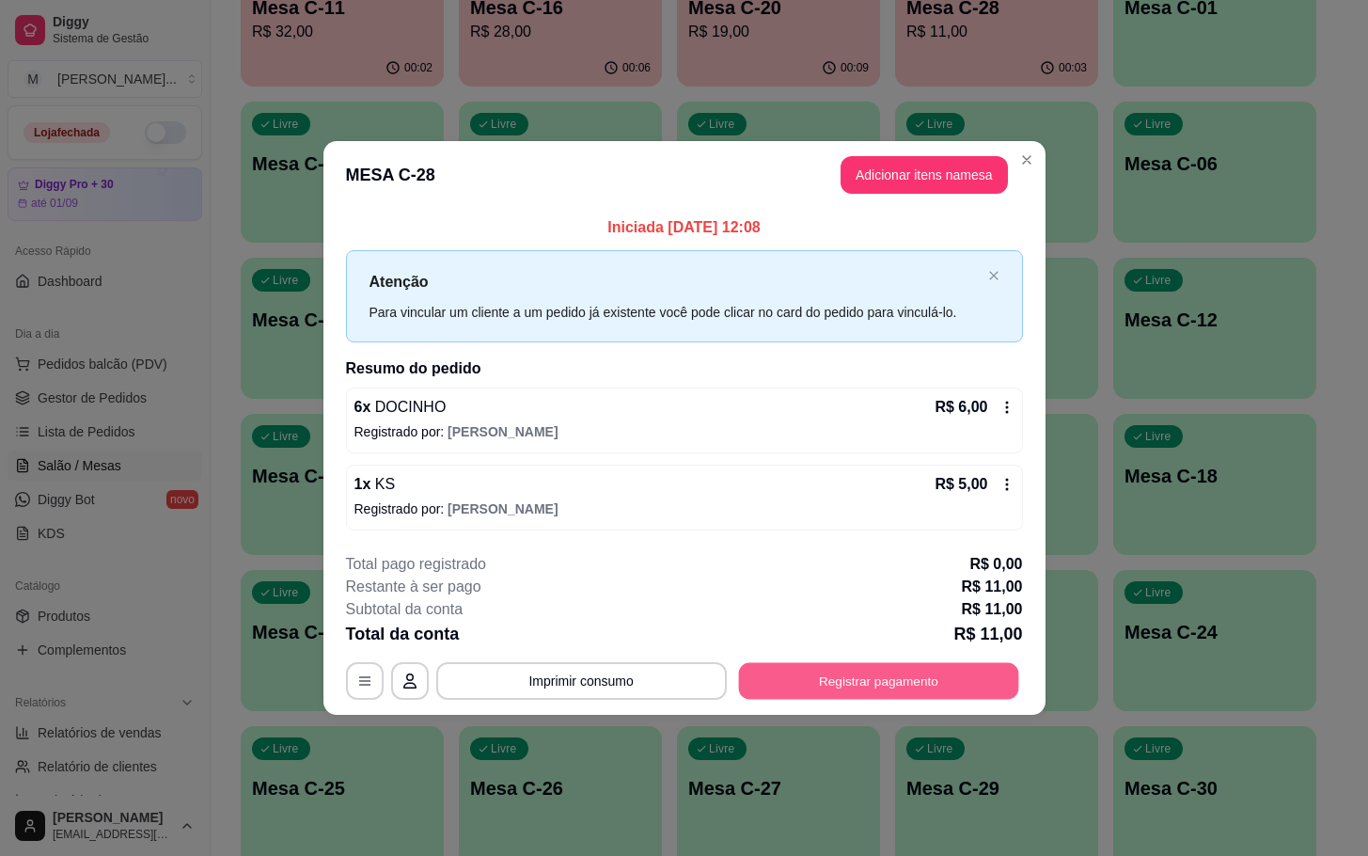
click at [897, 681] on button "Registrar pagamento" at bounding box center [878, 680] width 280 height 37
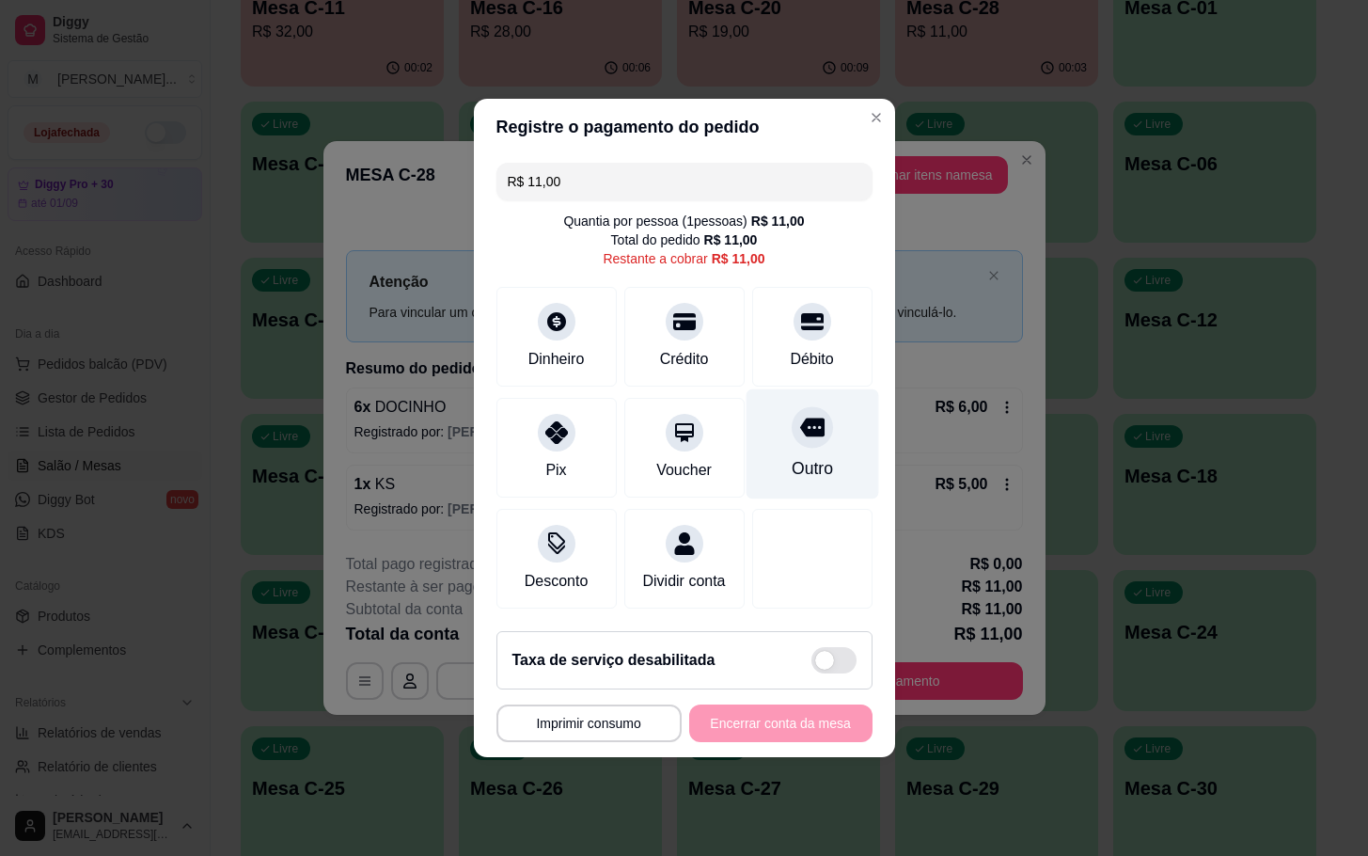
click at [771, 440] on div "Outro" at bounding box center [812, 444] width 133 height 110
type input "R$ 0,00"
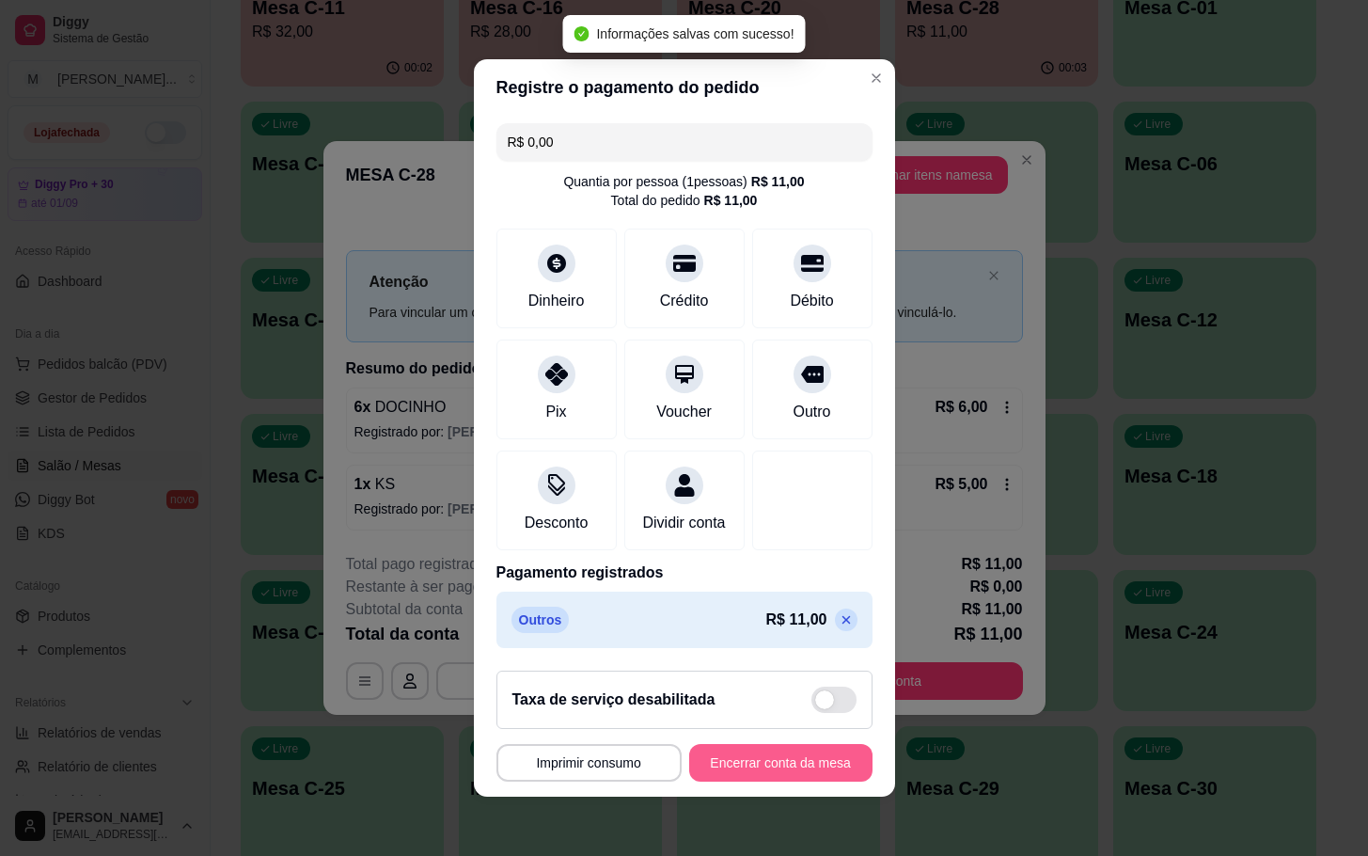
click at [754, 773] on button "Encerrar conta da mesa" at bounding box center [780, 763] width 183 height 38
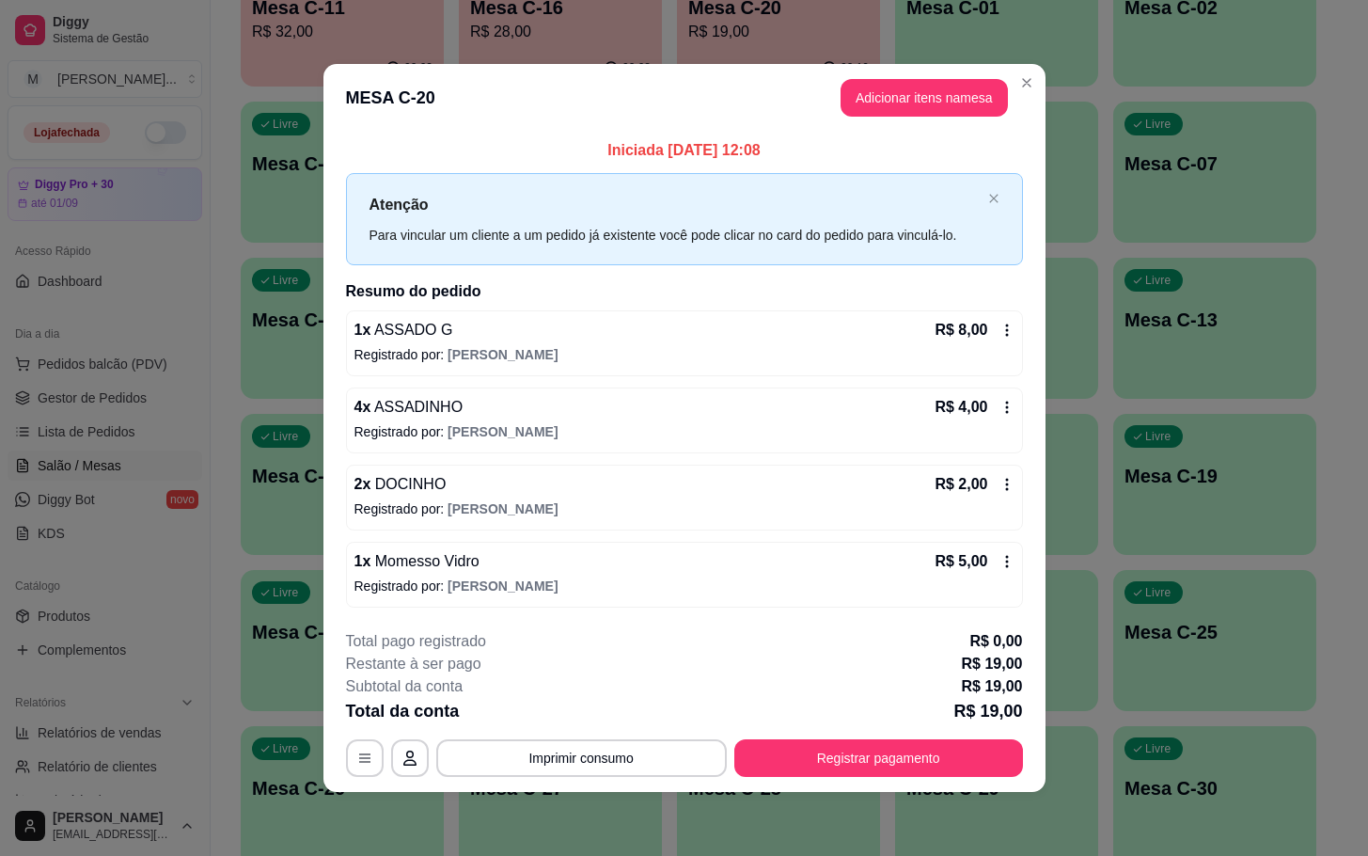
click at [886, 782] on footer "**********" at bounding box center [685, 703] width 722 height 177
click at [890, 777] on div "**********" at bounding box center [684, 758] width 677 height 38
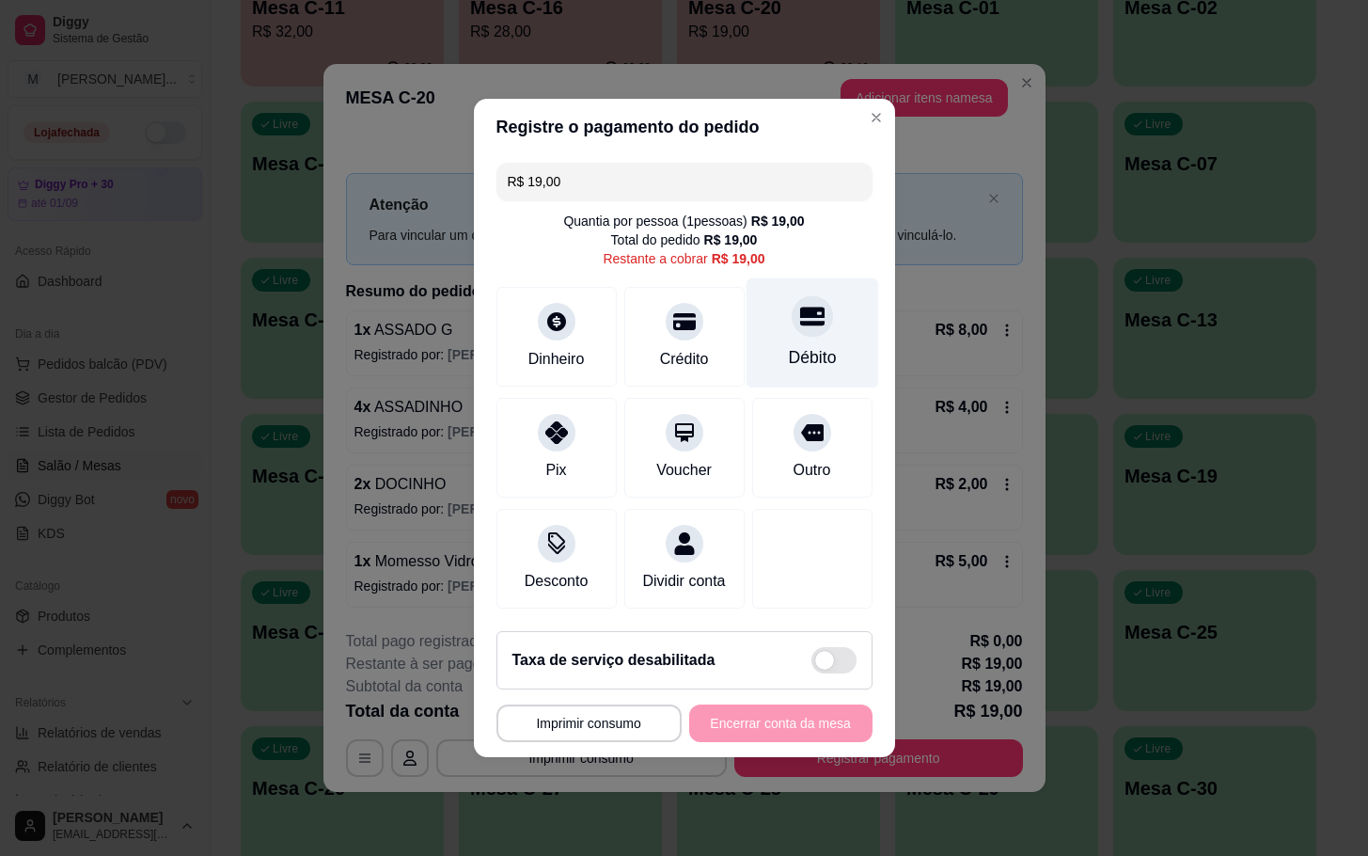
click at [833, 347] on div "Débito" at bounding box center [812, 333] width 133 height 110
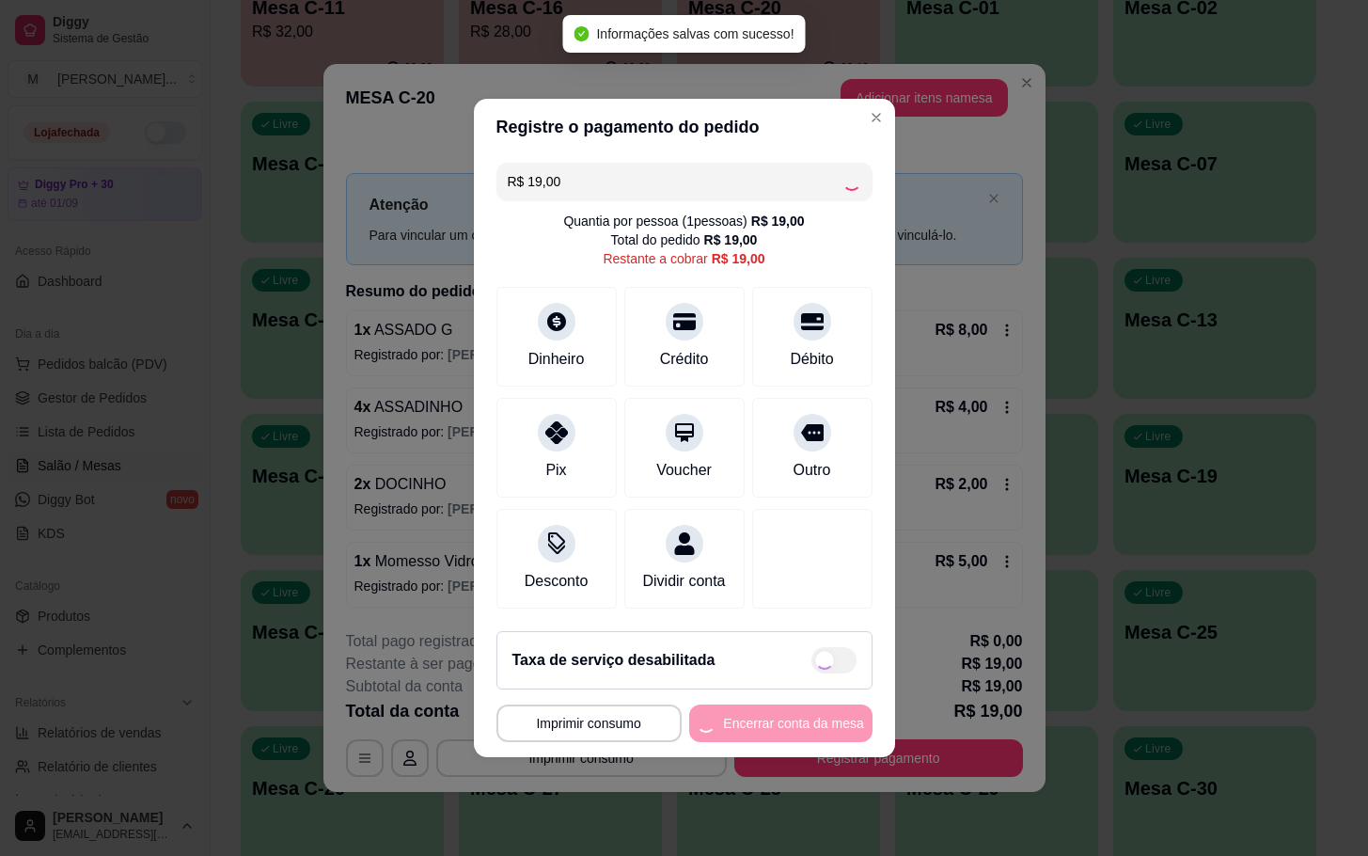
type input "R$ 0,00"
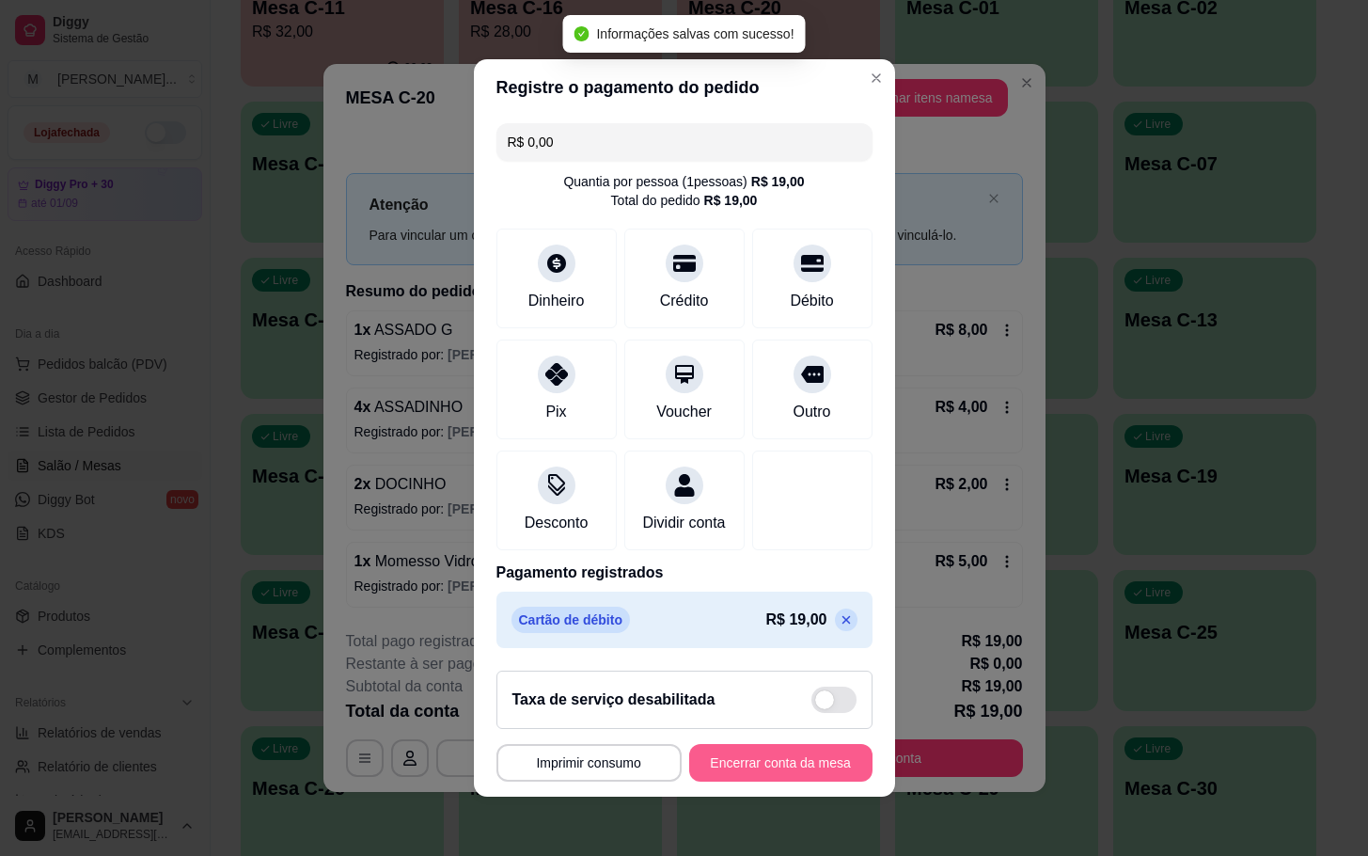
click at [750, 779] on button "Encerrar conta da mesa" at bounding box center [780, 763] width 183 height 38
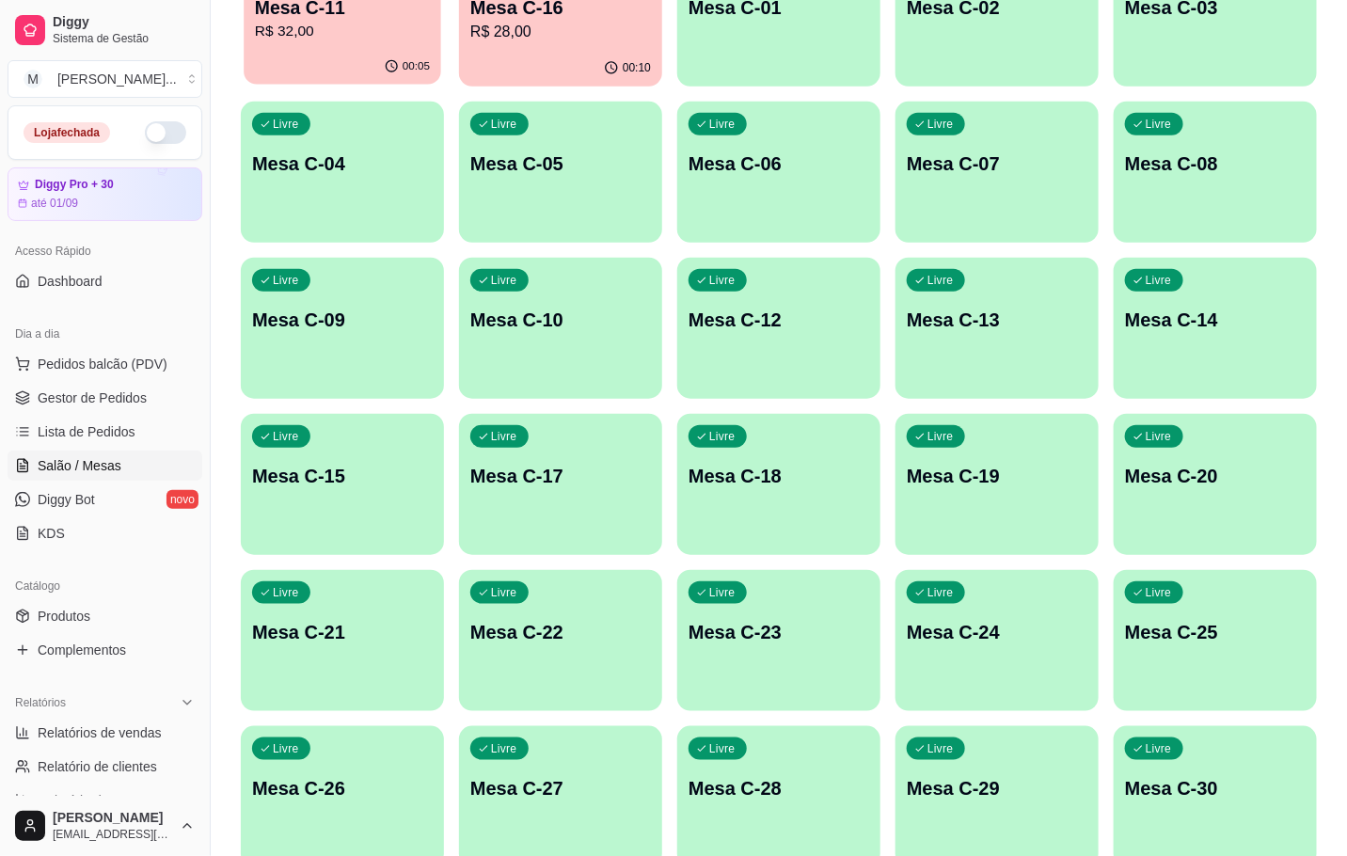
click at [413, 40] on p "R$ 32,00" at bounding box center [342, 32] width 175 height 22
click at [601, 71] on div "00:10" at bounding box center [560, 68] width 203 height 37
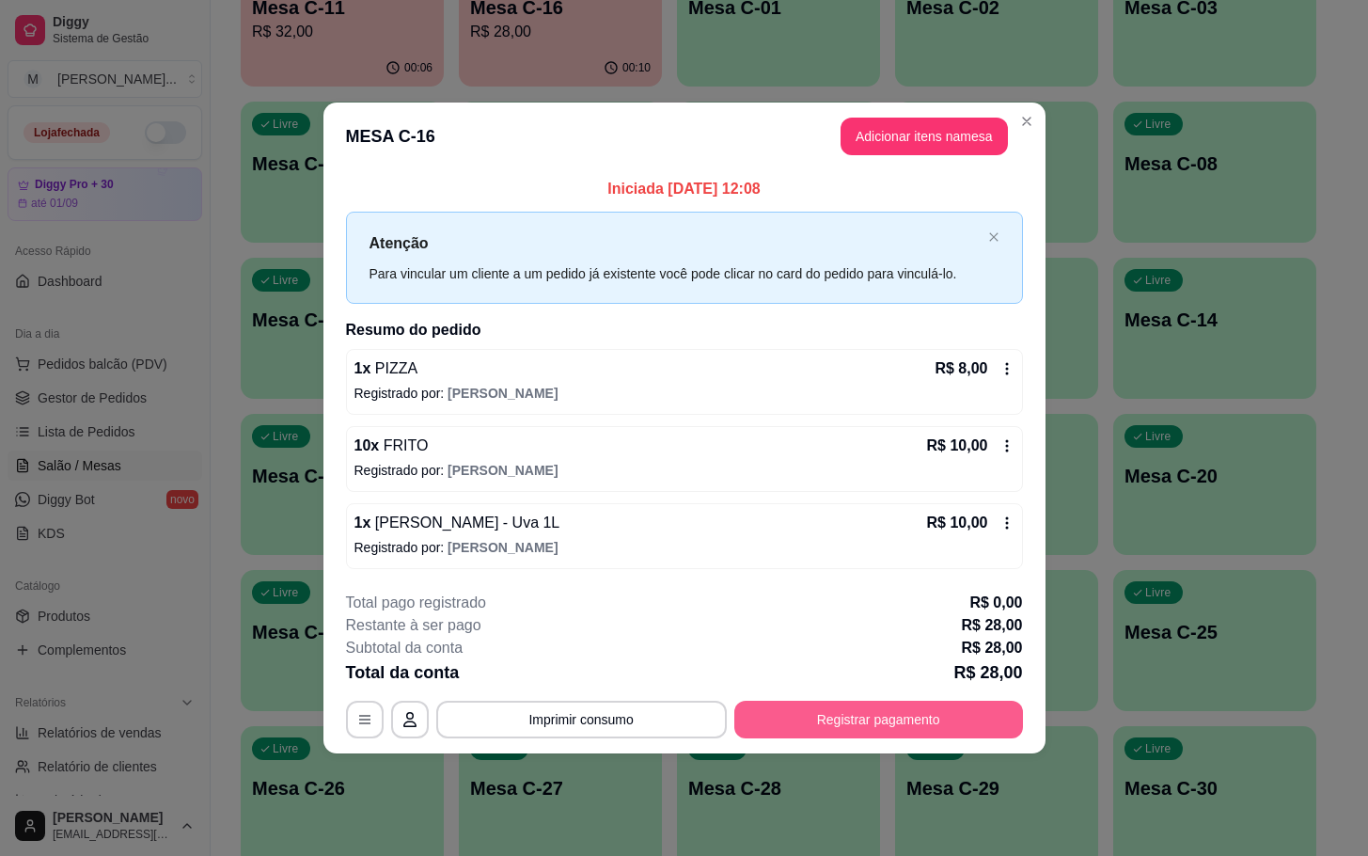
click at [901, 729] on button "Registrar pagamento" at bounding box center [879, 720] width 289 height 38
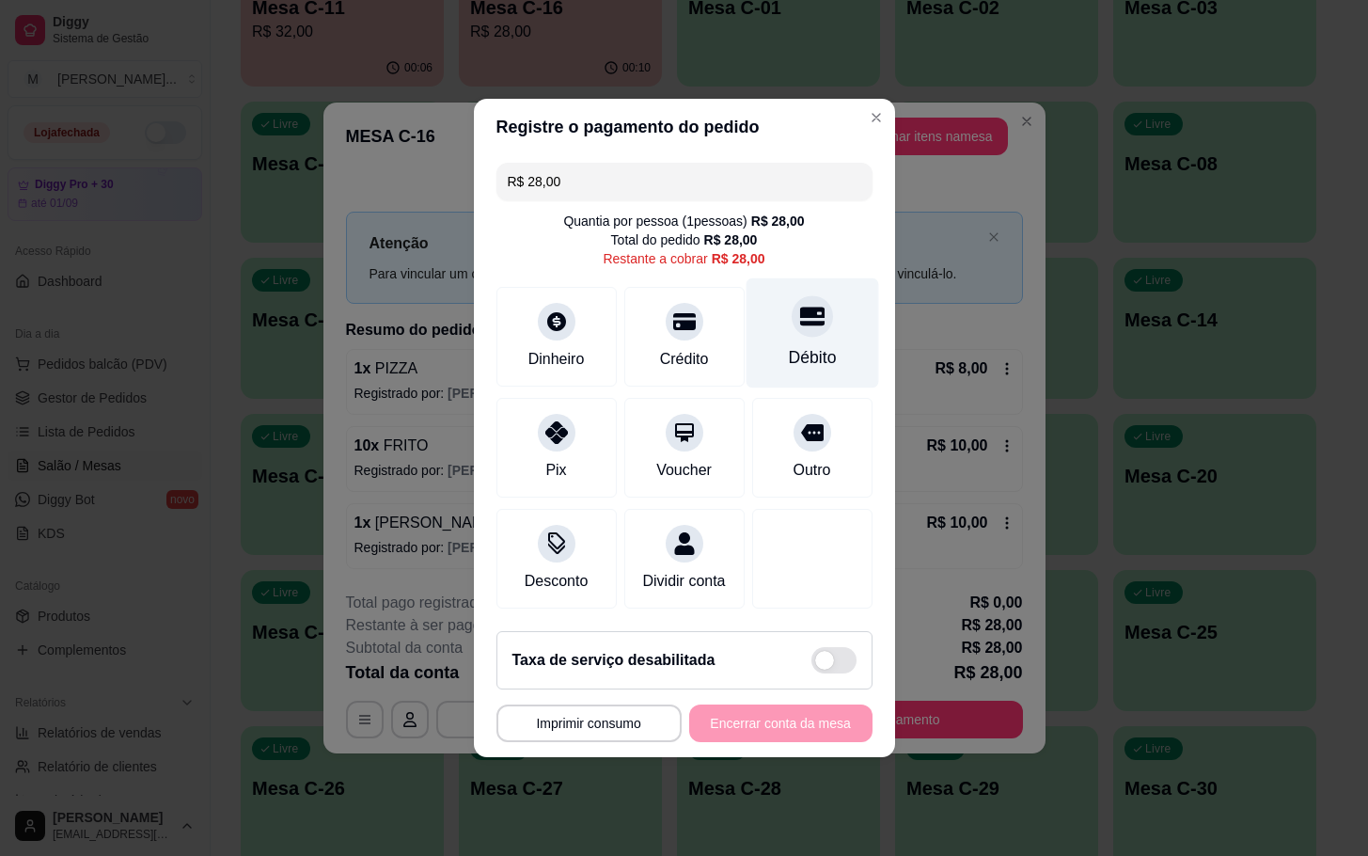
click at [792, 310] on div at bounding box center [812, 315] width 41 height 41
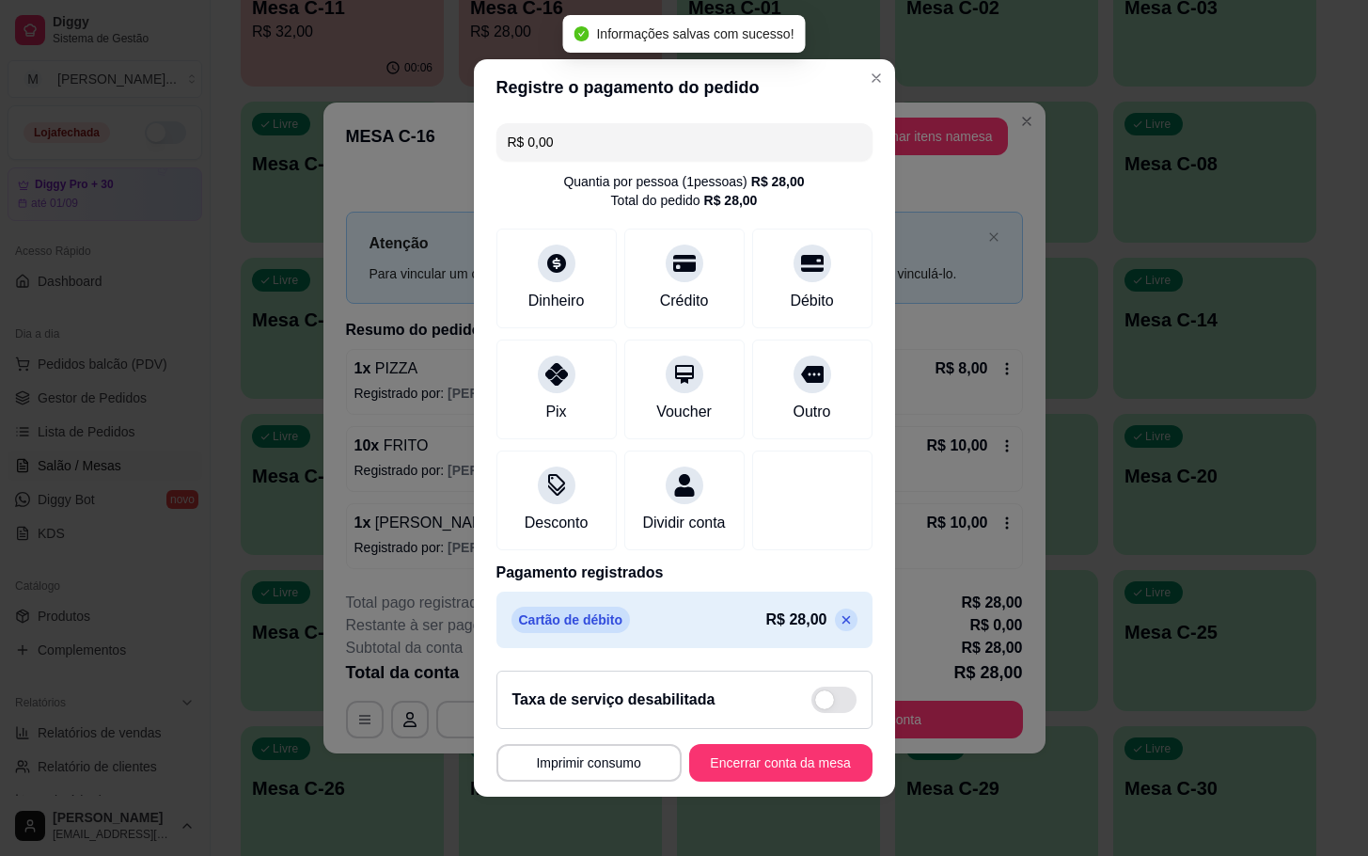
click at [835, 631] on p at bounding box center [846, 619] width 23 height 23
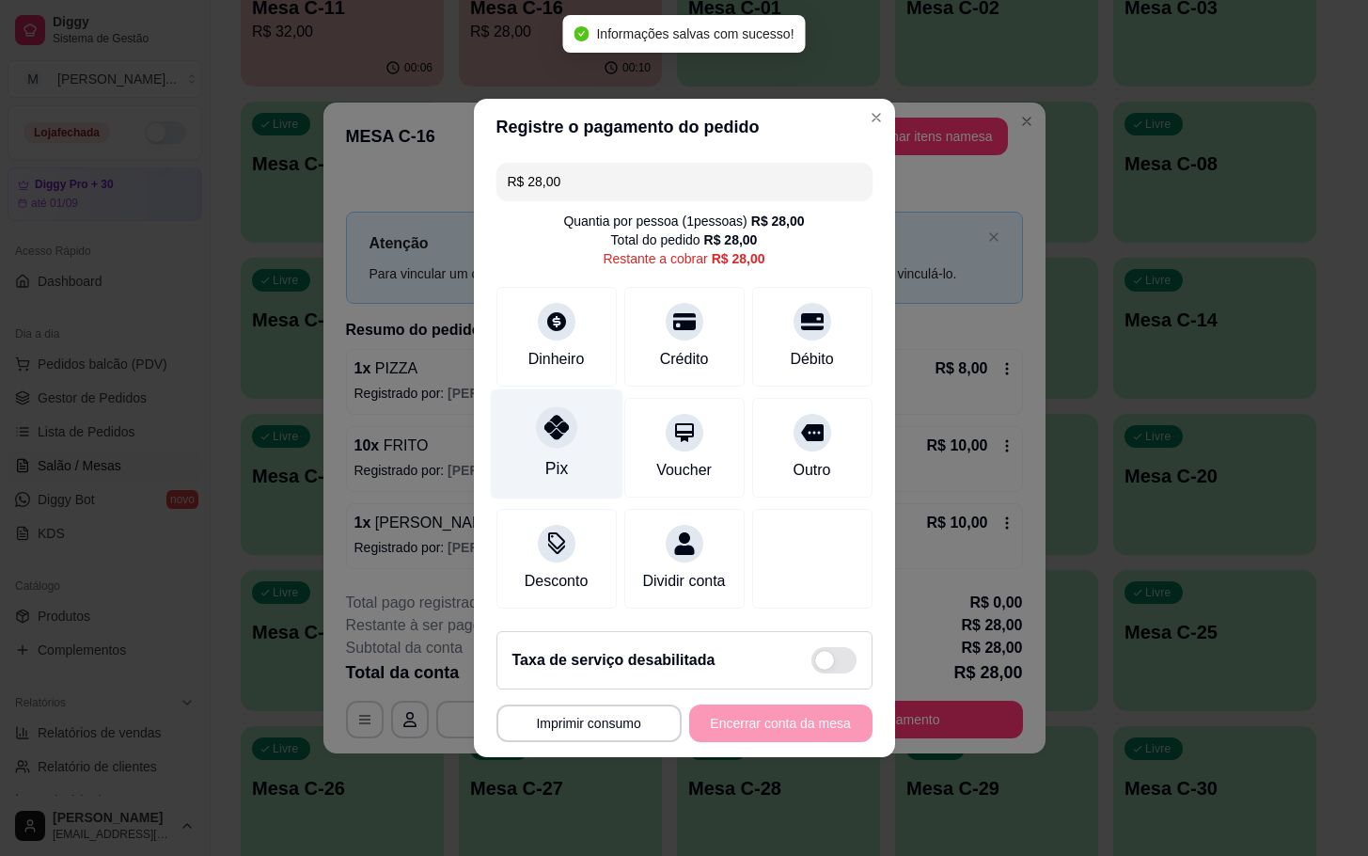
click at [596, 424] on div "Pix" at bounding box center [556, 444] width 133 height 110
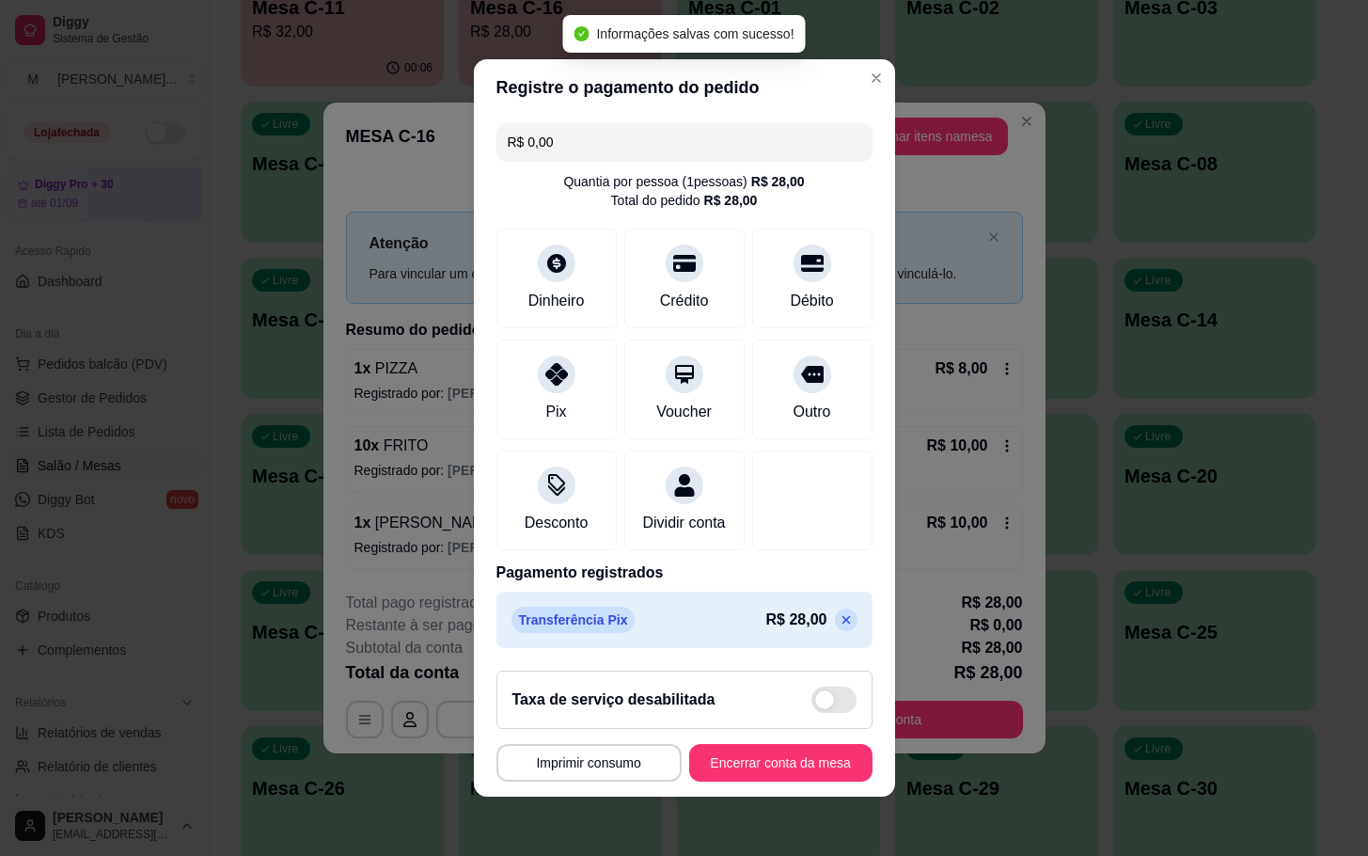
click at [839, 627] on icon at bounding box center [846, 619] width 15 height 15
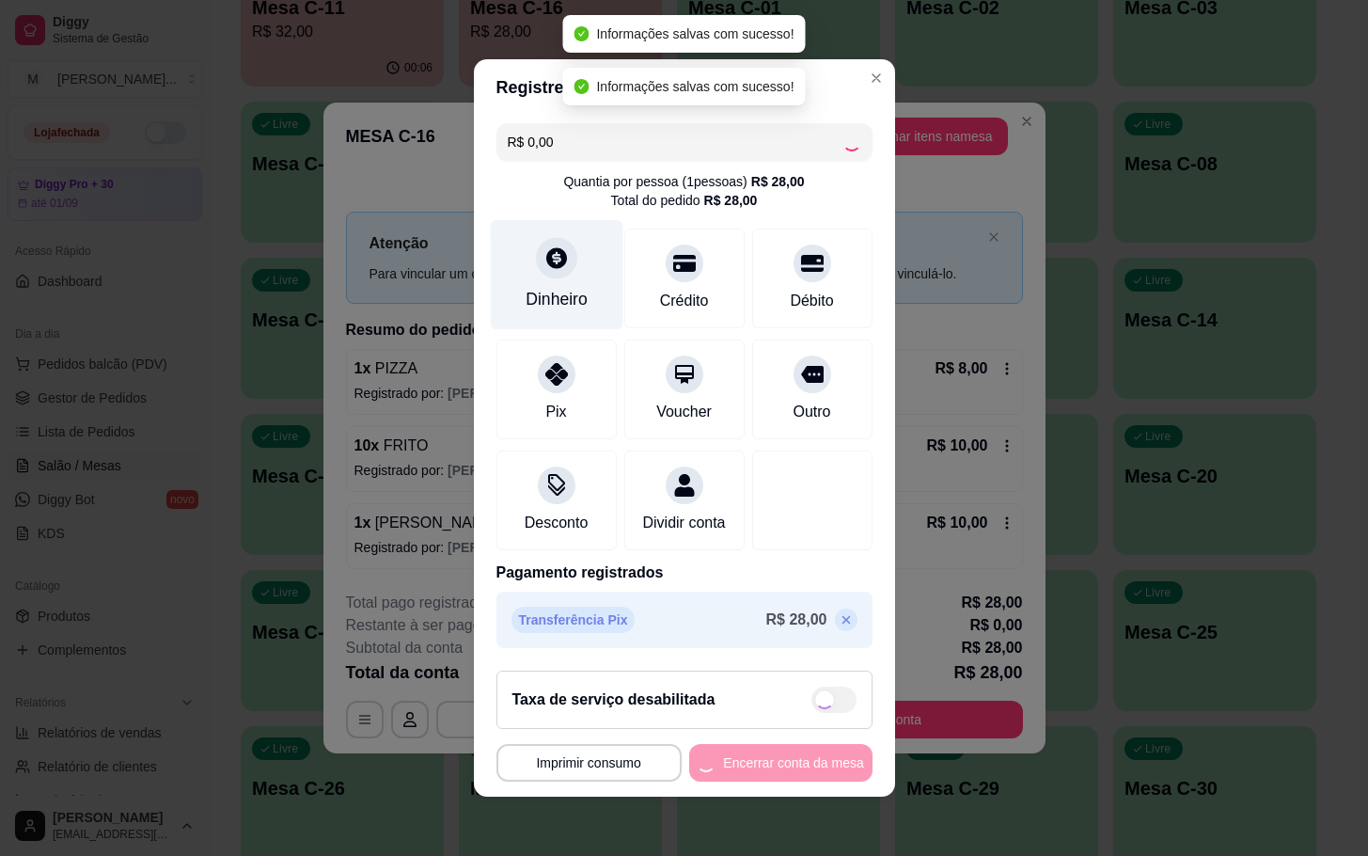
type input "R$ 28,00"
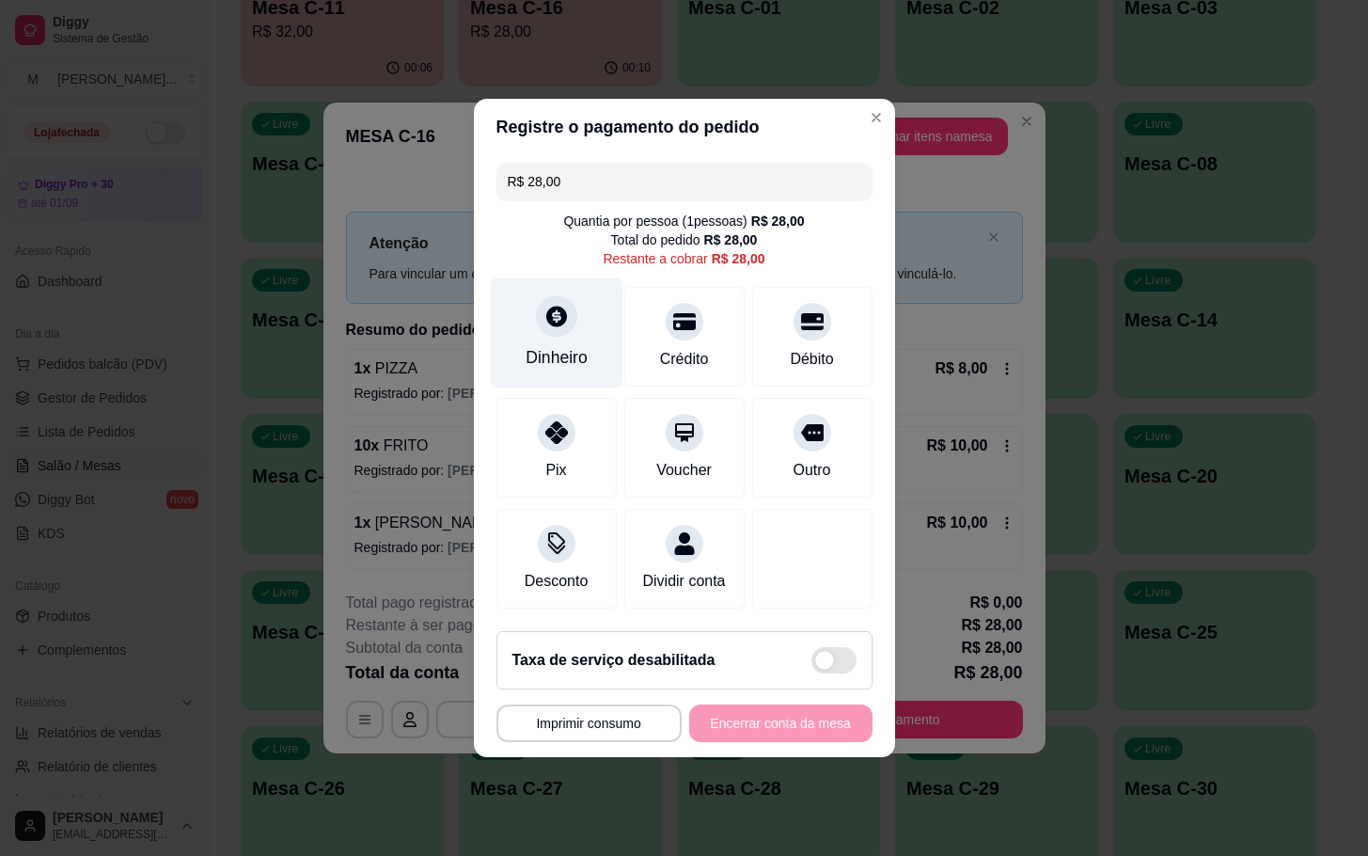
click at [526, 345] on div "Dinheiro" at bounding box center [557, 357] width 62 height 24
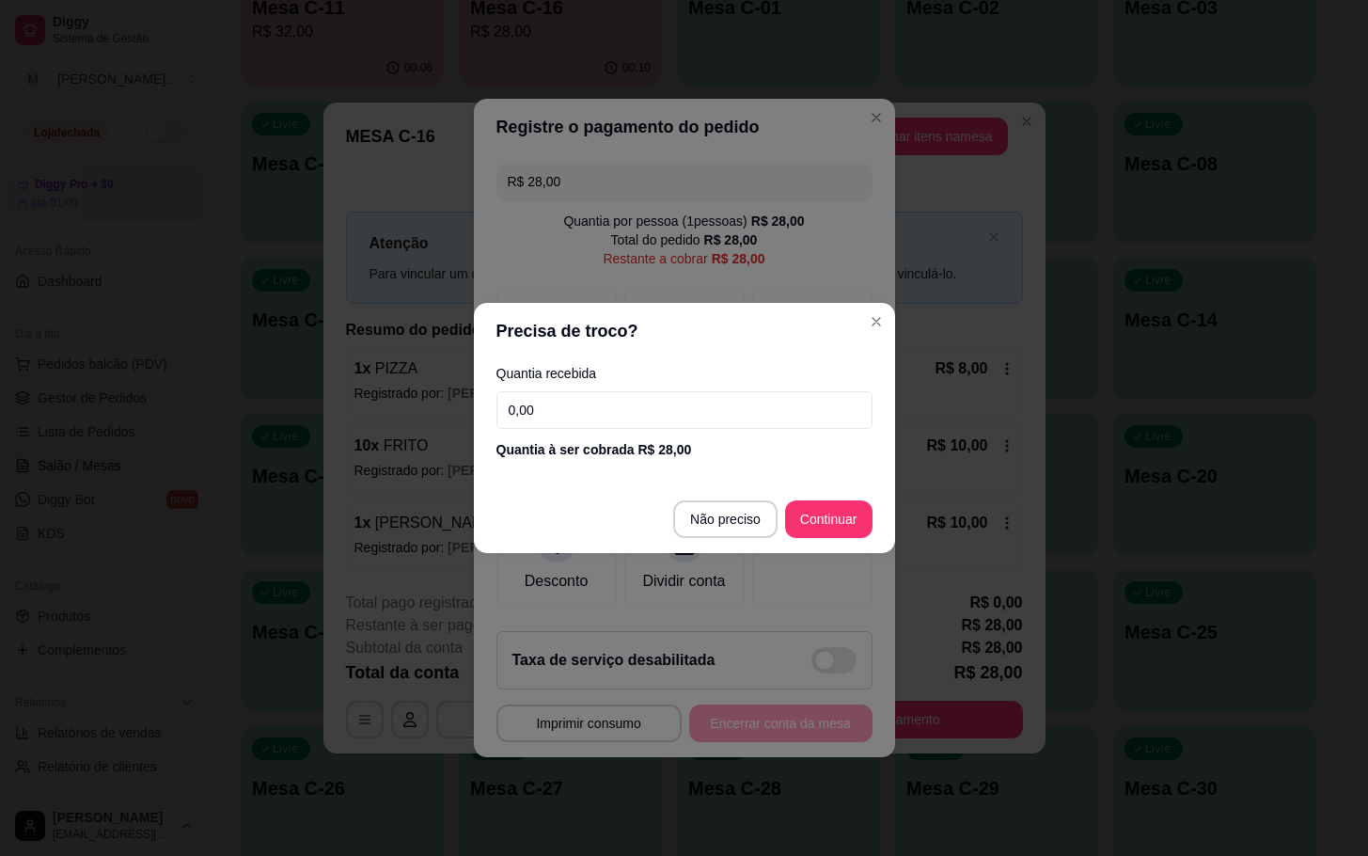
click at [677, 398] on input "0,00" at bounding box center [685, 410] width 376 height 38
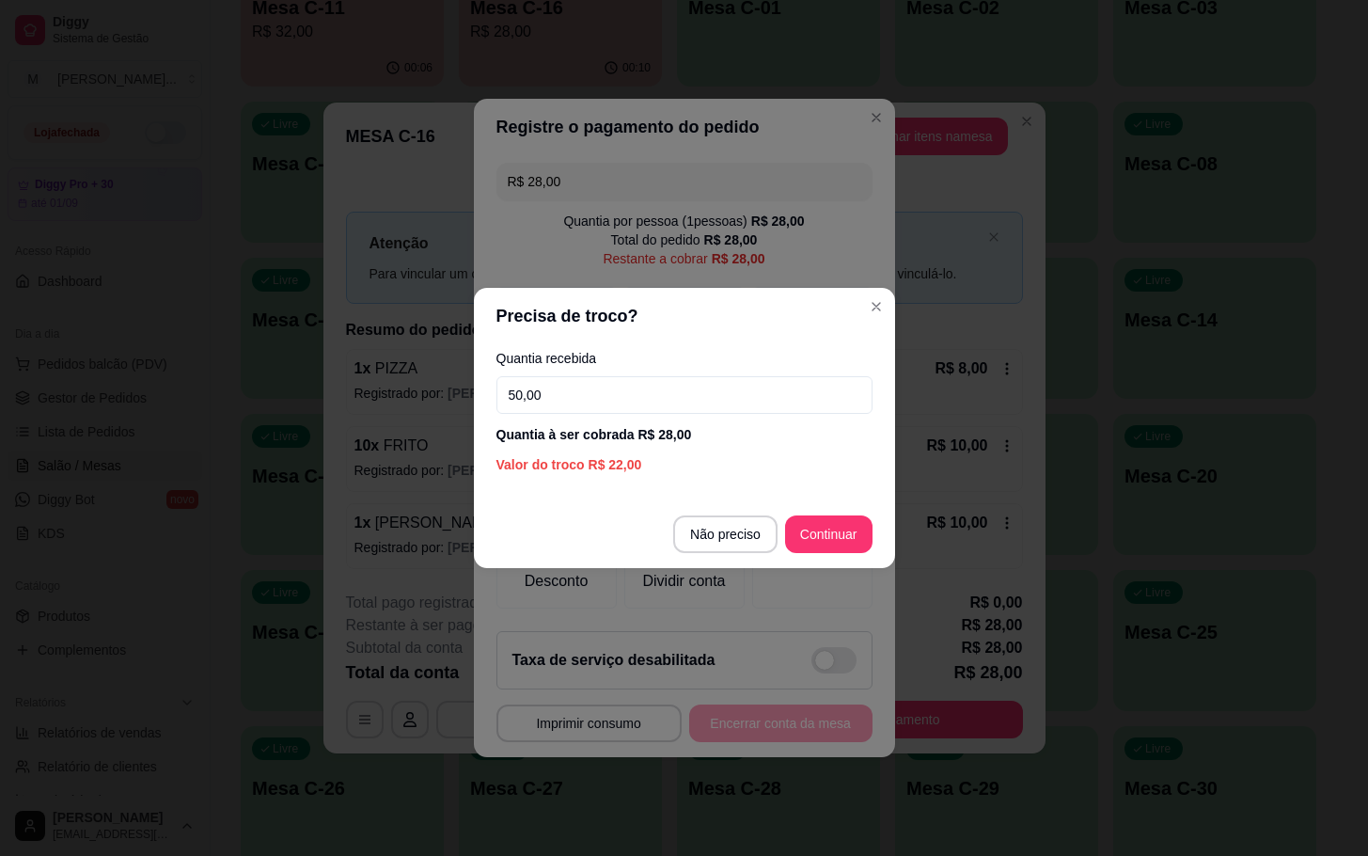
type input "50,00"
click at [827, 554] on footer "Não preciso Continuar" at bounding box center [684, 534] width 421 height 68
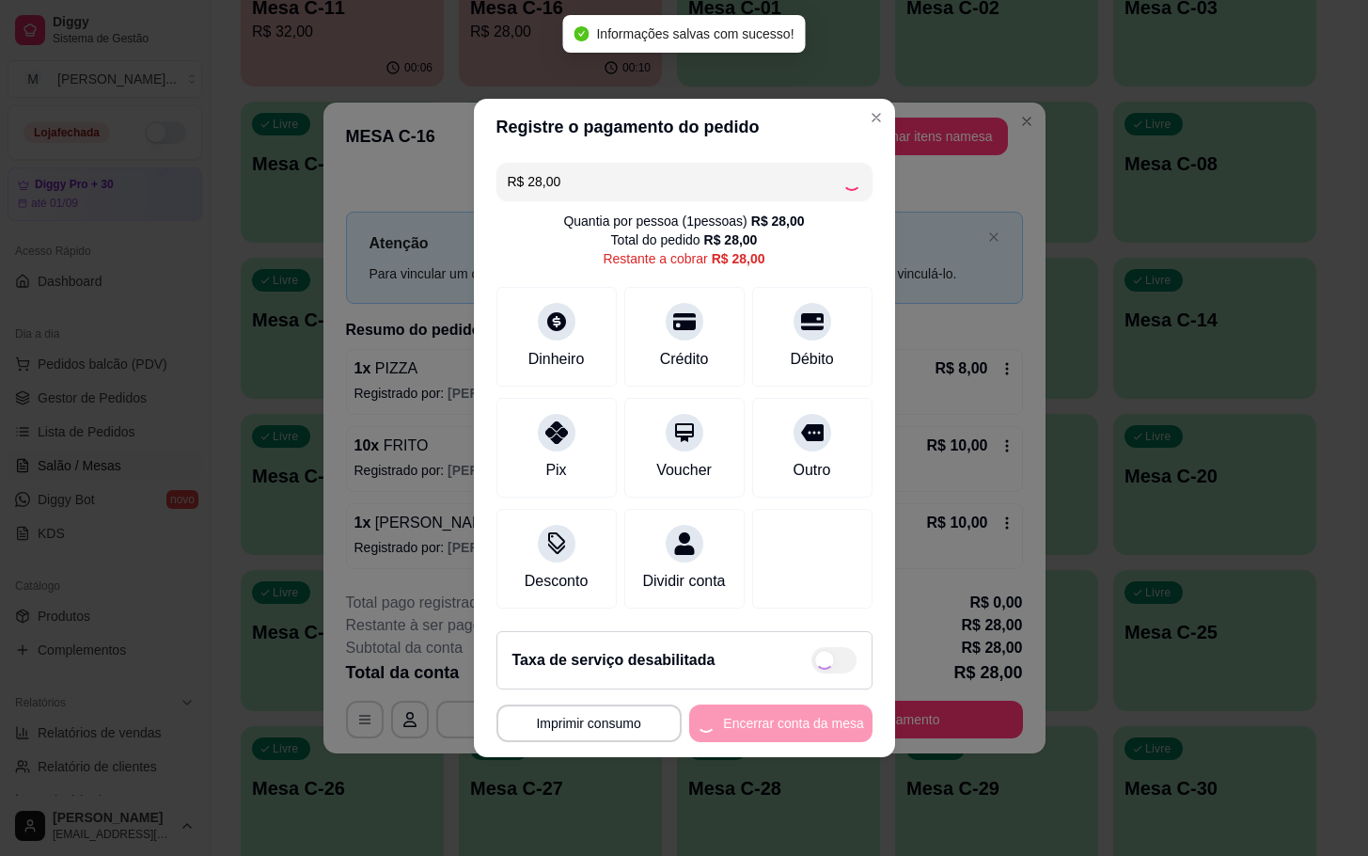
type input "R$ 0,00"
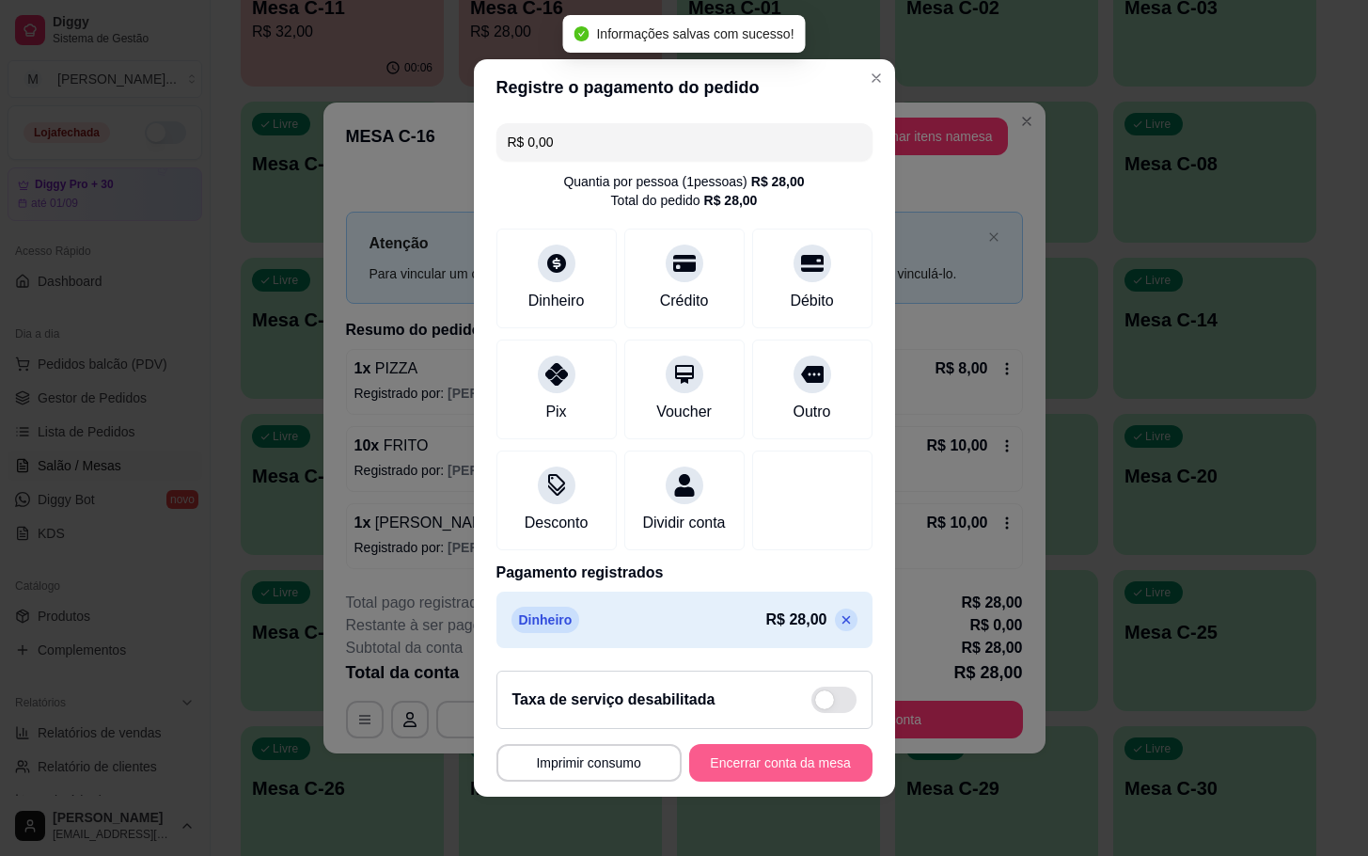
click at [698, 782] on button "Encerrar conta da mesa" at bounding box center [780, 763] width 183 height 38
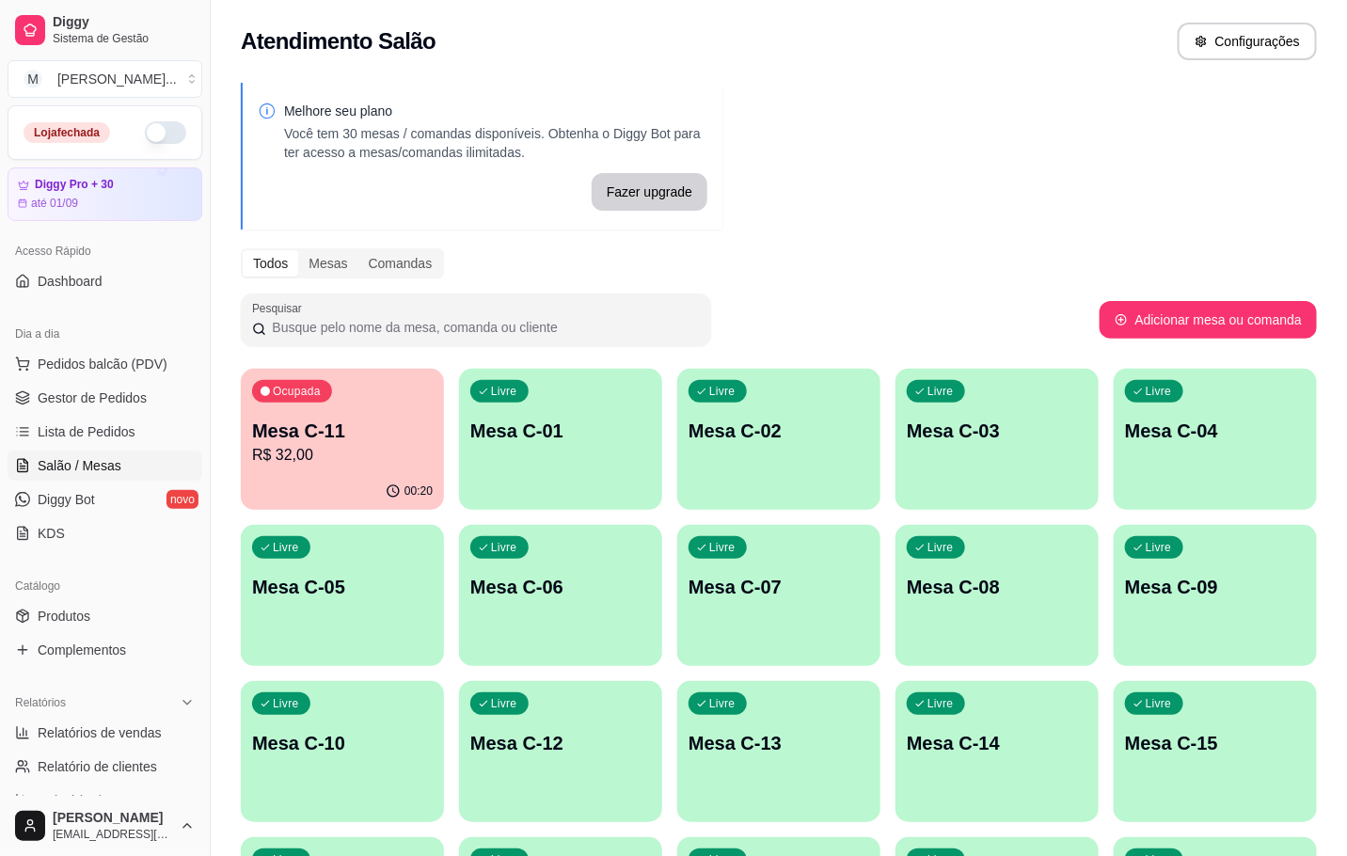
click at [322, 472] on button "Ocupada Mesa C-11 R$ 32,00 00:20" at bounding box center [342, 439] width 203 height 141
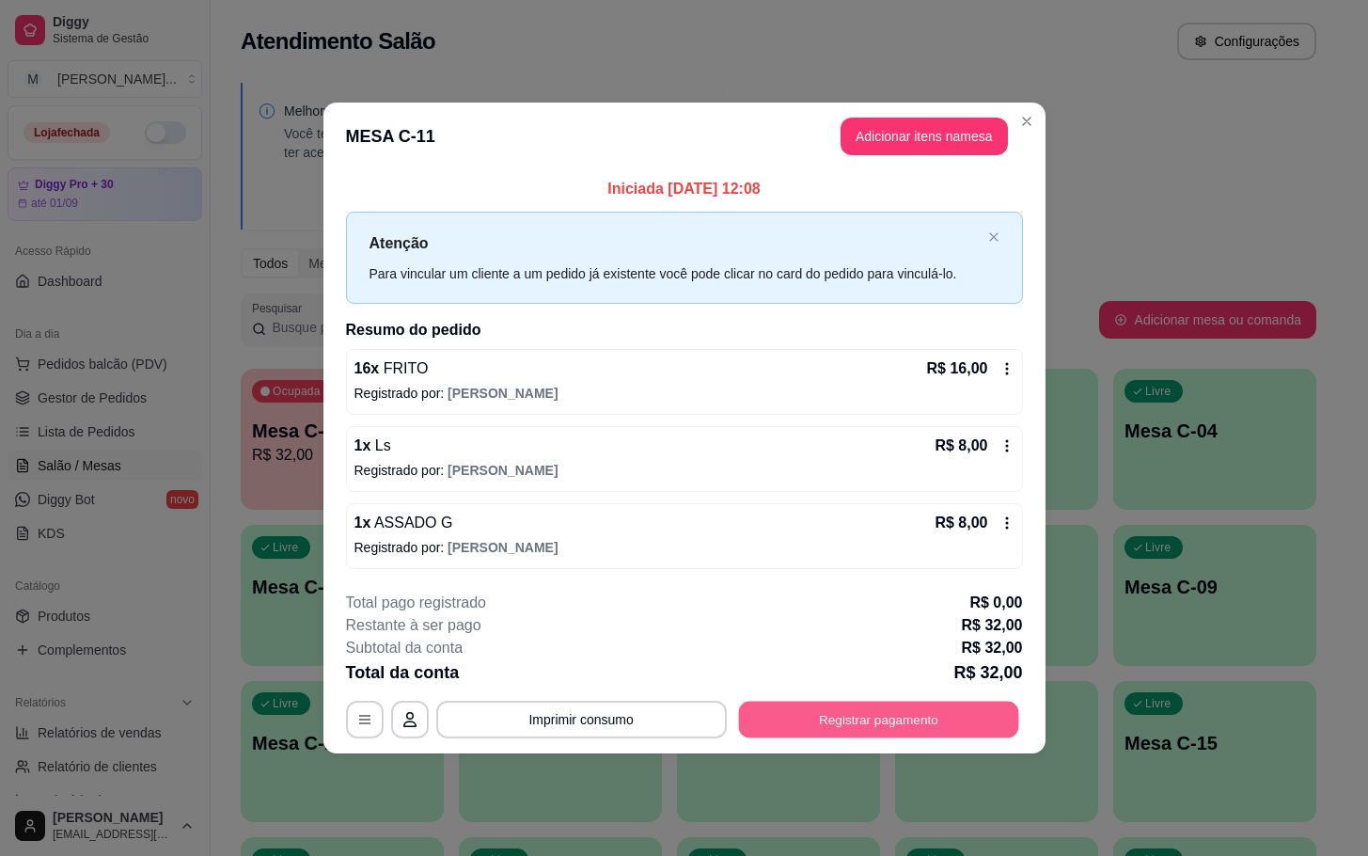
click at [807, 717] on button "Registrar pagamento" at bounding box center [878, 719] width 280 height 37
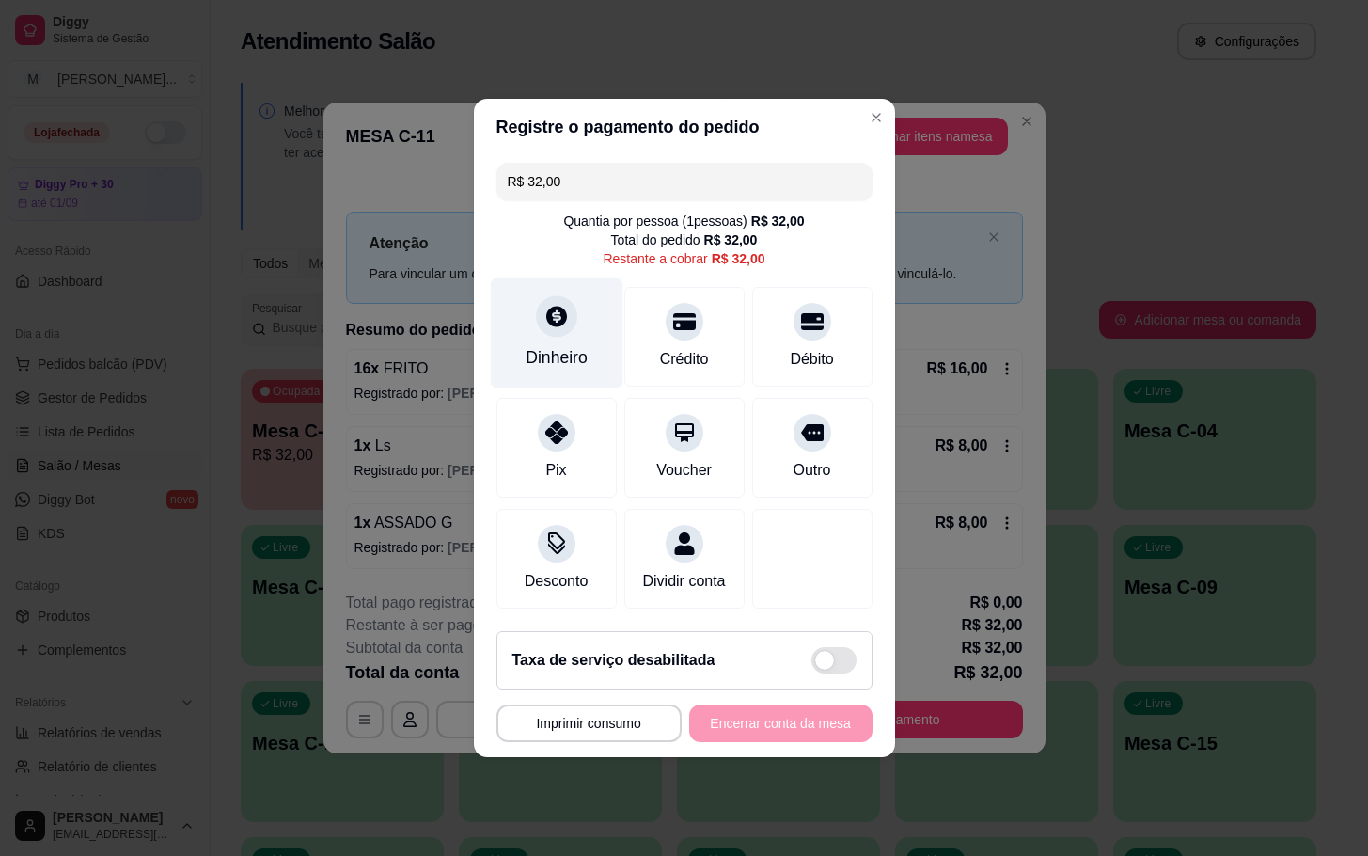
click at [561, 320] on div at bounding box center [556, 315] width 41 height 41
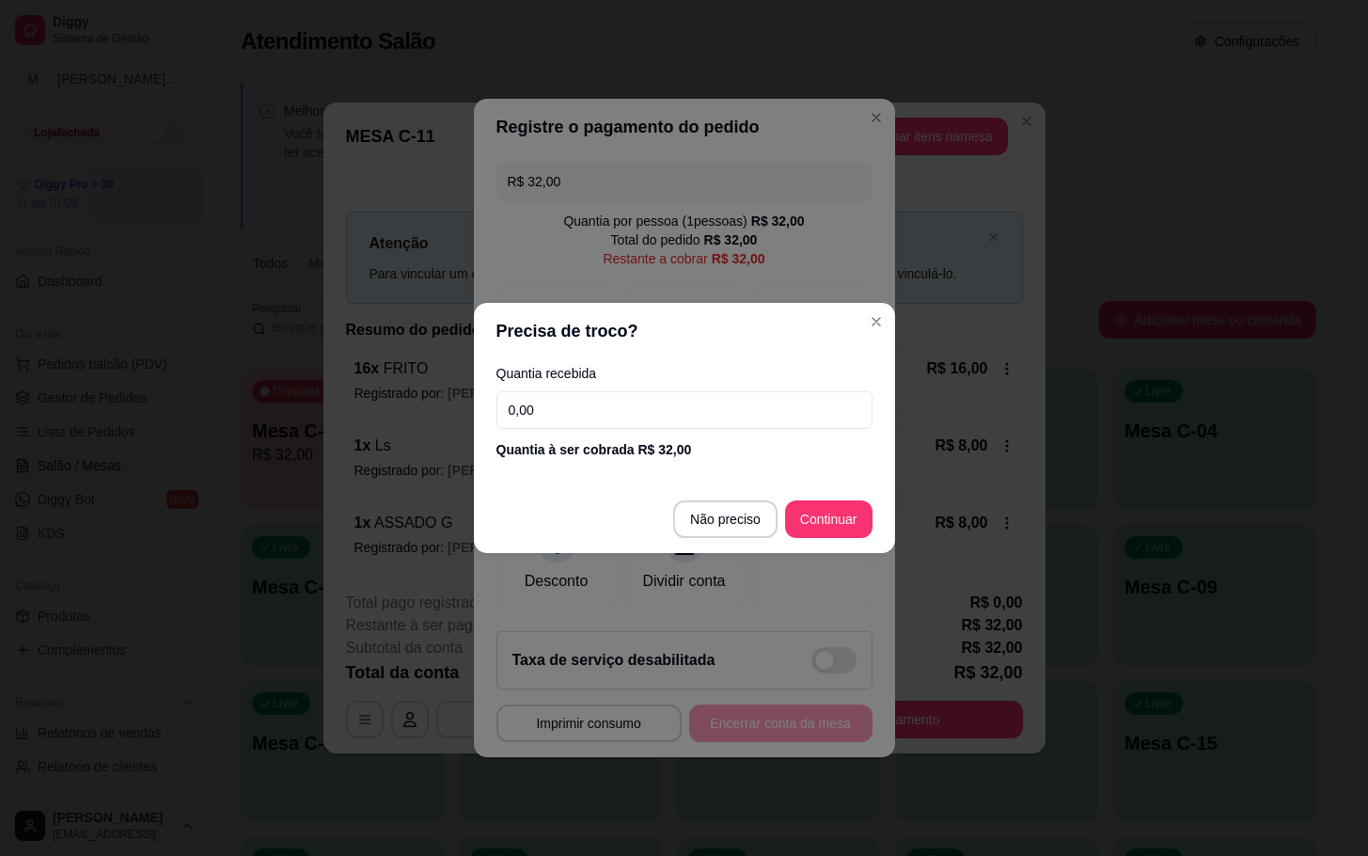
click at [598, 429] on input "0,00" at bounding box center [685, 410] width 376 height 38
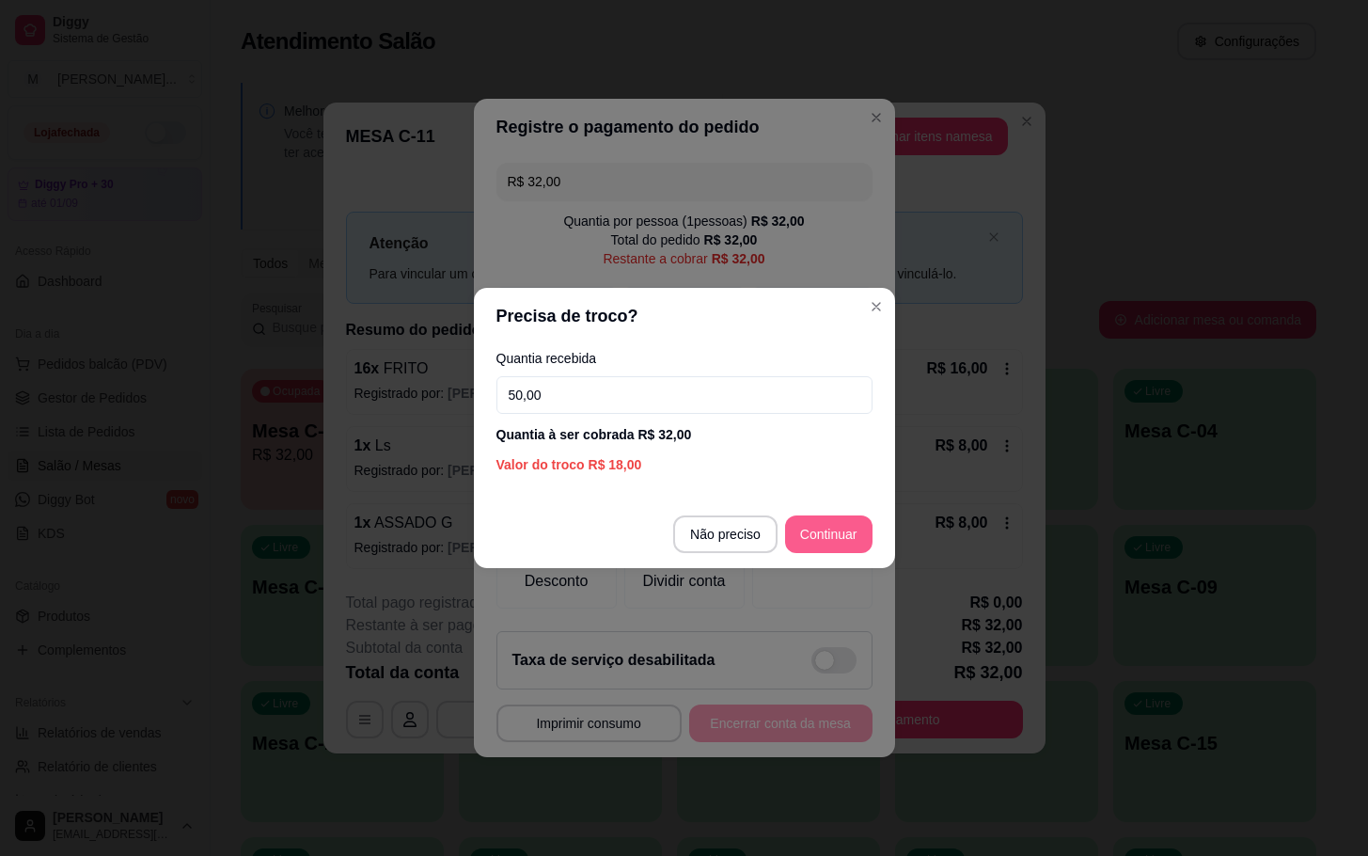
type input "50,00"
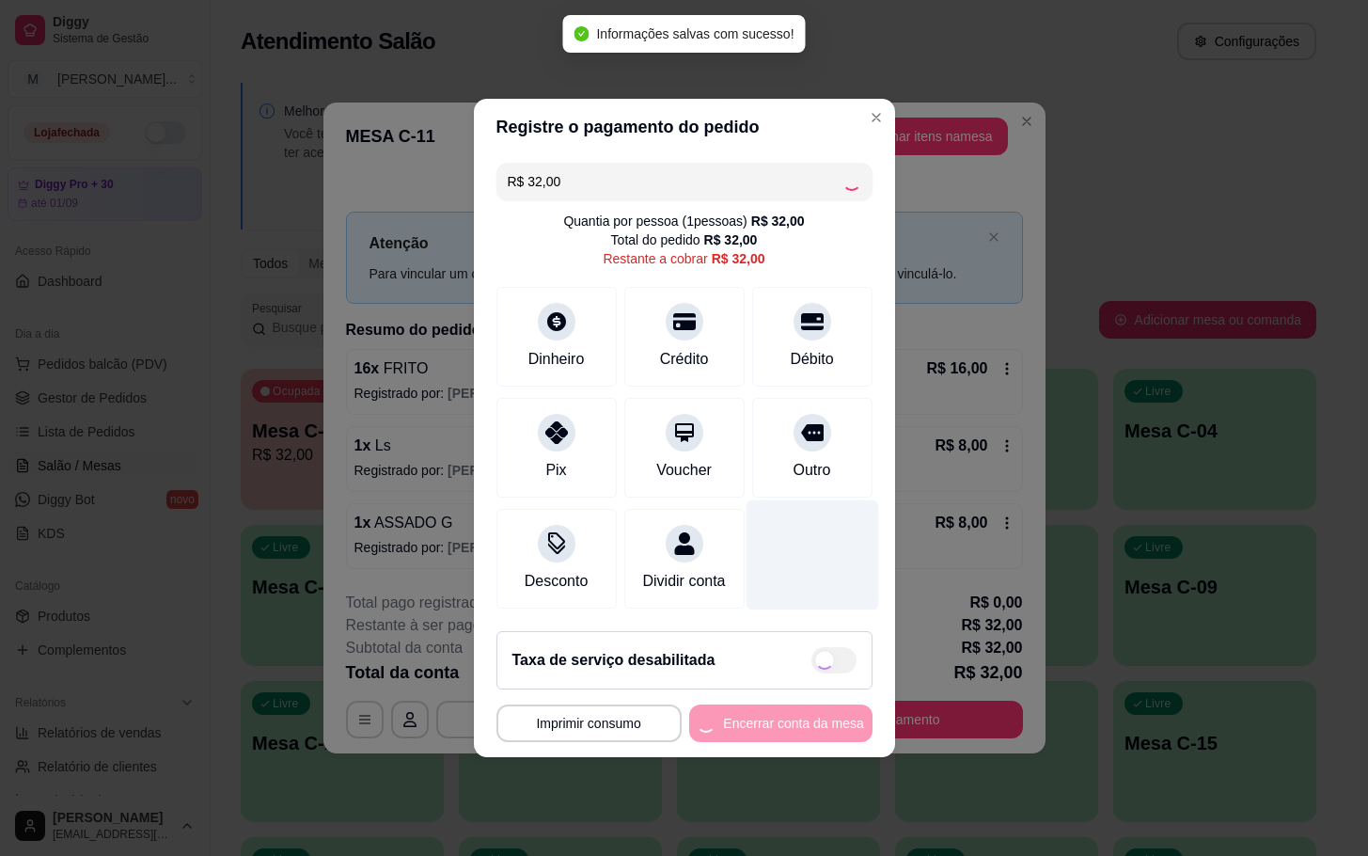
type input "R$ 0,00"
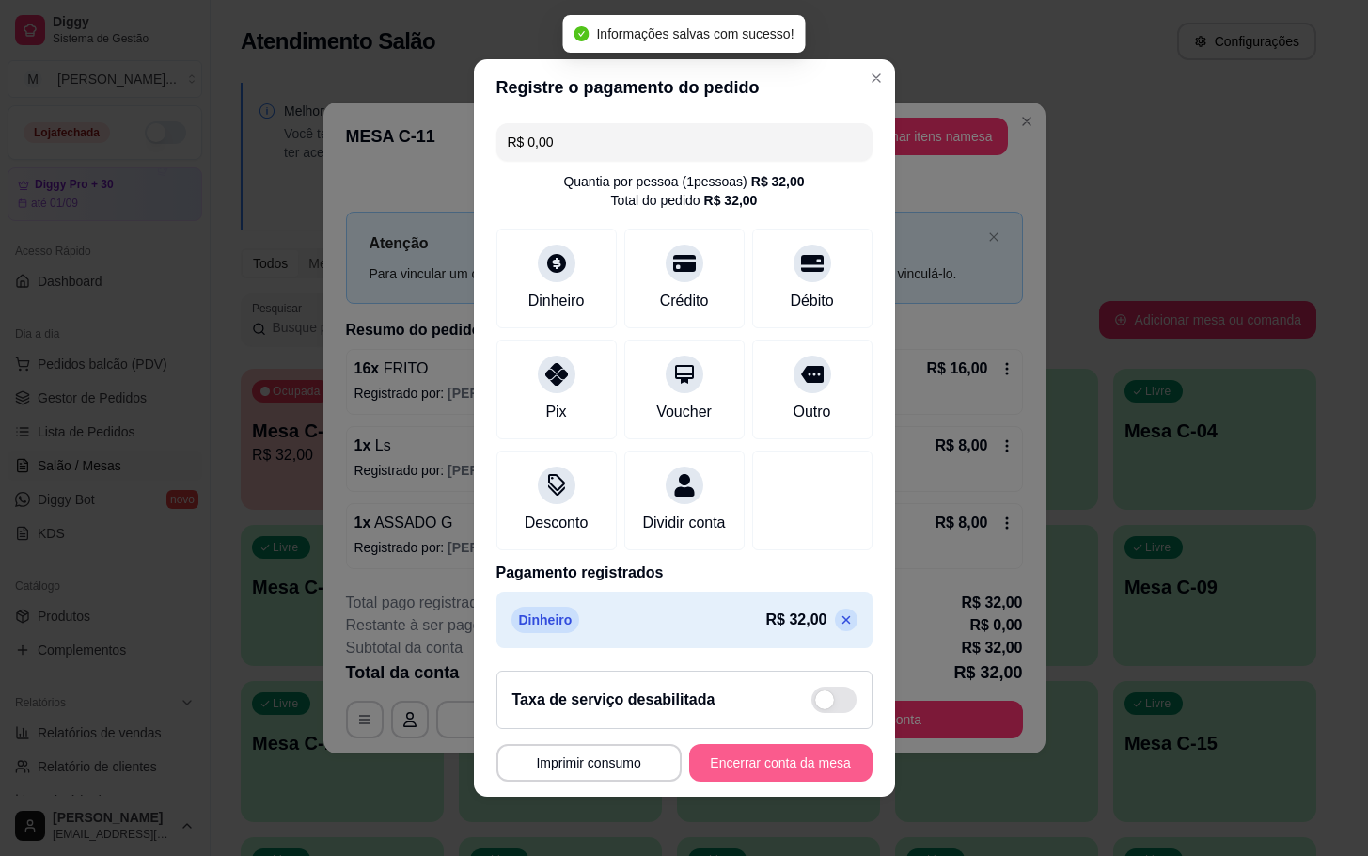
click at [757, 762] on button "Encerrar conta da mesa" at bounding box center [780, 763] width 183 height 38
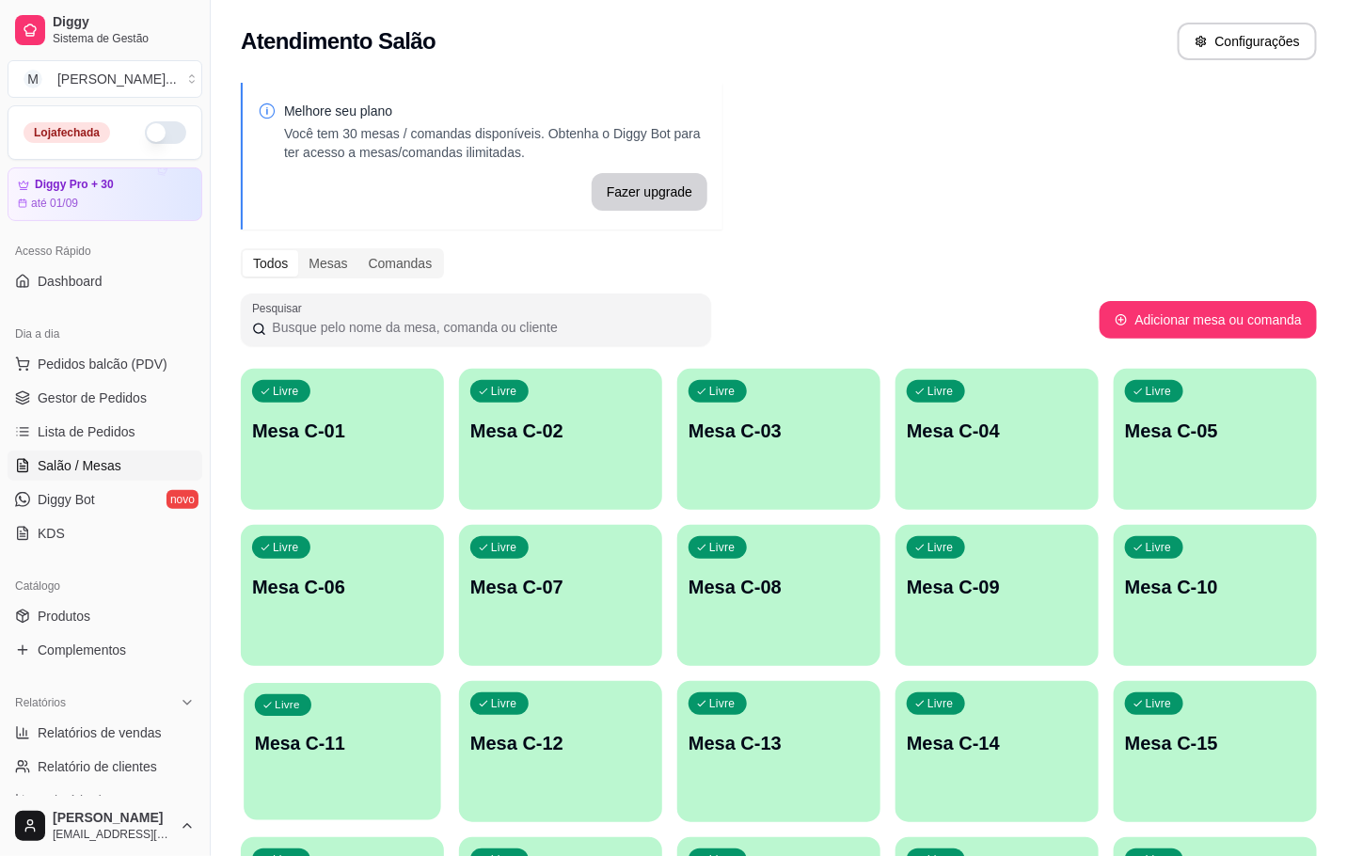
click at [344, 763] on div "Livre Mesa C-11" at bounding box center [342, 740] width 197 height 115
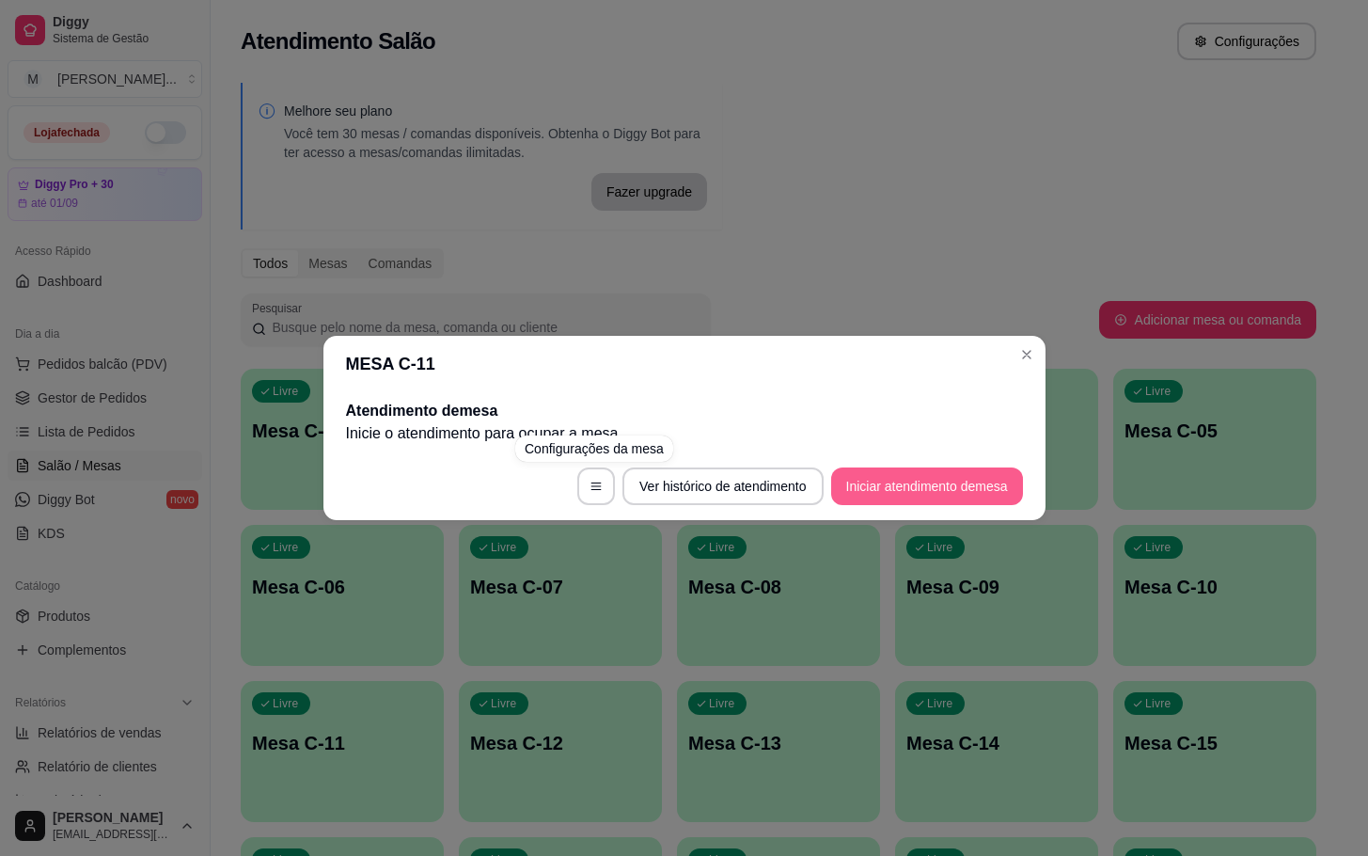
click at [923, 489] on button "Iniciar atendimento de mesa" at bounding box center [927, 486] width 192 height 38
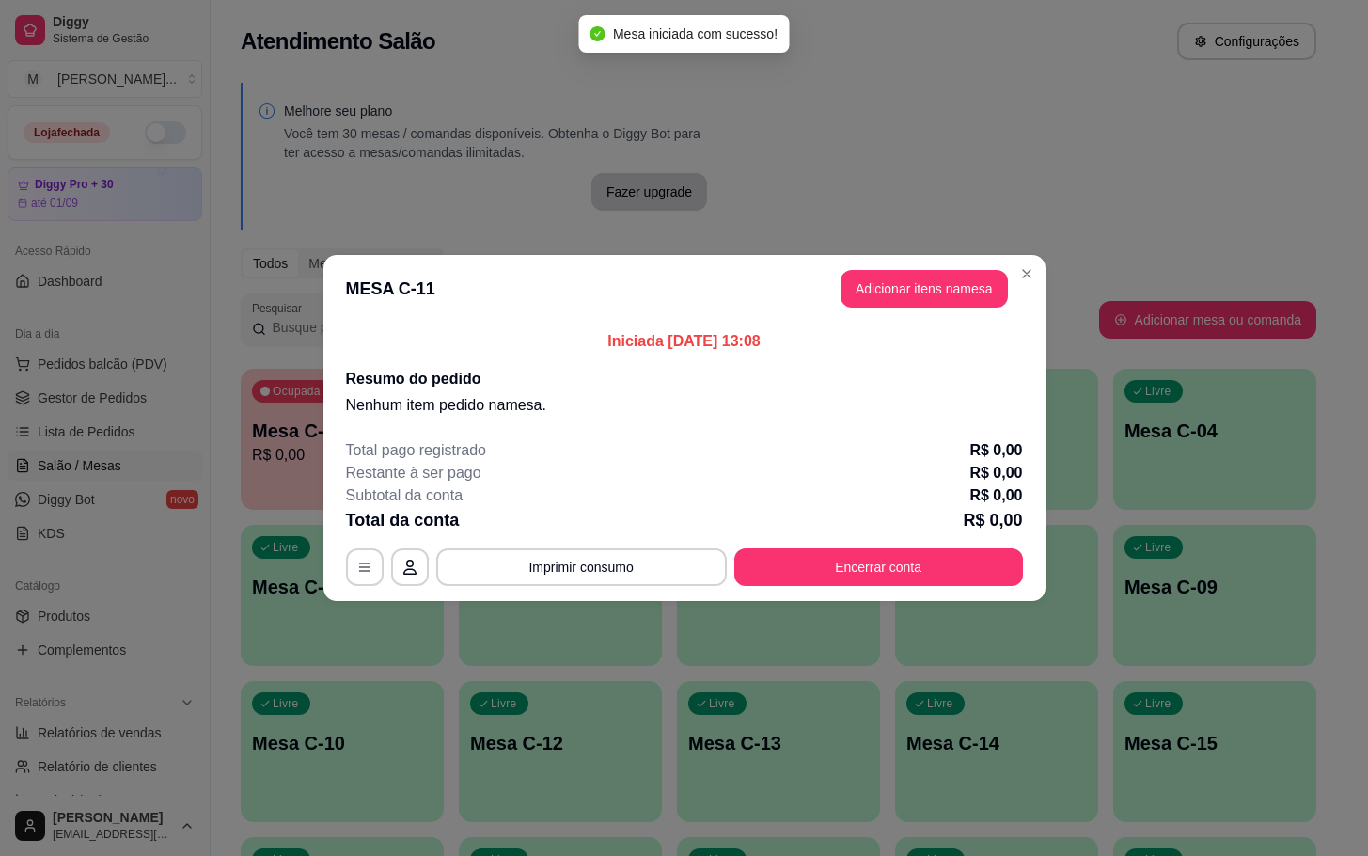
click at [909, 265] on header "MESA C-11 Adicionar itens na mesa" at bounding box center [685, 289] width 722 height 68
click at [934, 297] on button "Adicionar itens na mesa" at bounding box center [924, 289] width 167 height 38
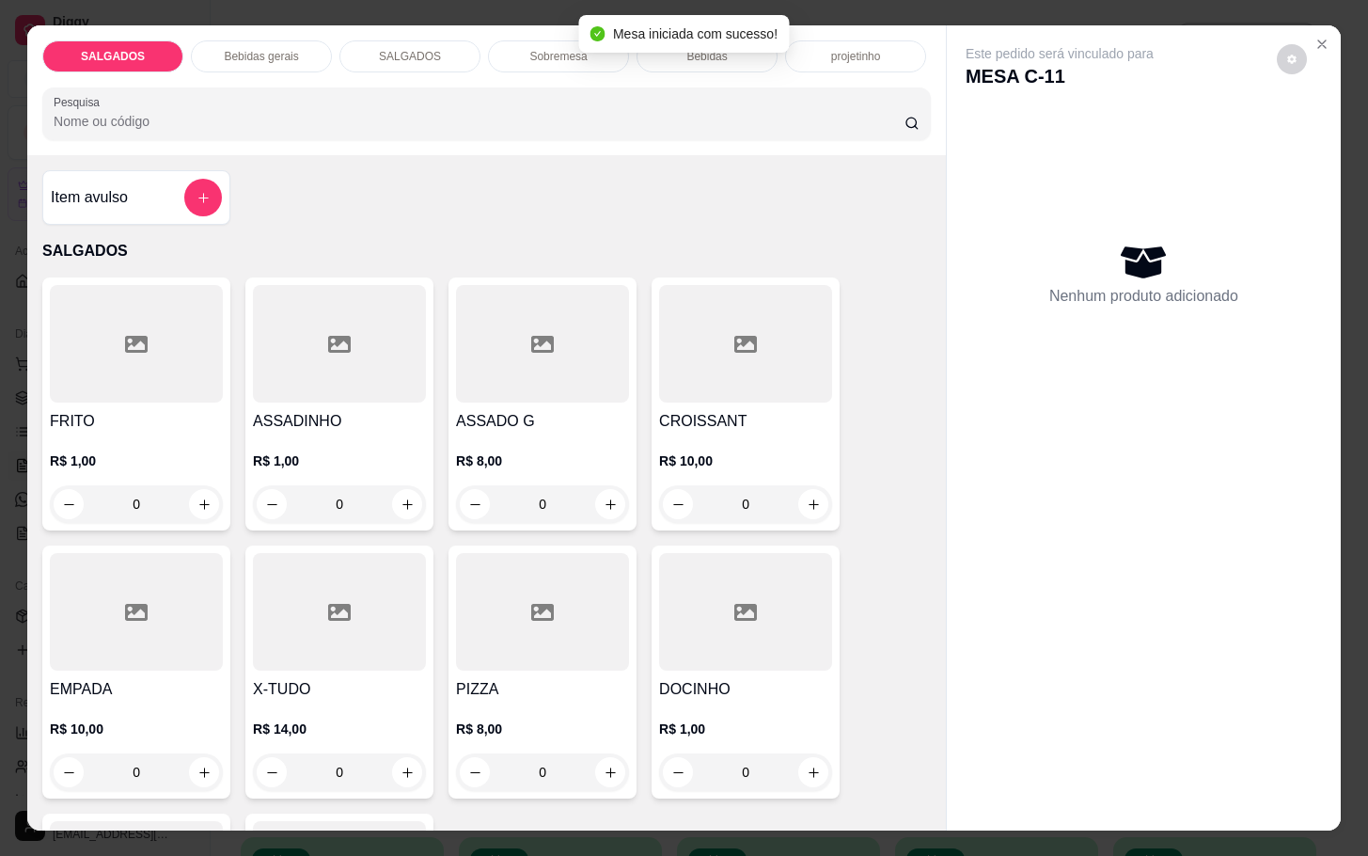
drag, startPoint x: 150, startPoint y: 500, endPoint x: 40, endPoint y: 516, distance: 110.3
click at [42, 516] on div "FRITO R$ 1,00 0" at bounding box center [136, 403] width 188 height 253
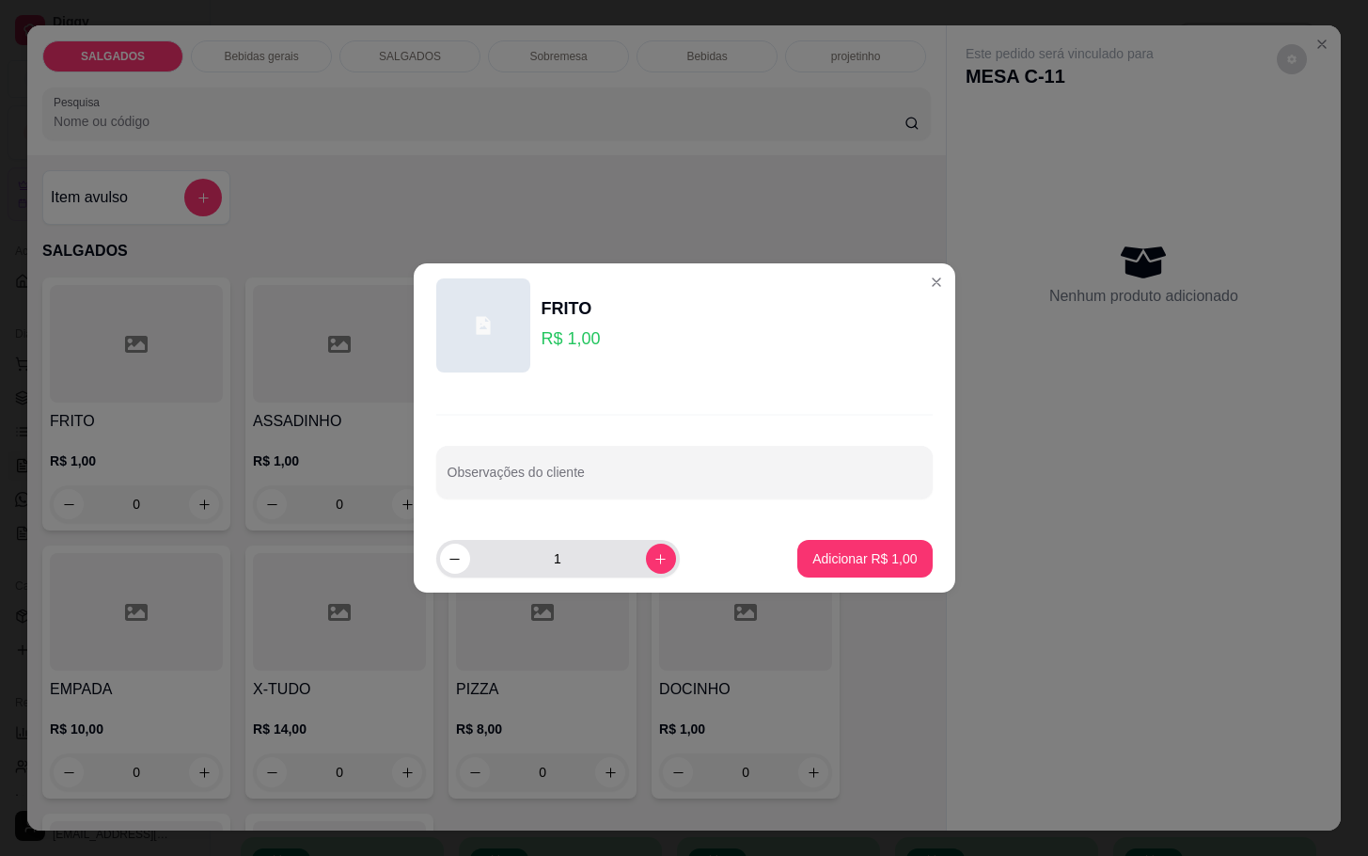
click at [573, 551] on input "1" at bounding box center [558, 559] width 176 height 38
type input "50"
click at [845, 587] on footer "50 Adicionar R$ 50,00" at bounding box center [685, 559] width 542 height 68
click at [850, 565] on p "Adicionar R$ 50,00" at bounding box center [861, 558] width 109 height 18
type input "50"
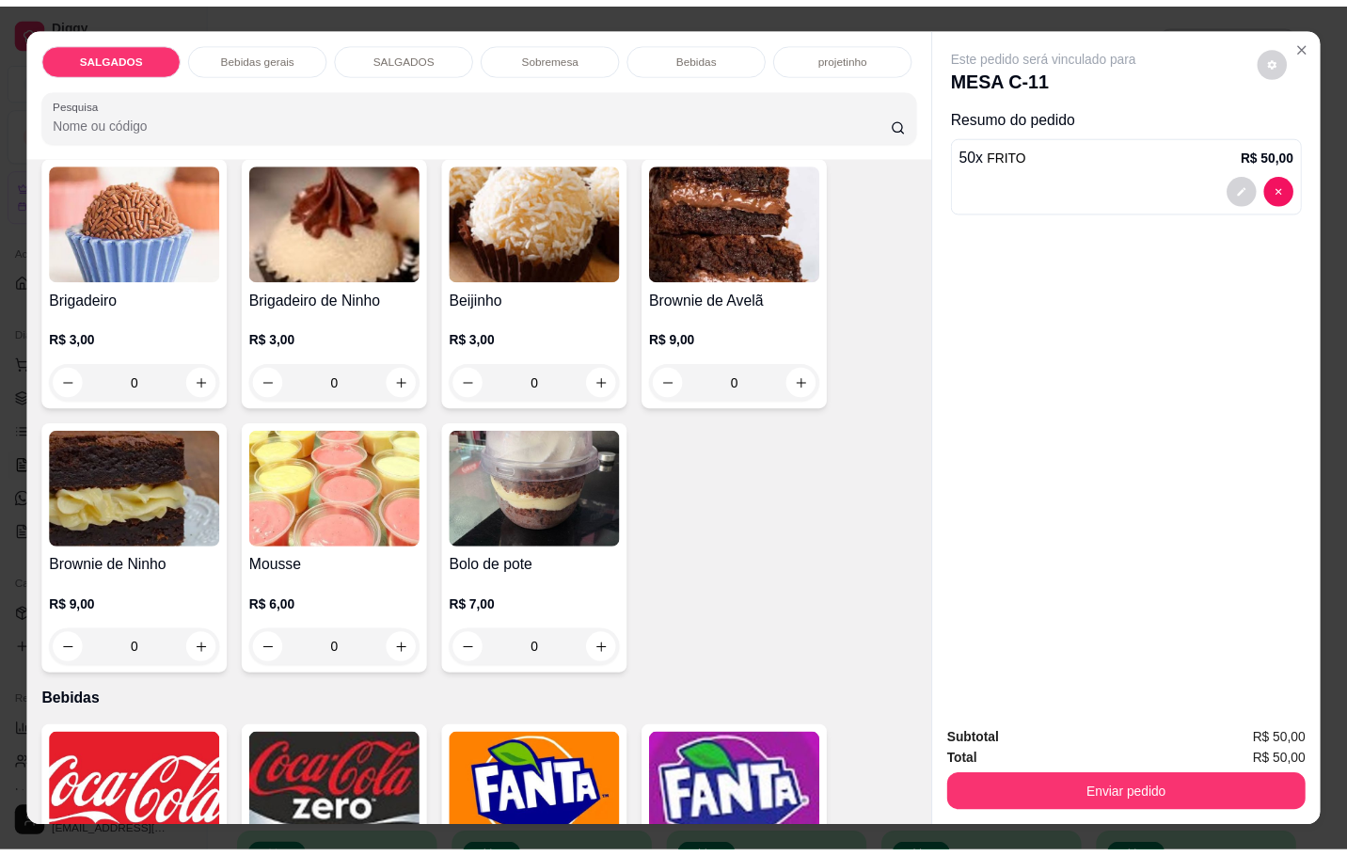
scroll to position [3386, 0]
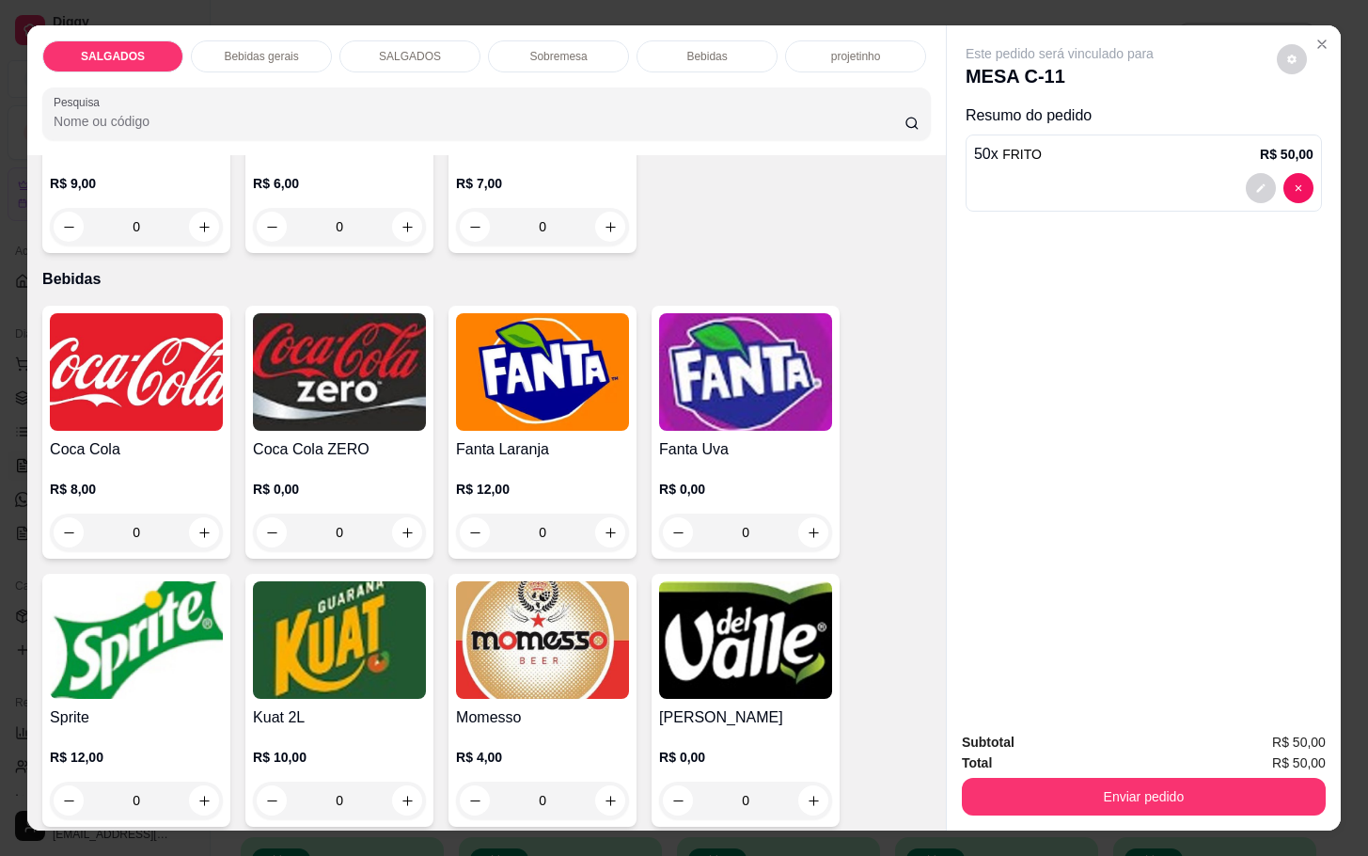
click at [288, 390] on img at bounding box center [339, 372] width 173 height 118
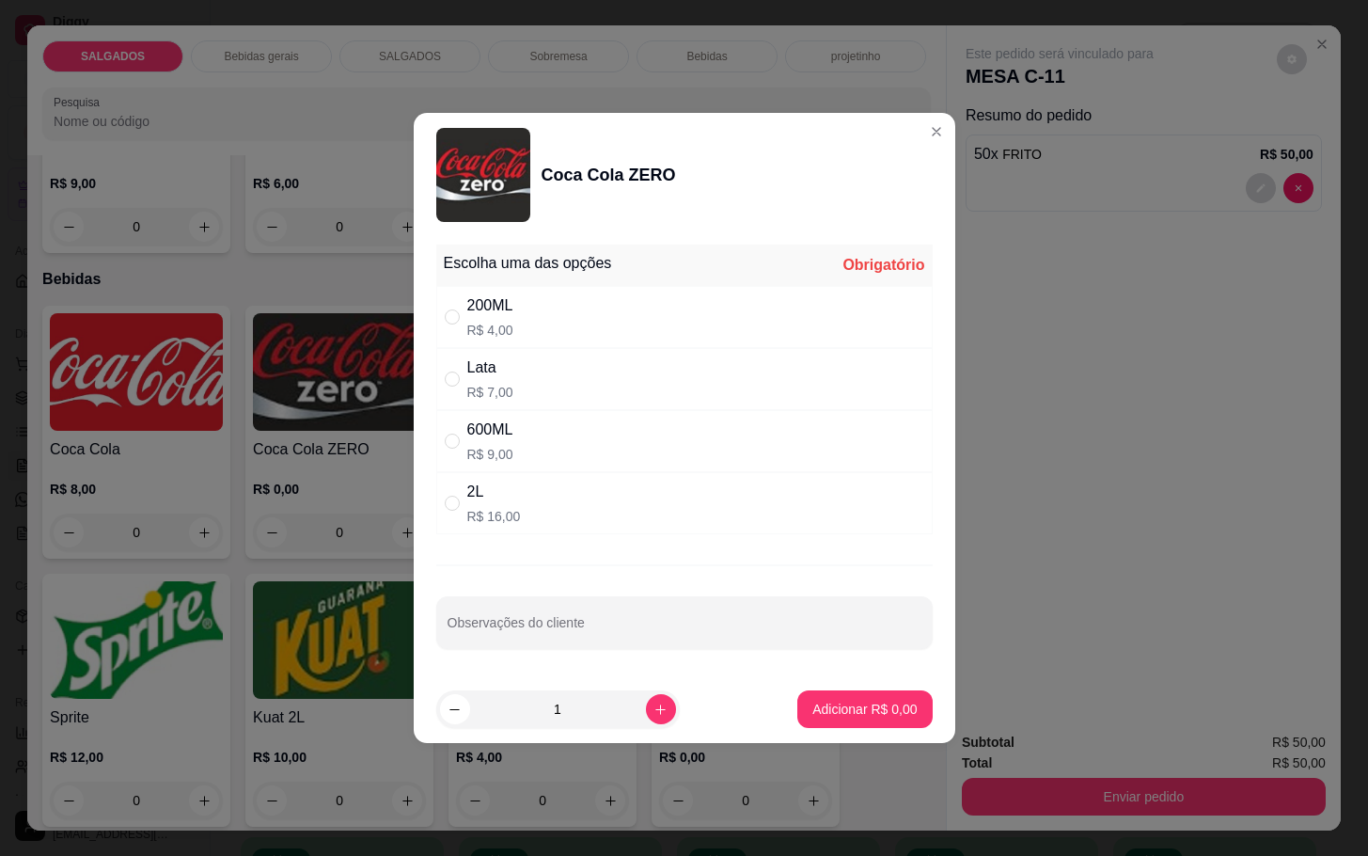
click at [520, 517] on div "2L R$ 16,00" at bounding box center [684, 503] width 497 height 62
radio input "true"
click at [814, 680] on footer "1 Adicionar R$ 16,00" at bounding box center [685, 709] width 542 height 68
click at [793, 692] on button "Adicionar R$ 16,00" at bounding box center [862, 709] width 138 height 37
type input "1"
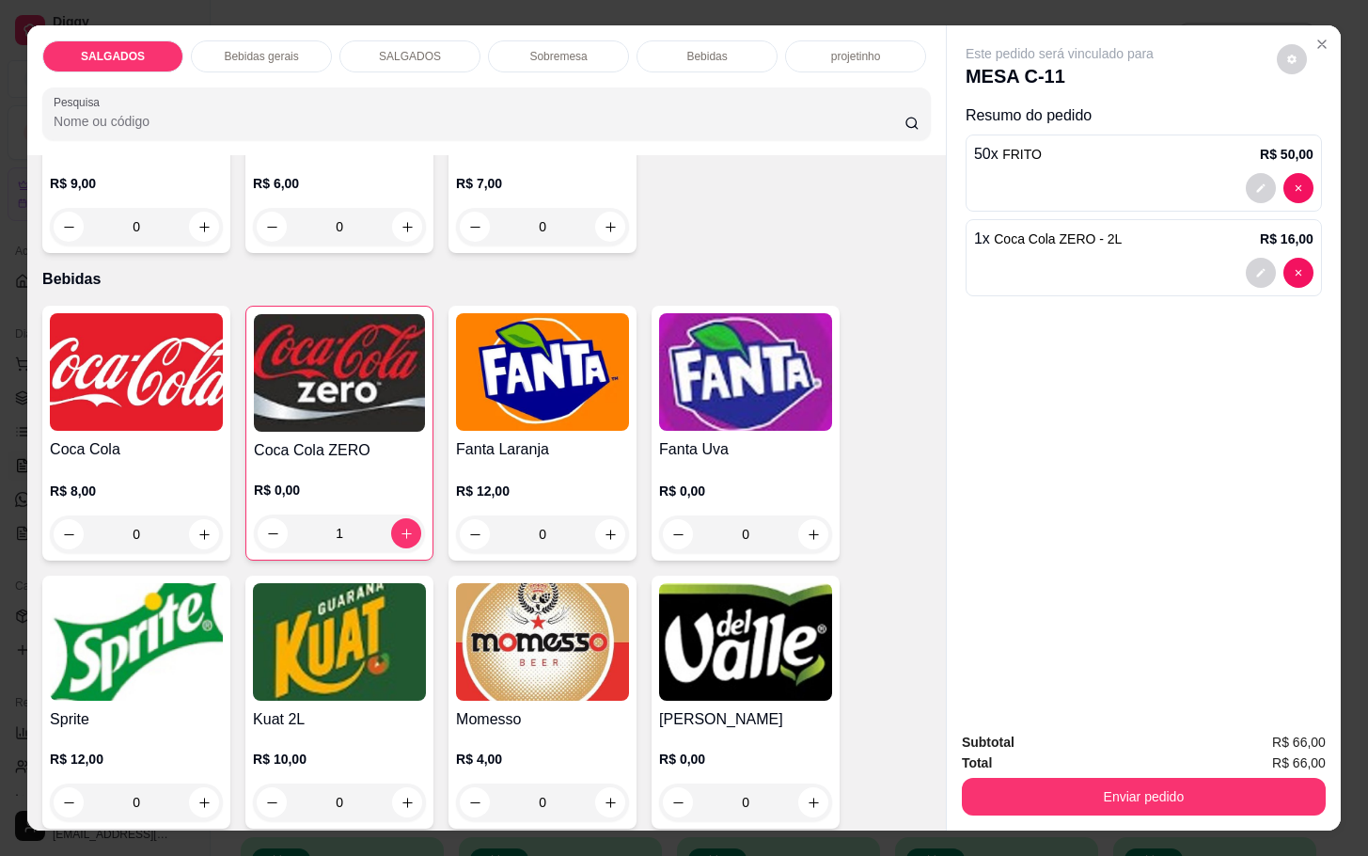
click at [1172, 759] on div "Total R$ 66,00" at bounding box center [1144, 762] width 364 height 21
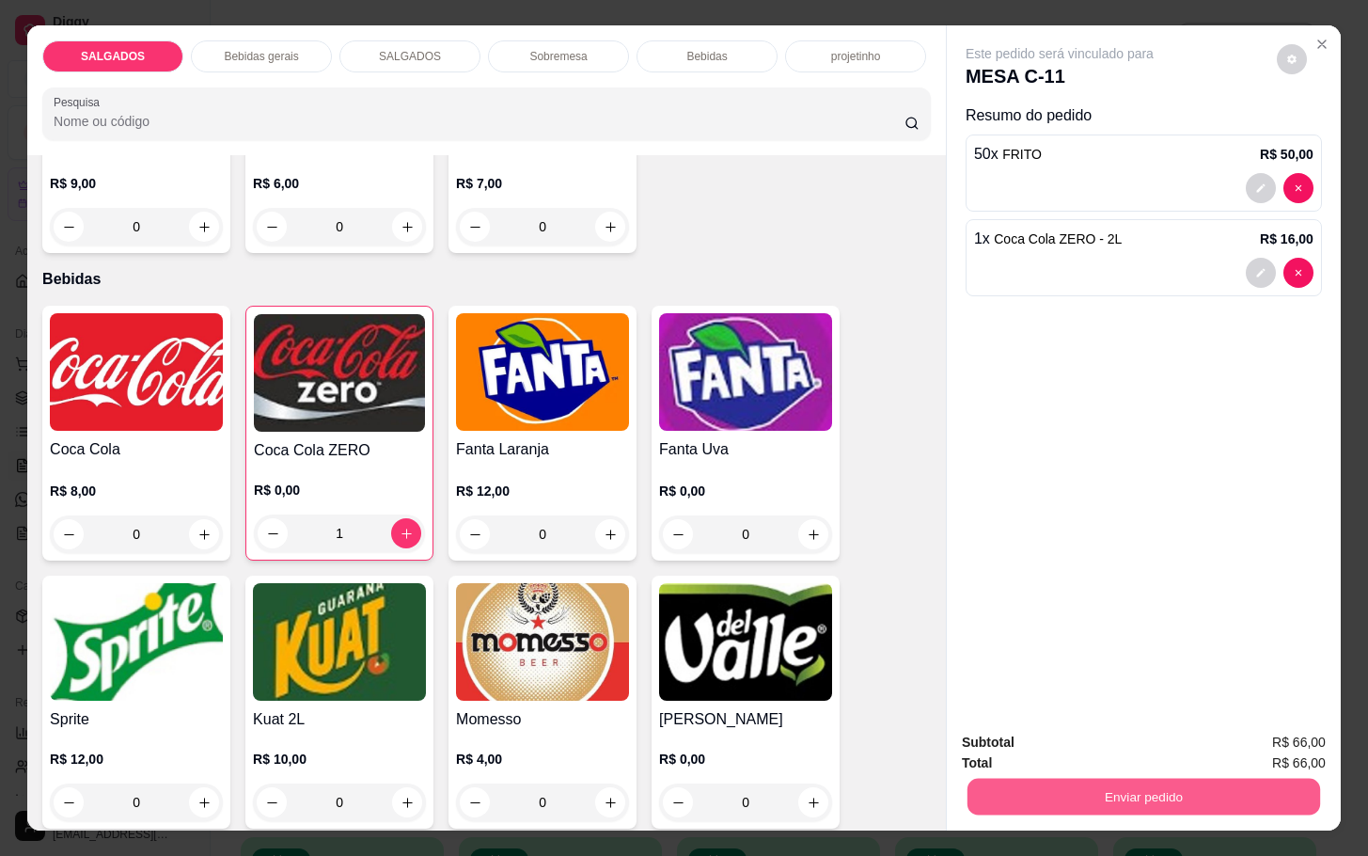
click at [1174, 773] on div "Enviar pedido" at bounding box center [1144, 794] width 364 height 42
click at [1157, 794] on button "Enviar pedido" at bounding box center [1144, 797] width 364 height 38
click at [1124, 743] on button "Não registrar e enviar pedido" at bounding box center [1079, 740] width 196 height 36
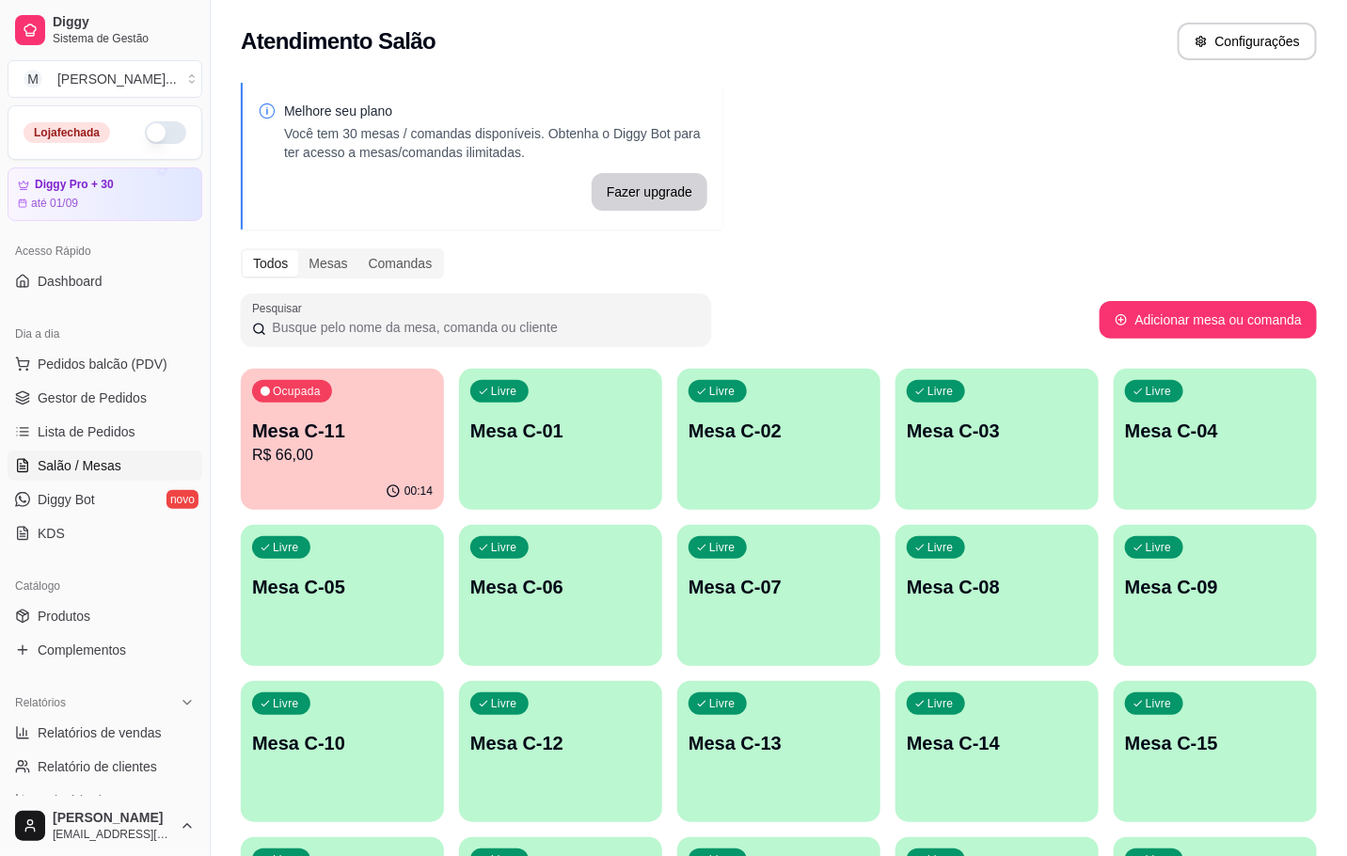
click at [341, 478] on div "00:14" at bounding box center [342, 491] width 203 height 37
click at [410, 474] on div "00:27" at bounding box center [342, 491] width 203 height 37
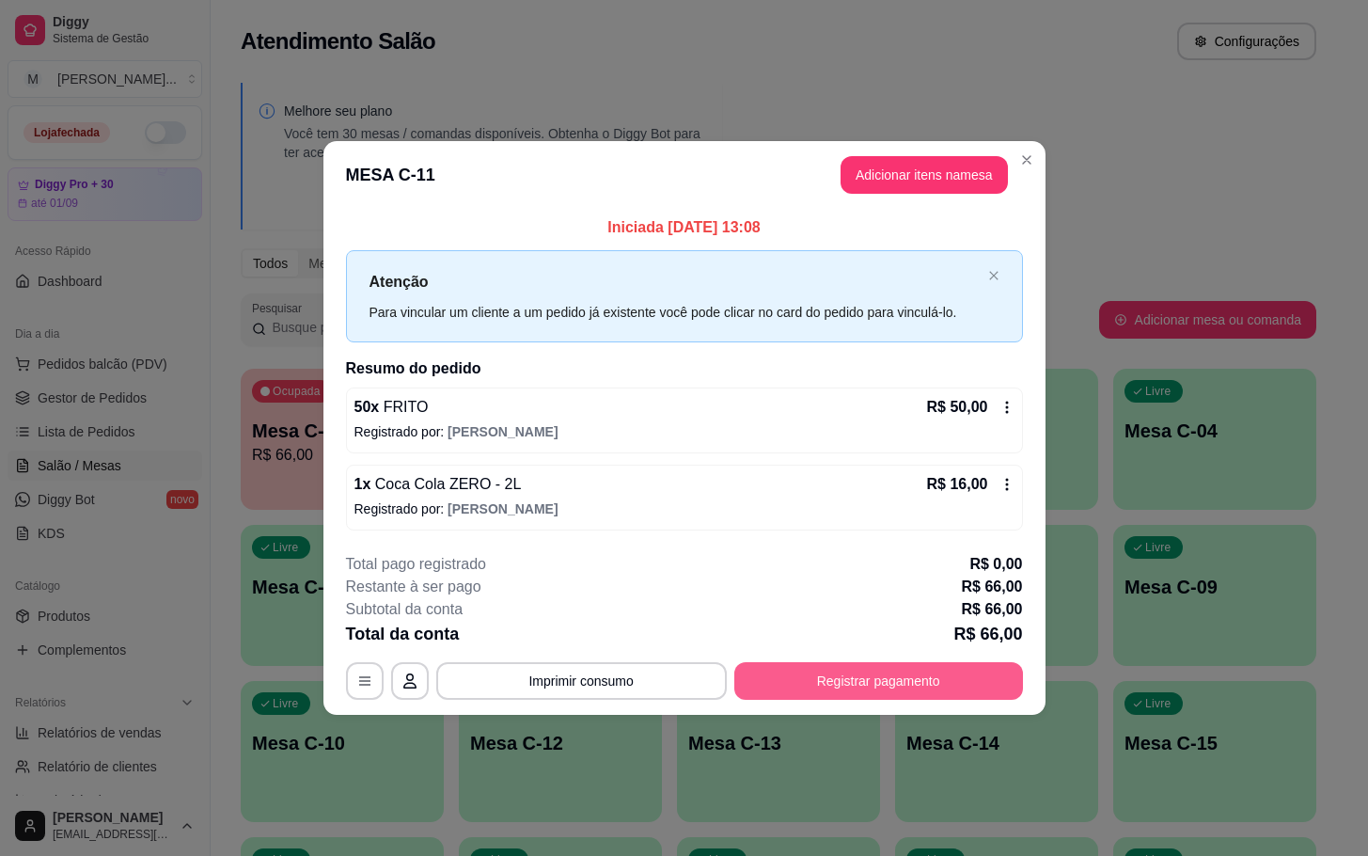
click at [849, 675] on button "Registrar pagamento" at bounding box center [879, 681] width 289 height 38
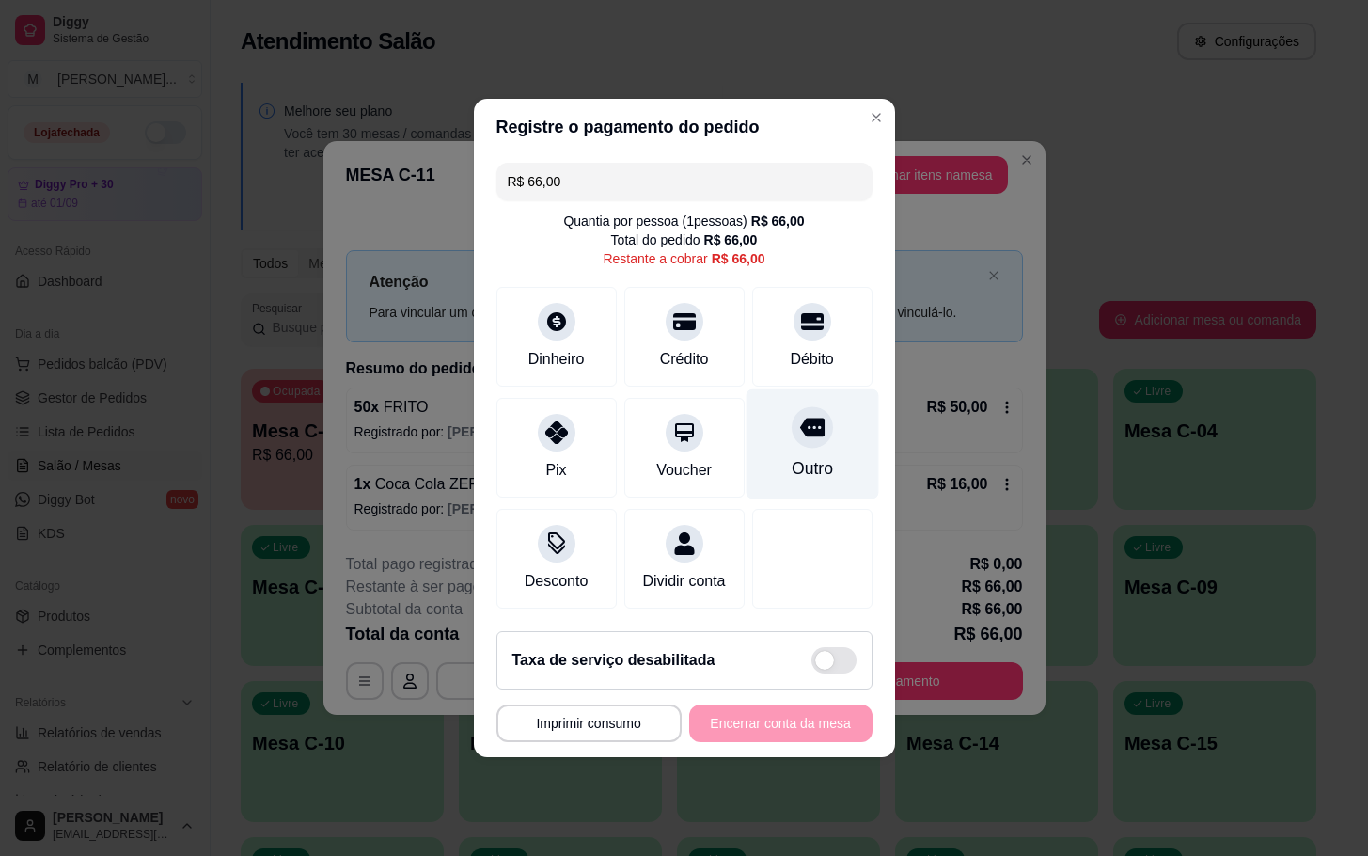
click at [797, 456] on div "Outro" at bounding box center [811, 468] width 41 height 24
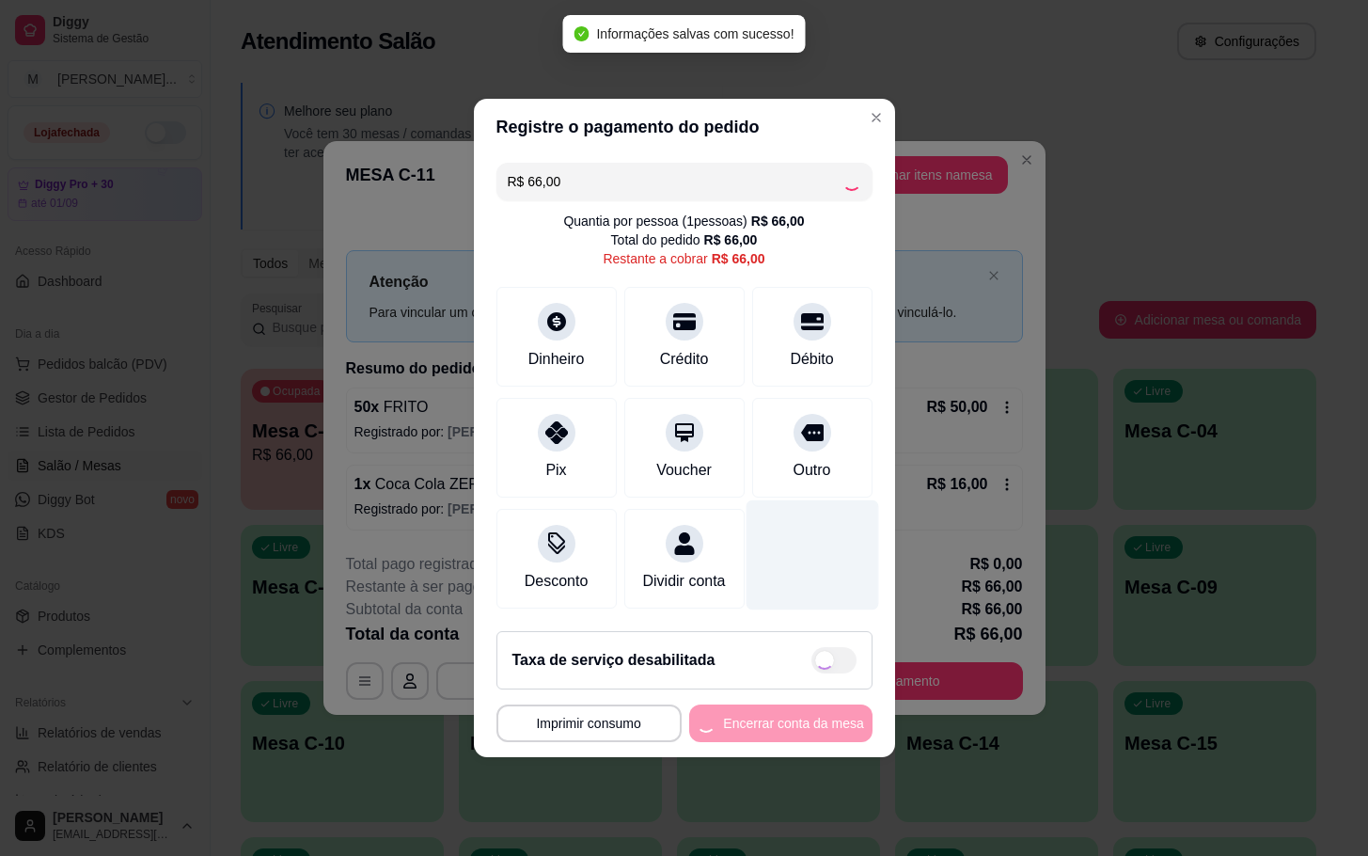
type input "R$ 0,00"
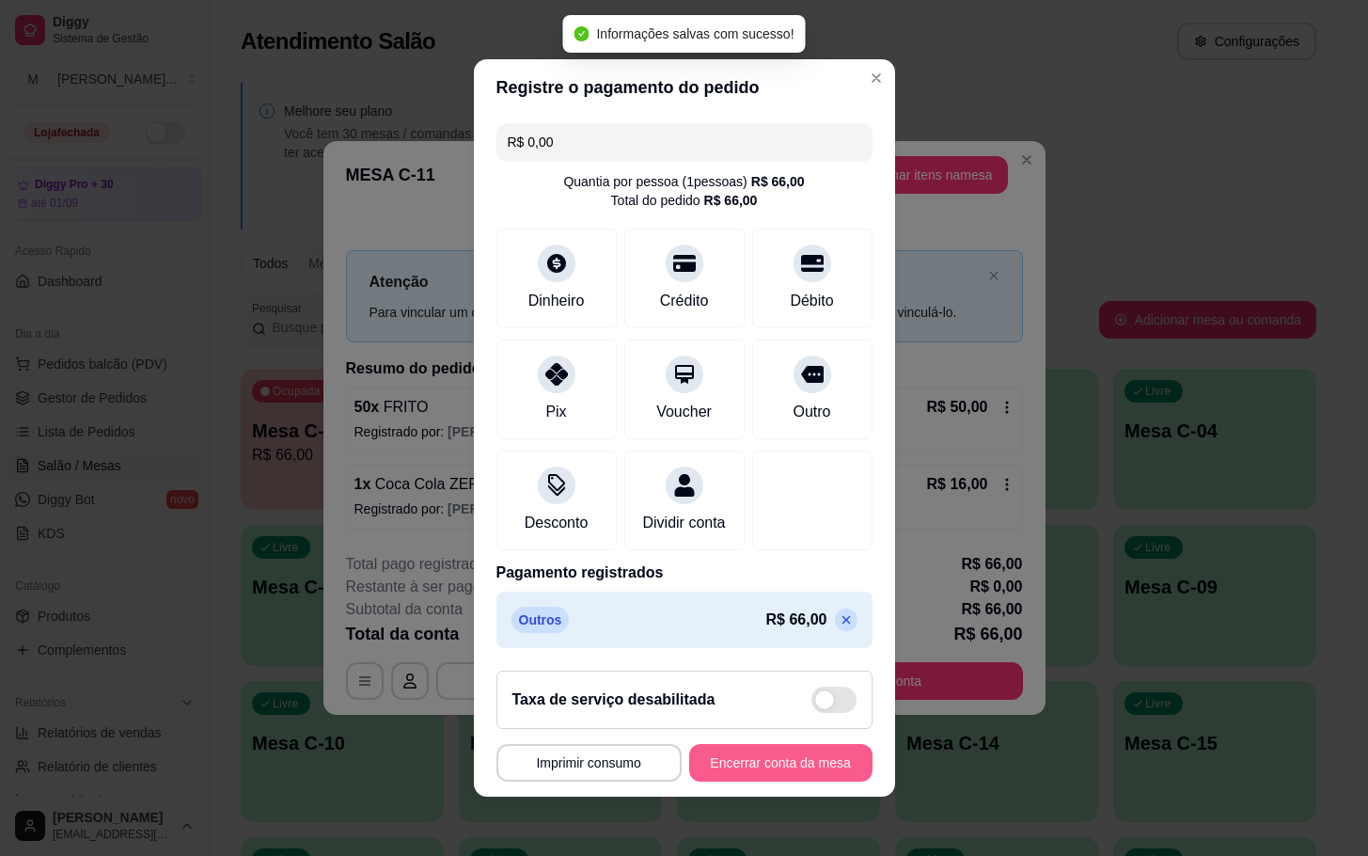
click at [722, 779] on button "Encerrar conta da mesa" at bounding box center [780, 763] width 183 height 38
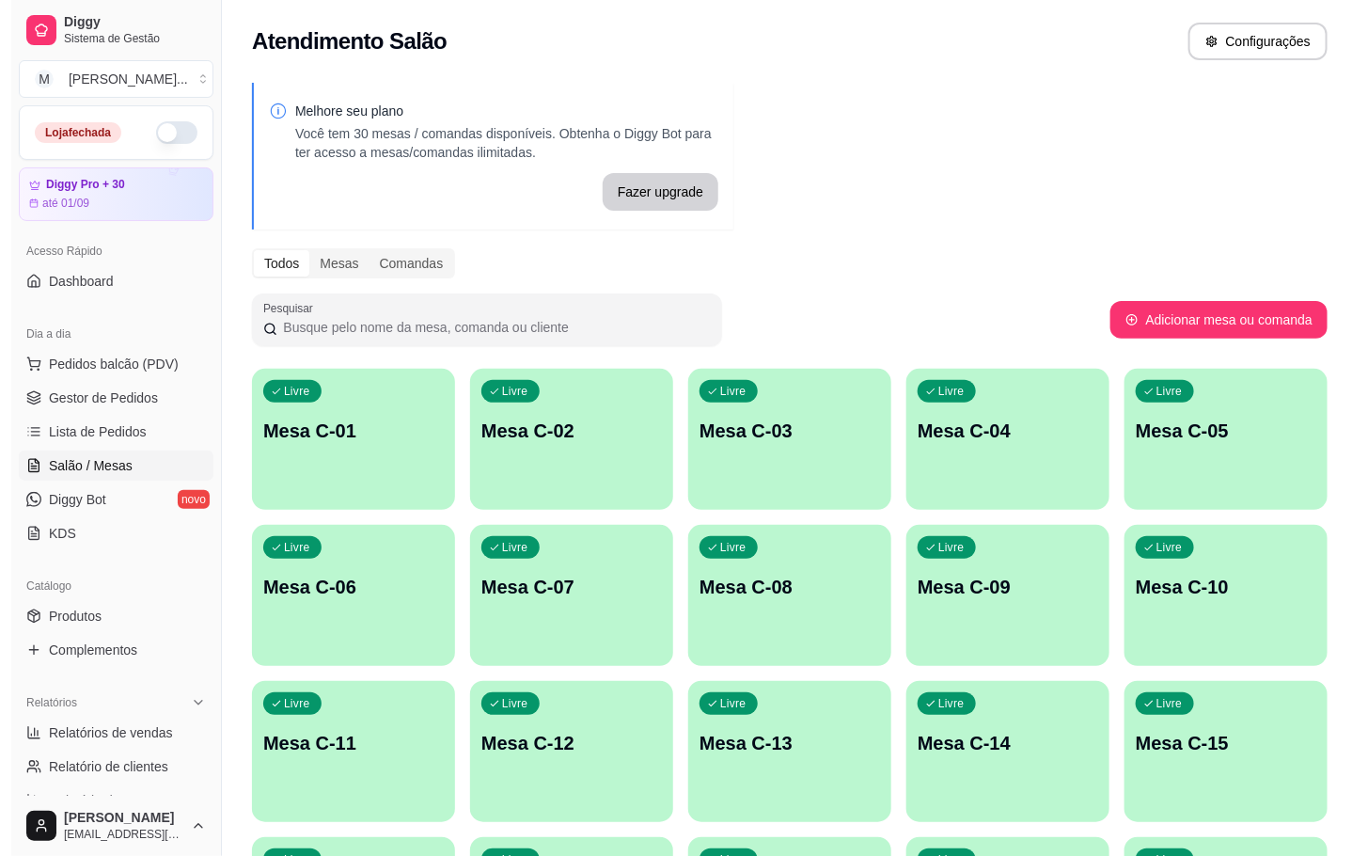
scroll to position [511, 0]
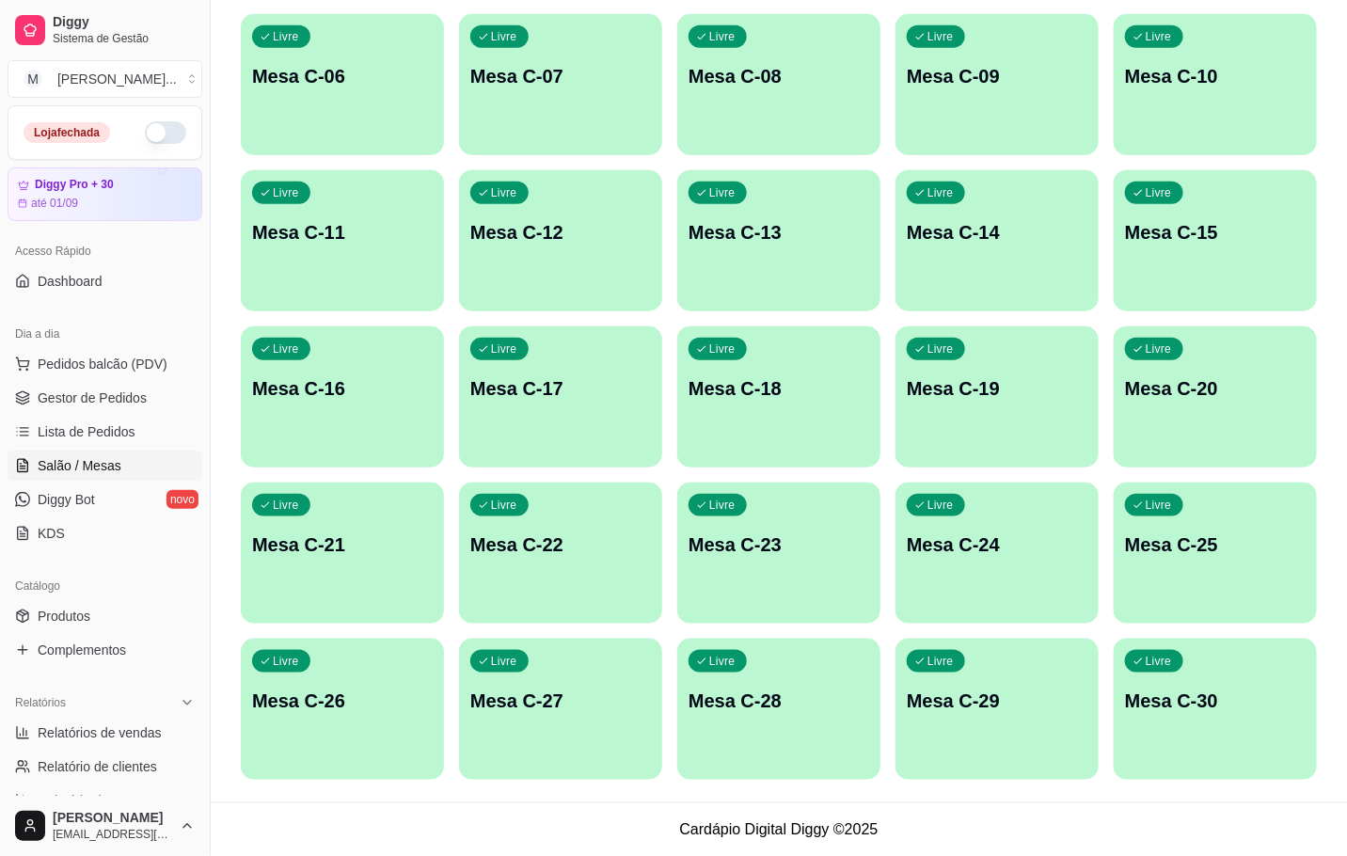
click at [1251, 701] on p "Mesa C-30" at bounding box center [1215, 700] width 181 height 26
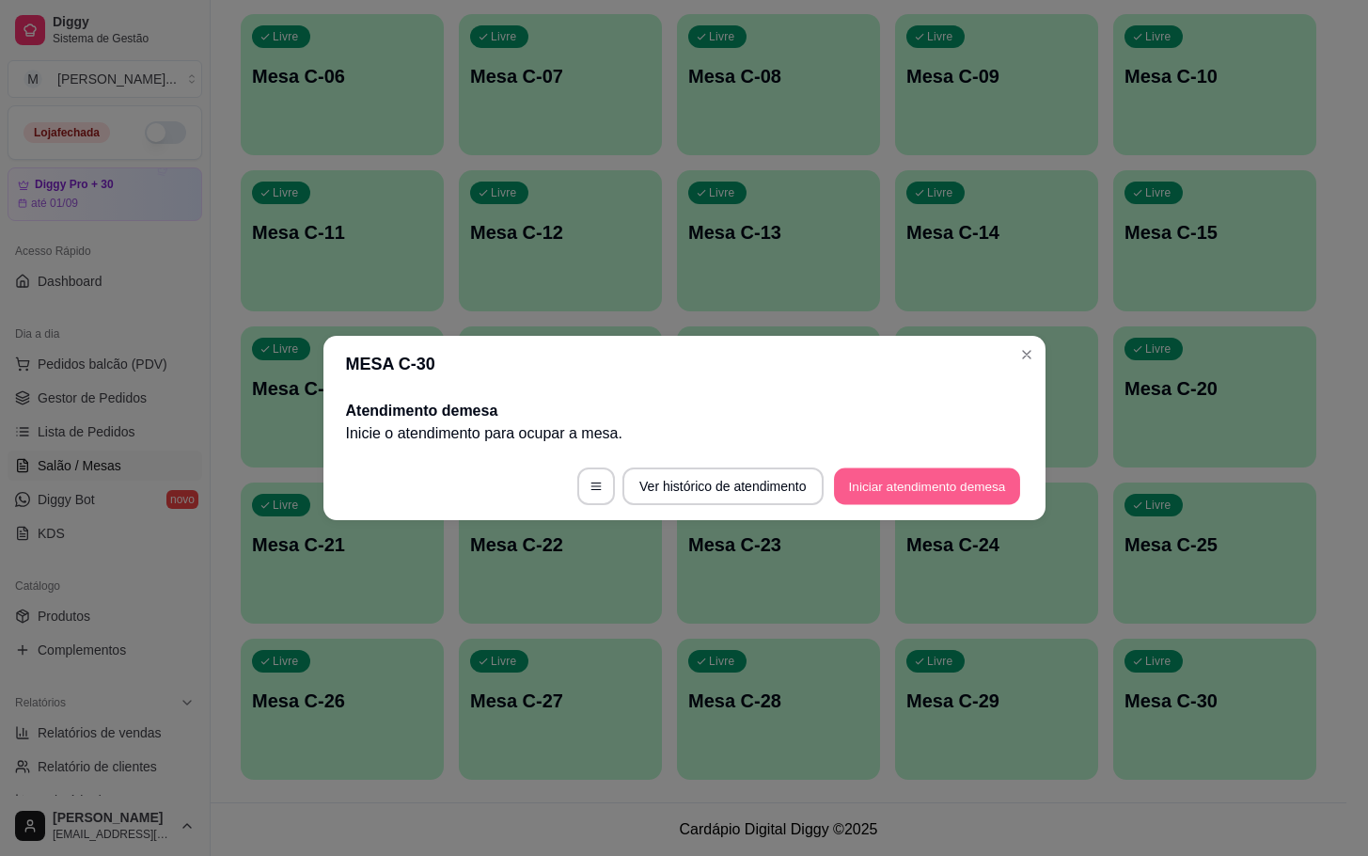
click at [955, 486] on button "Iniciar atendimento de mesa" at bounding box center [927, 486] width 186 height 37
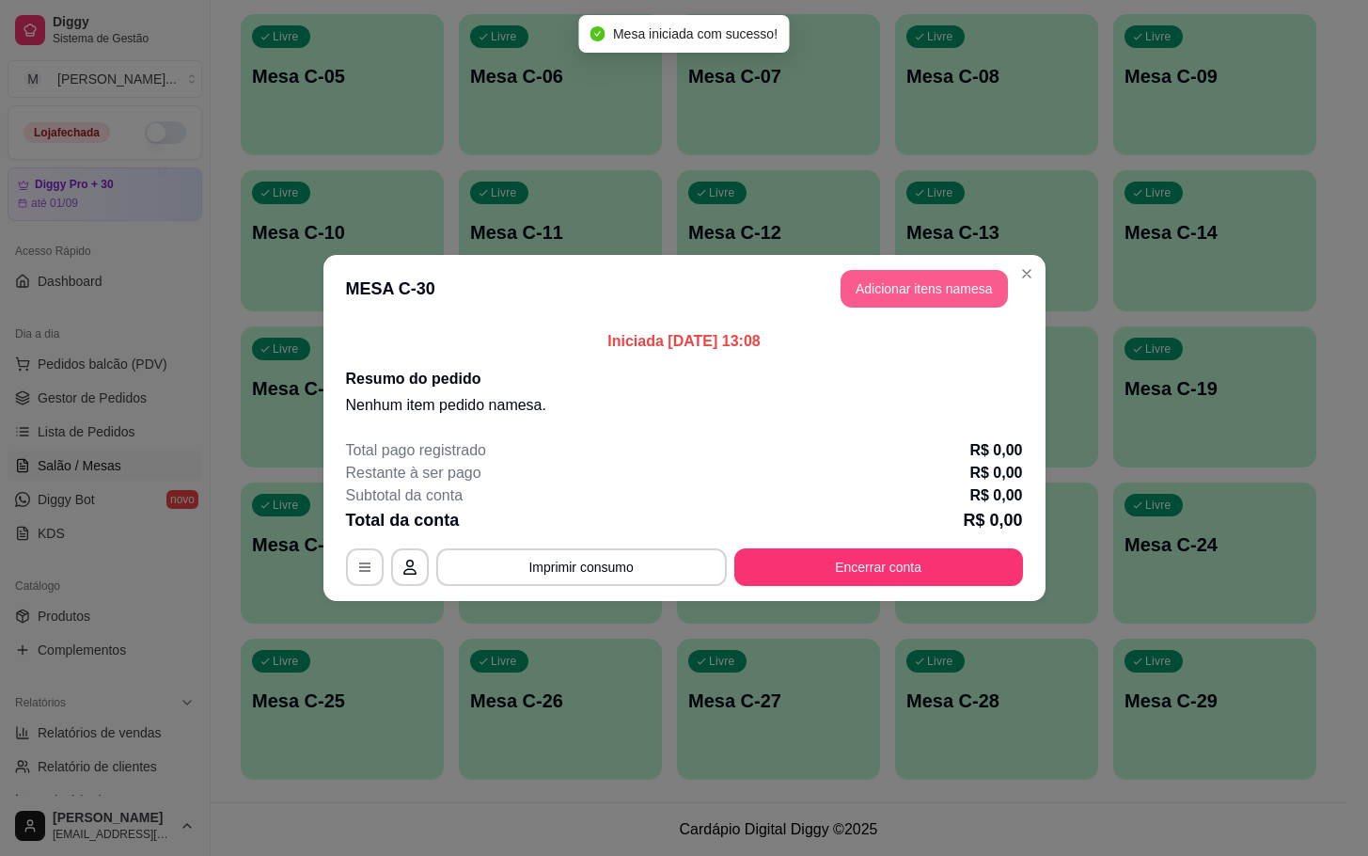
click at [881, 275] on button "Adicionar itens na mesa" at bounding box center [924, 289] width 167 height 38
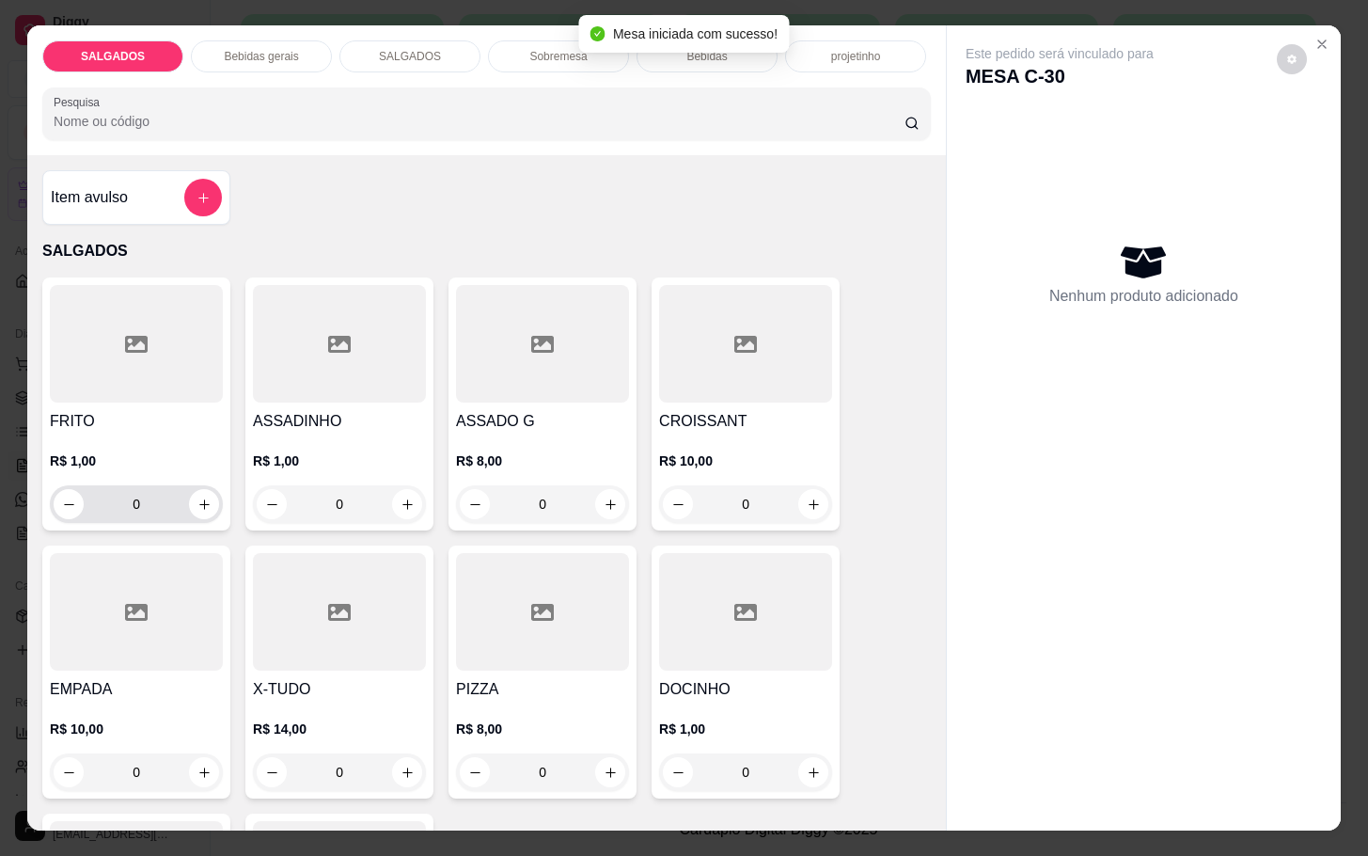
click at [161, 497] on input "0" at bounding box center [136, 504] width 105 height 38
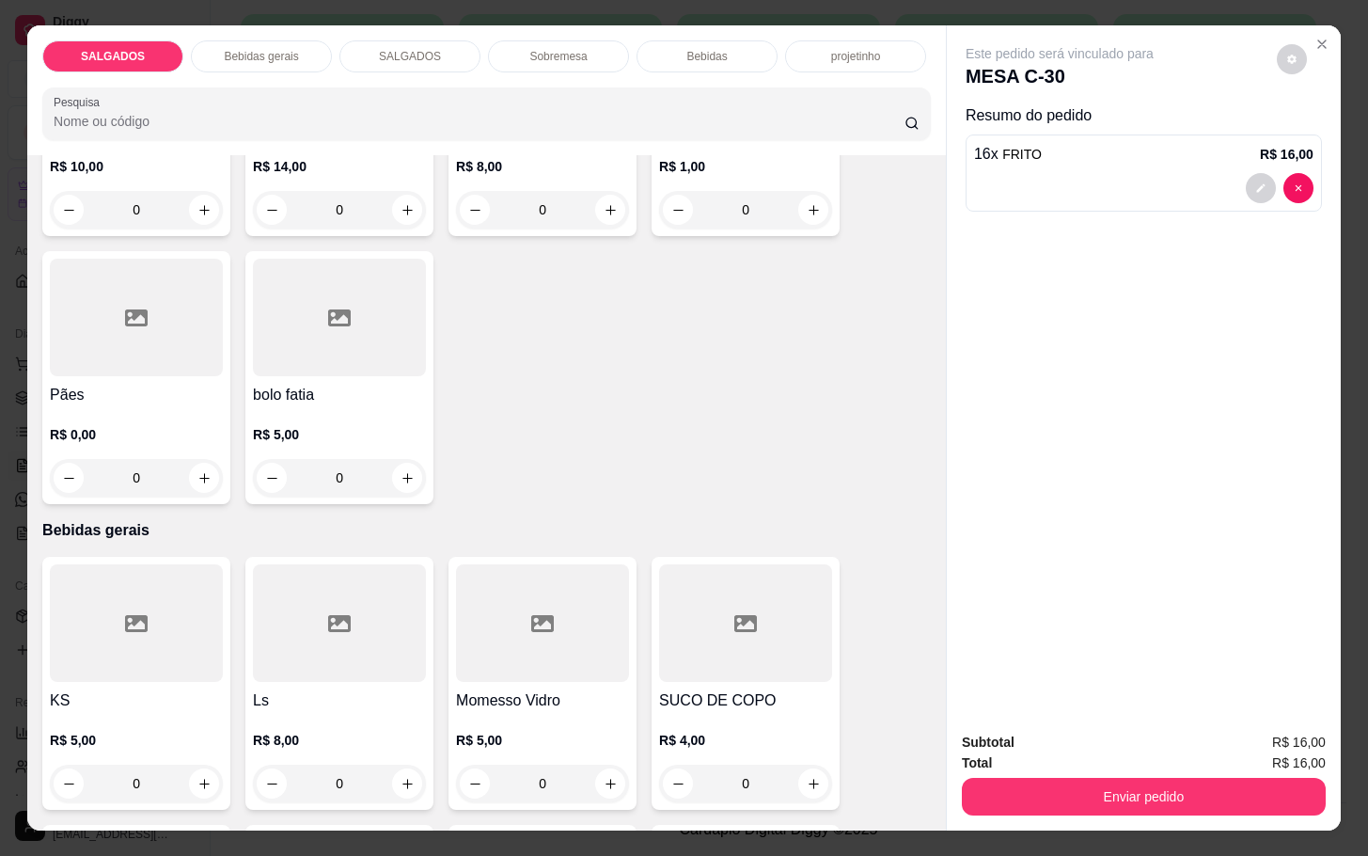
scroll to position [705, 0]
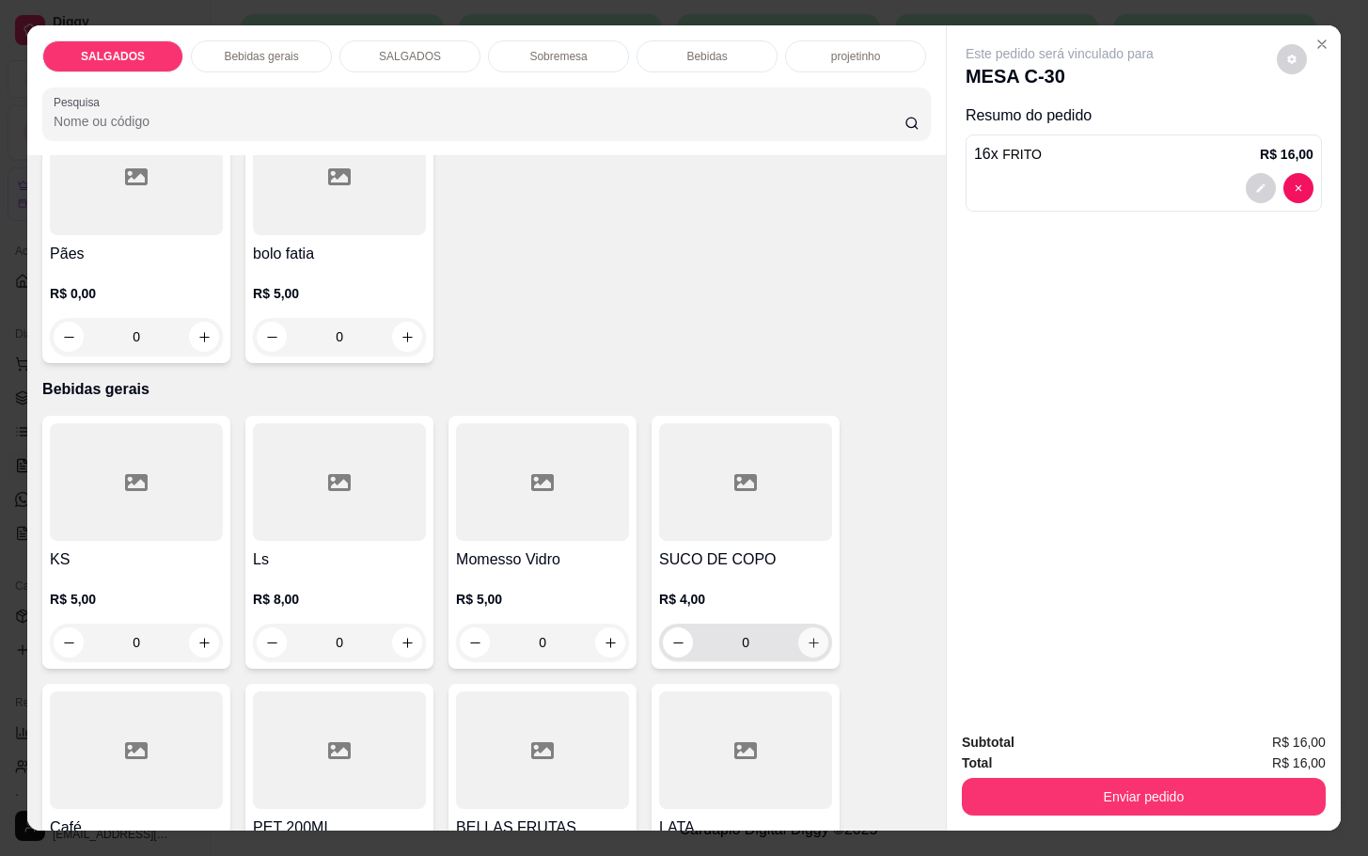
type input "16"
click at [807, 639] on icon "increase-product-quantity" at bounding box center [814, 643] width 14 height 14
type input "1"
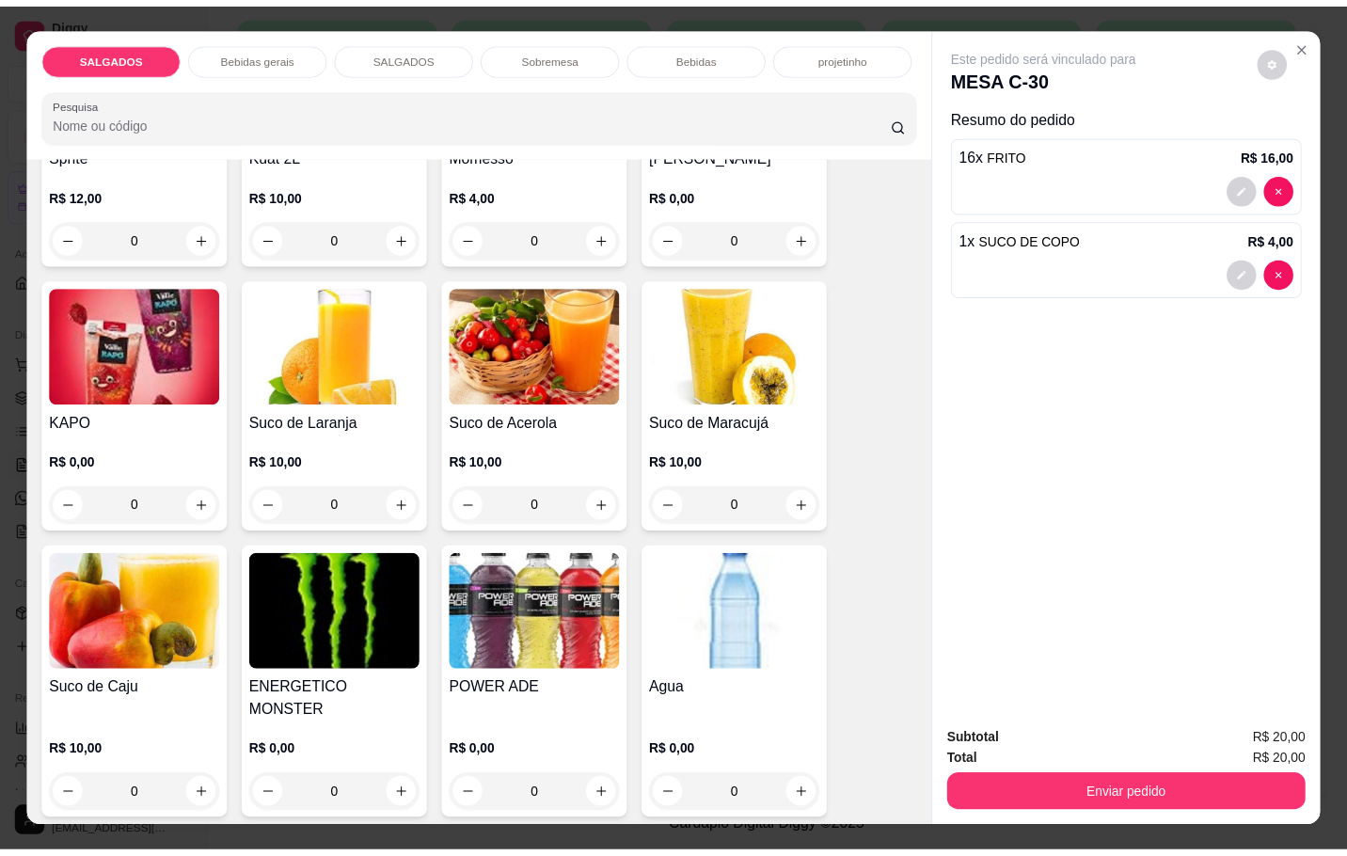
scroll to position [4091, 0]
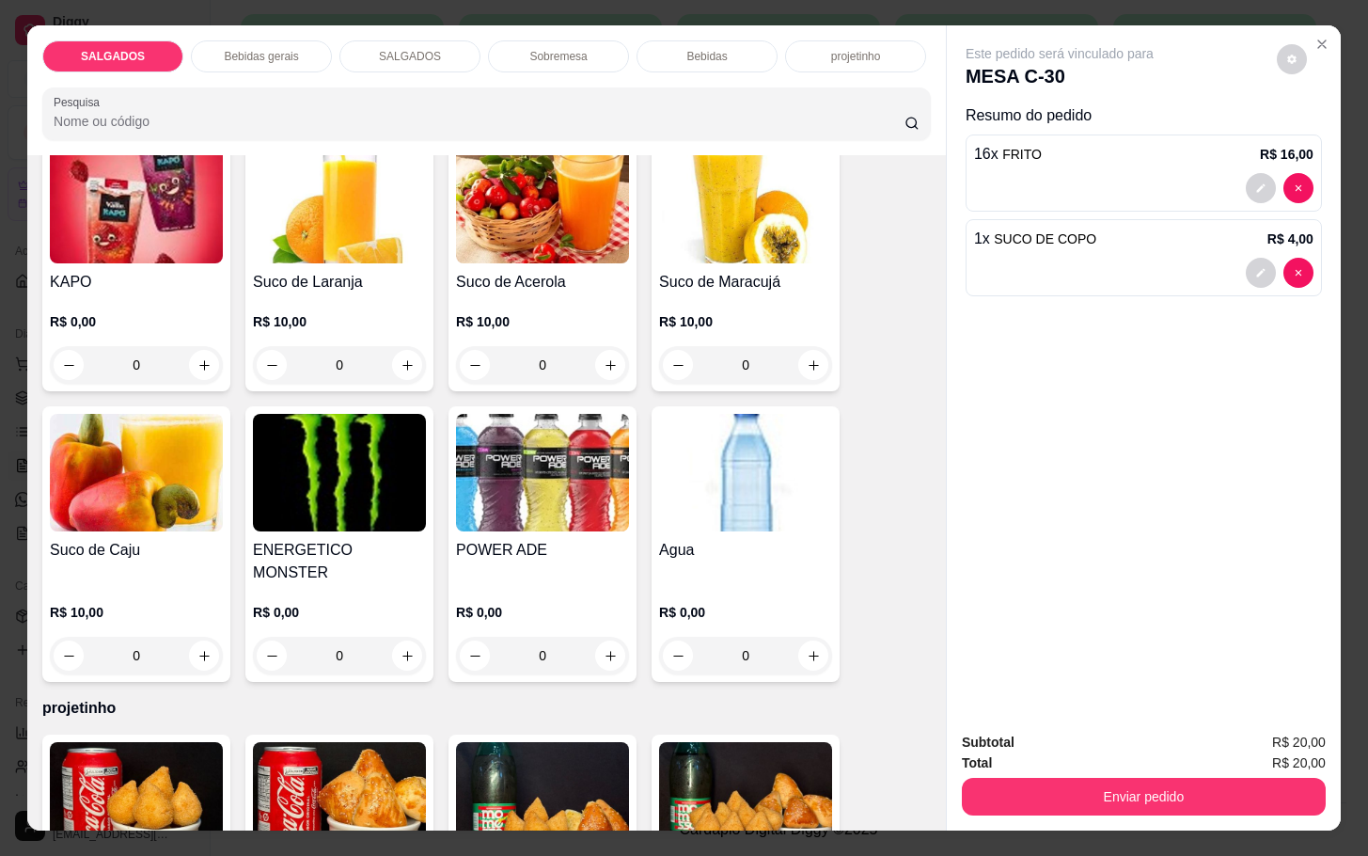
click at [739, 584] on div "R$ 0,00 0" at bounding box center [745, 629] width 173 height 90
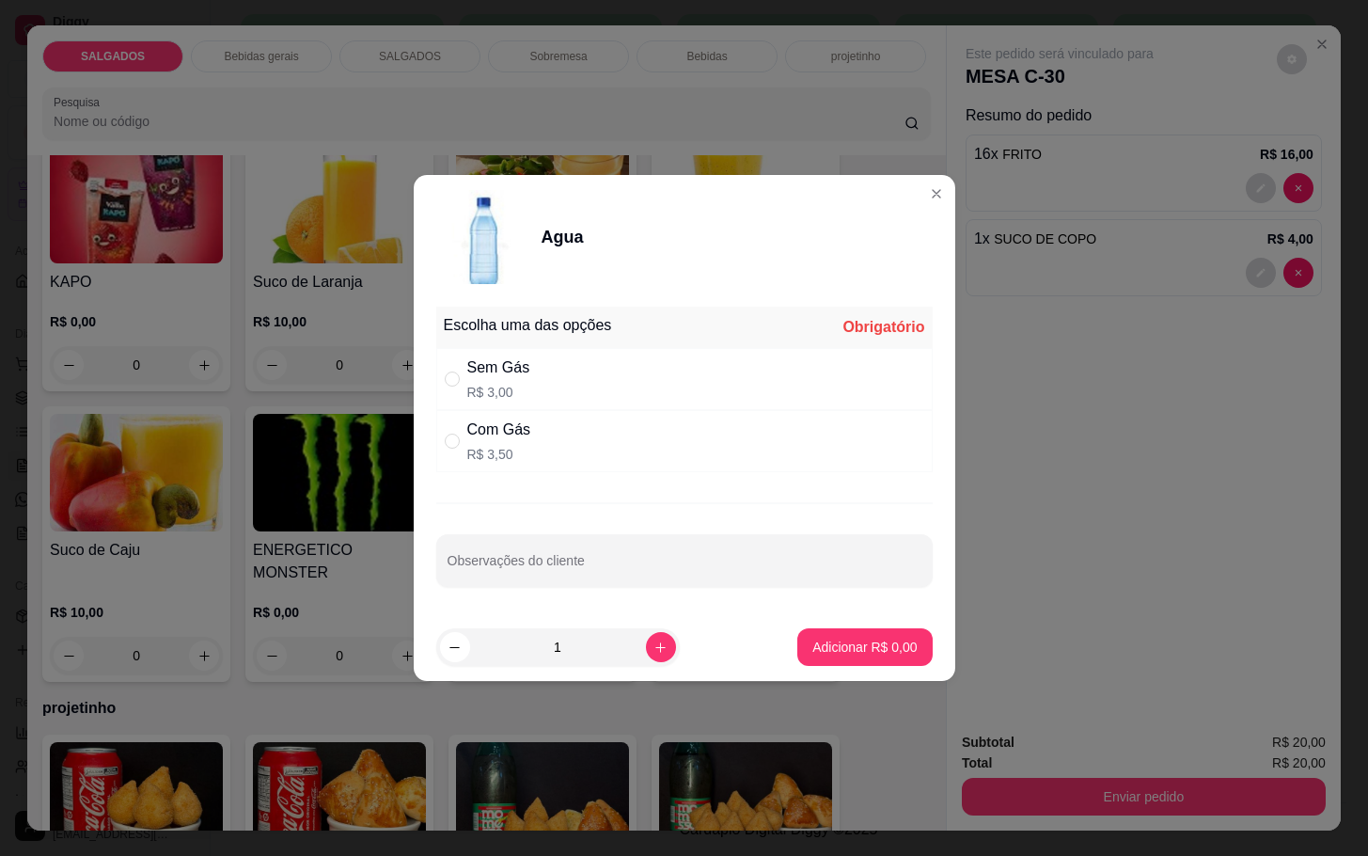
click at [598, 385] on div "Sem Gás R$ 3,00" at bounding box center [684, 379] width 497 height 62
radio input "true"
click at [835, 646] on p "Adicionar R$ 3,00" at bounding box center [865, 647] width 102 height 18
type input "1"
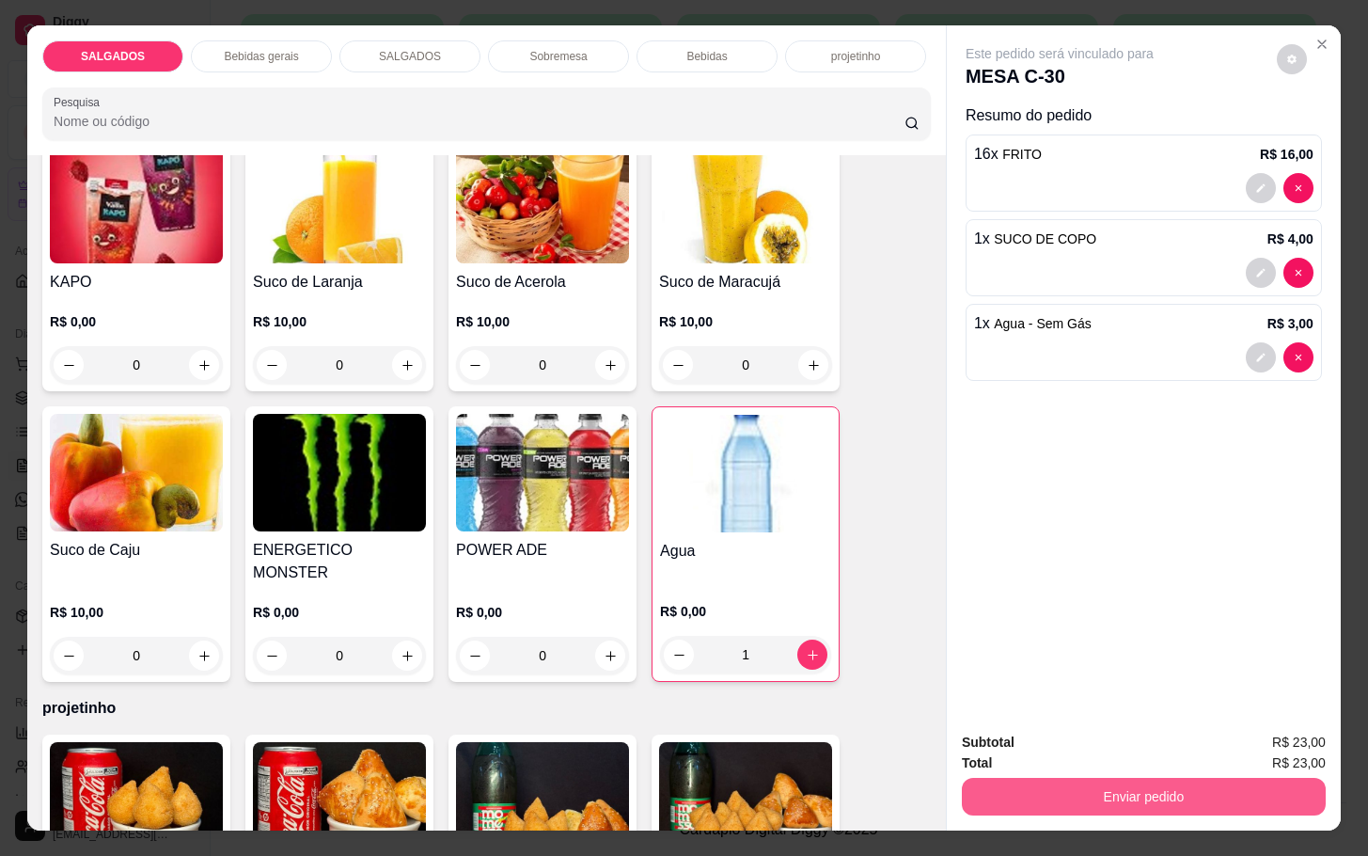
click at [1008, 785] on button "Enviar pedido" at bounding box center [1144, 797] width 364 height 38
click at [1058, 742] on button "Não registrar e enviar pedido" at bounding box center [1079, 739] width 190 height 35
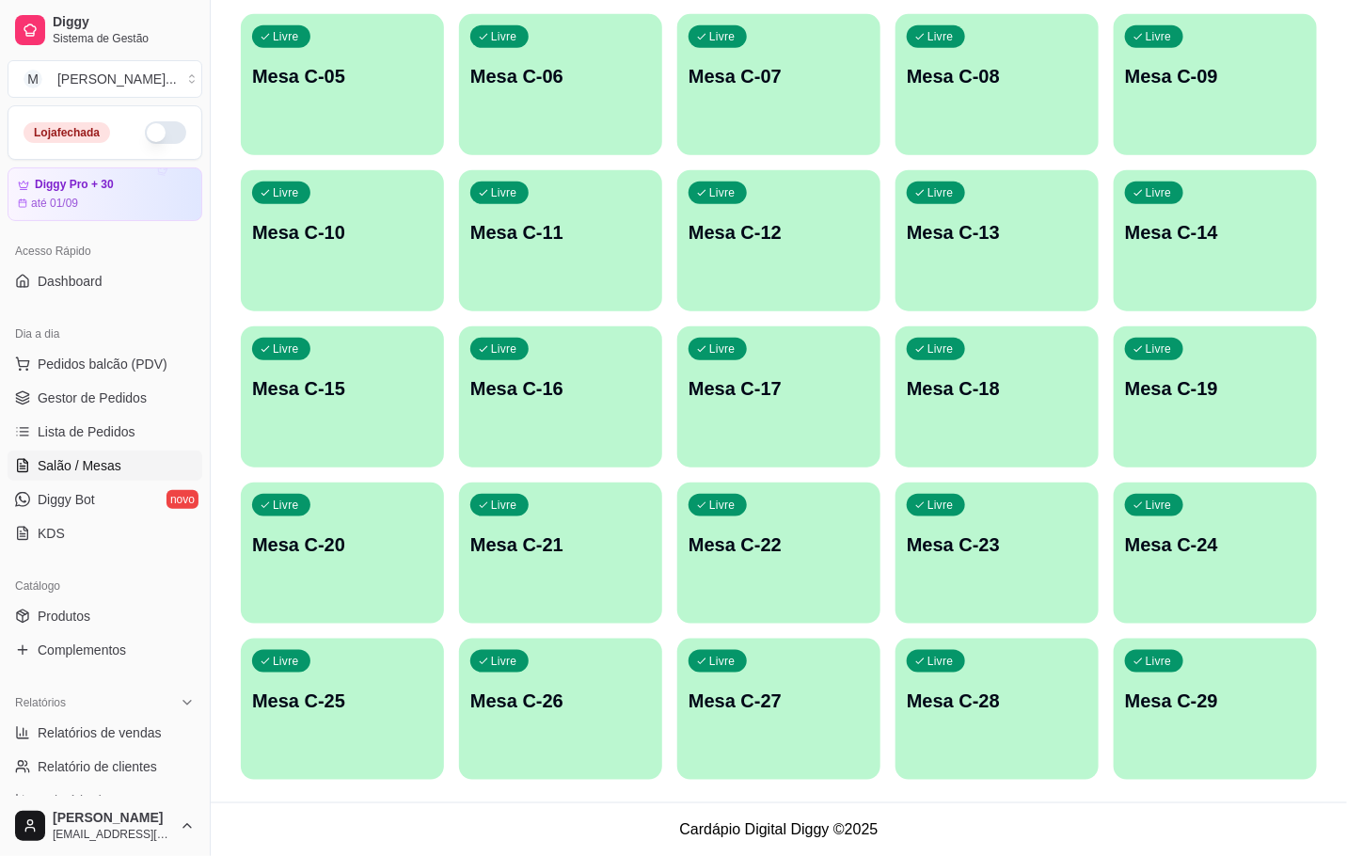
scroll to position [87, 0]
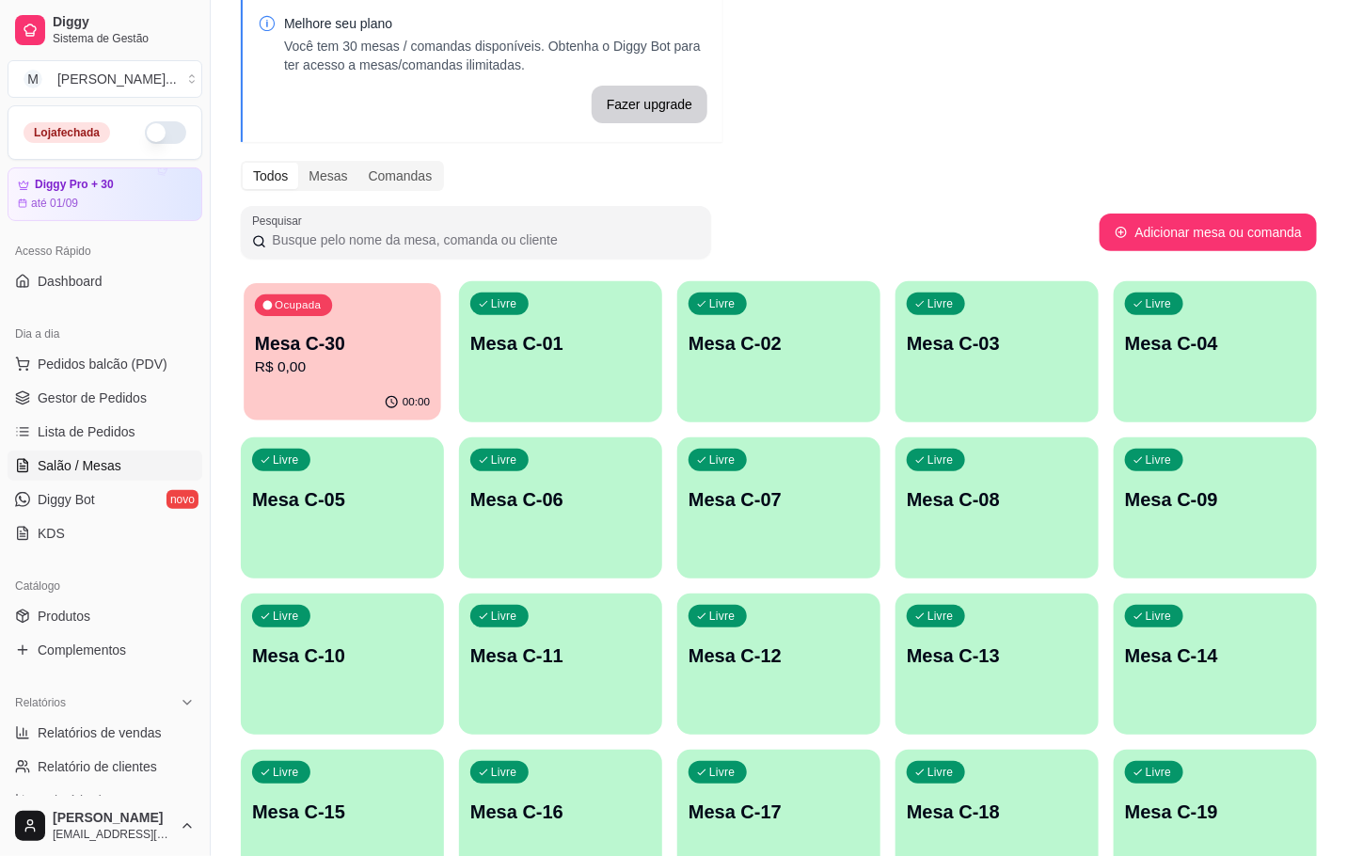
click at [365, 344] on p "Mesa C-30" at bounding box center [342, 343] width 175 height 25
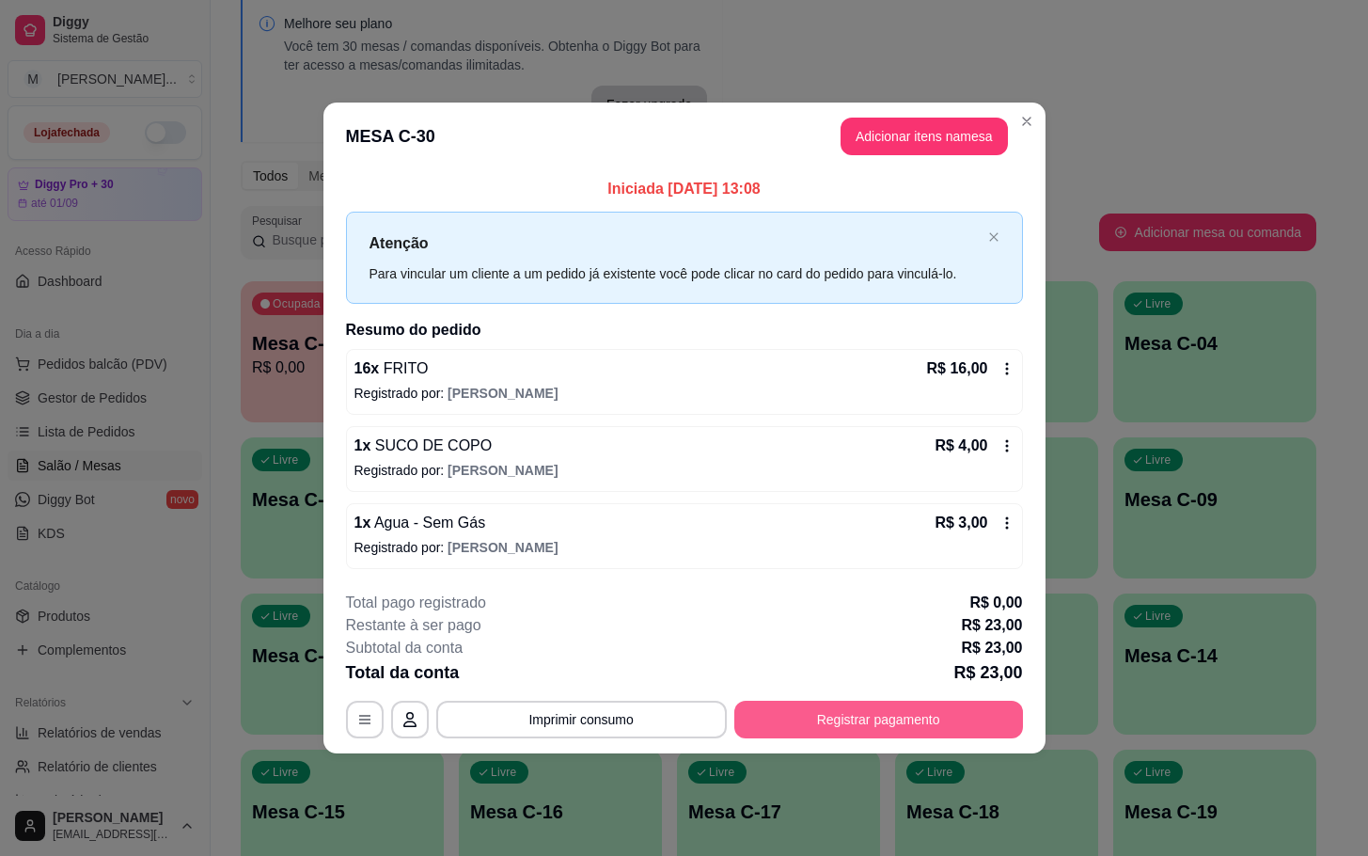
click at [808, 705] on button "Registrar pagamento" at bounding box center [879, 720] width 289 height 38
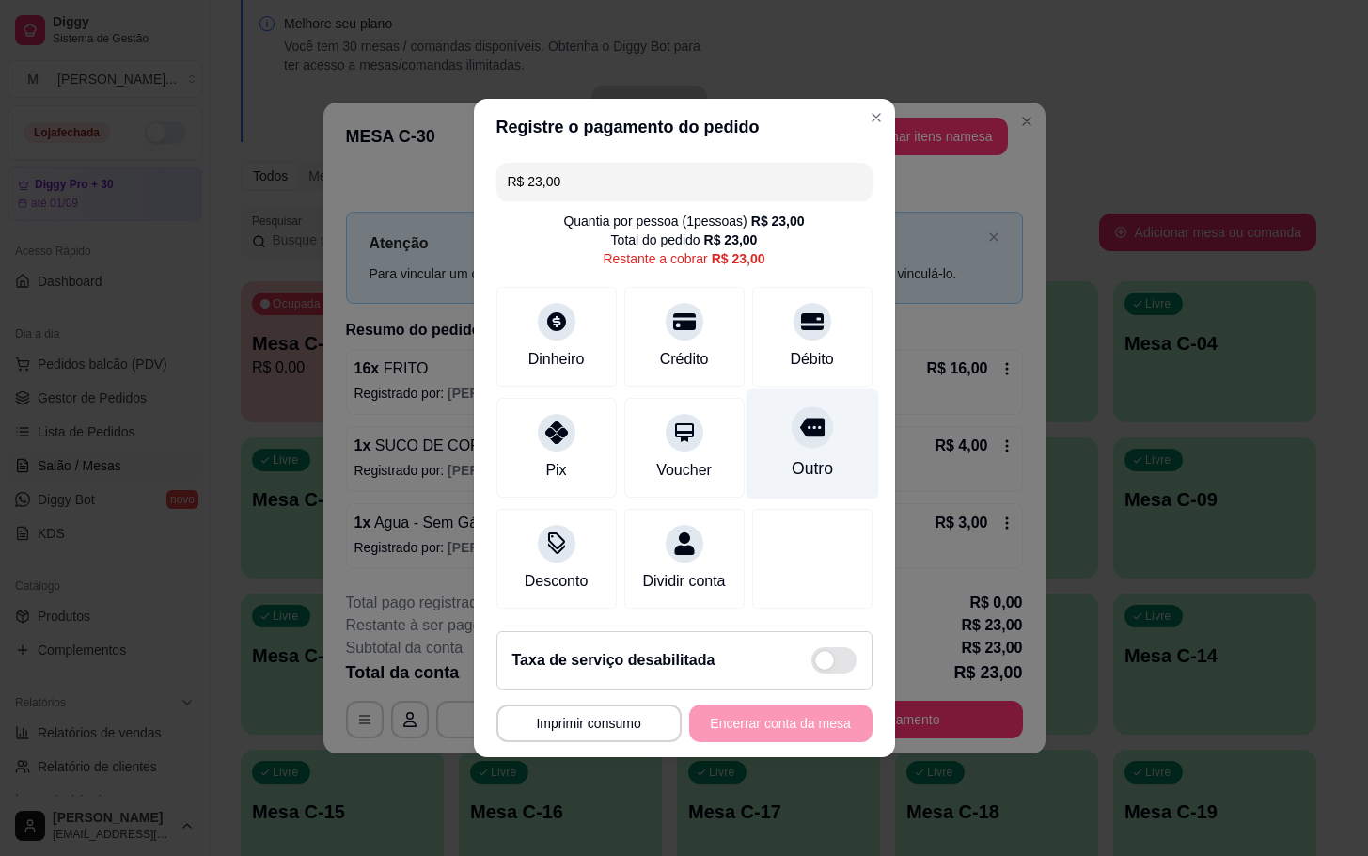
click at [798, 478] on div "Outro" at bounding box center [812, 444] width 133 height 110
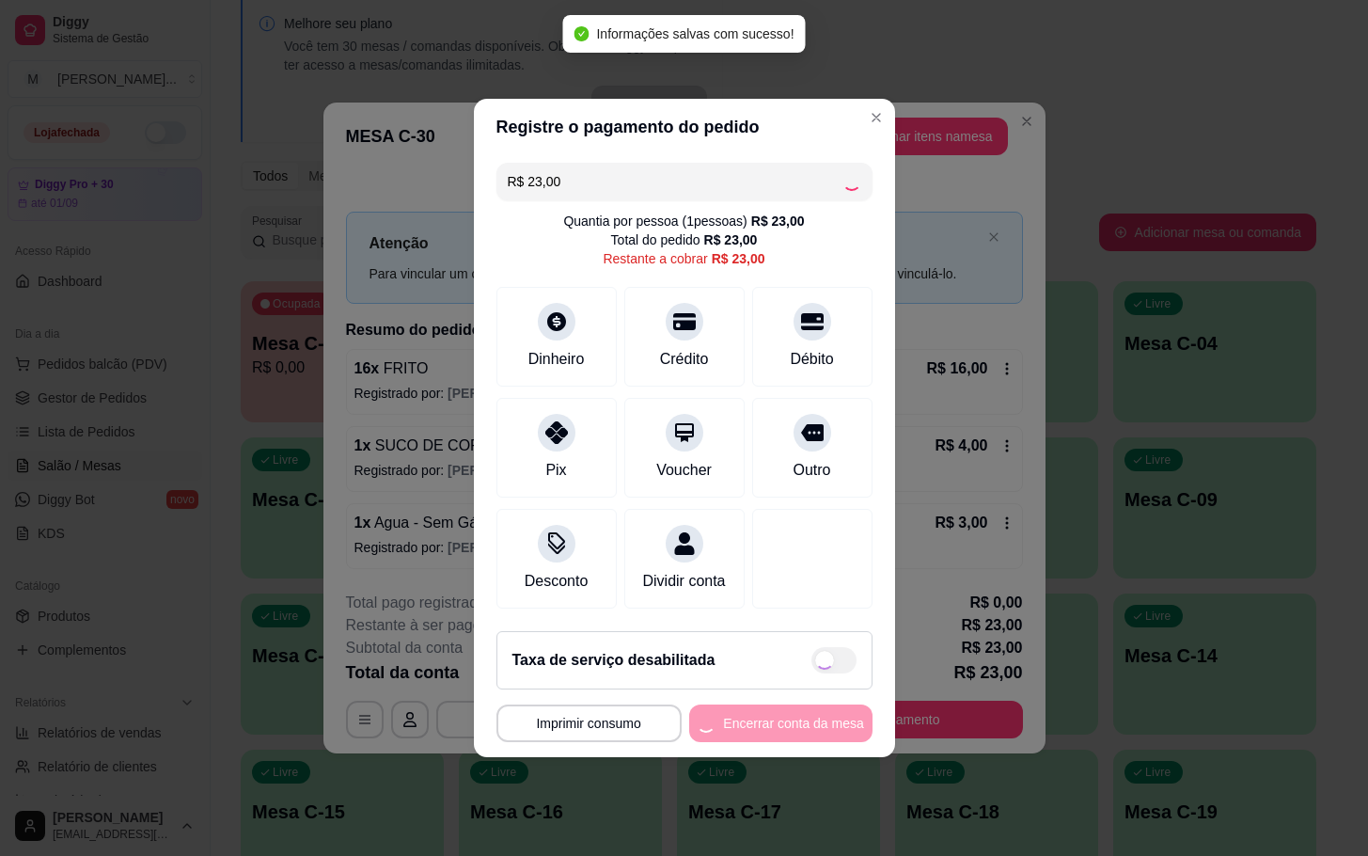
type input "R$ 0,00"
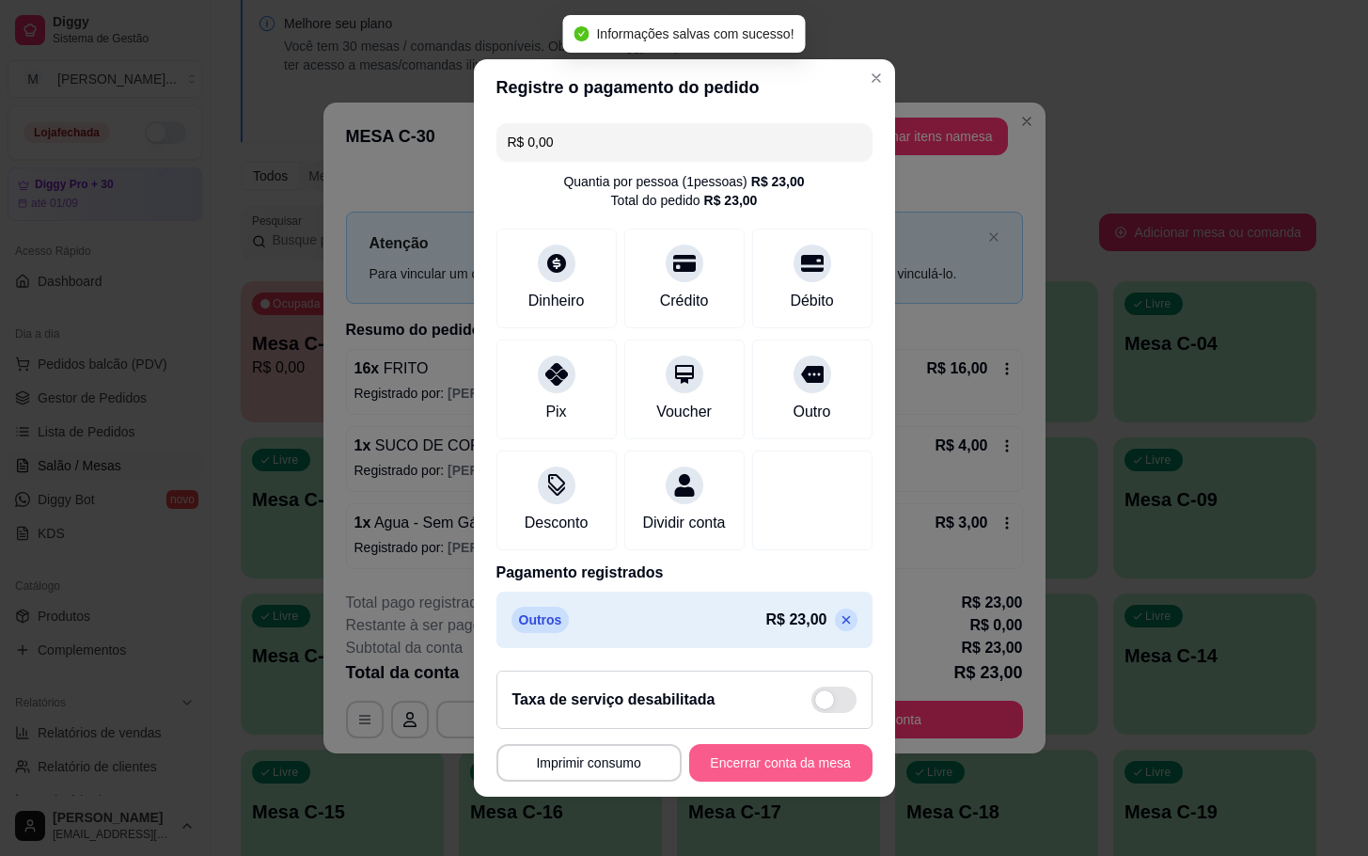
click at [750, 774] on button "Encerrar conta da mesa" at bounding box center [780, 763] width 183 height 38
